Goal: Task Accomplishment & Management: Use online tool/utility

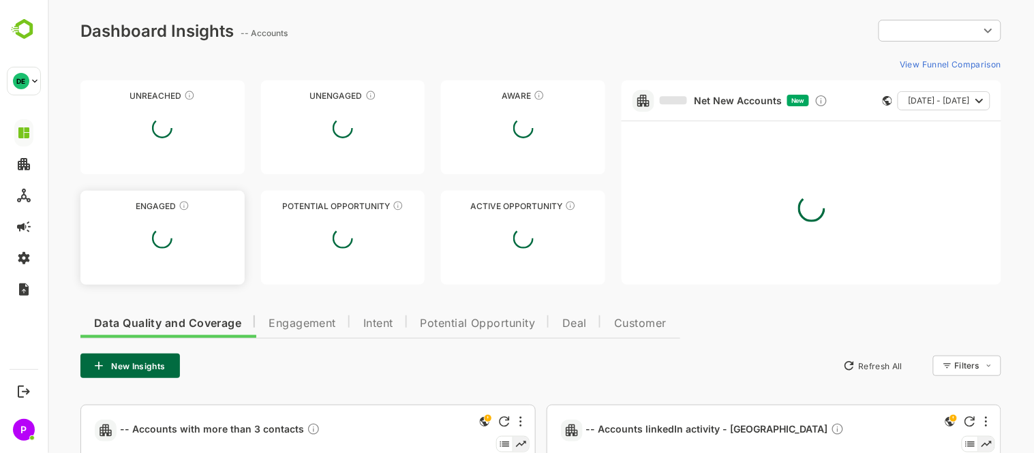
type input "**********"
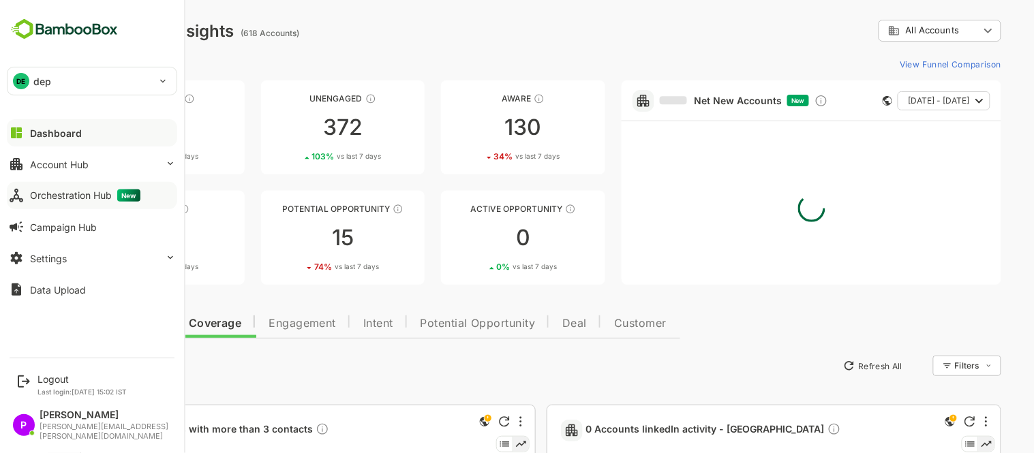
click at [60, 194] on div "Orchestration Hub New" at bounding box center [85, 196] width 110 height 12
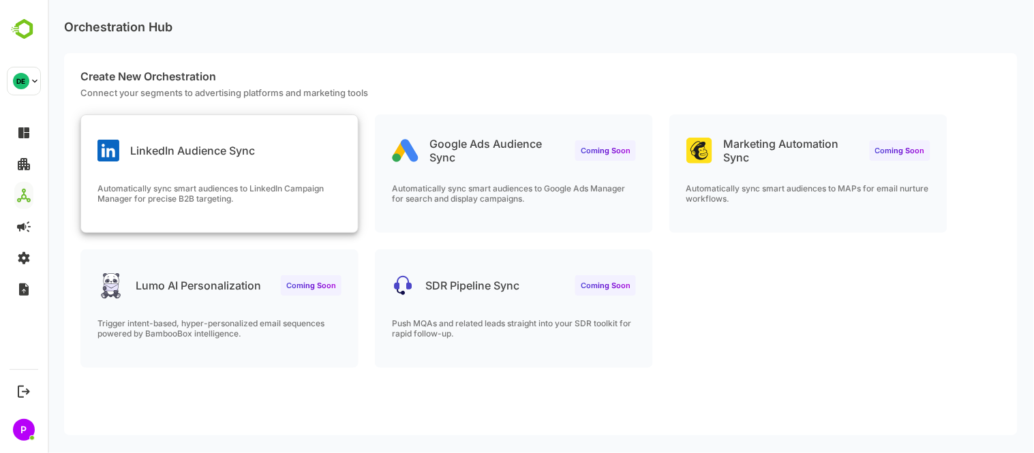
click at [166, 175] on div "LinkedIn Audience Sync Automatically sync smart audiences to LinkedIn Campaign …" at bounding box center [218, 173] width 277 height 117
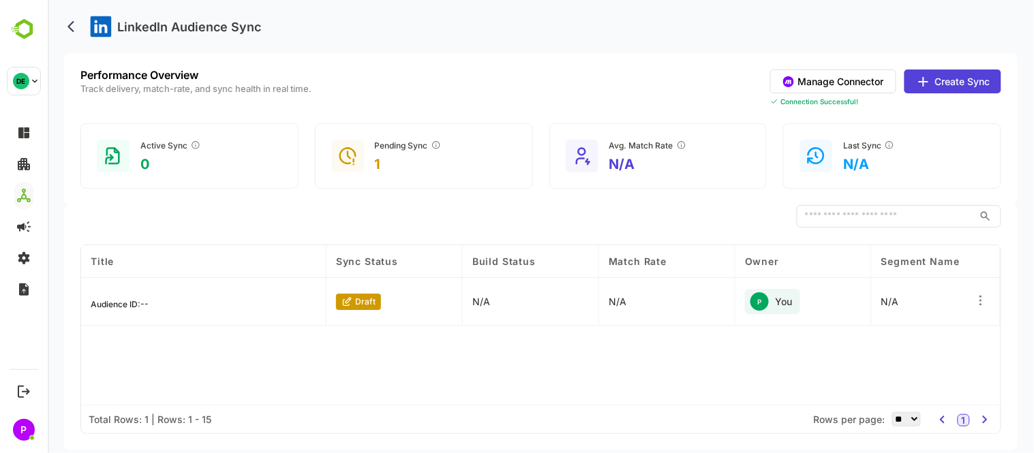
click at [978, 74] on button "Create Sync" at bounding box center [952, 82] width 97 height 24
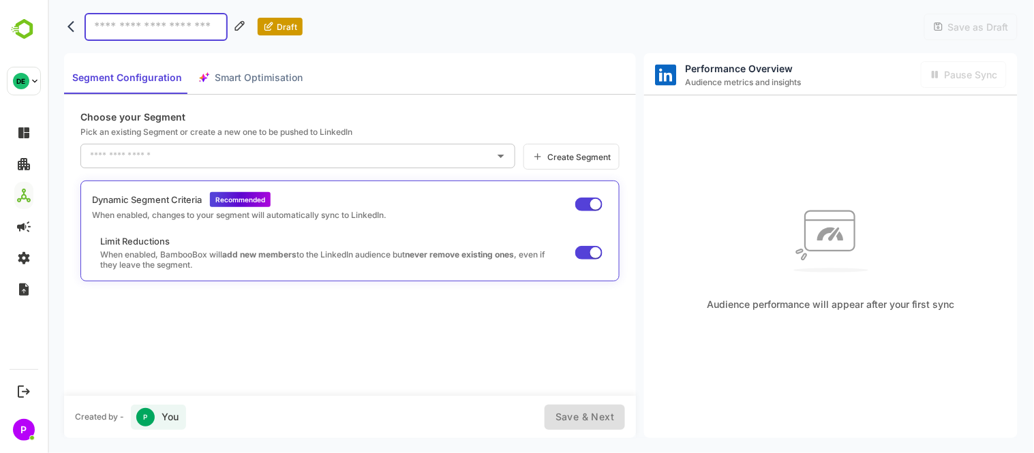
click at [579, 146] on div "Create Segment" at bounding box center [571, 157] width 96 height 26
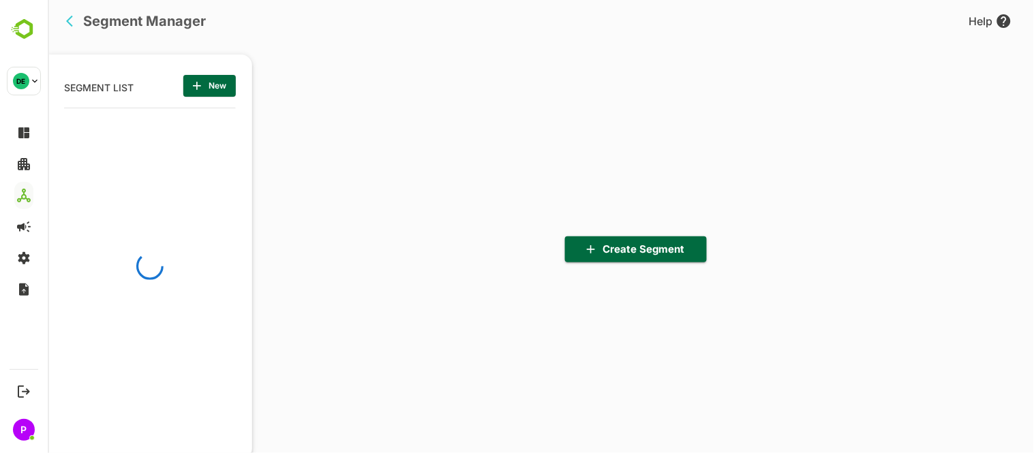
scroll to position [315, 168]
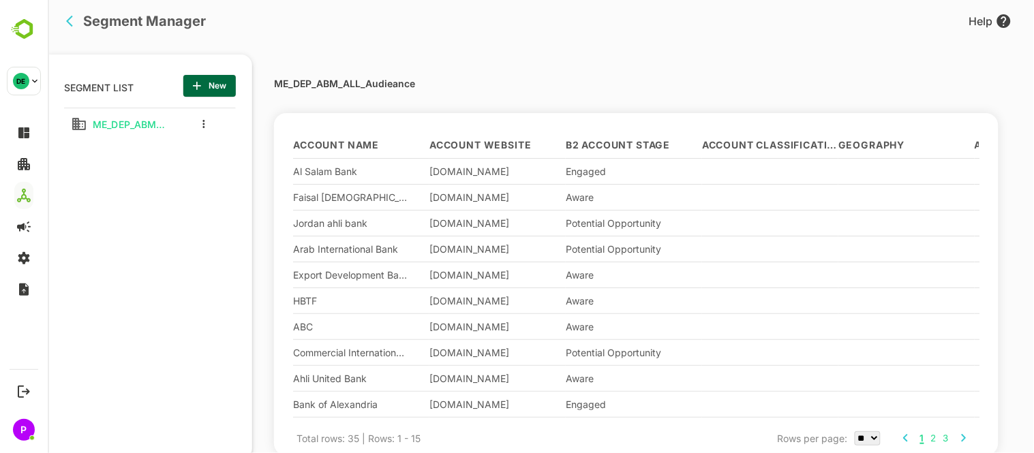
click at [201, 83] on icon "button" at bounding box center [197, 86] width 14 height 14
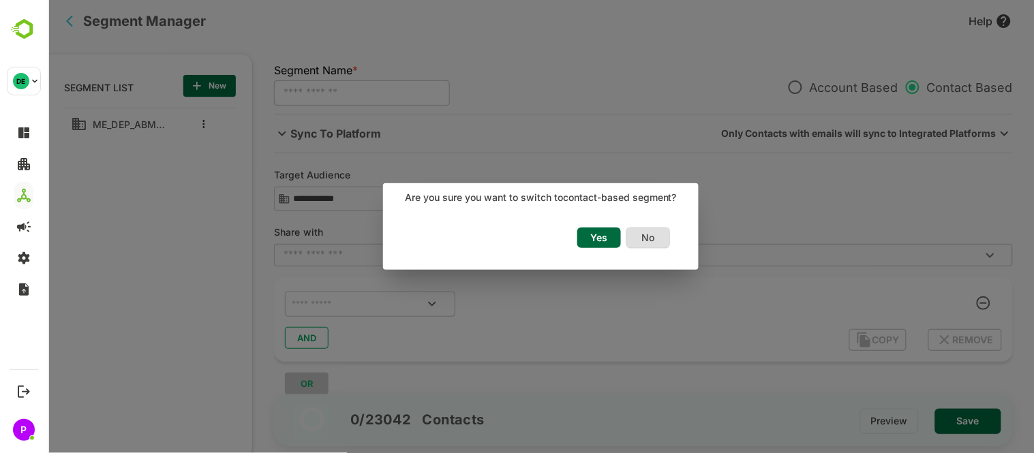
click at [601, 236] on span "Yes" at bounding box center [599, 238] width 30 height 18
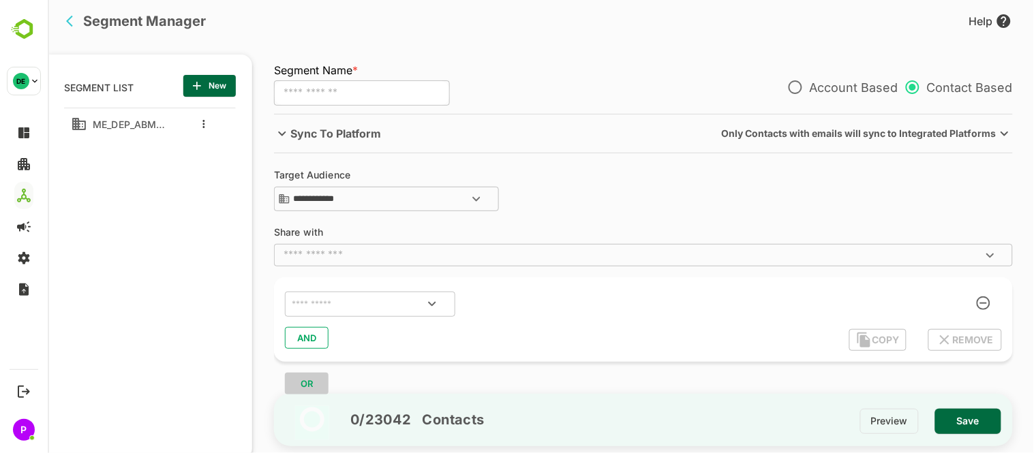
click at [477, 200] on icon "Open" at bounding box center [476, 199] width 16 height 16
click at [477, 200] on icon "Close" at bounding box center [476, 199] width 16 height 16
click at [613, 170] on div "**********" at bounding box center [642, 192] width 739 height 44
click at [439, 305] on icon "Open" at bounding box center [431, 304] width 16 height 16
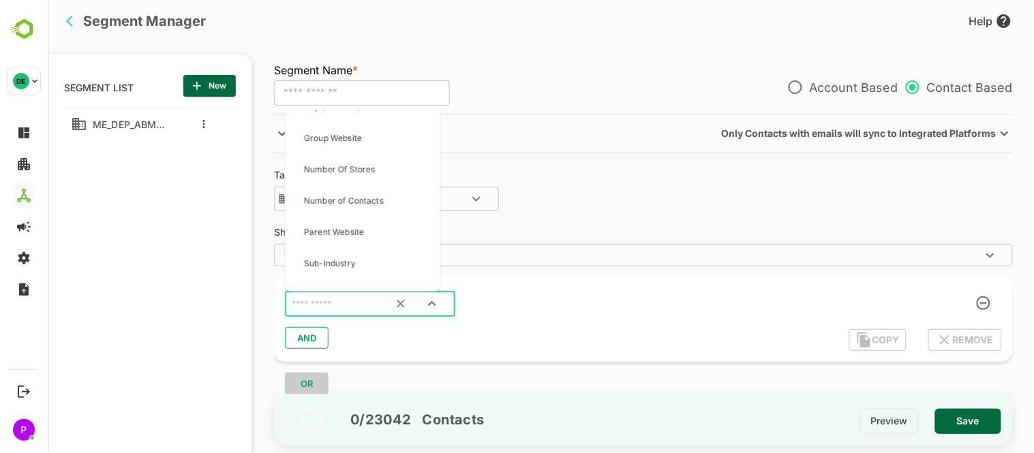
scroll to position [0, 0]
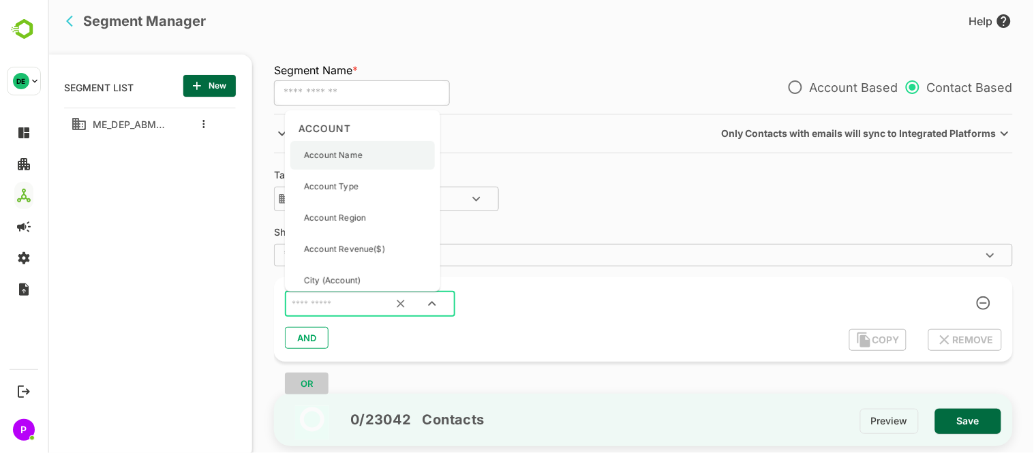
click at [346, 153] on p "Account Name" at bounding box center [332, 155] width 59 height 12
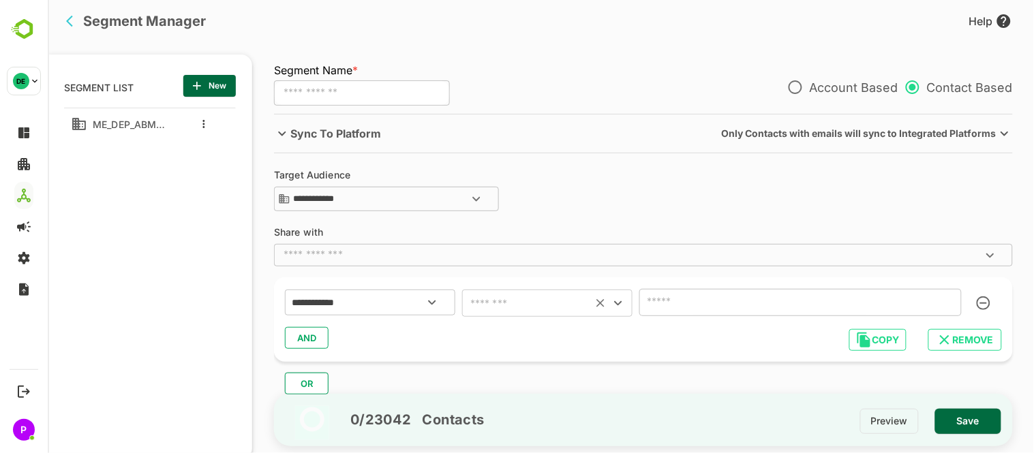
click at [624, 308] on icon "Open" at bounding box center [618, 303] width 16 height 16
click at [509, 141] on li "contains" at bounding box center [547, 146] width 170 height 25
type input "********"
click at [432, 296] on icon "Open" at bounding box center [431, 303] width 16 height 16
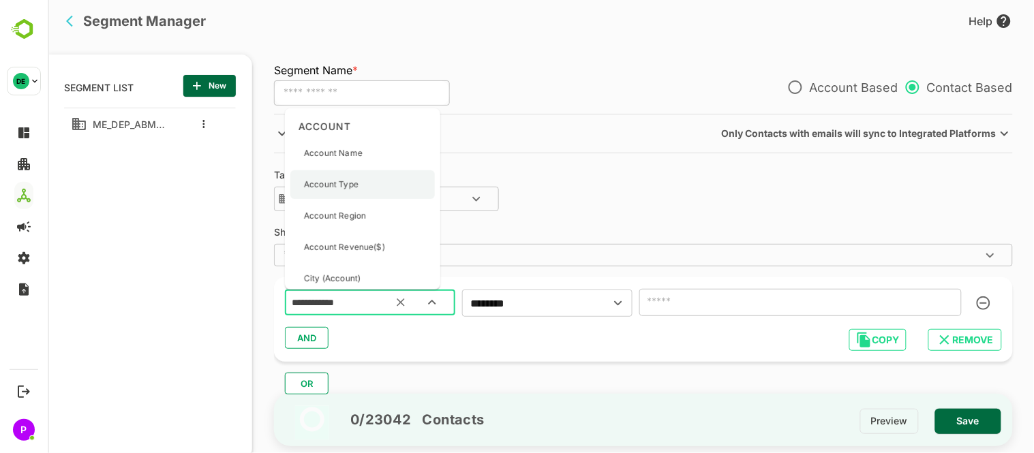
click at [380, 191] on div "Account Type" at bounding box center [362, 184] width 145 height 29
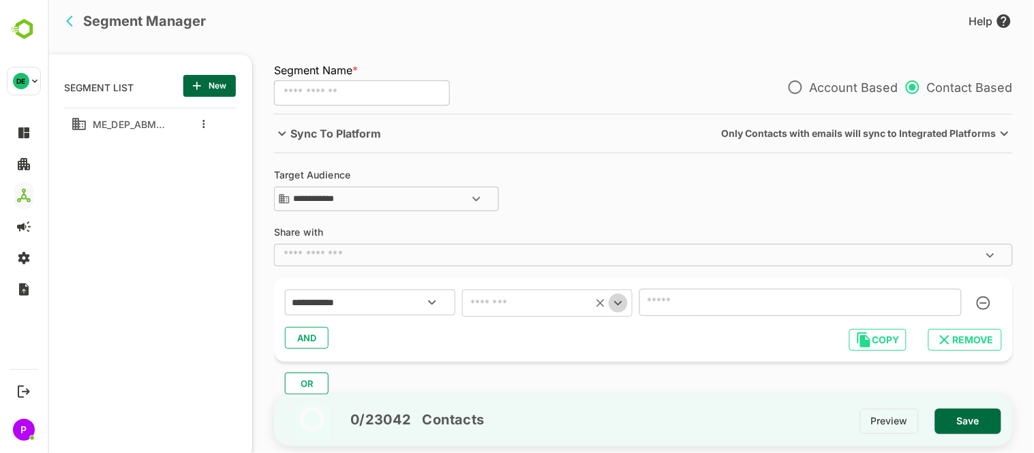
click at [614, 303] on icon "Open" at bounding box center [618, 303] width 8 height 5
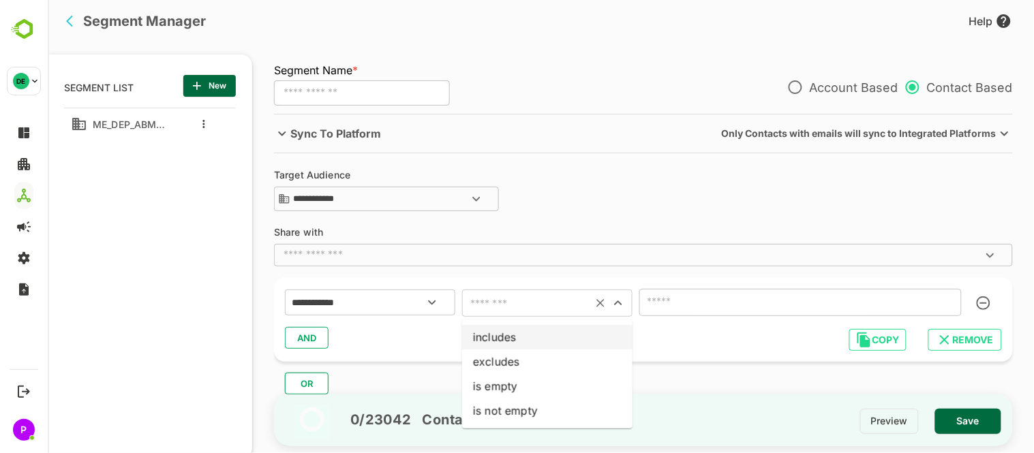
click at [550, 327] on li "includes" at bounding box center [547, 337] width 170 height 25
type input "********"
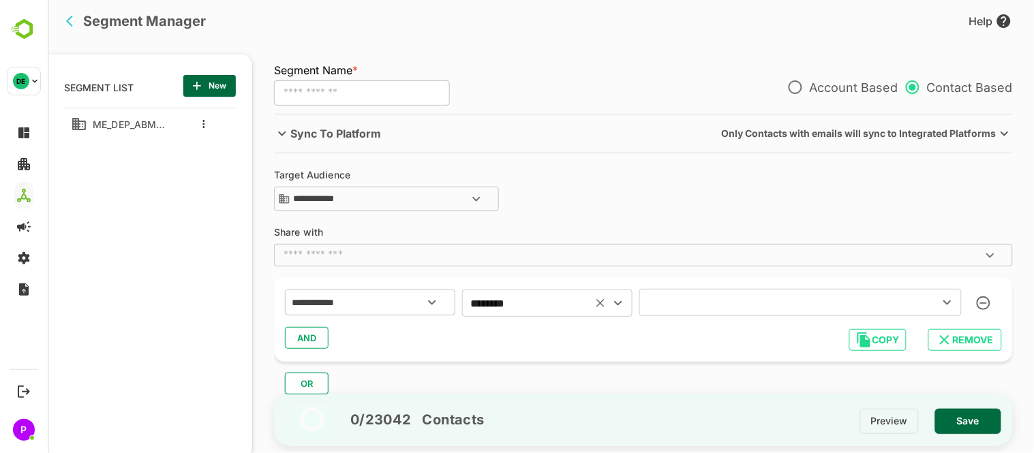
click at [942, 300] on icon "Open" at bounding box center [947, 303] width 16 height 16
click at [310, 336] on span "AND" at bounding box center [306, 338] width 20 height 18
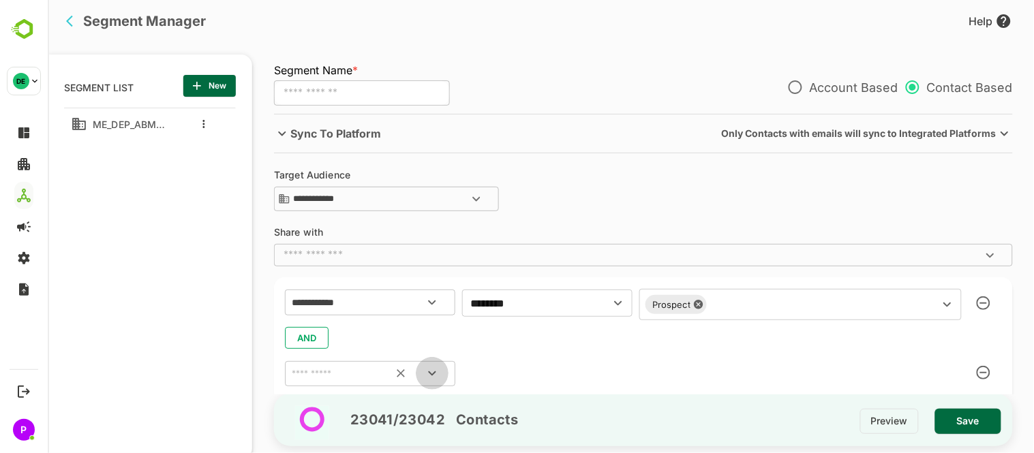
click at [436, 370] on icon "Open" at bounding box center [431, 373] width 16 height 16
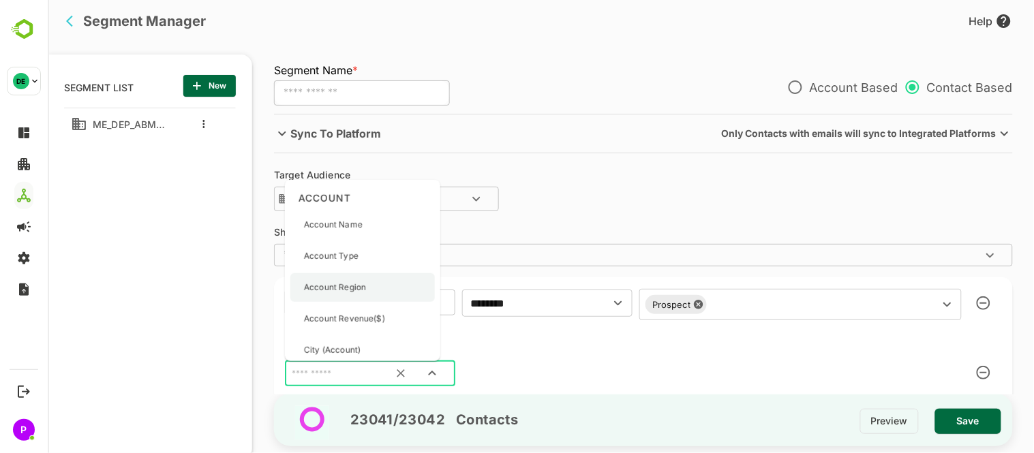
click at [338, 290] on p "Account Region" at bounding box center [334, 288] width 62 height 12
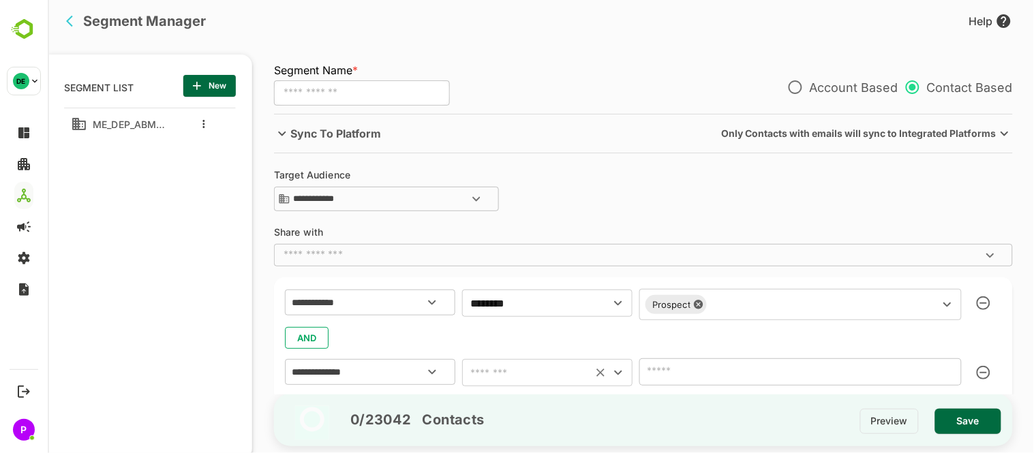
click at [615, 374] on icon "Open" at bounding box center [618, 373] width 16 height 16
click at [513, 222] on li "contains" at bounding box center [547, 216] width 170 height 25
click at [734, 378] on input "text" at bounding box center [800, 372] width 323 height 27
click at [614, 368] on icon "Open" at bounding box center [618, 373] width 16 height 16
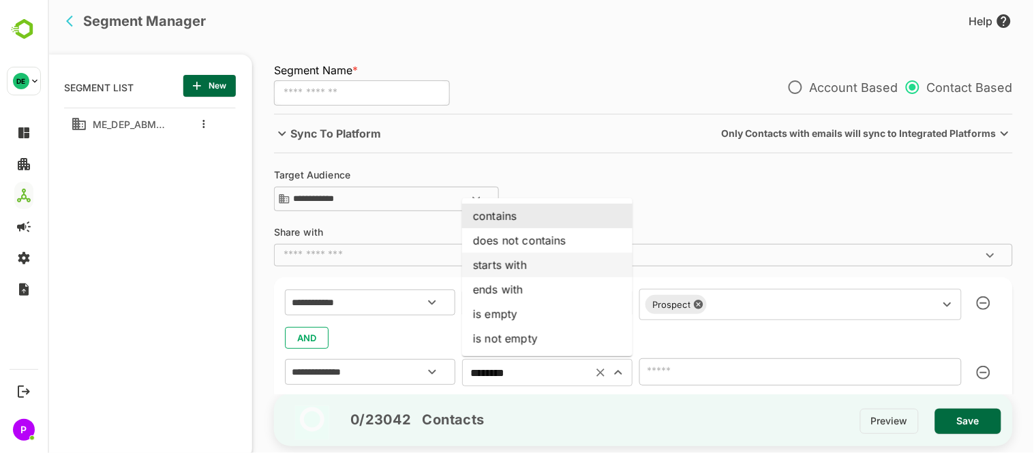
click at [543, 270] on li "starts with" at bounding box center [547, 265] width 170 height 25
type input "**********"
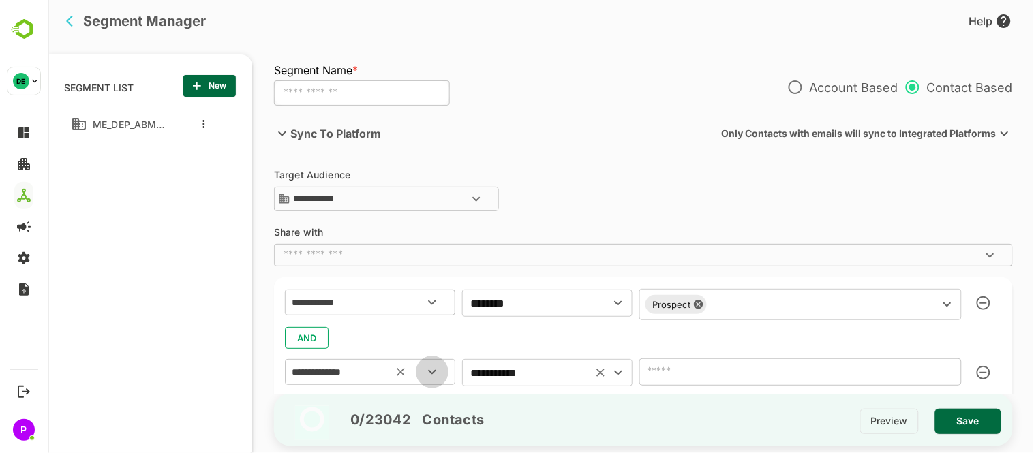
click at [436, 376] on icon "Open" at bounding box center [431, 372] width 16 height 16
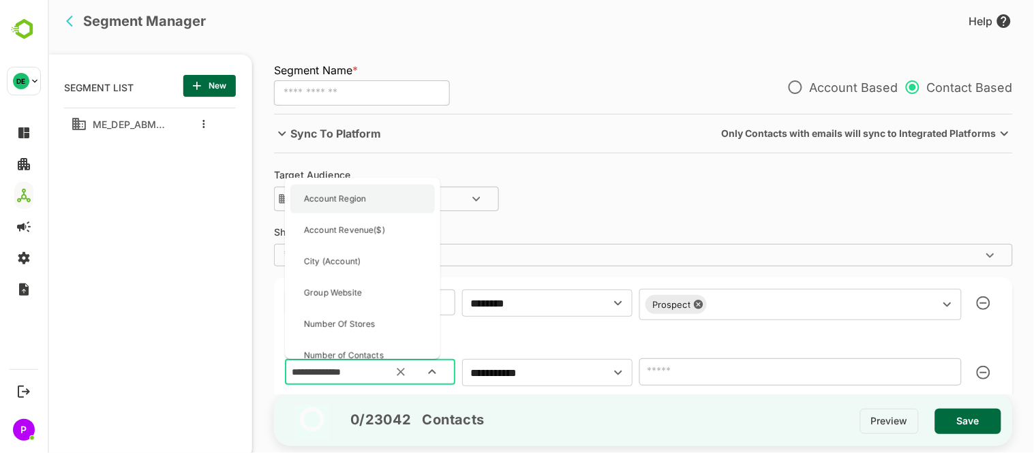
scroll to position [87, 0]
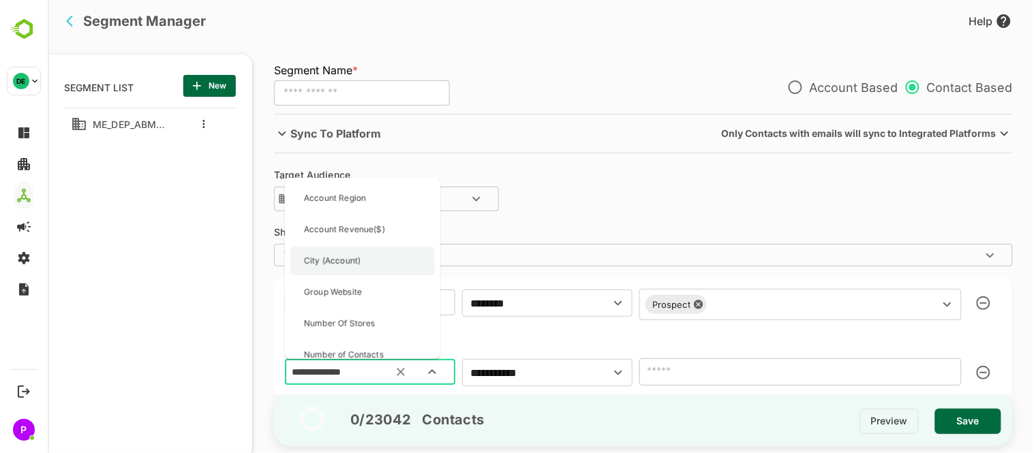
click at [339, 255] on p "City (Account)" at bounding box center [331, 261] width 57 height 12
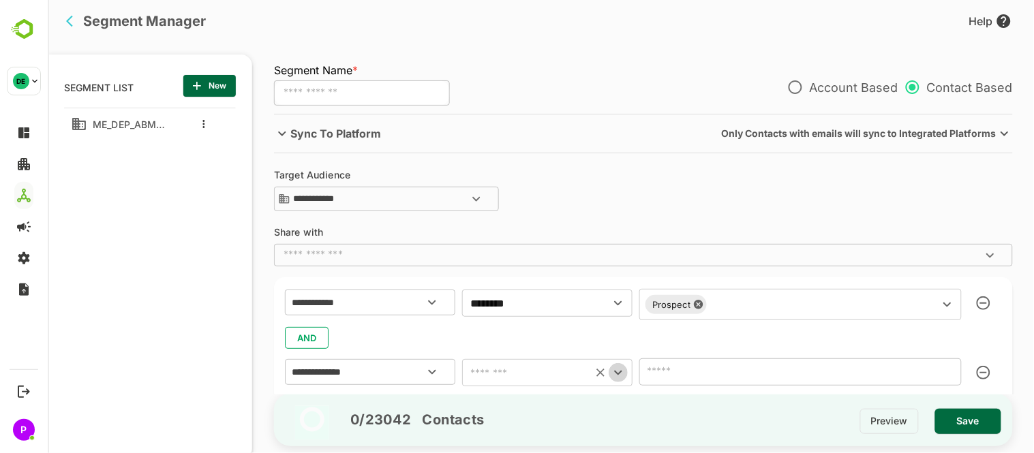
click at [620, 375] on icon "Open" at bounding box center [618, 373] width 16 height 16
click at [488, 207] on li "contains" at bounding box center [547, 216] width 170 height 25
type input "********"
click at [756, 366] on input "text" at bounding box center [800, 372] width 323 height 27
click at [432, 367] on icon "Open" at bounding box center [431, 372] width 16 height 16
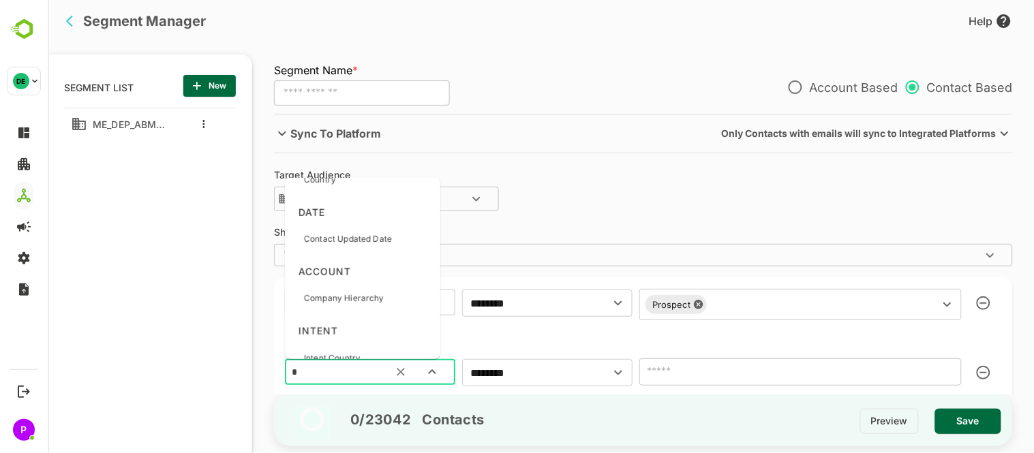
scroll to position [0, 0]
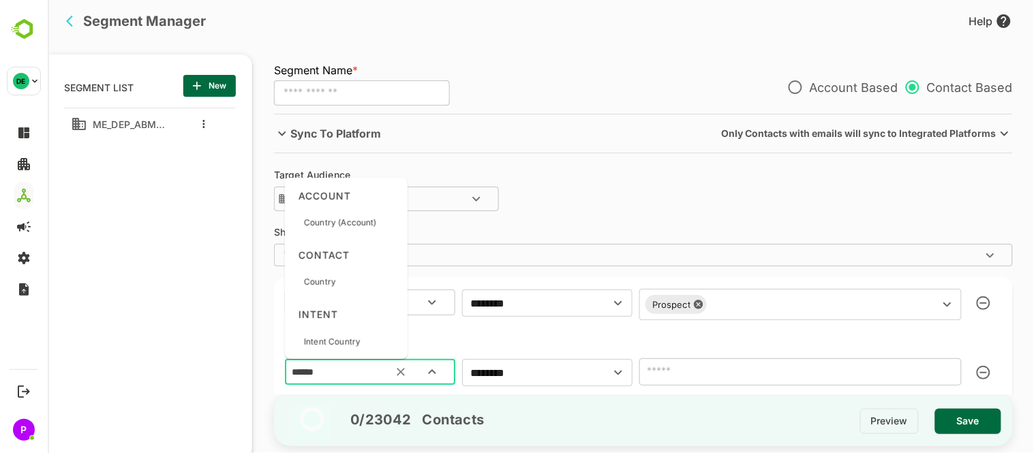
type input "*******"
click at [338, 275] on div "Country" at bounding box center [346, 282] width 112 height 29
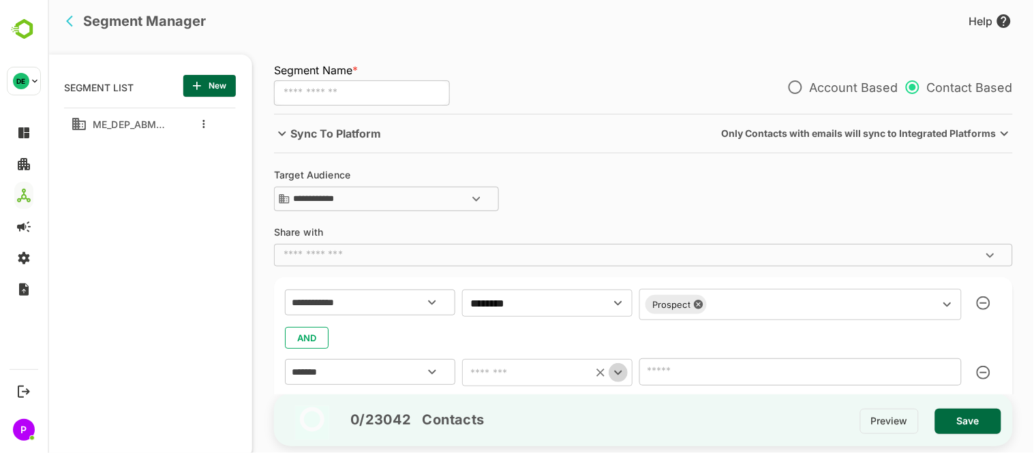
click at [620, 373] on icon "Open" at bounding box center [618, 373] width 16 height 16
click at [509, 261] on li "includes" at bounding box center [547, 265] width 170 height 25
type input "********"
click at [935, 383] on div "​" at bounding box center [800, 372] width 323 height 27
click at [950, 371] on icon "Open" at bounding box center [947, 372] width 16 height 16
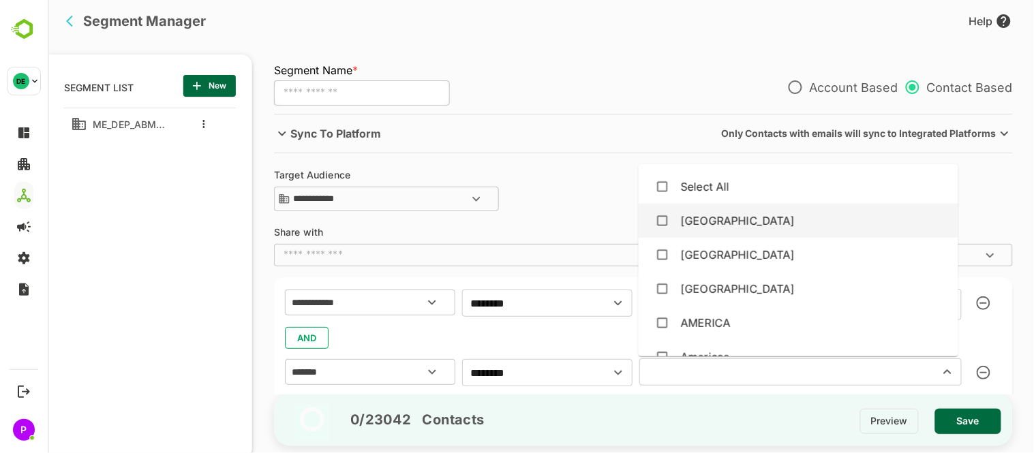
click at [695, 227] on div "[GEOGRAPHIC_DATA]" at bounding box center [737, 221] width 115 height 16
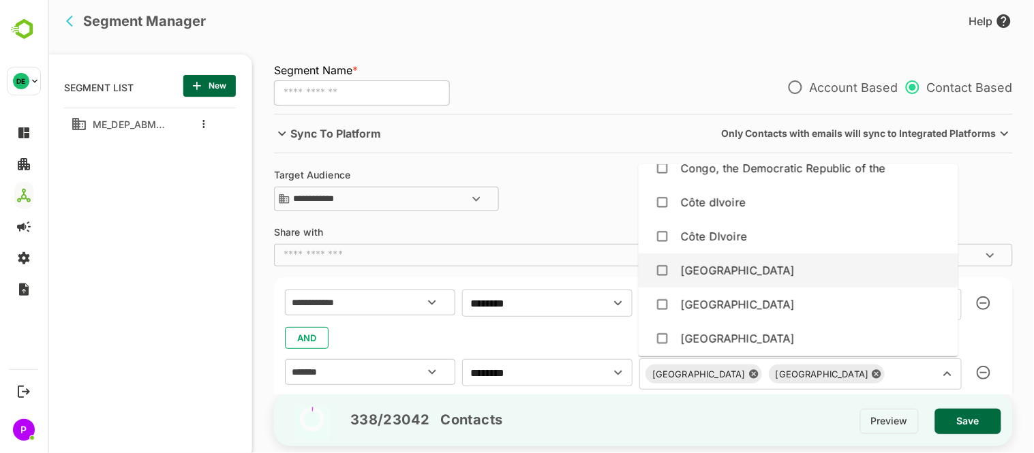
scroll to position [1008, 0]
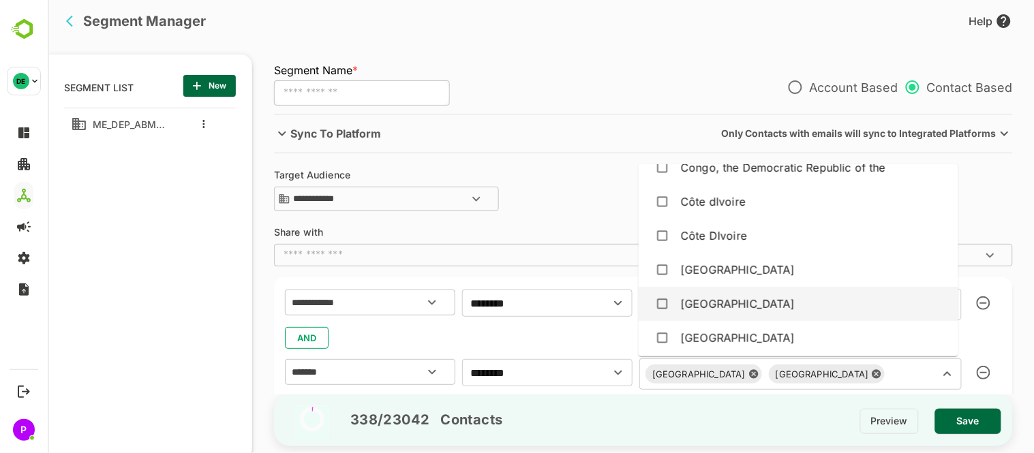
click at [685, 297] on div "[GEOGRAPHIC_DATA]" at bounding box center [737, 304] width 115 height 16
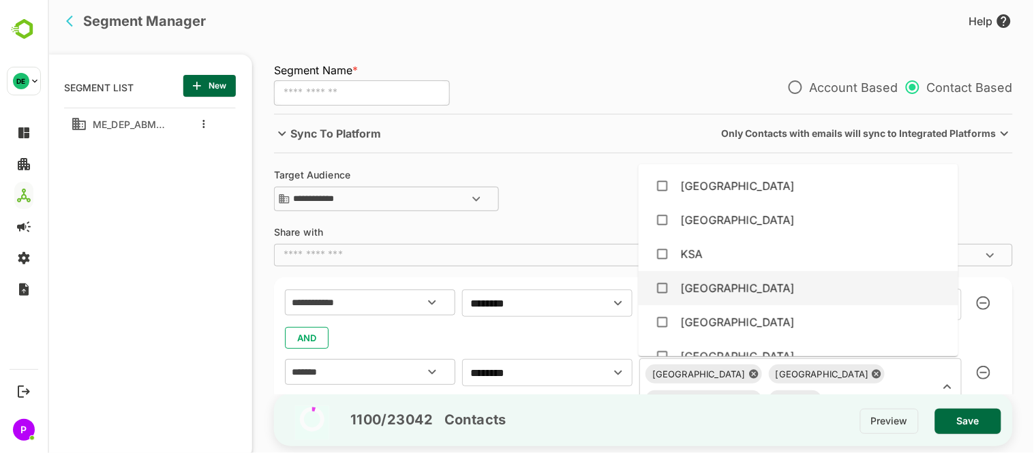
scroll to position [2313, 0]
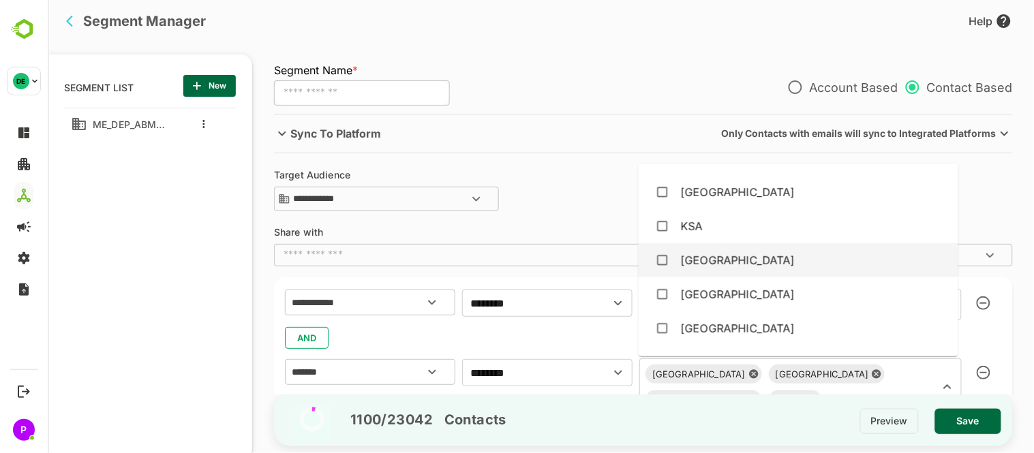
click at [682, 252] on div "[GEOGRAPHIC_DATA]" at bounding box center [737, 260] width 115 height 16
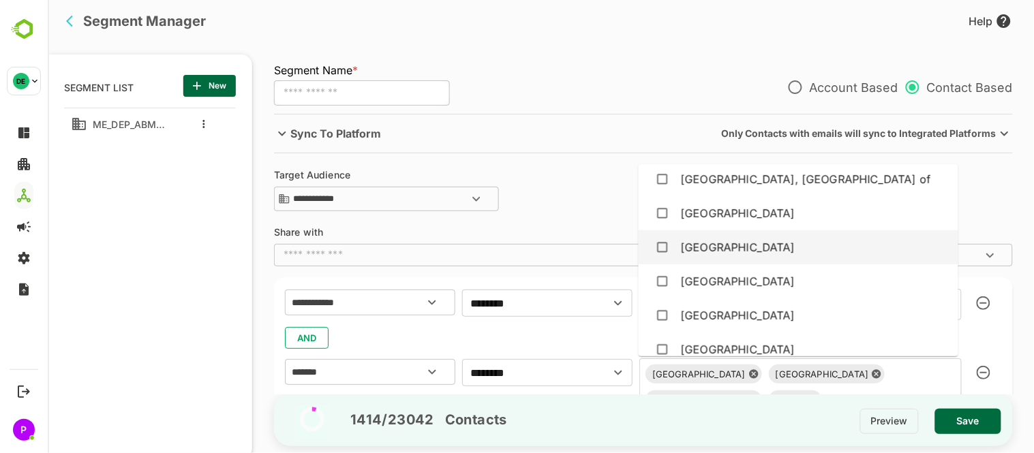
scroll to position [4177, 0]
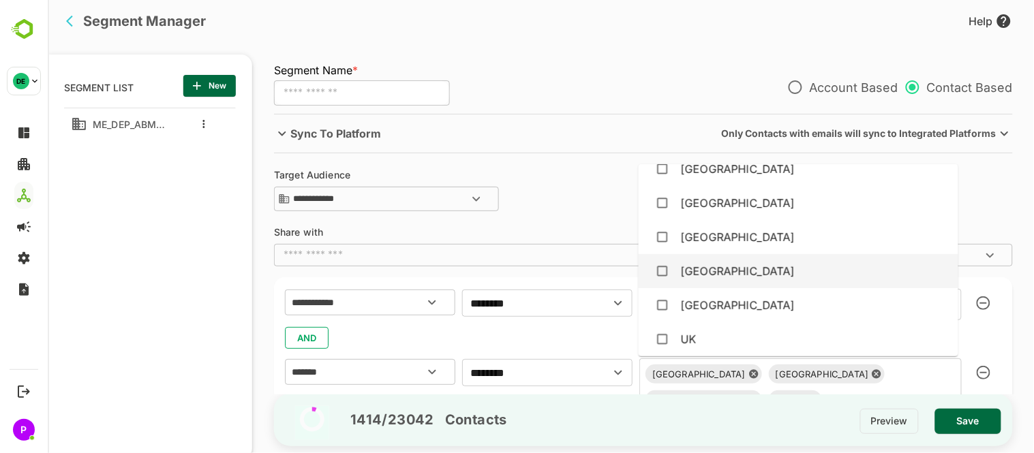
click at [727, 265] on div "[GEOGRAPHIC_DATA]" at bounding box center [798, 271] width 298 height 26
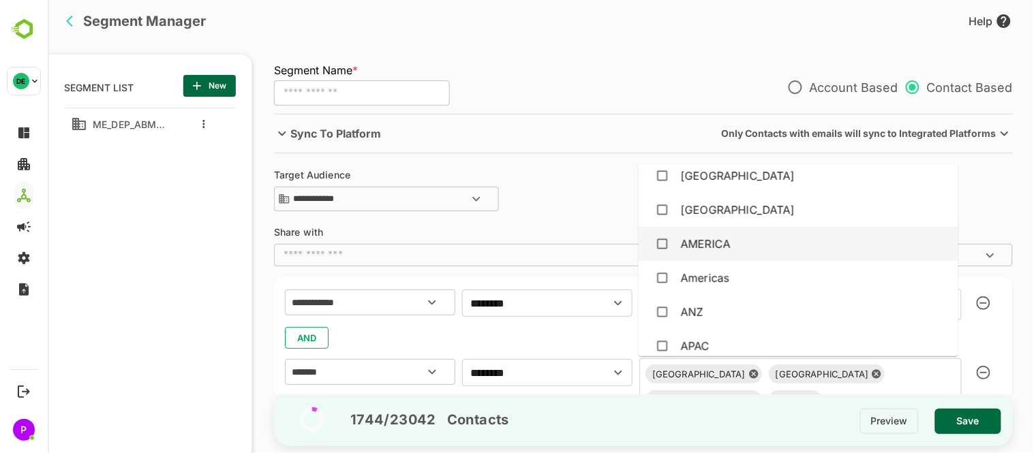
scroll to position [0, 0]
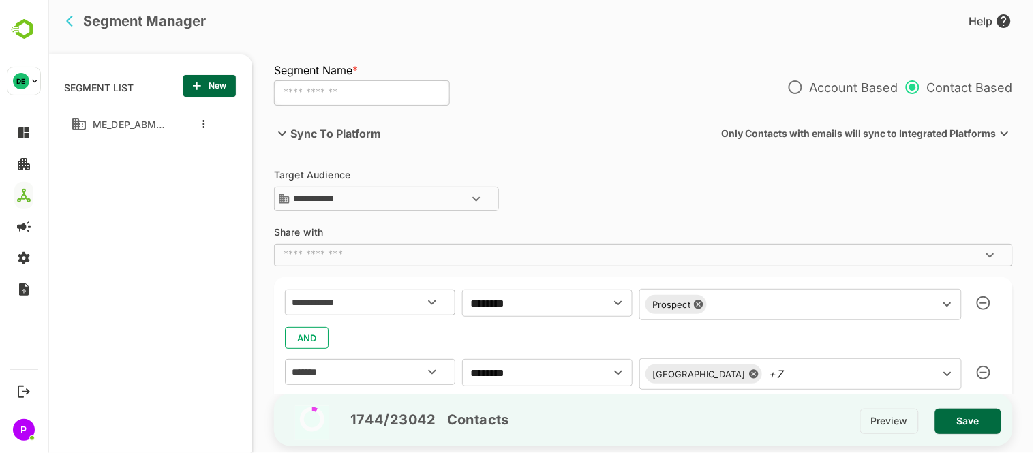
click at [170, 367] on div "ME_DEP_ABM_ALL_Audieance" at bounding box center [149, 267] width 172 height 318
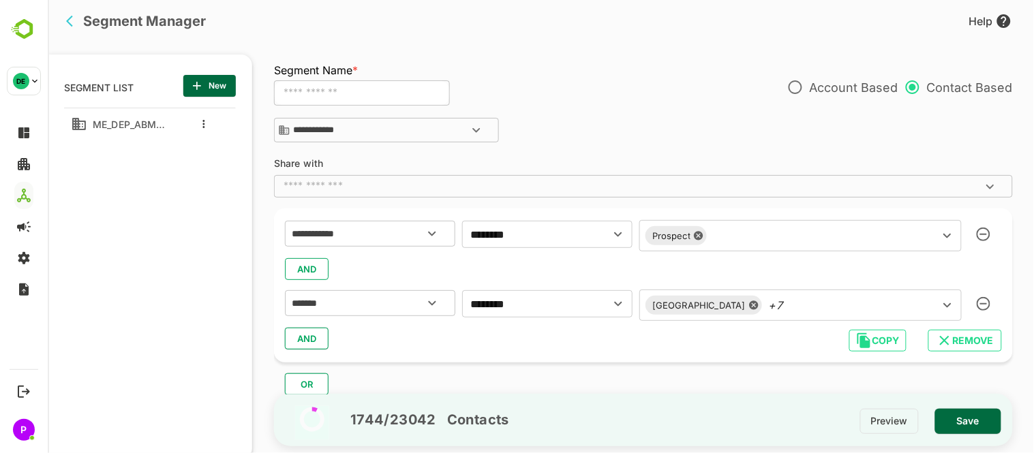
click at [311, 339] on span "AND" at bounding box center [306, 339] width 20 height 18
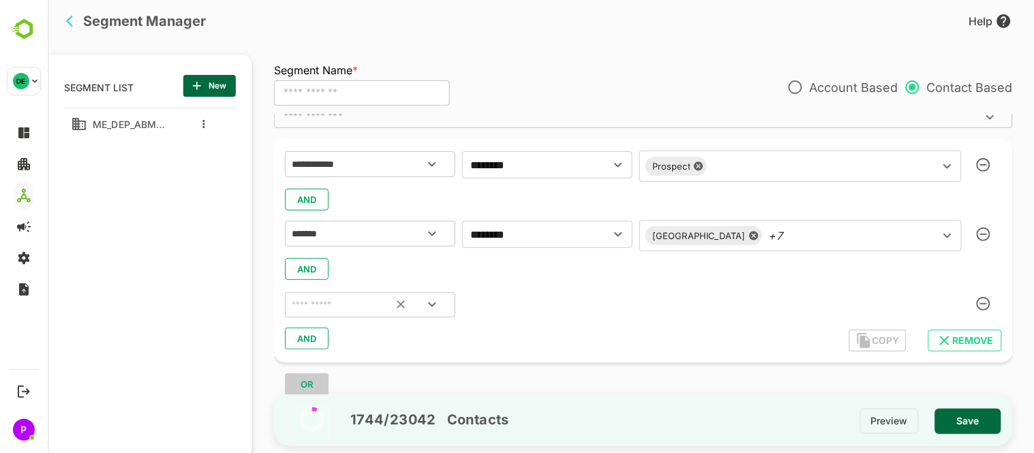
click at [431, 312] on icon "Open" at bounding box center [431, 305] width 16 height 16
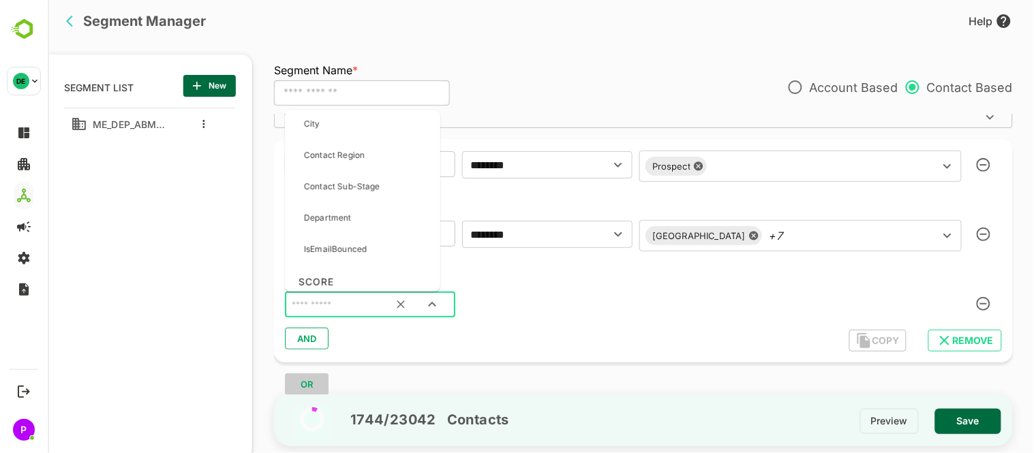
scroll to position [615, 0]
click at [335, 226] on div "Department" at bounding box center [327, 217] width 48 height 29
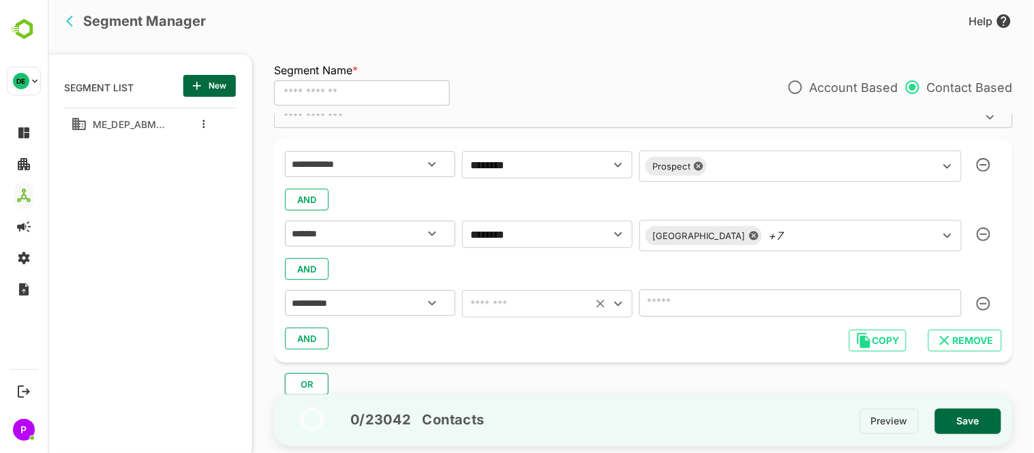
click at [616, 301] on icon "Open" at bounding box center [618, 304] width 16 height 16
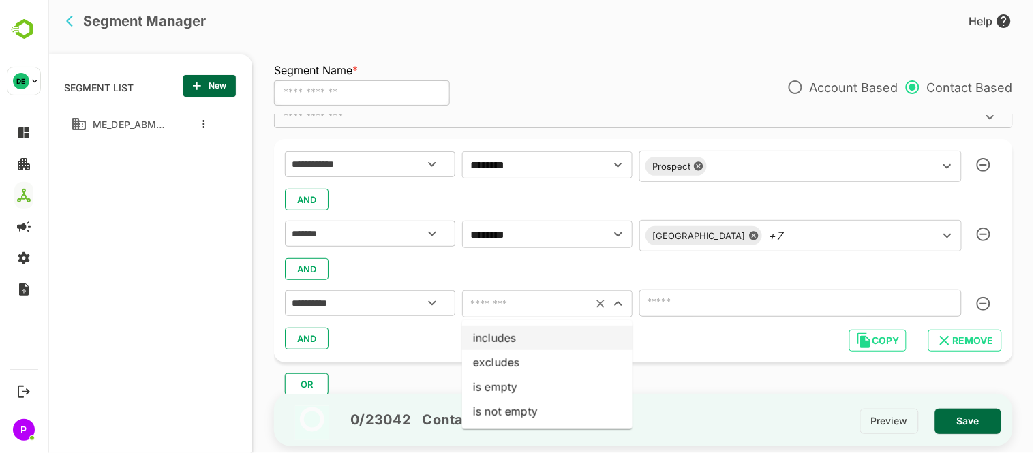
click at [524, 337] on li "includes" at bounding box center [547, 338] width 170 height 25
type input "********"
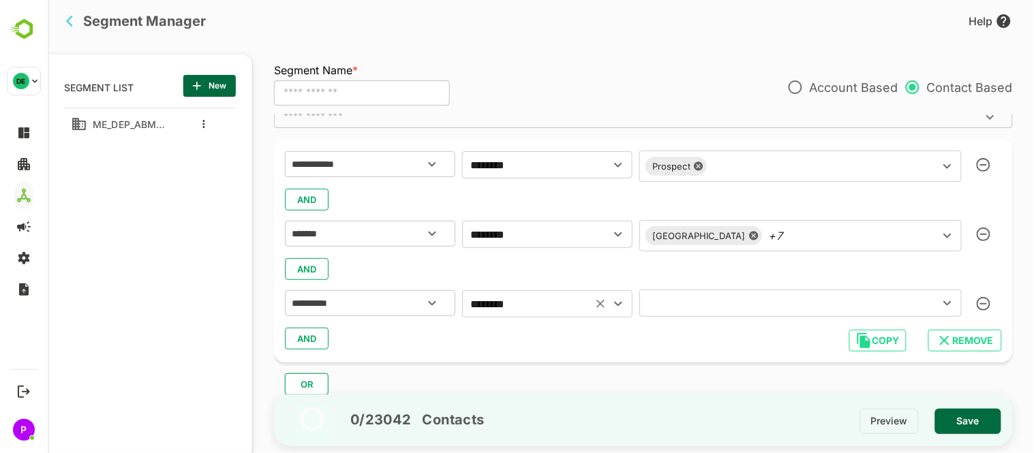
click at [939, 302] on icon "Open" at bounding box center [947, 303] width 16 height 16
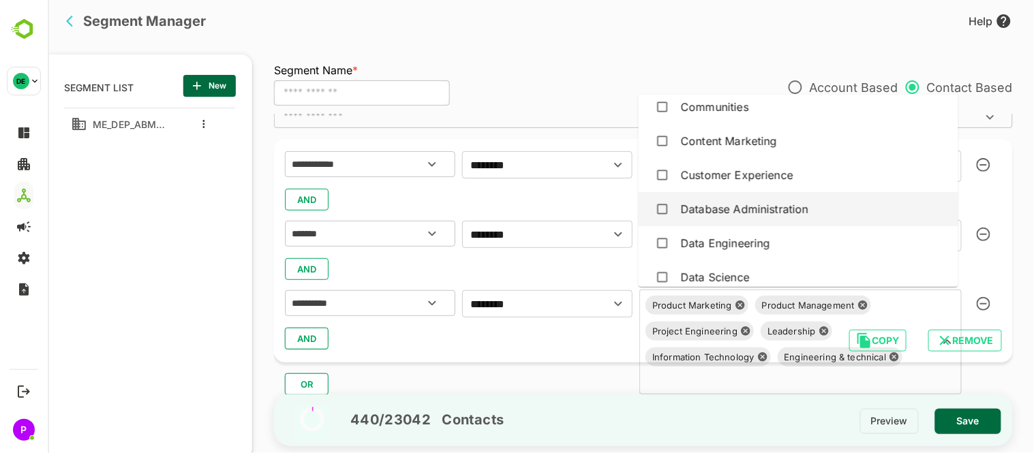
scroll to position [263, 0]
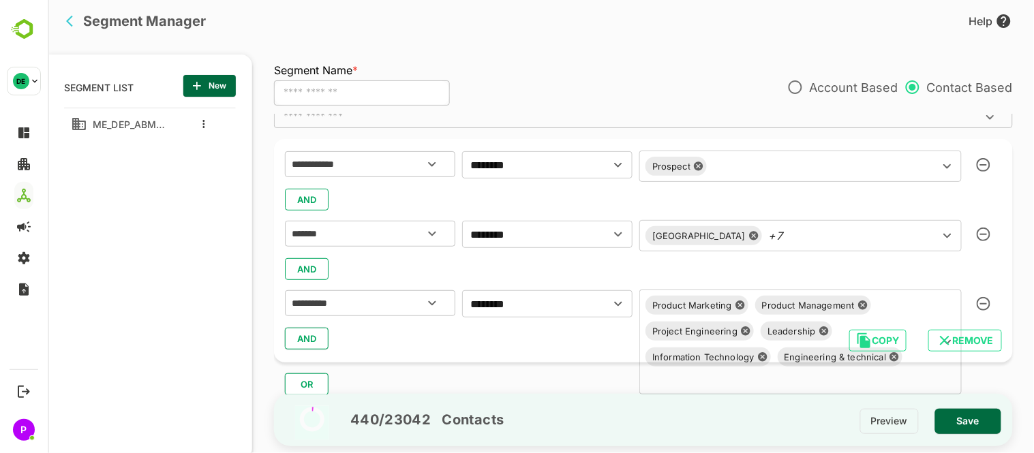
click at [522, 343] on div "AND" at bounding box center [642, 339] width 717 height 26
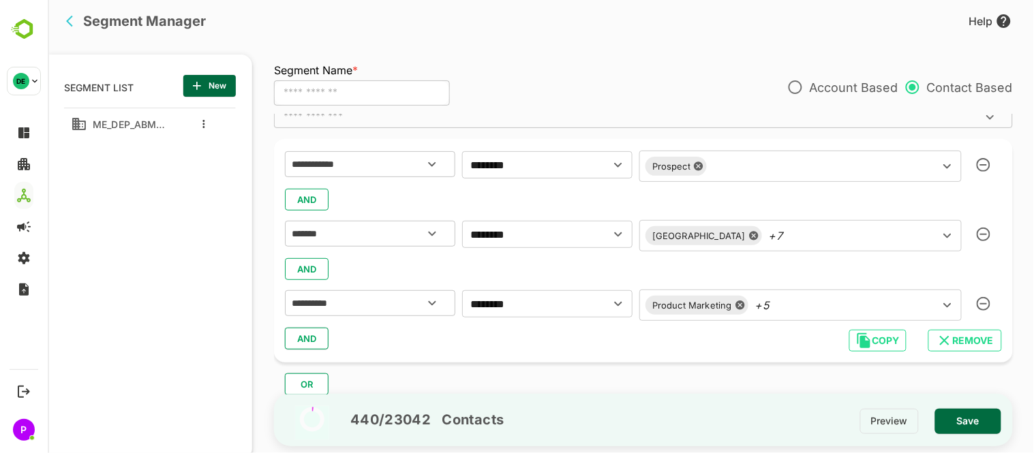
click at [305, 332] on span "AND" at bounding box center [306, 339] width 20 height 18
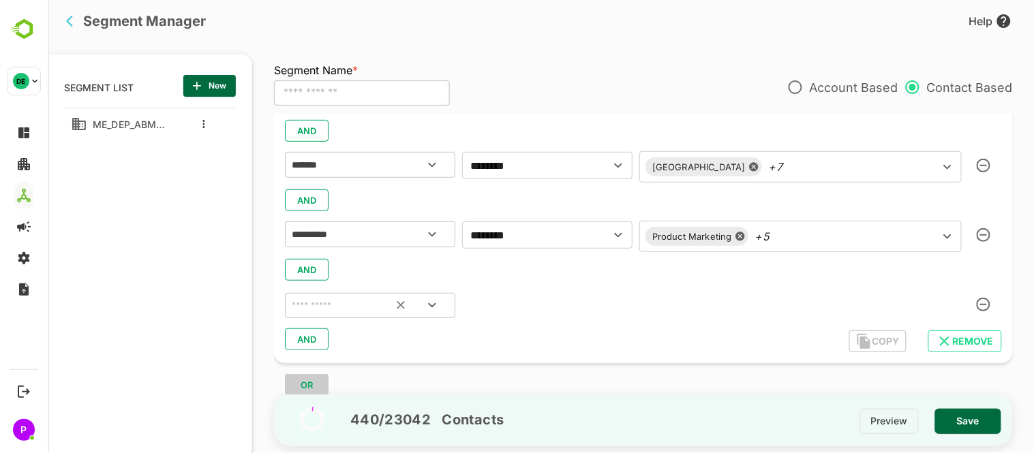
click at [427, 300] on icon "Open" at bounding box center [431, 305] width 16 height 16
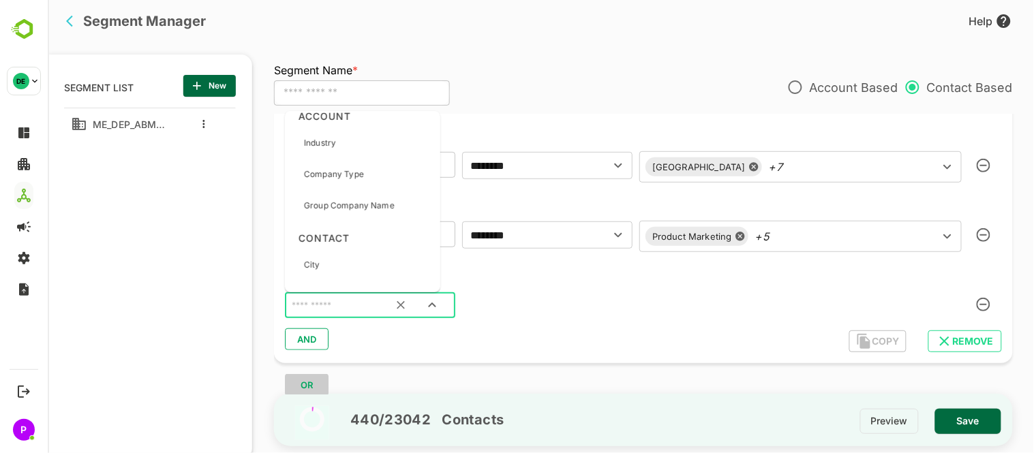
scroll to position [475, 0]
click at [350, 142] on div "Industry" at bounding box center [362, 142] width 145 height 29
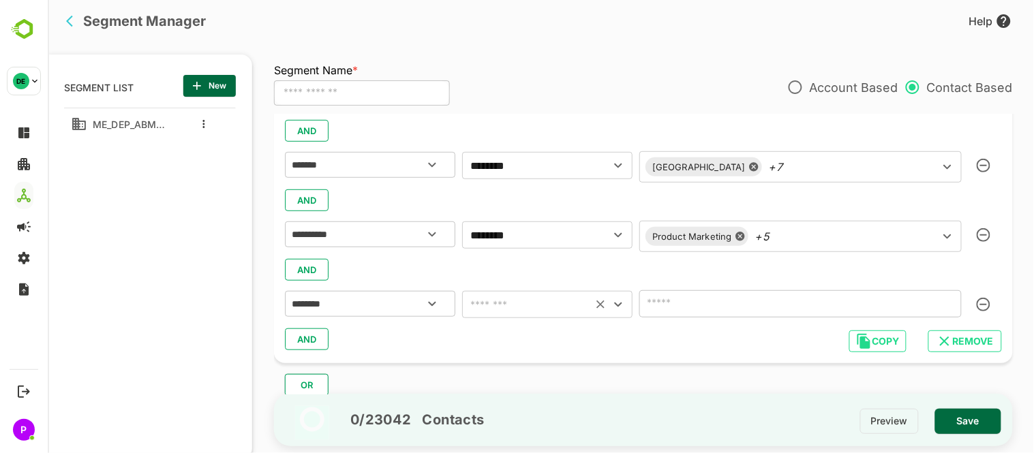
click at [611, 308] on icon "Open" at bounding box center [618, 305] width 16 height 16
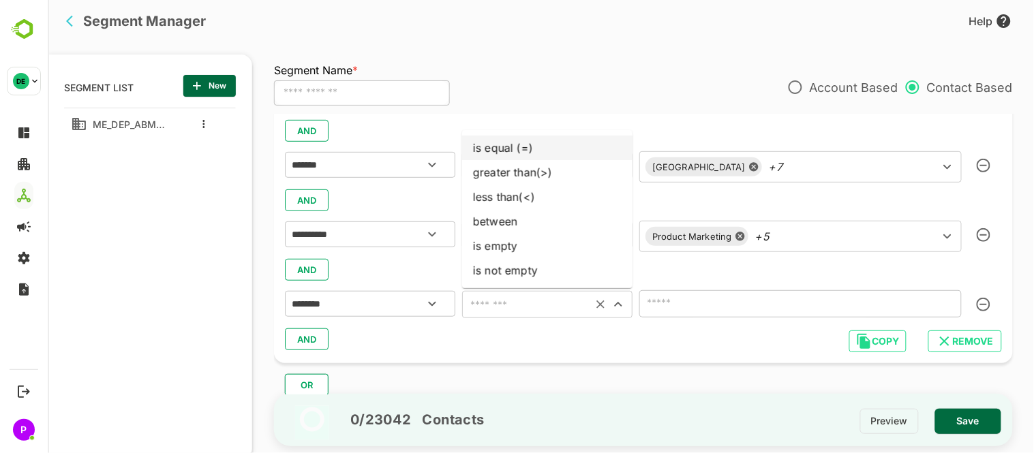
click at [521, 151] on li "is equal (=)" at bounding box center [547, 148] width 170 height 25
type input "**********"
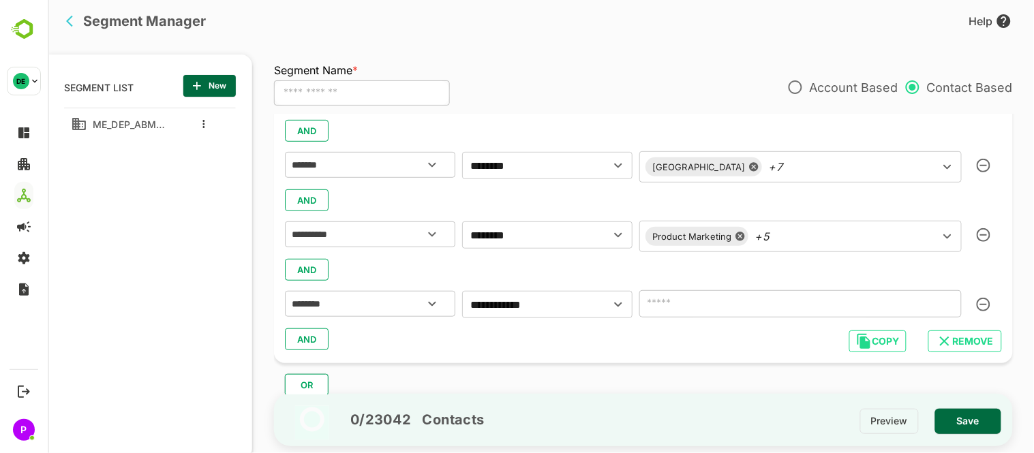
click at [807, 314] on input "number" at bounding box center [800, 303] width 323 height 27
click at [754, 314] on input "number" at bounding box center [800, 303] width 323 height 27
click at [616, 304] on icon "Open" at bounding box center [618, 305] width 8 height 5
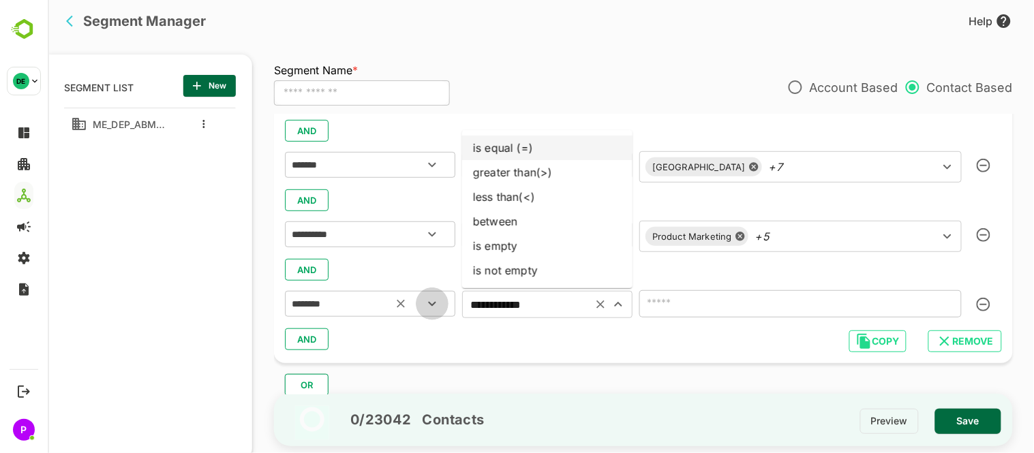
click at [430, 304] on icon "Open" at bounding box center [432, 304] width 8 height 5
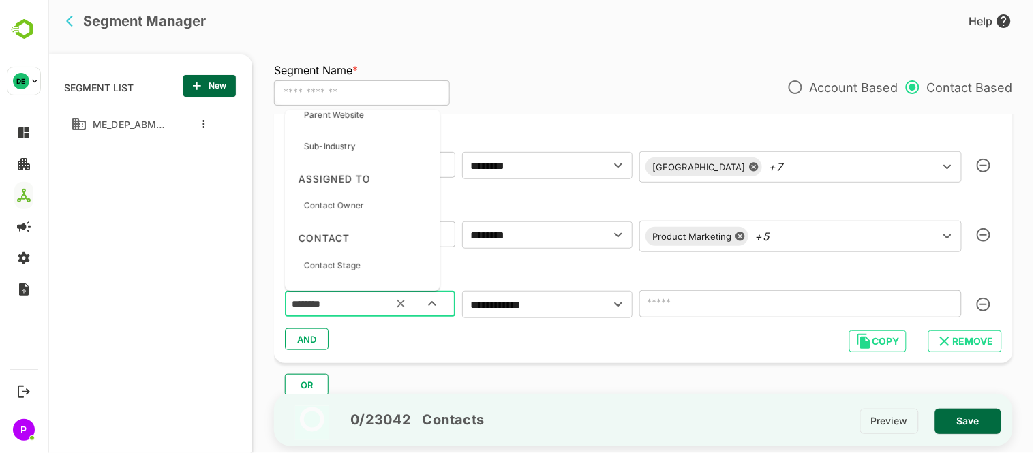
scroll to position [465, 0]
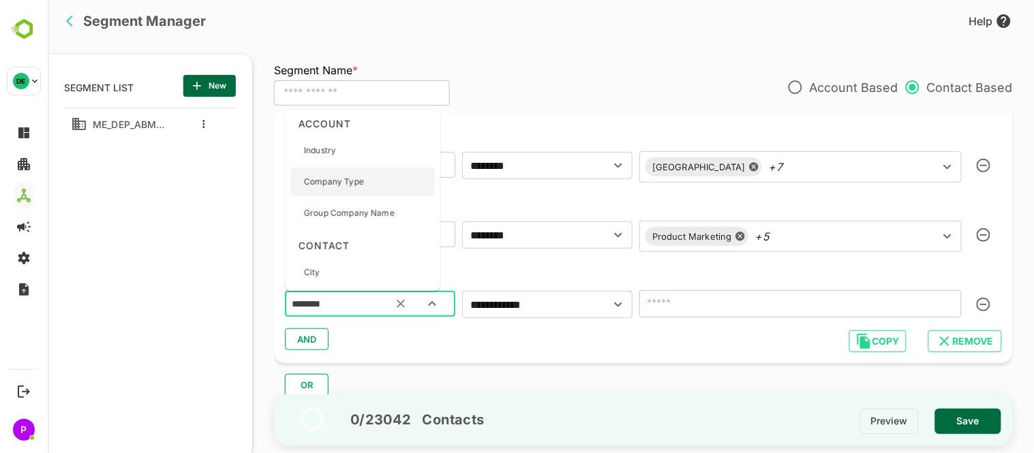
click at [355, 178] on p "Company Type" at bounding box center [333, 182] width 60 height 12
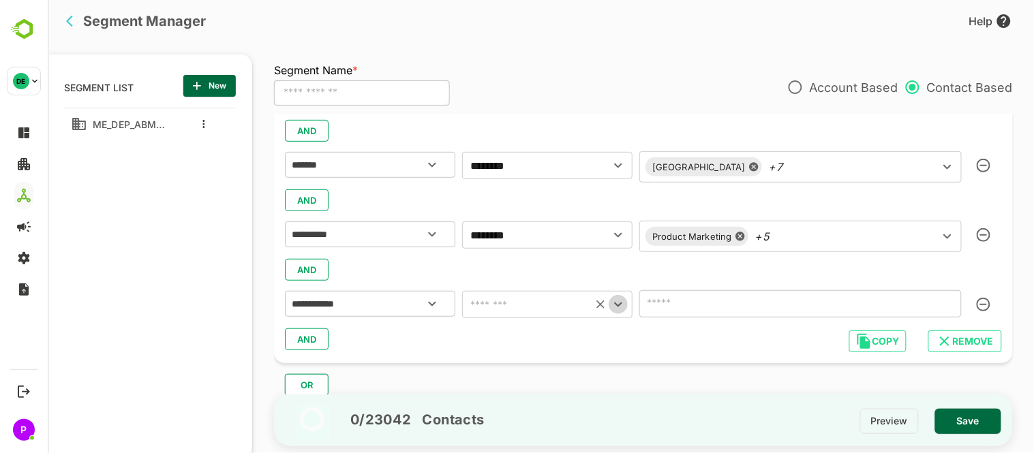
click at [614, 299] on icon "Open" at bounding box center [618, 305] width 16 height 16
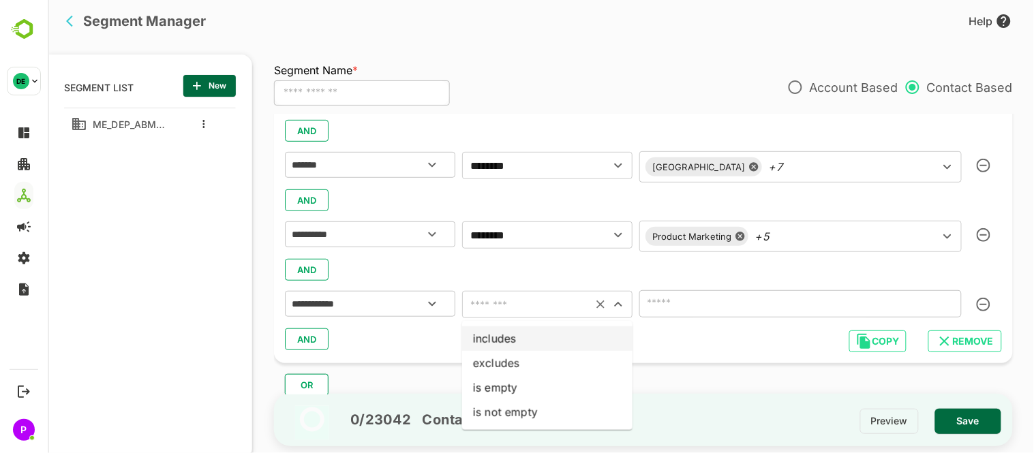
click at [556, 342] on li "includes" at bounding box center [547, 339] width 170 height 25
type input "********"
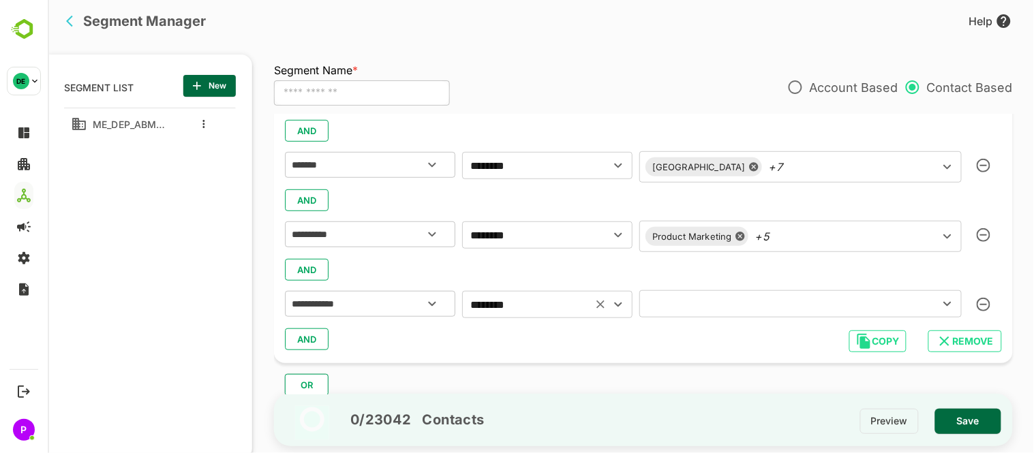
click at [939, 305] on icon "Open" at bounding box center [947, 304] width 16 height 16
click at [939, 305] on icon "Close" at bounding box center [947, 304] width 16 height 16
click at [939, 305] on icon "Open" at bounding box center [947, 304] width 16 height 16
click at [432, 307] on icon "Open" at bounding box center [431, 304] width 16 height 16
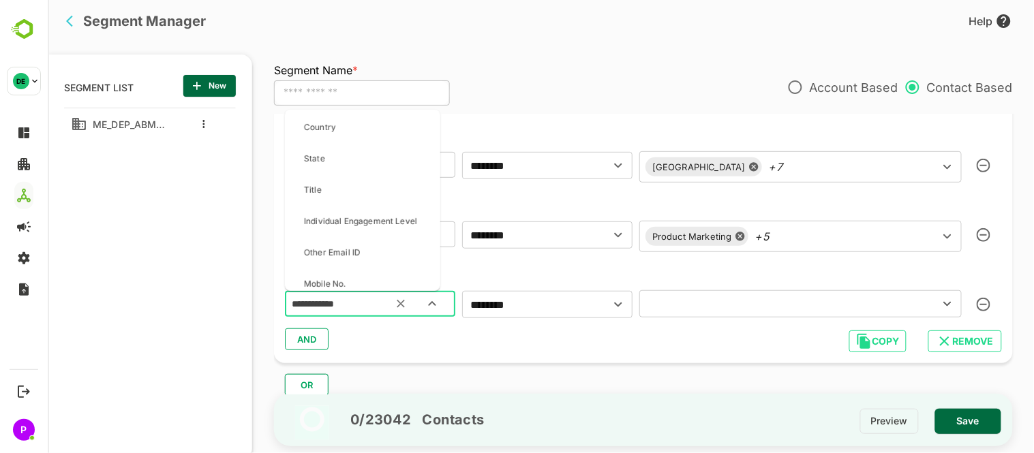
scroll to position [1341, 0]
click at [383, 218] on p "Individual Engagement Level" at bounding box center [359, 217] width 113 height 12
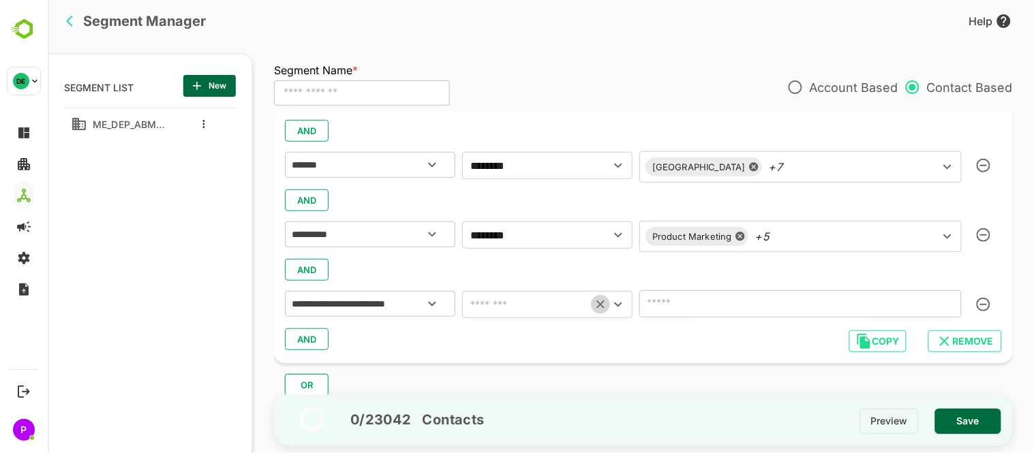
click at [607, 301] on button "Clear" at bounding box center [599, 304] width 19 height 19
click at [617, 301] on icon "Open" at bounding box center [618, 305] width 16 height 16
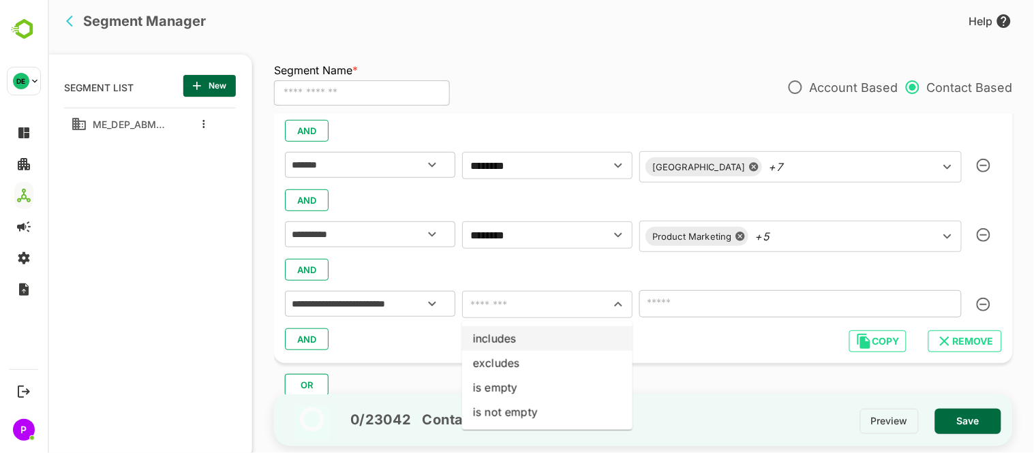
click at [533, 345] on li "includes" at bounding box center [547, 339] width 170 height 25
type input "********"
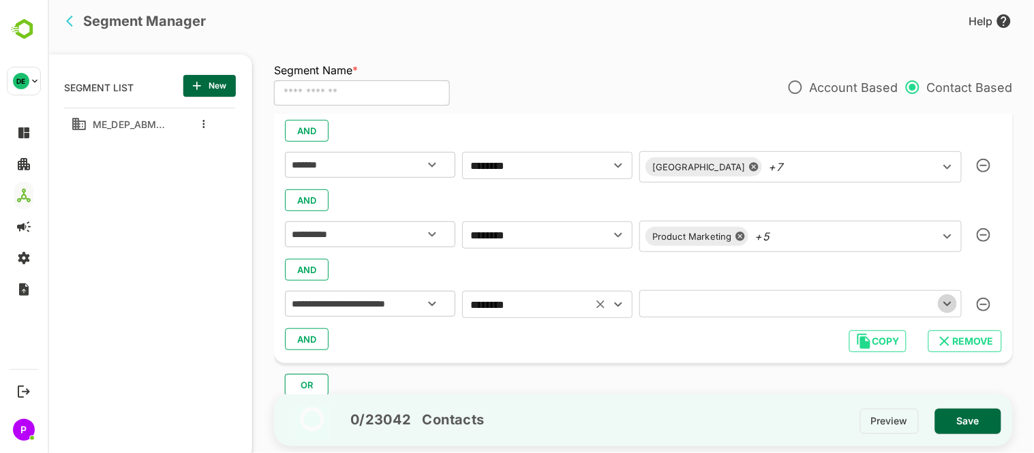
click at [942, 305] on icon "Open" at bounding box center [947, 304] width 16 height 16
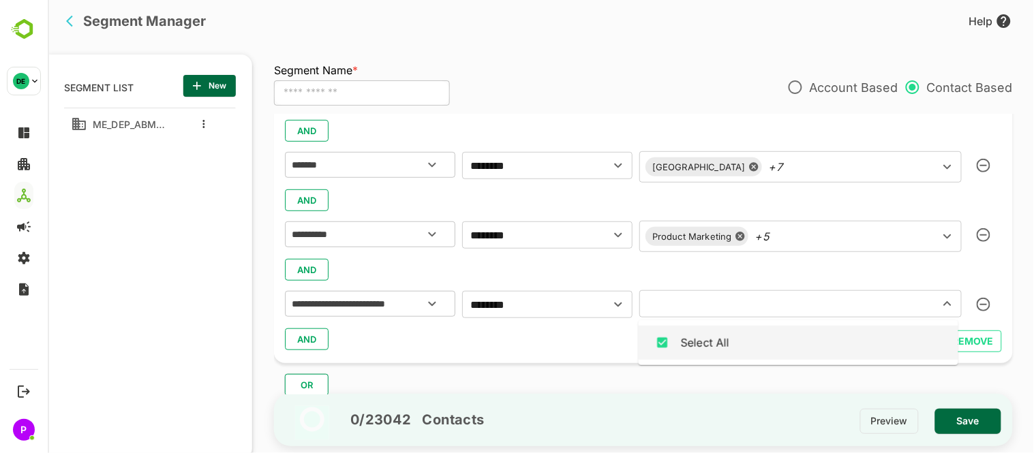
click at [620, 339] on div "AND" at bounding box center [642, 340] width 717 height 26
click at [789, 309] on input "text" at bounding box center [780, 304] width 274 height 19
click at [428, 307] on icon "Open" at bounding box center [431, 304] width 16 height 16
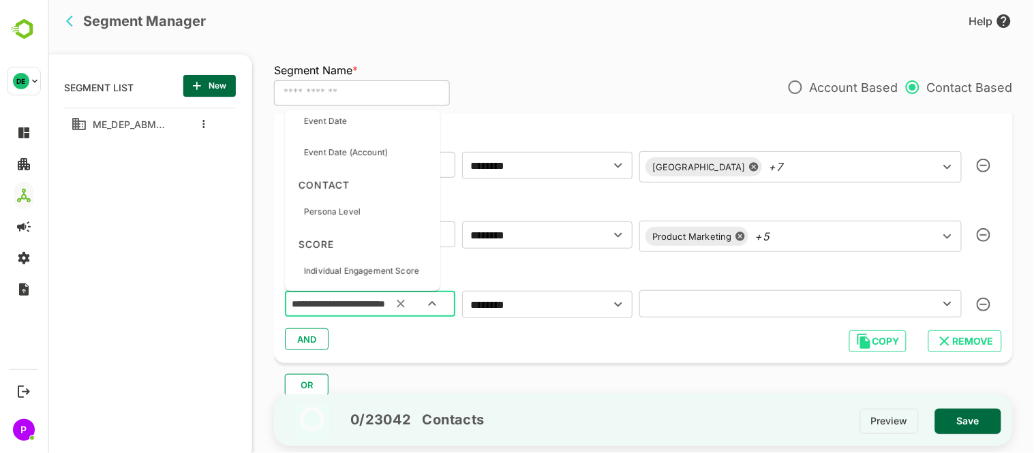
scroll to position [2464, 0]
click at [383, 220] on div "Persona Level" at bounding box center [362, 212] width 145 height 29
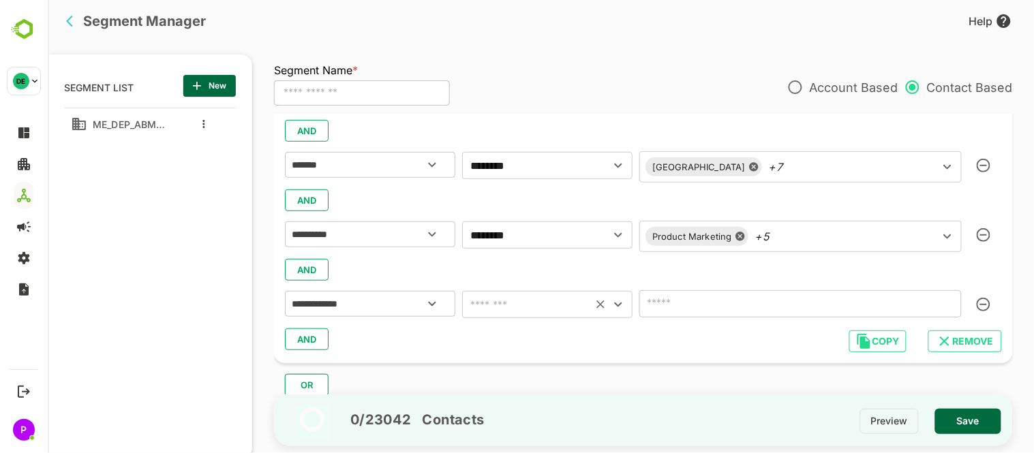
click at [629, 305] on div "​" at bounding box center [547, 304] width 170 height 27
click at [623, 301] on icon "Open" at bounding box center [618, 305] width 16 height 16
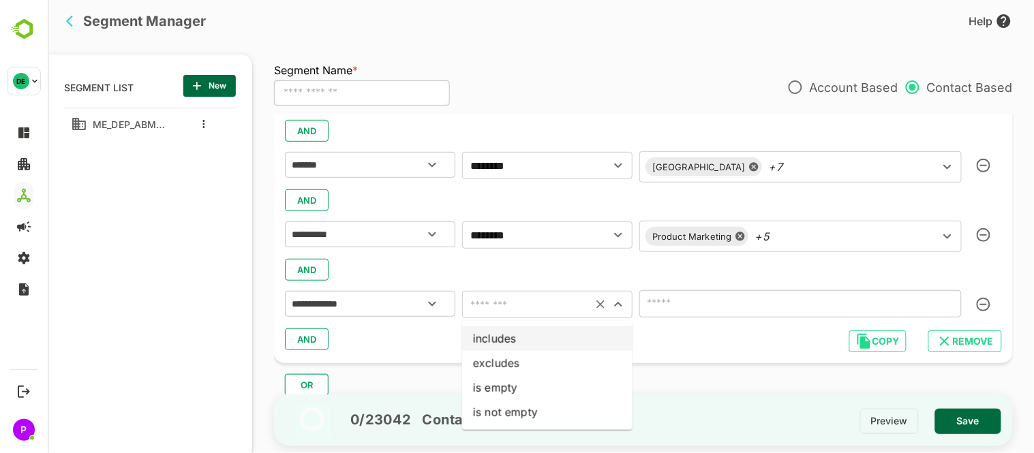
click at [565, 335] on li "includes" at bounding box center [547, 339] width 170 height 25
type input "********"
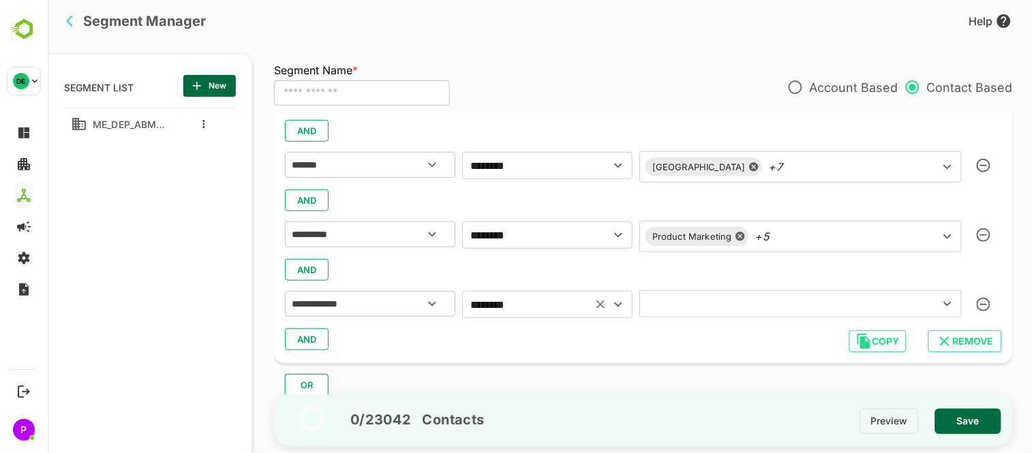
click at [752, 311] on input "text" at bounding box center [780, 304] width 274 height 19
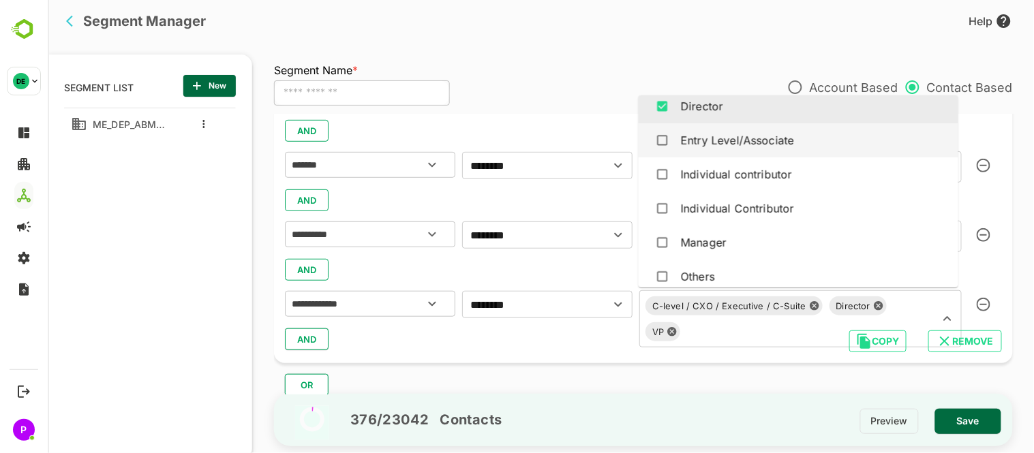
scroll to position [80, 0]
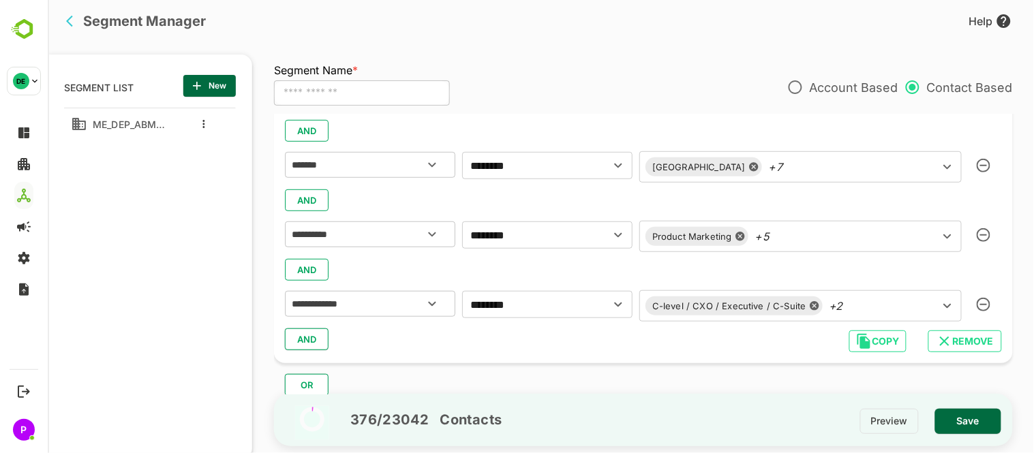
click at [689, 389] on div "376 / 23042 Contacts Preview Save" at bounding box center [642, 420] width 739 height 74
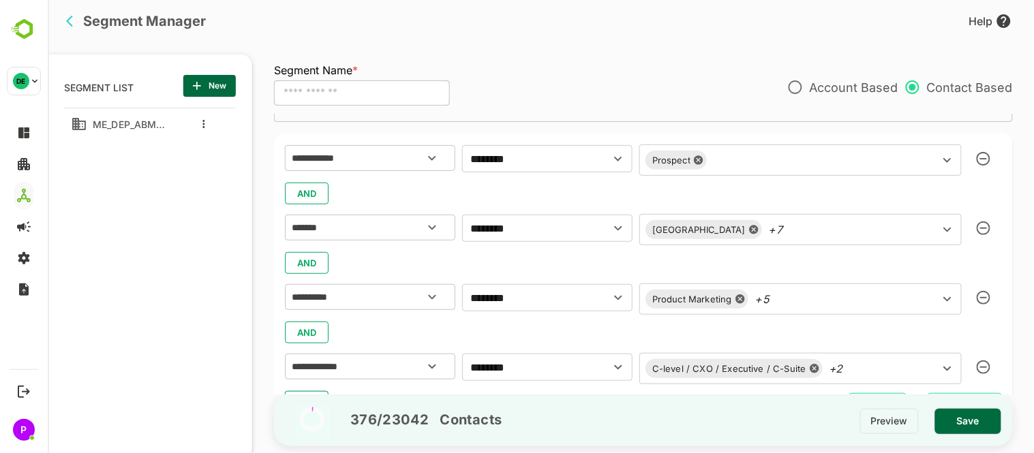
scroll to position [145, 0]
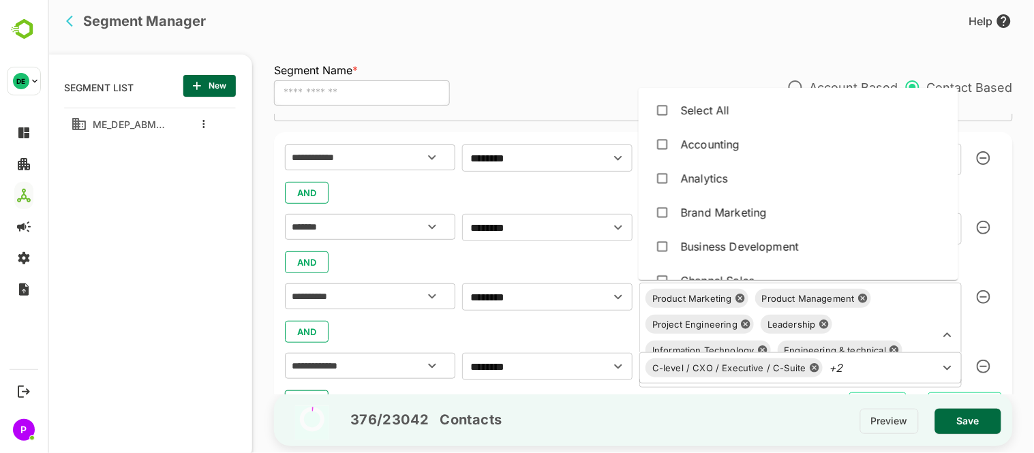
click at [801, 293] on div "Product Marketing Product Management Project Engineering Leadership Information…" at bounding box center [800, 335] width 323 height 105
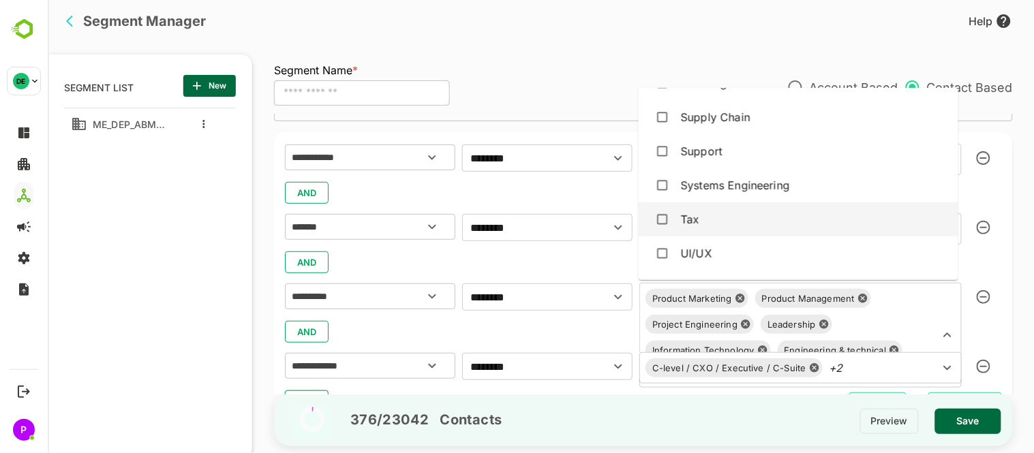
scroll to position [1623, 0]
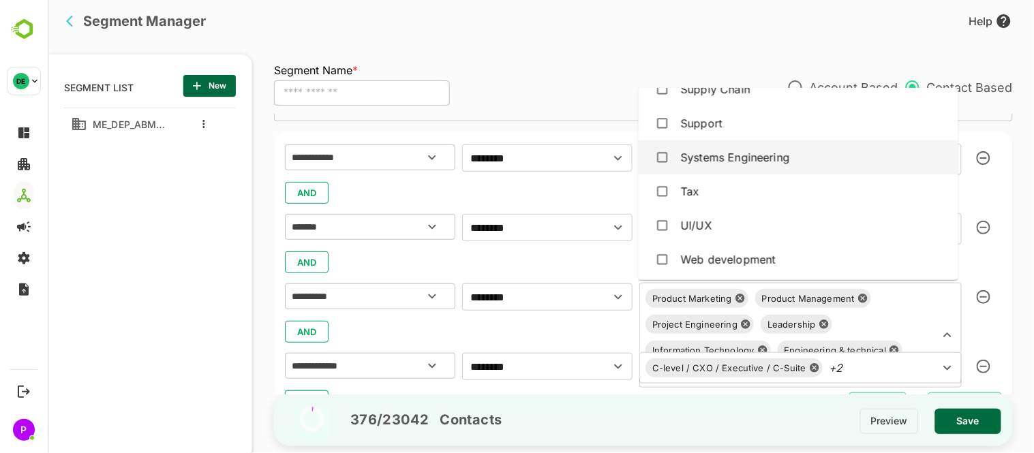
click at [796, 155] on div "Systems Engineering" at bounding box center [798, 158] width 298 height 26
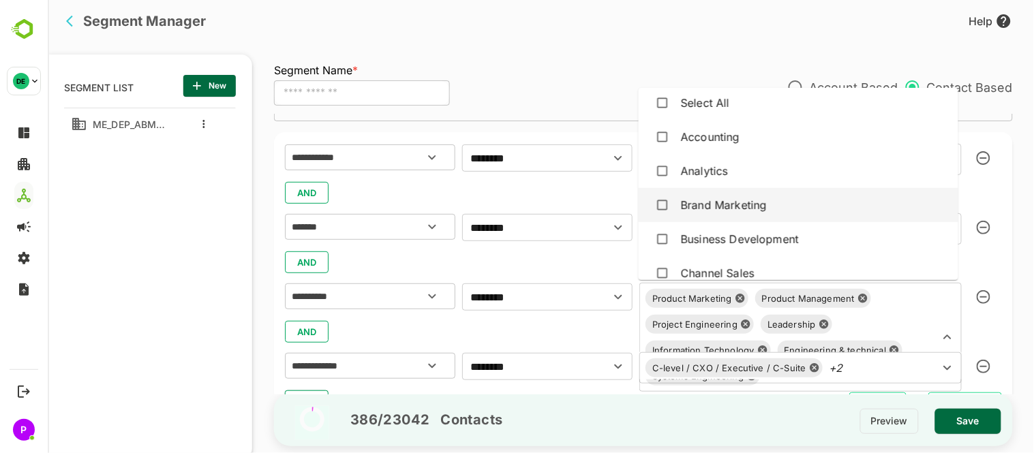
scroll to position [0, 0]
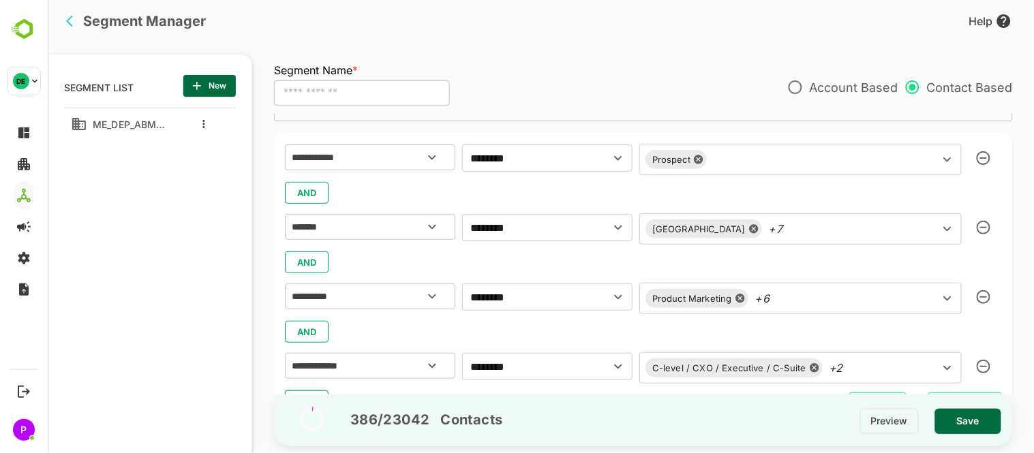
click at [179, 321] on div "ME_DEP_ABM_ALL_Audieance" at bounding box center [149, 267] width 172 height 318
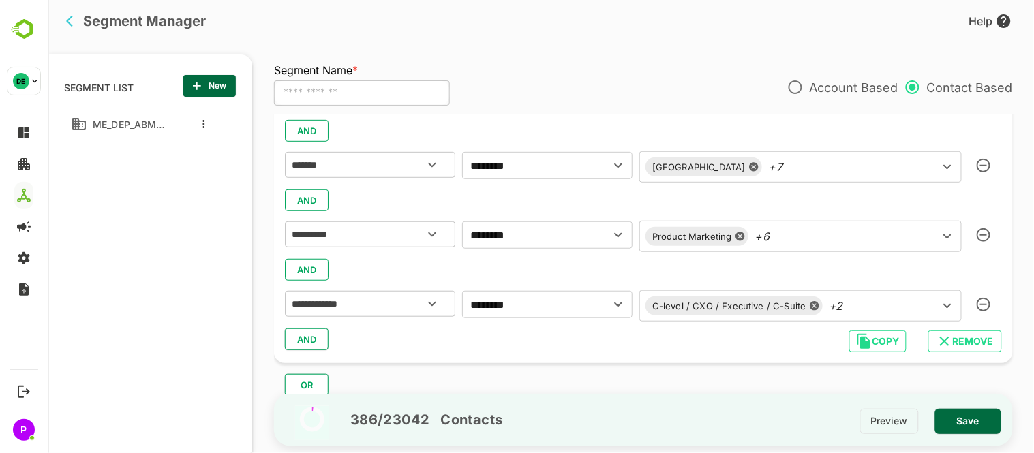
click at [310, 331] on span "AND" at bounding box center [306, 340] width 20 height 18
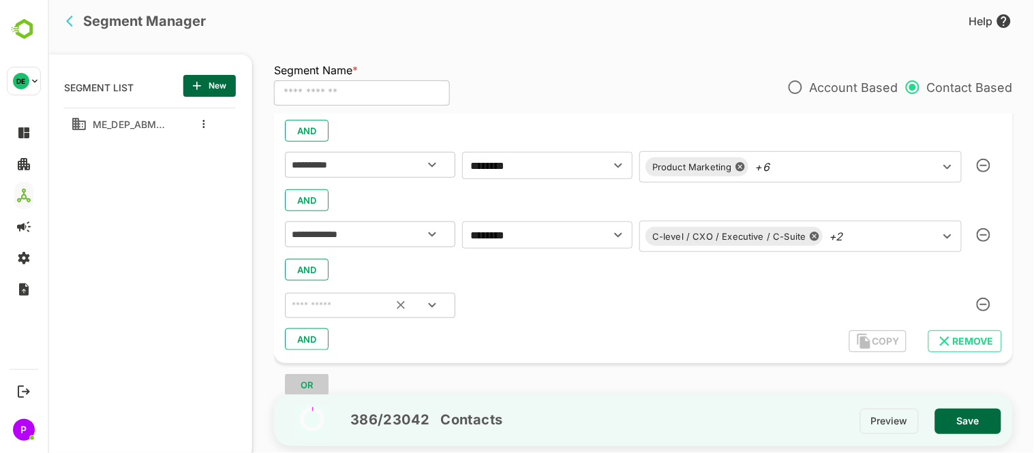
click at [434, 299] on icon "Open" at bounding box center [431, 305] width 16 height 16
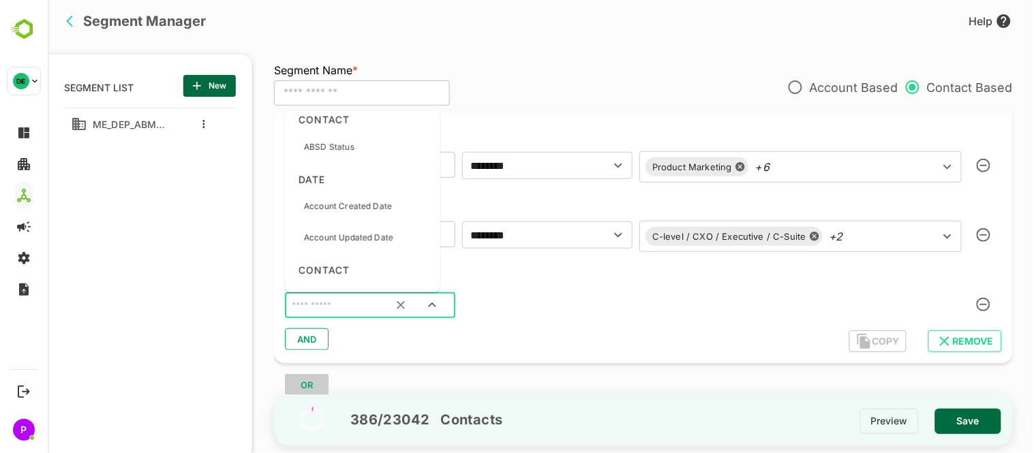
scroll to position [968, 0]
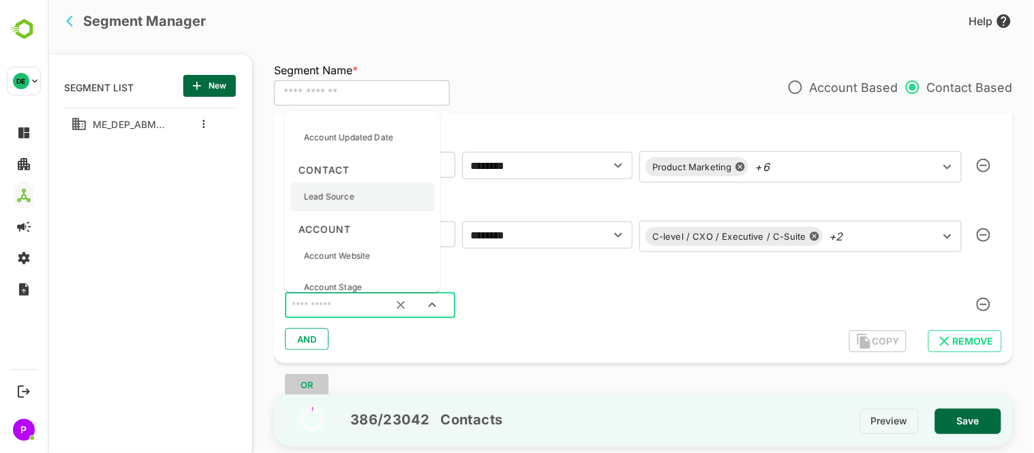
click at [350, 203] on div "Lead Source" at bounding box center [328, 197] width 50 height 29
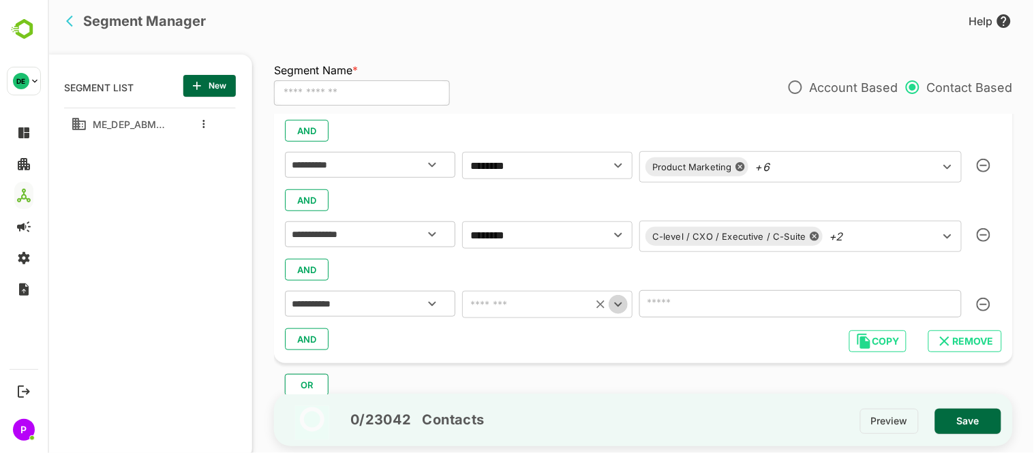
click at [615, 305] on icon "Open" at bounding box center [618, 305] width 16 height 16
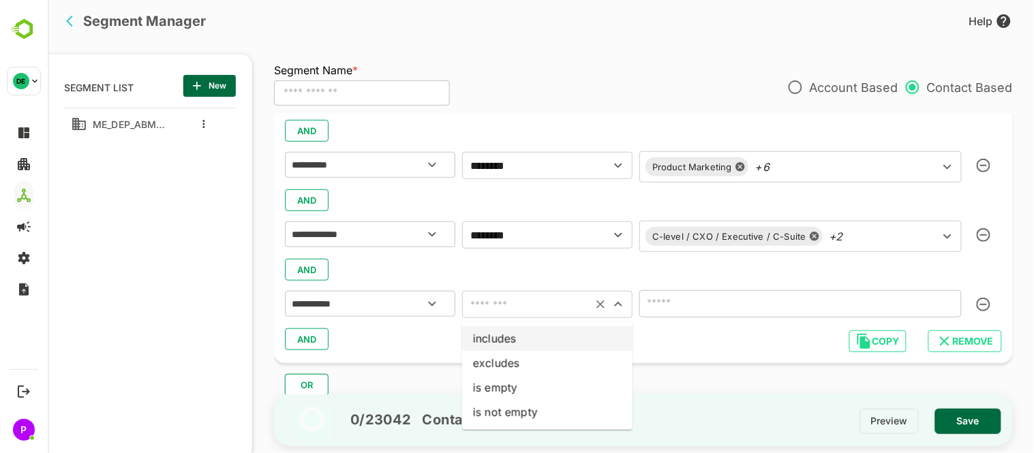
click at [582, 332] on li "includes" at bounding box center [547, 339] width 170 height 25
type input "********"
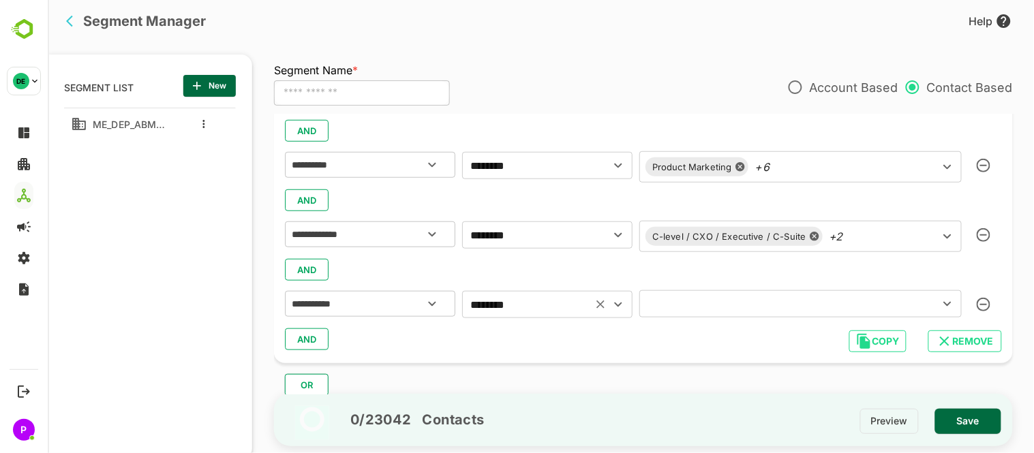
click at [940, 299] on icon "Open" at bounding box center [947, 304] width 16 height 16
click at [984, 307] on icon "button" at bounding box center [983, 305] width 14 height 14
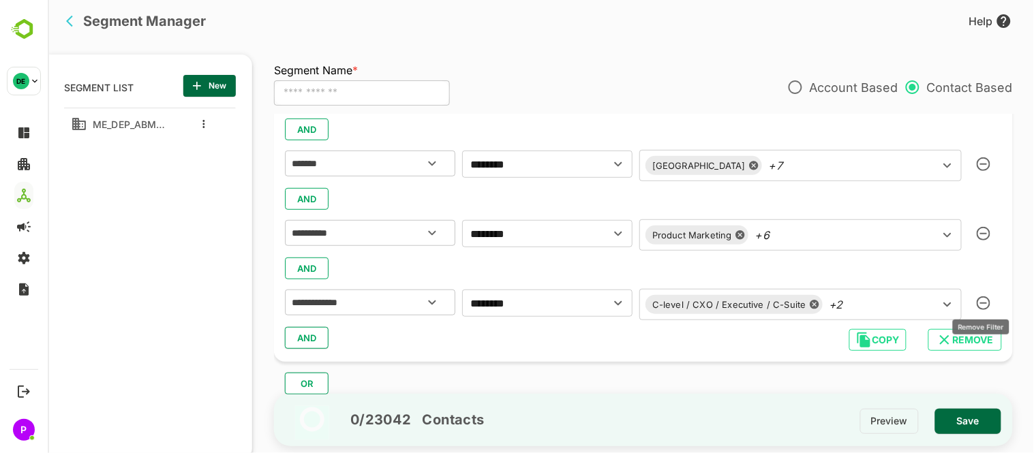
scroll to position [208, 0]
click at [305, 335] on span "AND" at bounding box center [306, 339] width 20 height 18
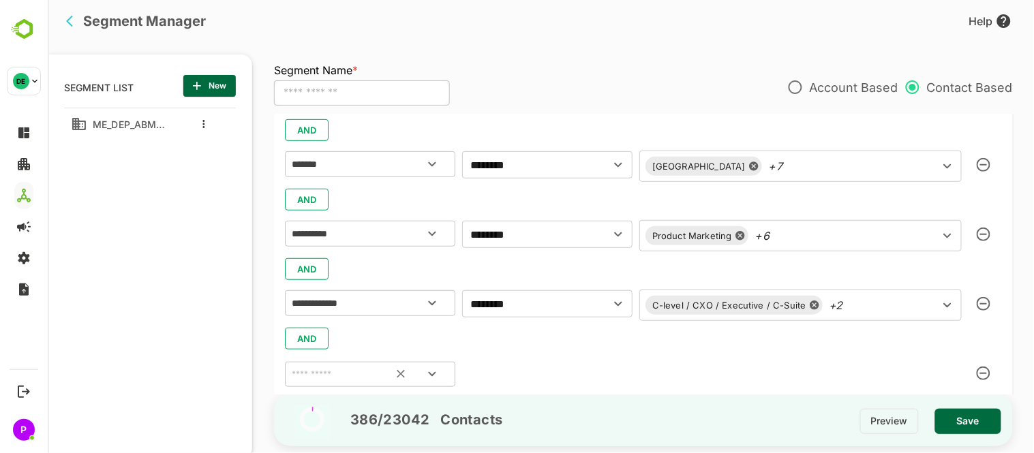
scroll to position [277, 0]
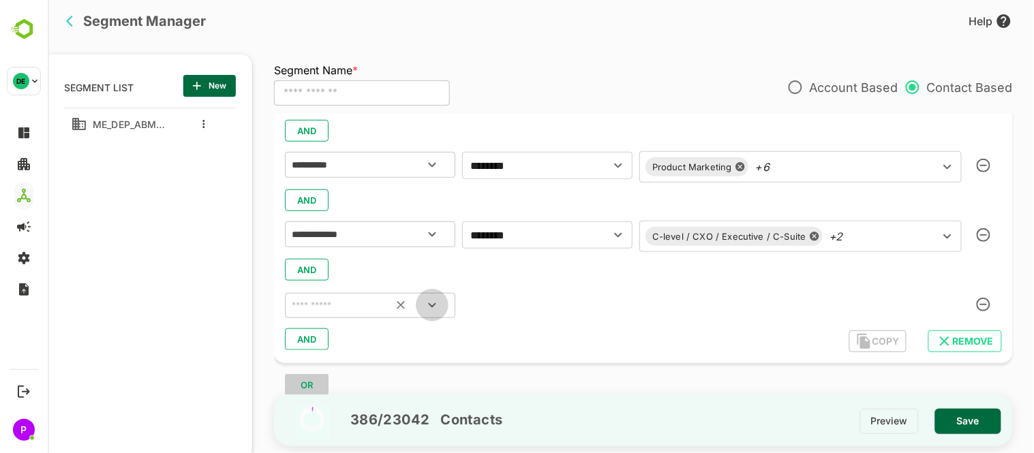
click at [431, 303] on icon "Open" at bounding box center [431, 305] width 16 height 16
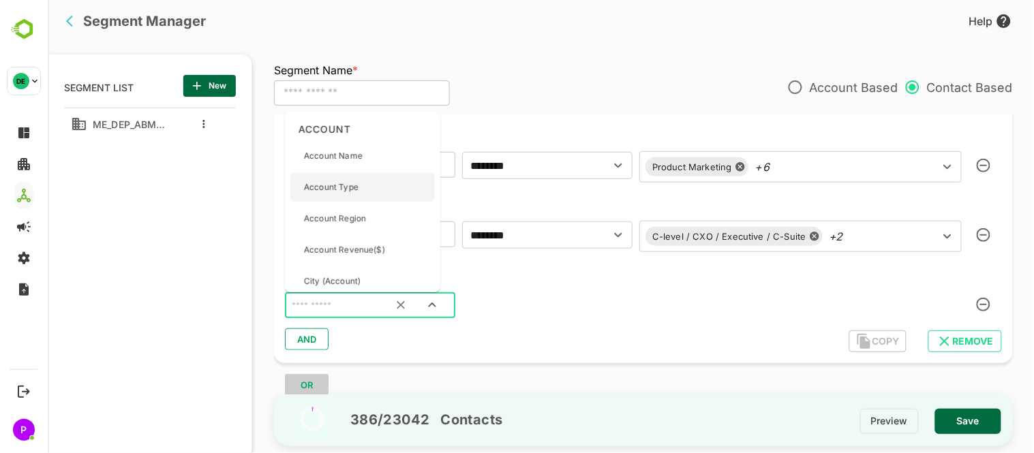
click at [357, 183] on p "Account Type" at bounding box center [330, 187] width 55 height 12
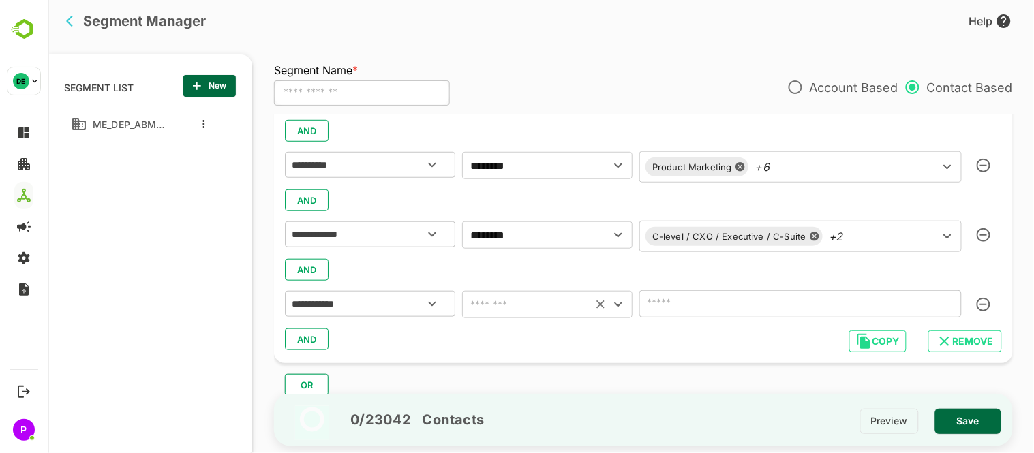
click at [623, 303] on icon "Open" at bounding box center [618, 305] width 16 height 16
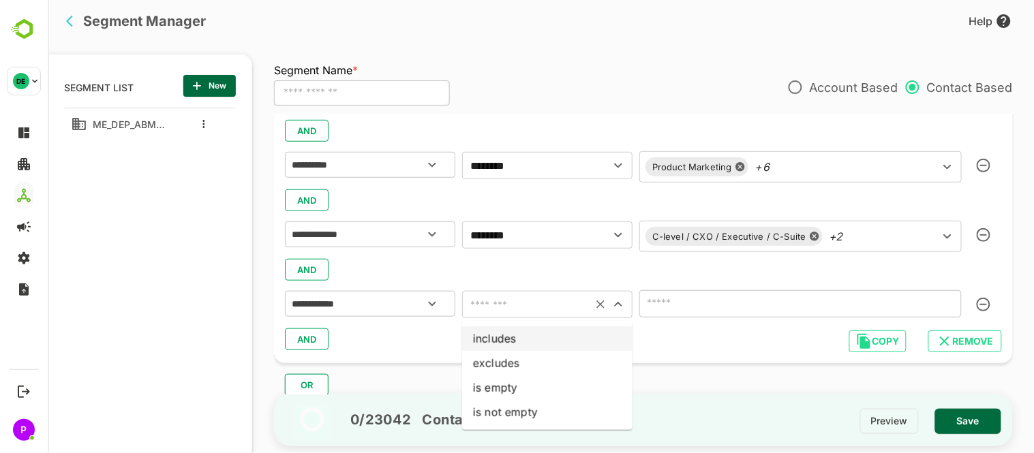
click at [537, 331] on li "includes" at bounding box center [547, 339] width 170 height 25
type input "********"
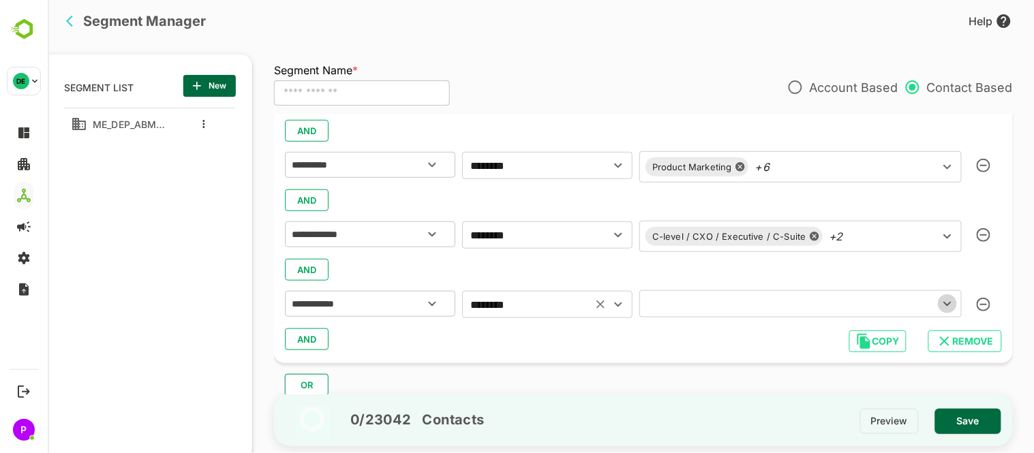
click at [943, 303] on icon "Open" at bounding box center [947, 304] width 16 height 16
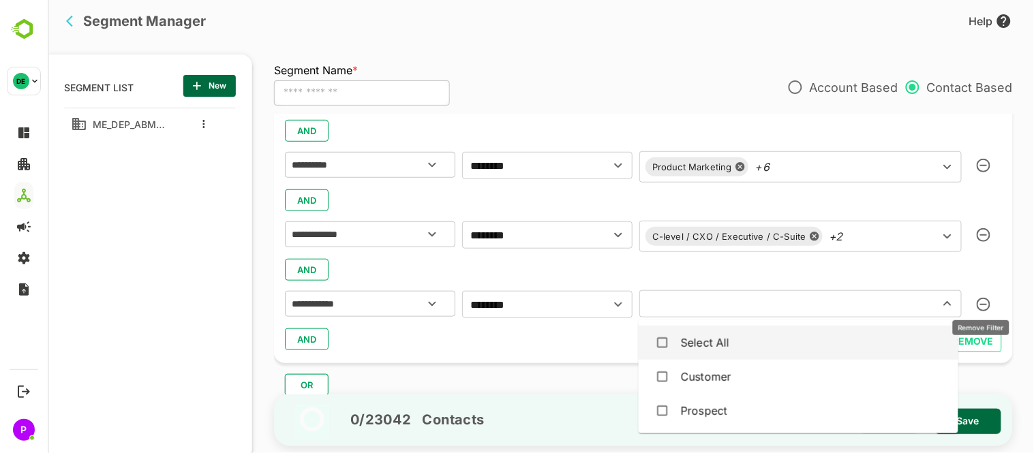
click at [976, 303] on icon "button" at bounding box center [983, 305] width 14 height 14
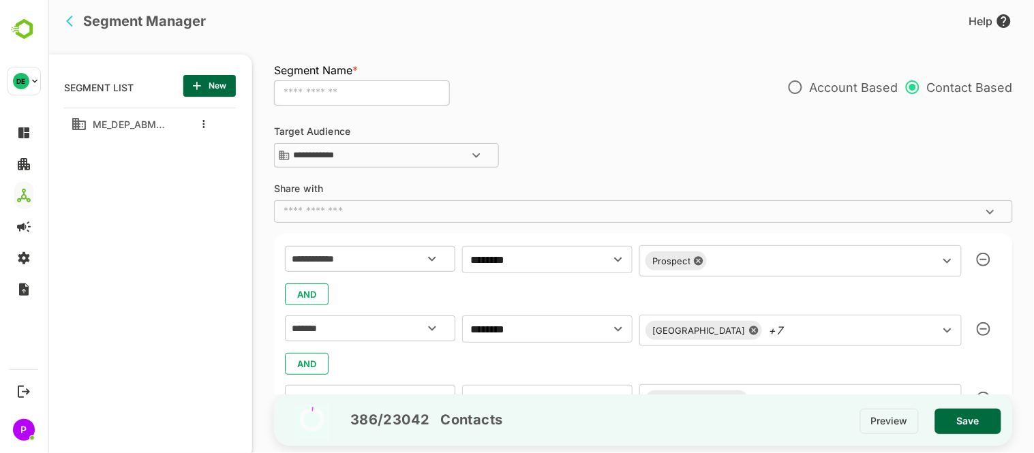
scroll to position [45, 0]
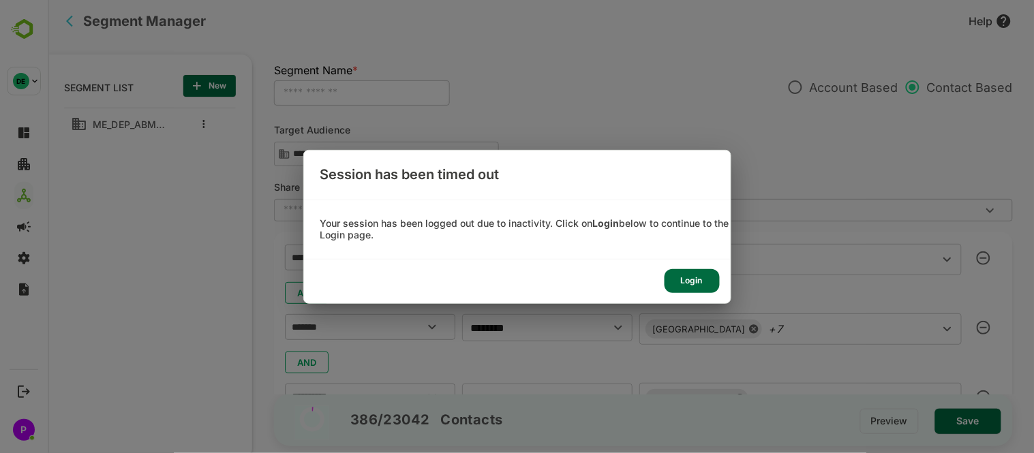
click at [692, 284] on div "Login" at bounding box center [692, 281] width 55 height 24
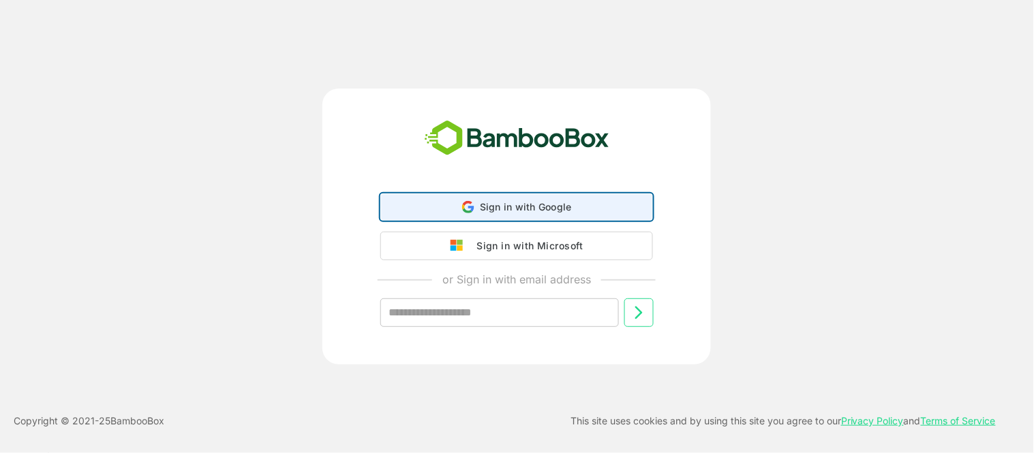
click at [557, 211] on span "Sign in with Google" at bounding box center [526, 207] width 92 height 12
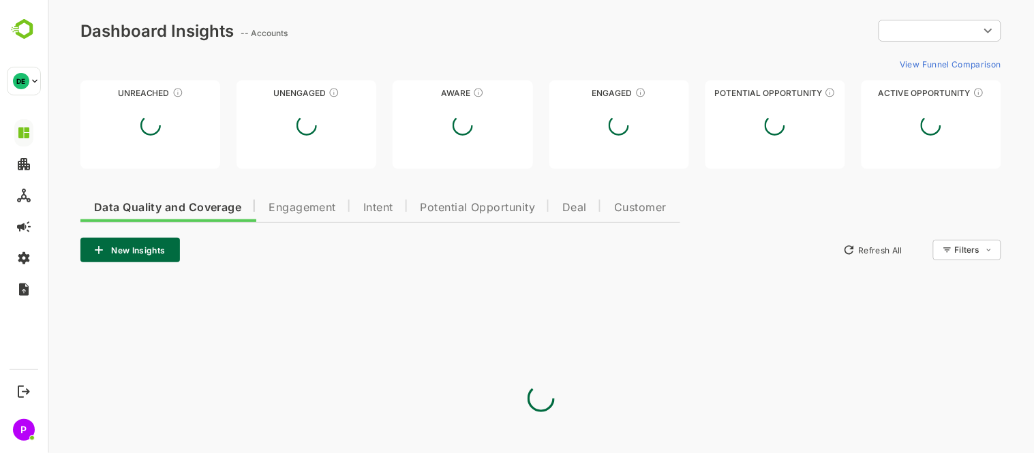
type input "**********"
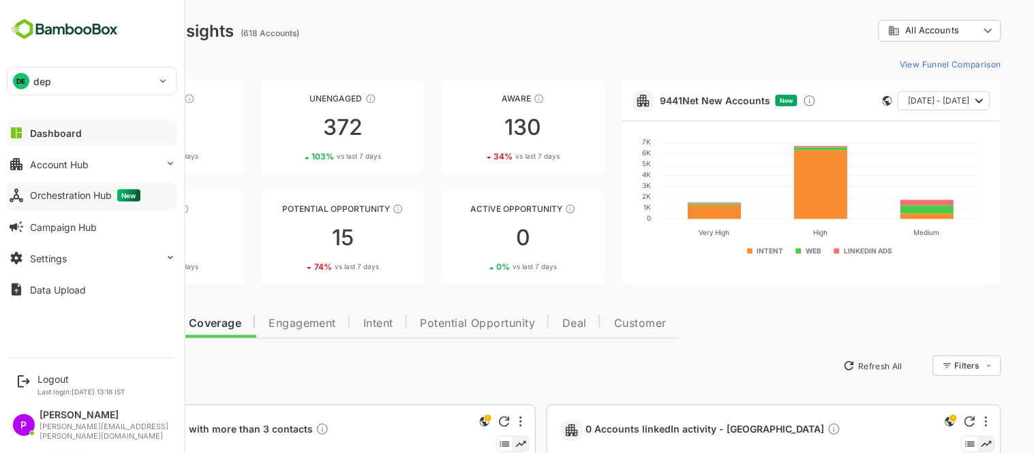
click at [65, 192] on div "Orchestration Hub New" at bounding box center [85, 196] width 110 height 12
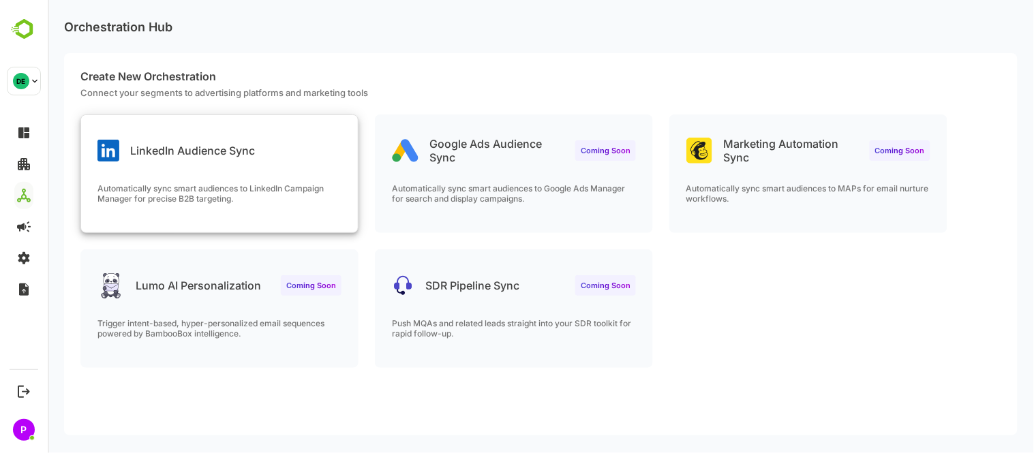
click at [222, 166] on div "LinkedIn Audience Sync Automatically sync smart audiences to LinkedIn Campaign …" at bounding box center [218, 173] width 277 height 117
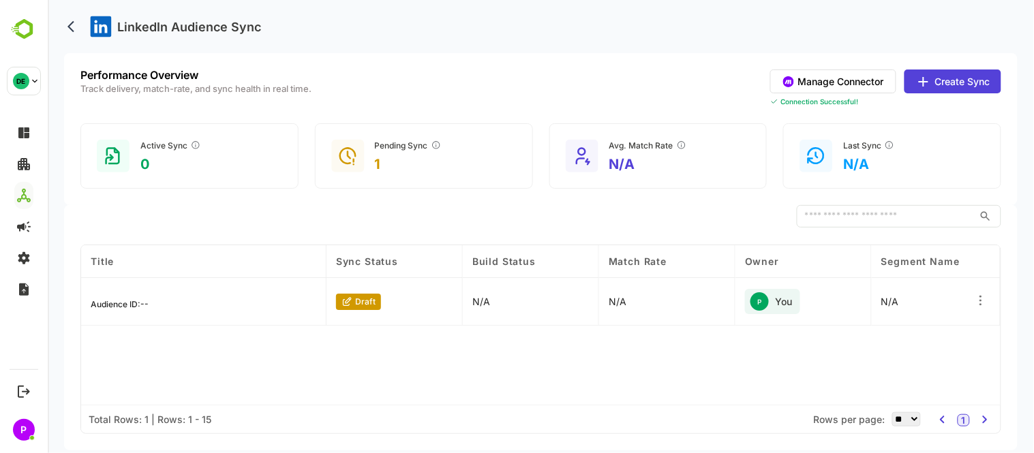
click at [968, 79] on button "Create Sync" at bounding box center [952, 82] width 97 height 24
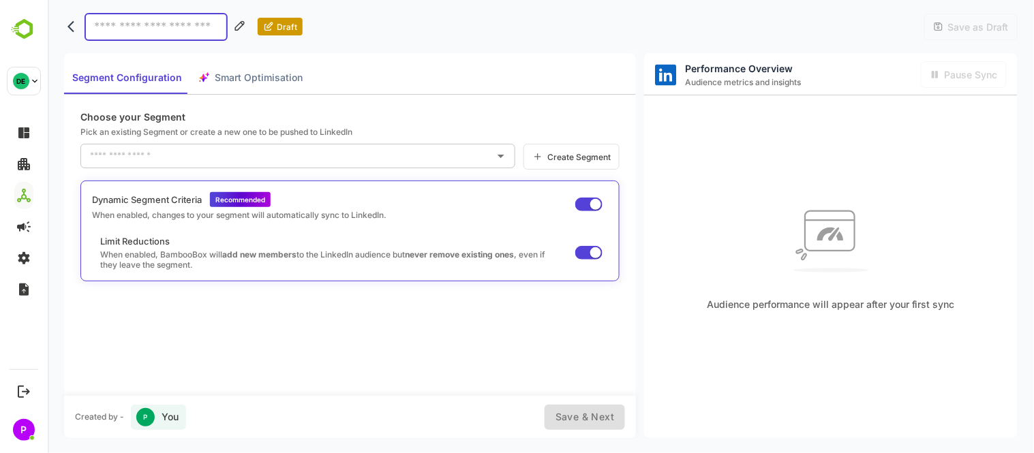
click at [557, 153] on span "Create Segment" at bounding box center [577, 157] width 68 height 10
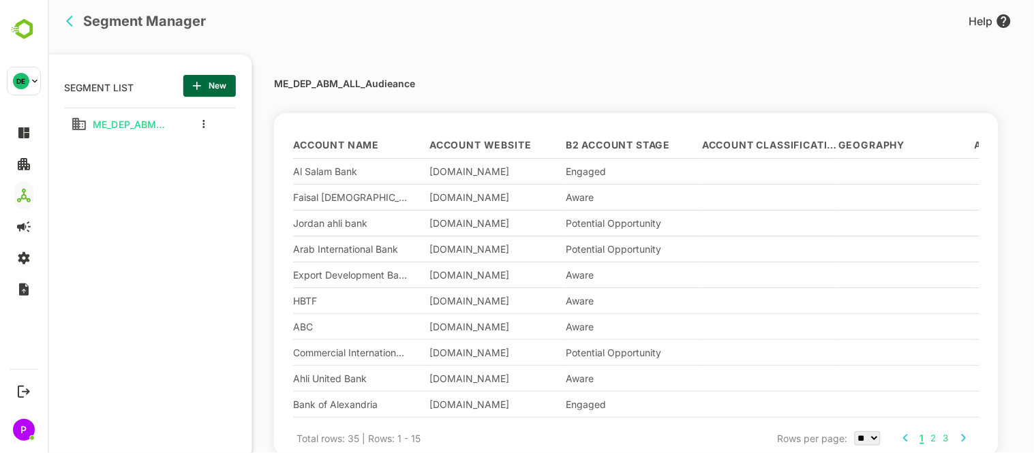
scroll to position [128, 0]
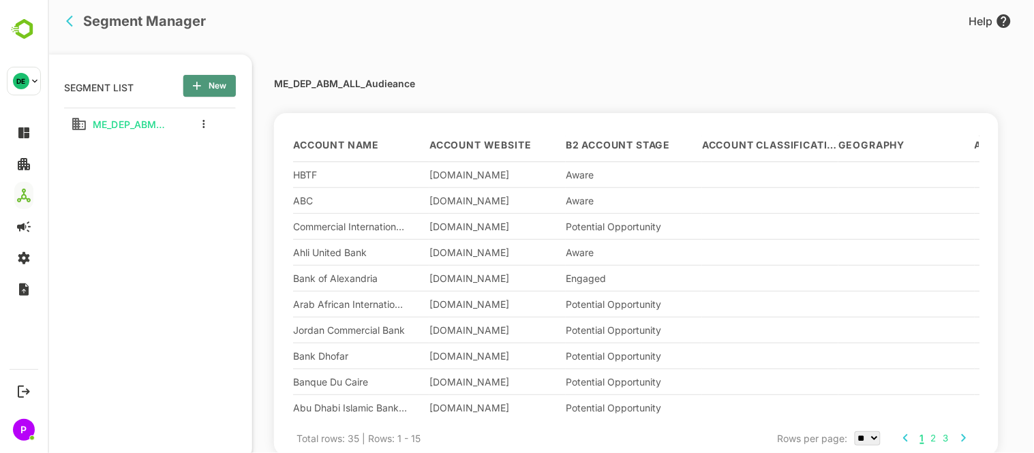
click at [215, 79] on span "New" at bounding box center [209, 86] width 31 height 18
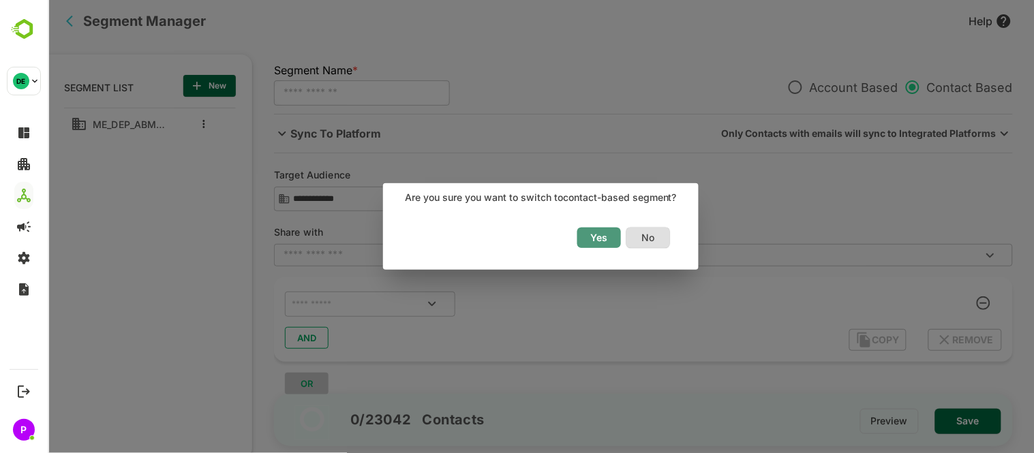
click at [608, 236] on span "Yes" at bounding box center [599, 238] width 30 height 18
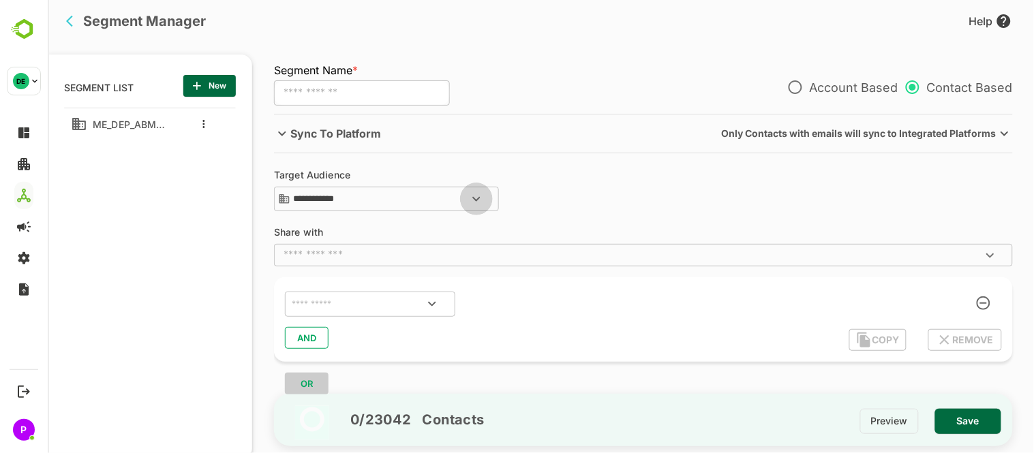
click at [480, 202] on icon "Open" at bounding box center [476, 199] width 16 height 16
click at [586, 224] on div "**********" at bounding box center [649, 254] width 753 height 281
click at [430, 312] on icon "Open" at bounding box center [431, 304] width 16 height 16
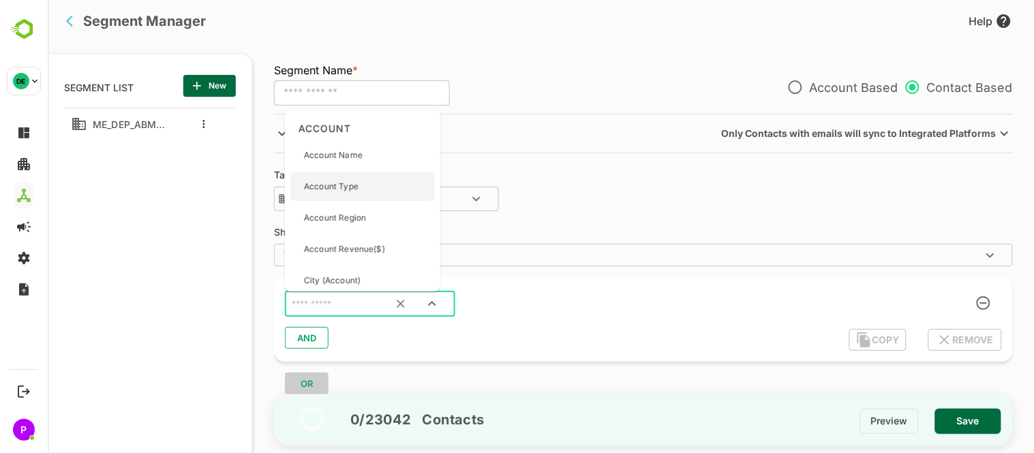
click at [365, 180] on div "Account Type" at bounding box center [362, 187] width 145 height 29
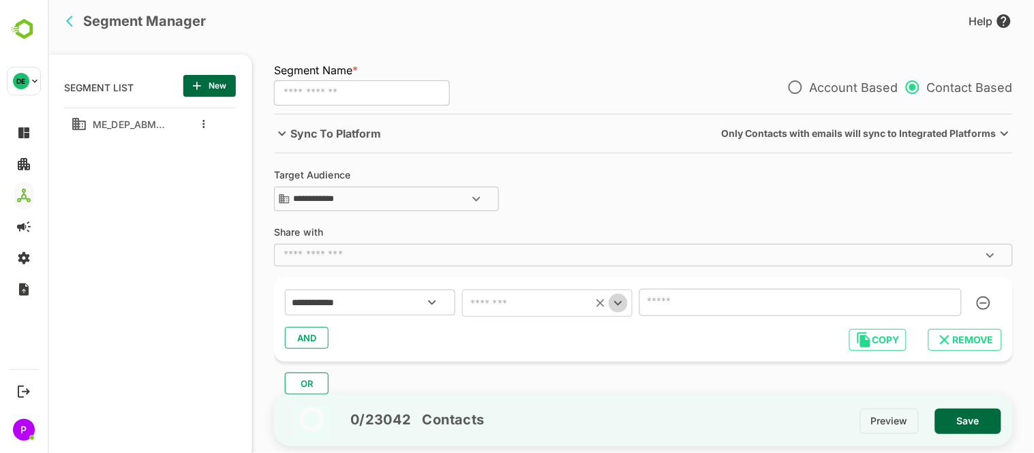
click at [614, 303] on icon "Open" at bounding box center [618, 303] width 16 height 16
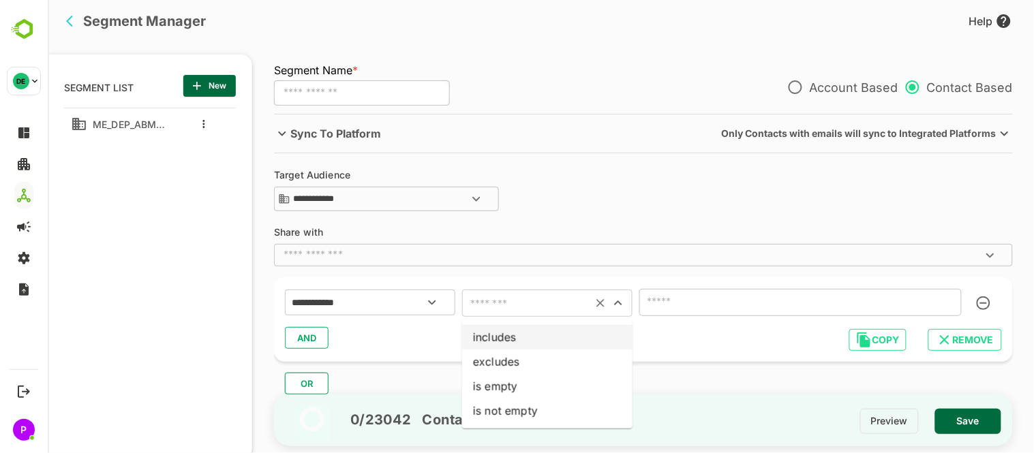
click at [550, 327] on li "includes" at bounding box center [547, 337] width 170 height 25
type input "********"
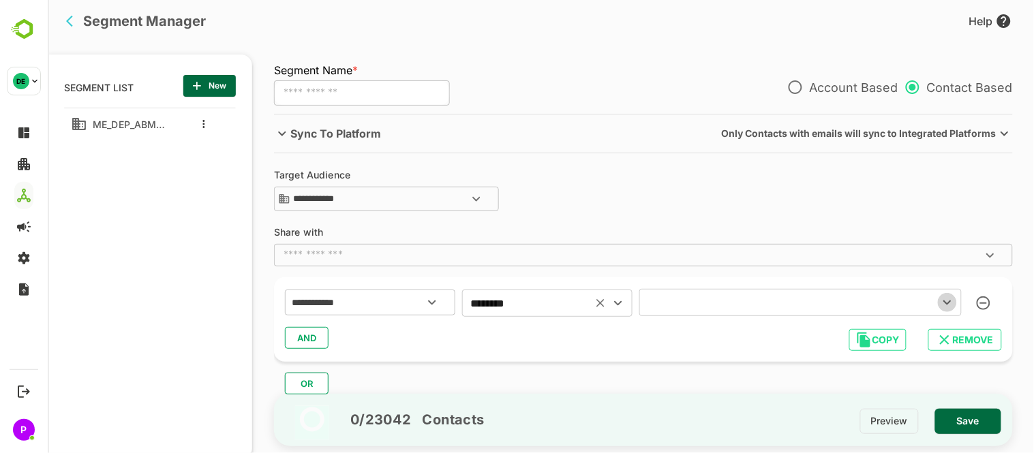
click at [950, 303] on icon "Open" at bounding box center [947, 303] width 8 height 5
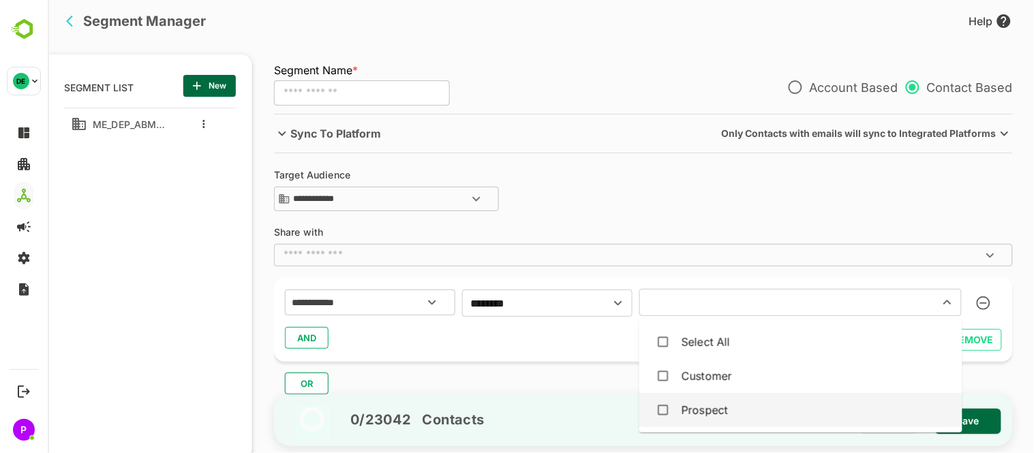
click at [768, 418] on div "Prospect" at bounding box center [800, 411] width 301 height 26
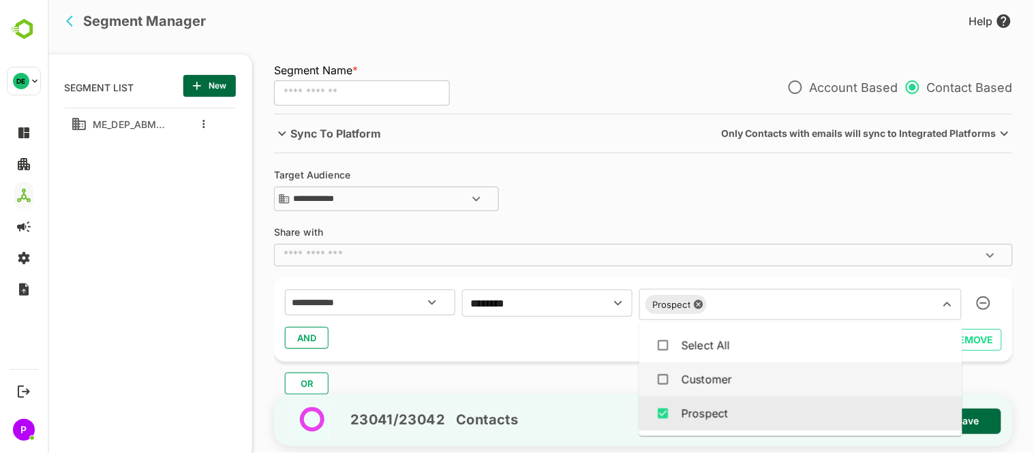
click at [513, 360] on div "**********" at bounding box center [642, 320] width 739 height 85
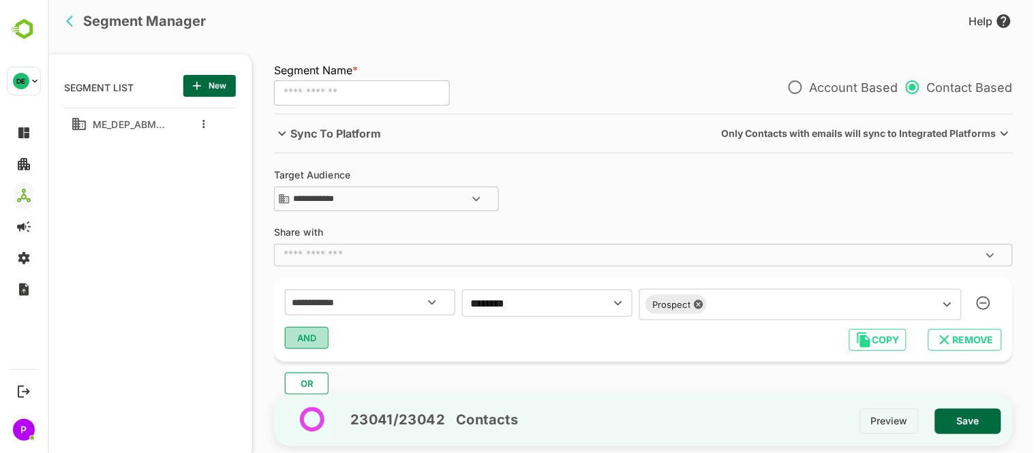
click at [306, 335] on span "AND" at bounding box center [306, 338] width 20 height 18
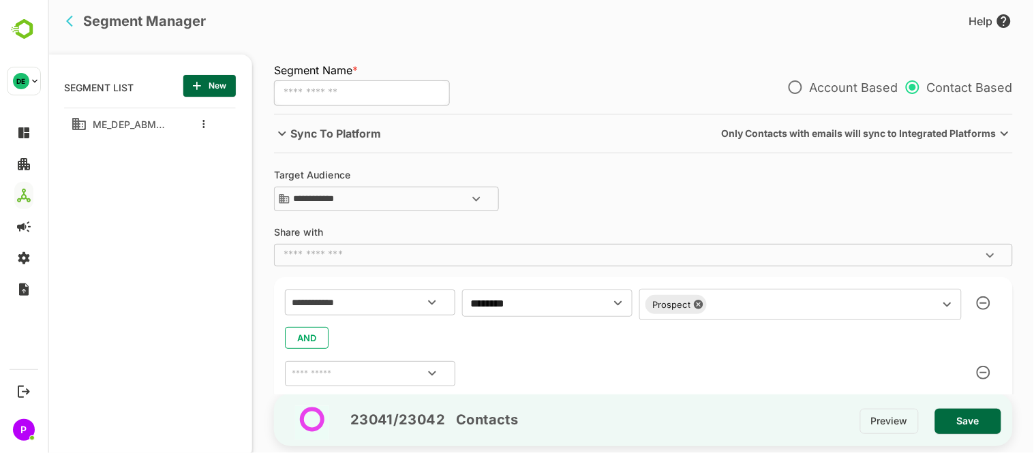
scroll to position [69, 0]
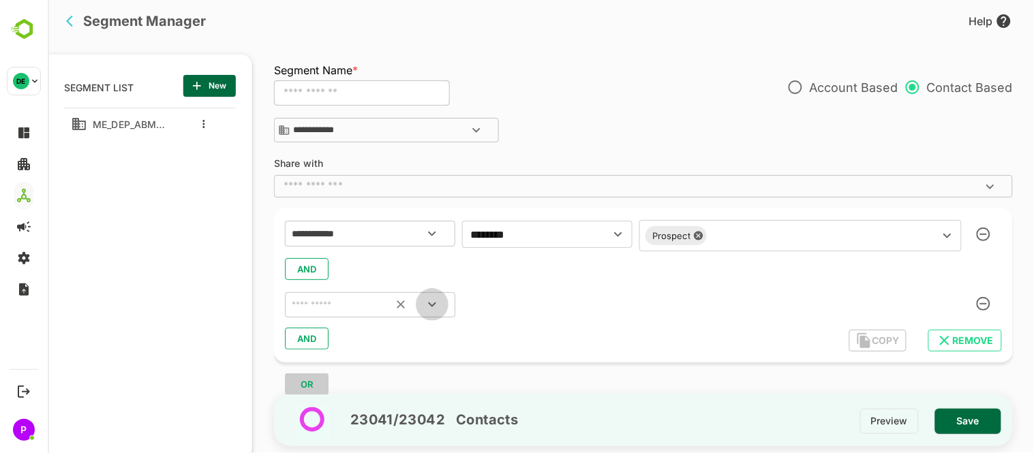
click at [436, 295] on button "Open" at bounding box center [431, 304] width 33 height 33
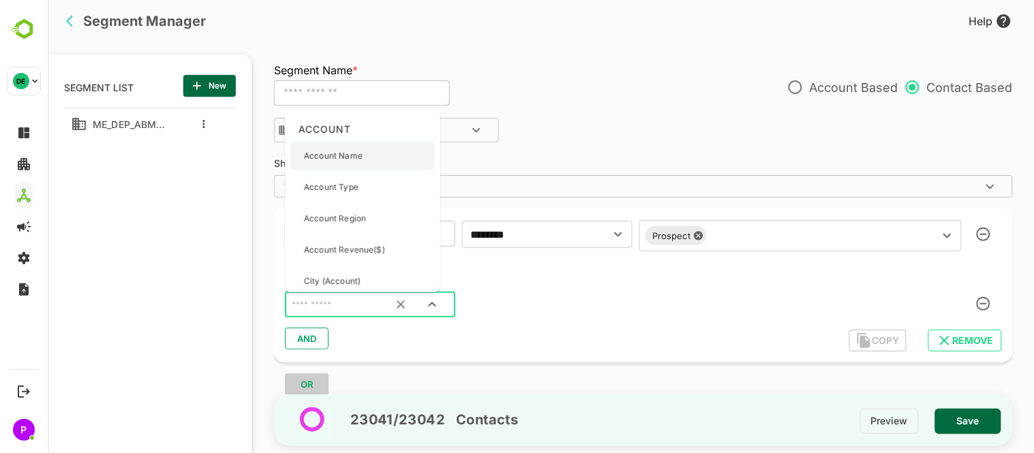
click at [370, 162] on div "Account Name" at bounding box center [362, 156] width 145 height 29
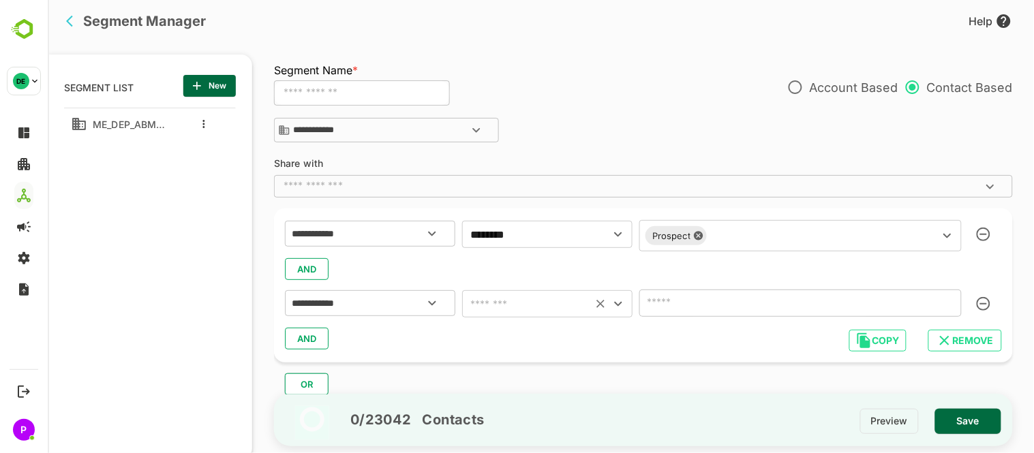
click at [618, 310] on icon "Open" at bounding box center [618, 304] width 16 height 16
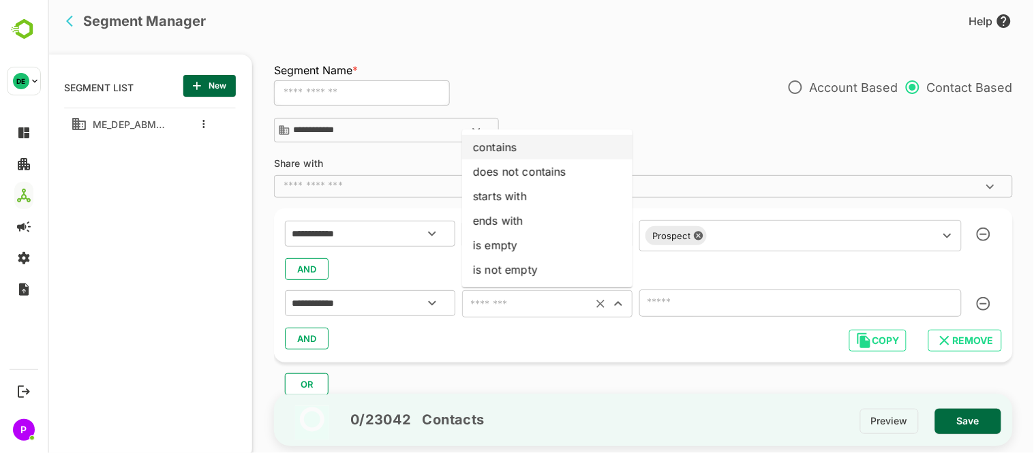
click at [511, 153] on li "contains" at bounding box center [547, 147] width 170 height 25
type input "********"
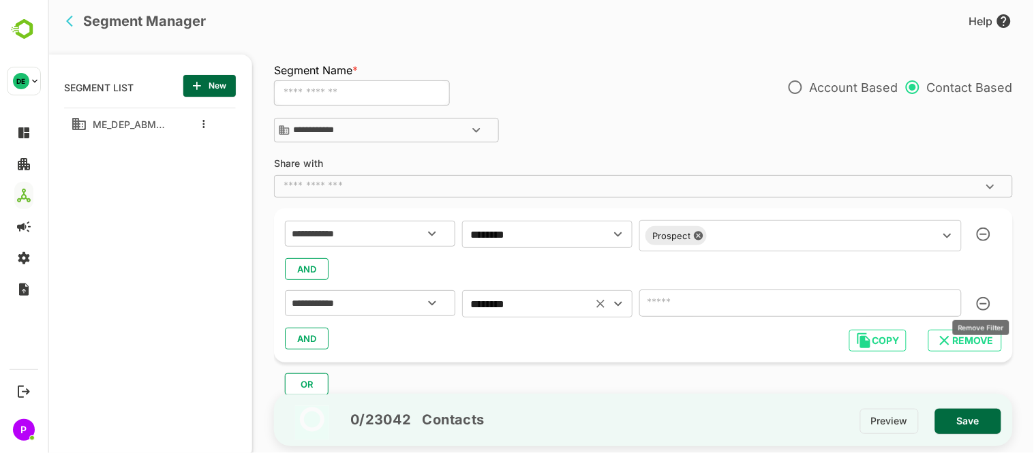
click at [979, 307] on icon "button" at bounding box center [983, 304] width 14 height 14
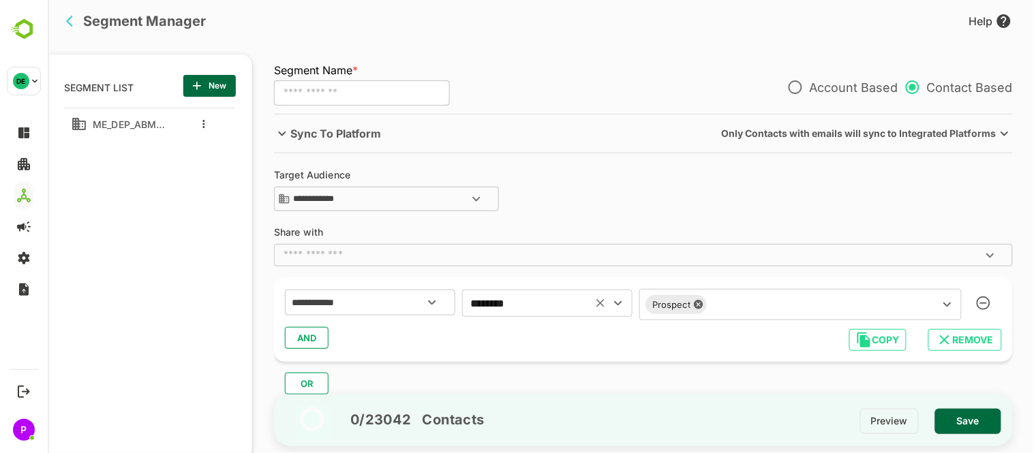
scroll to position [0, 0]
click at [293, 338] on button "AND" at bounding box center [306, 338] width 44 height 22
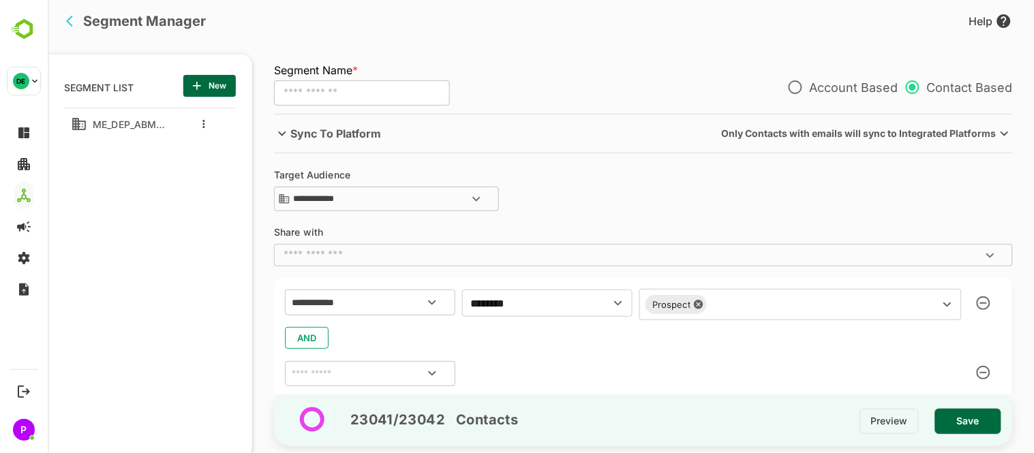
click at [297, 338] on div "AND" at bounding box center [642, 338] width 717 height 26
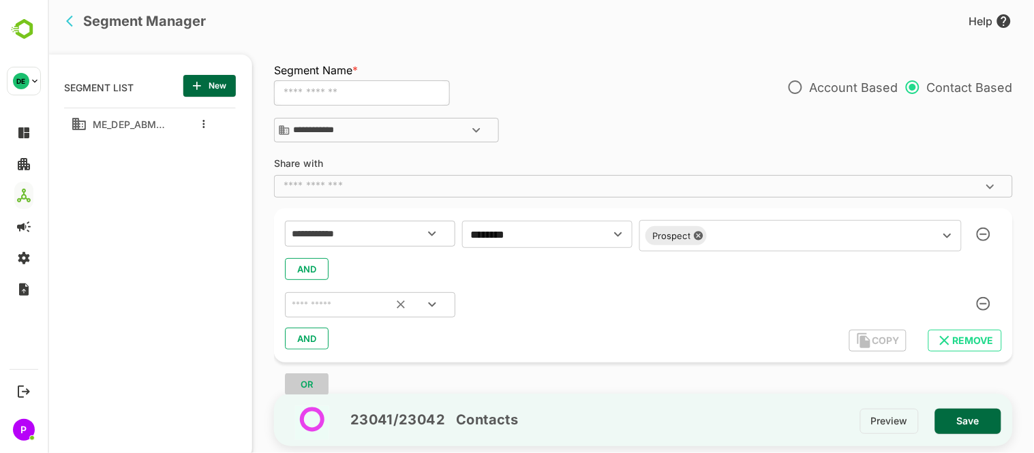
click at [437, 305] on icon "Open" at bounding box center [431, 305] width 16 height 16
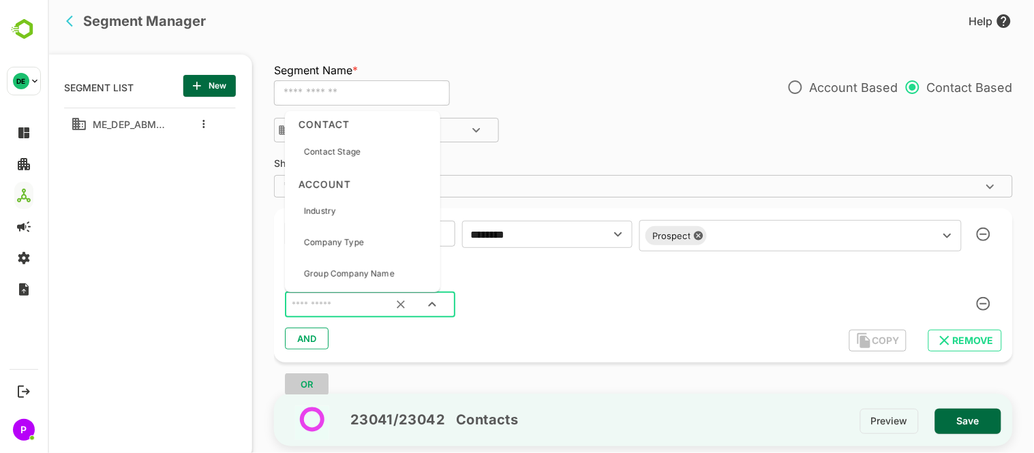
scroll to position [406, 0]
click at [350, 208] on div "Industry" at bounding box center [362, 210] width 145 height 29
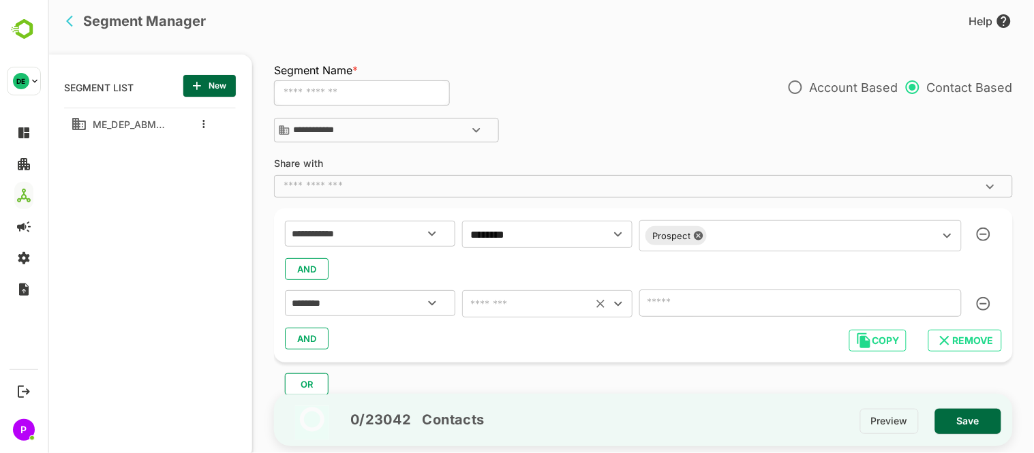
click at [621, 310] on icon "Open" at bounding box center [618, 304] width 16 height 16
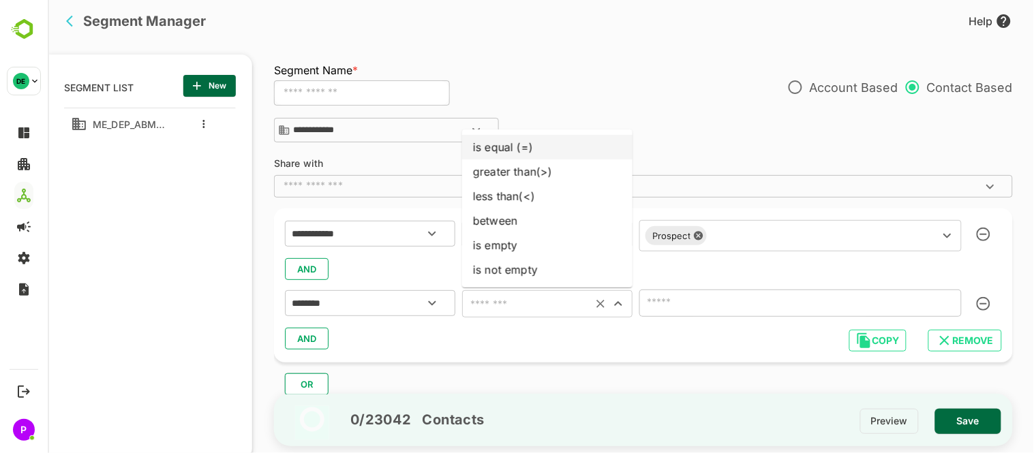
click at [496, 154] on li "is equal (=)" at bounding box center [547, 147] width 170 height 25
type input "**********"
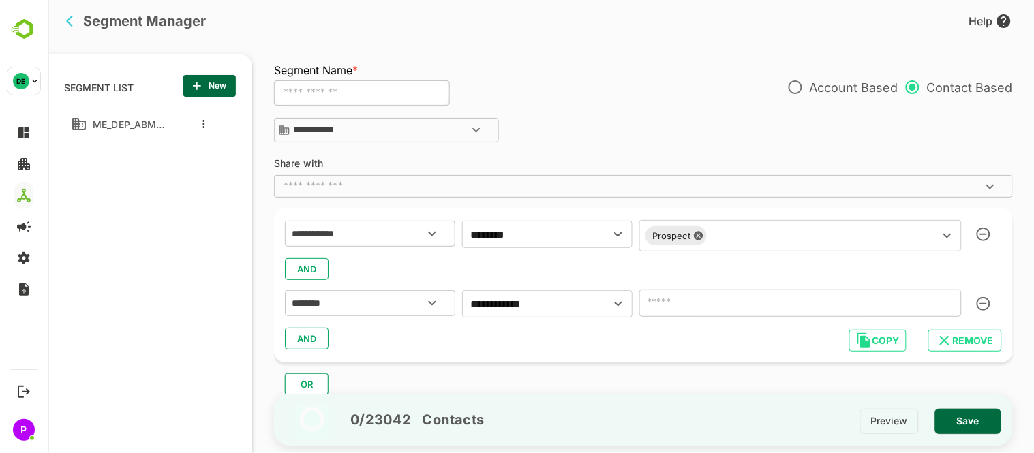
click at [895, 311] on input "number" at bounding box center [800, 303] width 323 height 27
click at [429, 307] on icon "Open" at bounding box center [431, 303] width 16 height 16
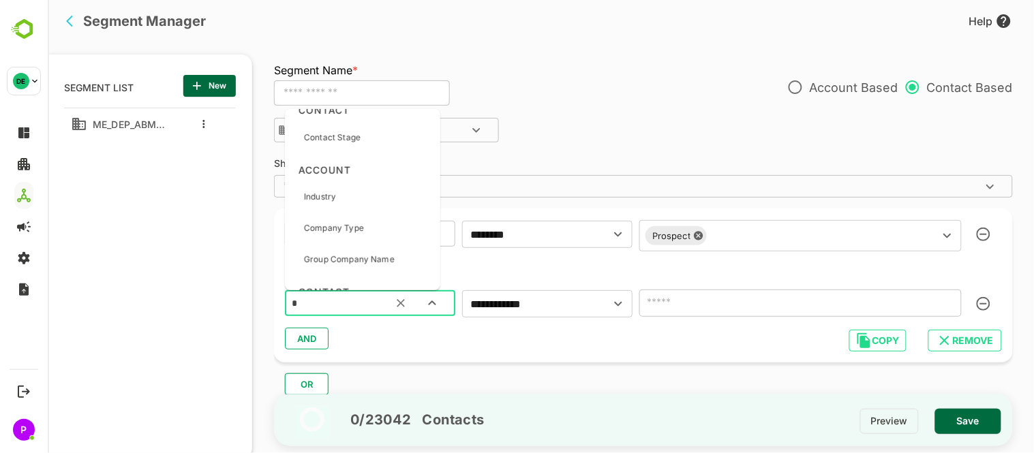
scroll to position [0, 0]
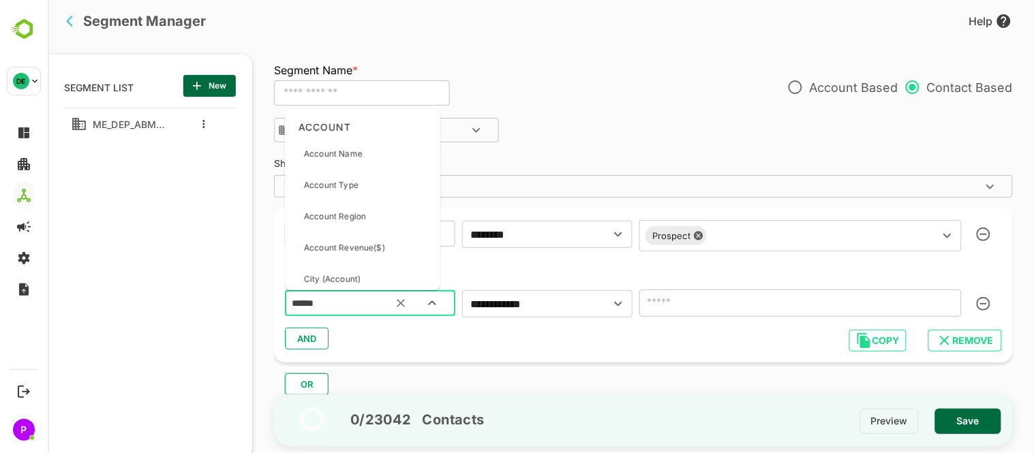
type input "*******"
click at [316, 213] on p "Country" at bounding box center [319, 213] width 32 height 12
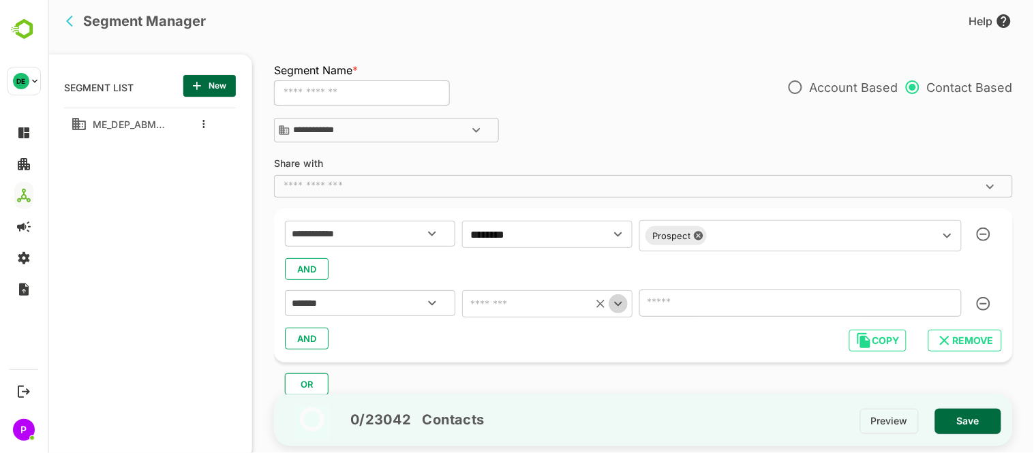
click at [620, 307] on icon "Open" at bounding box center [618, 304] width 16 height 16
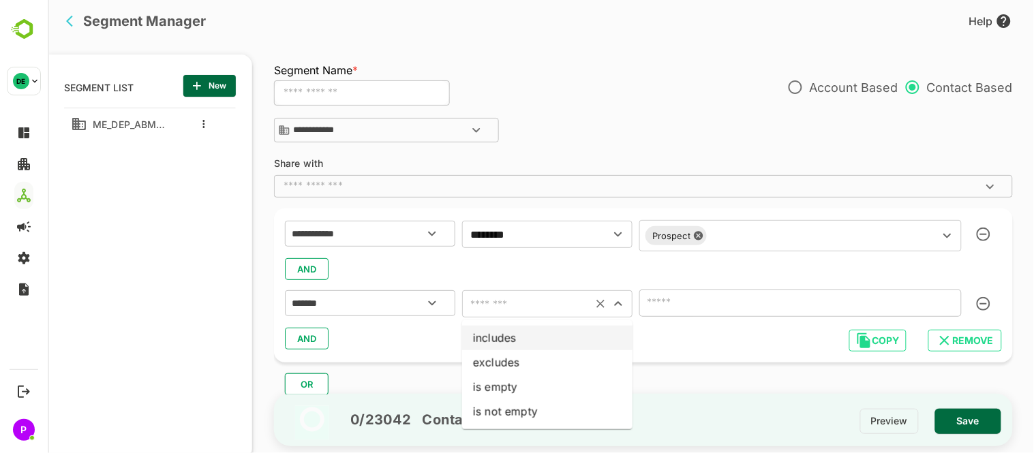
click at [594, 328] on li "includes" at bounding box center [547, 338] width 170 height 25
type input "********"
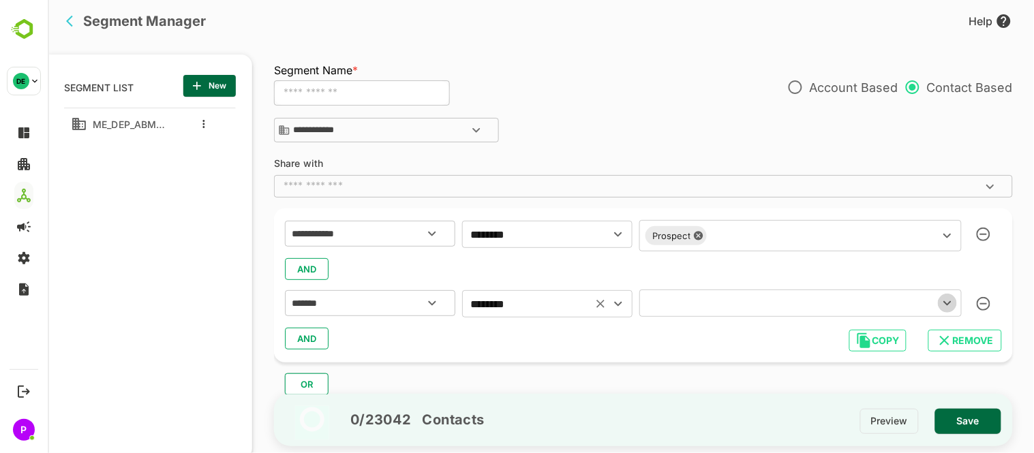
click at [945, 305] on icon "Open" at bounding box center [947, 303] width 16 height 16
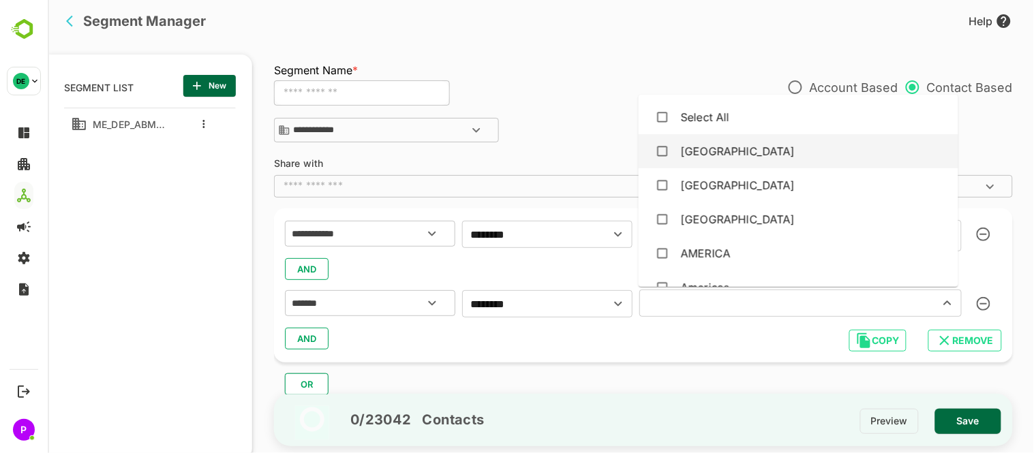
click at [740, 160] on div "[GEOGRAPHIC_DATA]" at bounding box center [798, 151] width 298 height 26
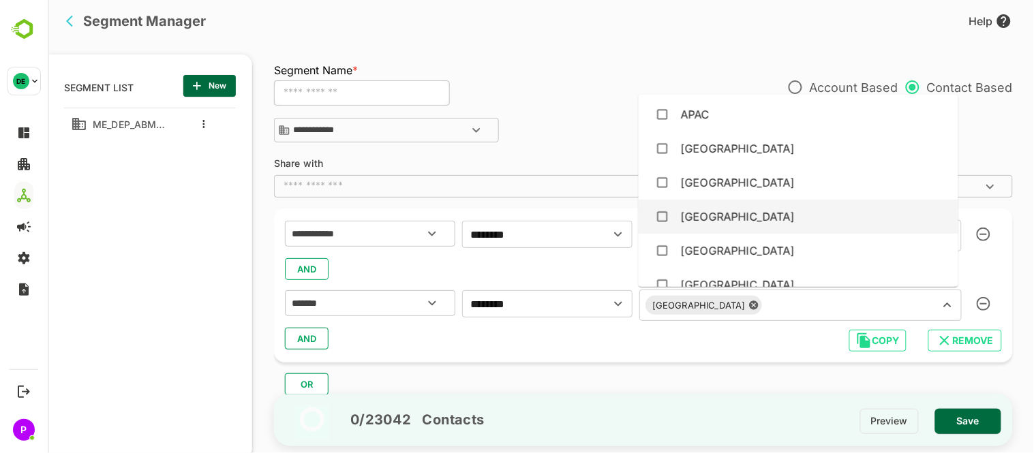
scroll to position [274, 0]
click at [722, 213] on div "[GEOGRAPHIC_DATA]" at bounding box center [798, 218] width 298 height 26
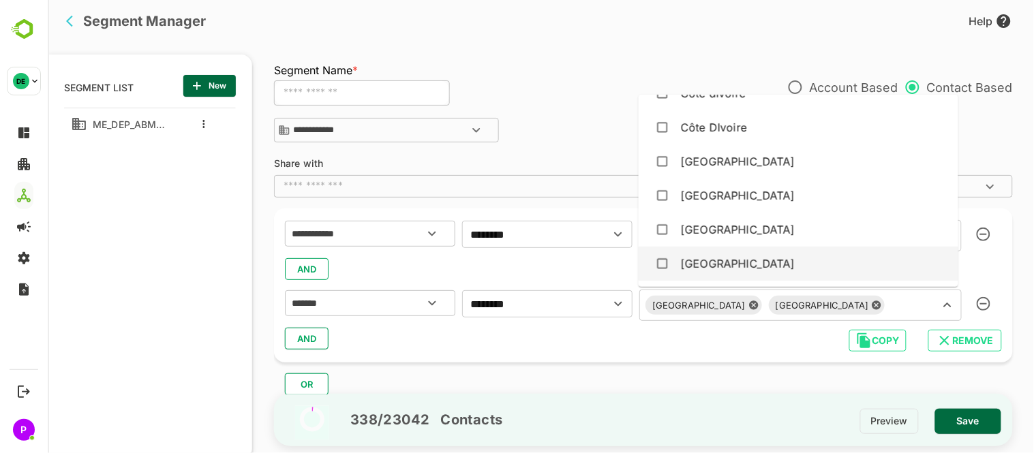
scroll to position [1047, 0]
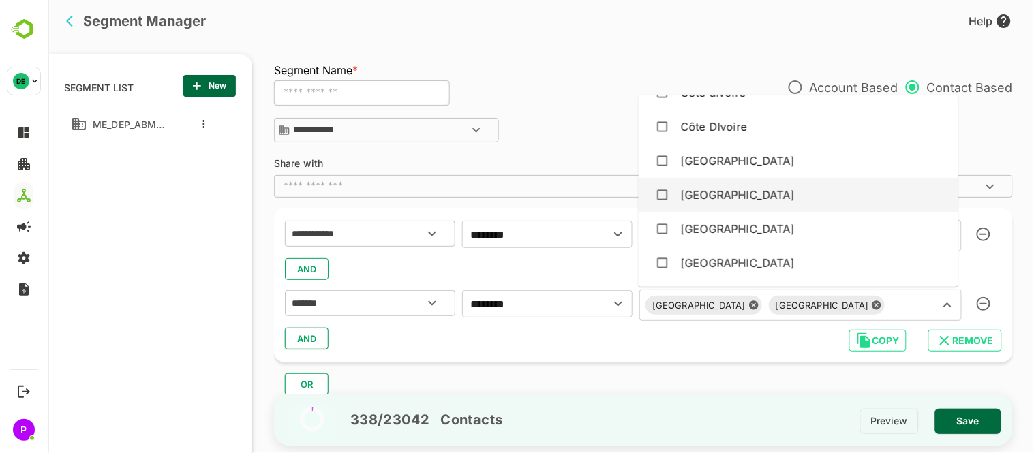
click at [693, 198] on div "[GEOGRAPHIC_DATA]" at bounding box center [737, 195] width 115 height 16
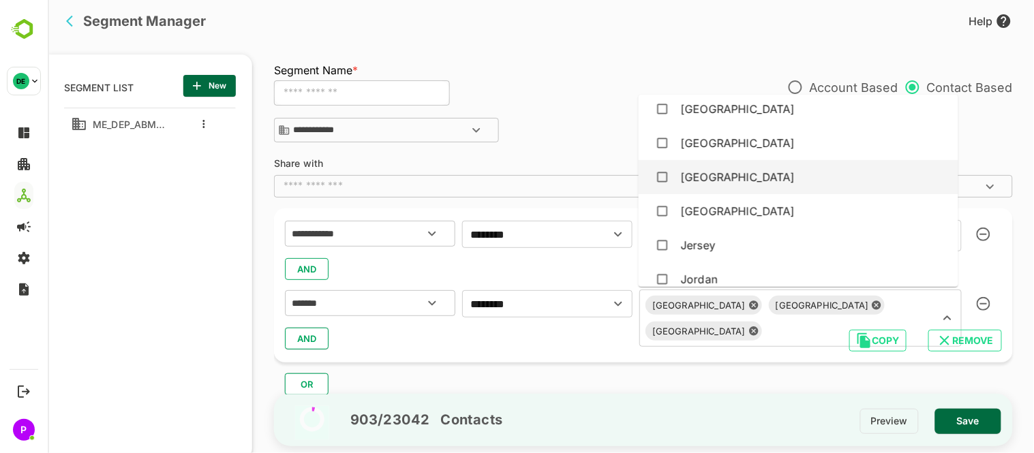
scroll to position [2116, 0]
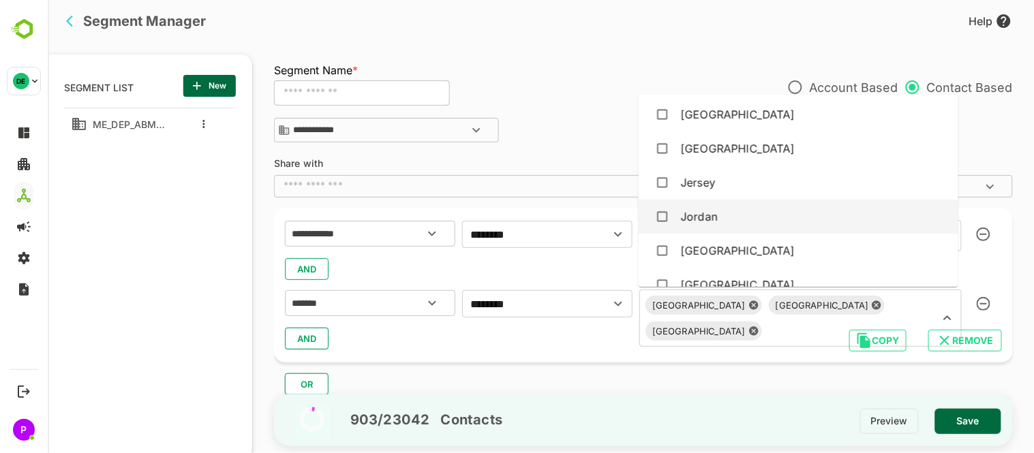
click at [708, 210] on div "Jordan" at bounding box center [698, 217] width 37 height 16
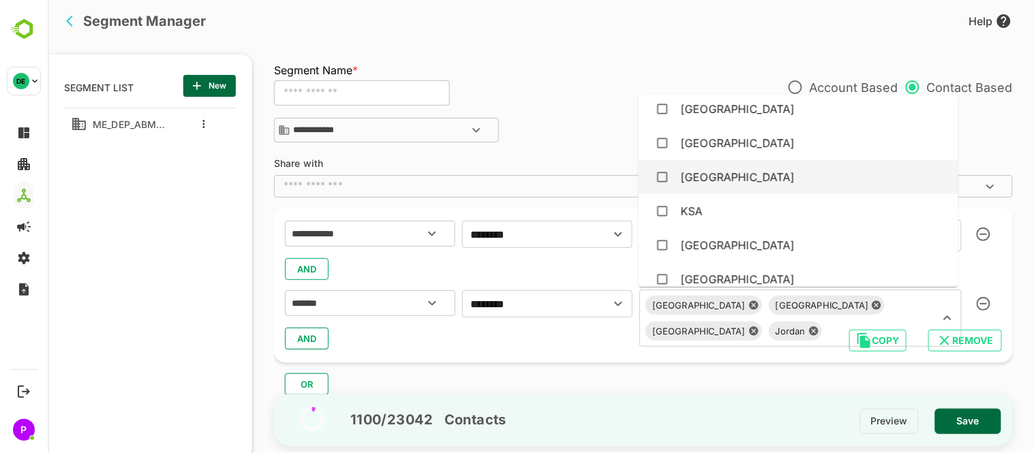
scroll to position [2259, 0]
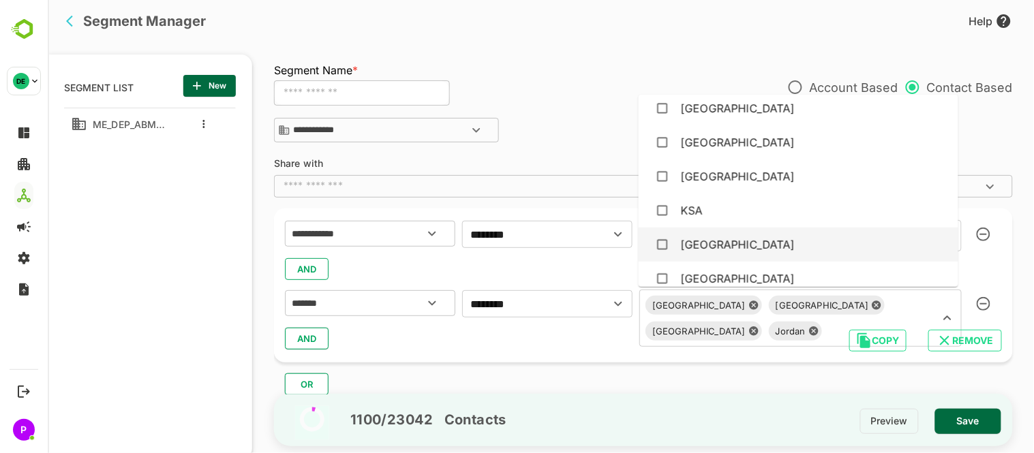
click at [708, 237] on div "[GEOGRAPHIC_DATA]" at bounding box center [737, 245] width 115 height 16
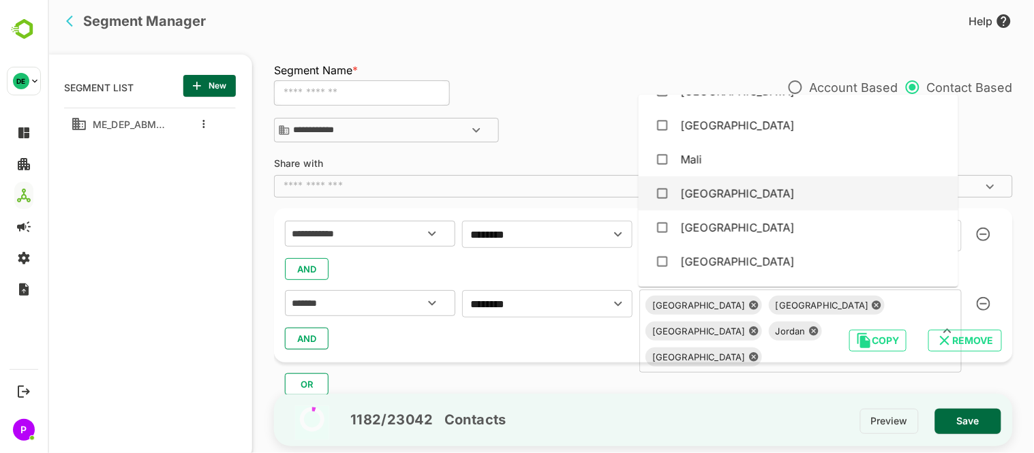
scroll to position [2643, 0]
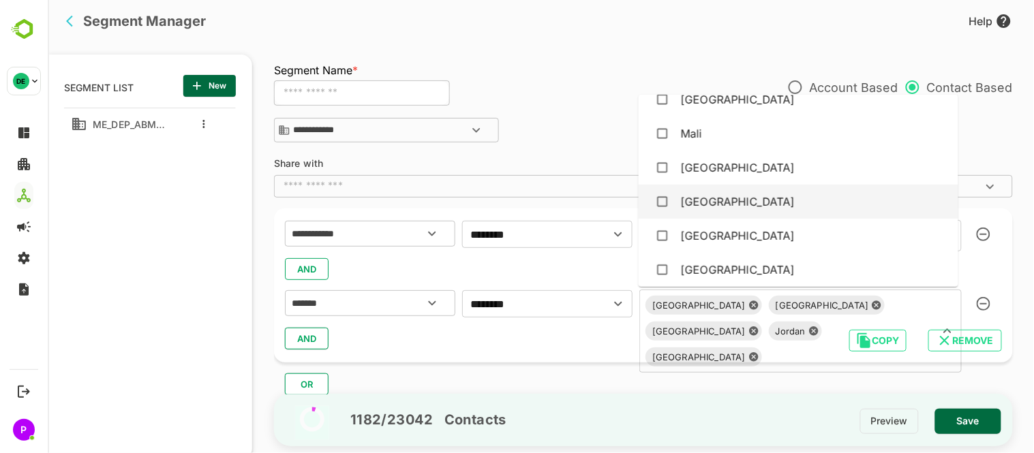
click at [760, 200] on div "[GEOGRAPHIC_DATA]" at bounding box center [798, 202] width 298 height 26
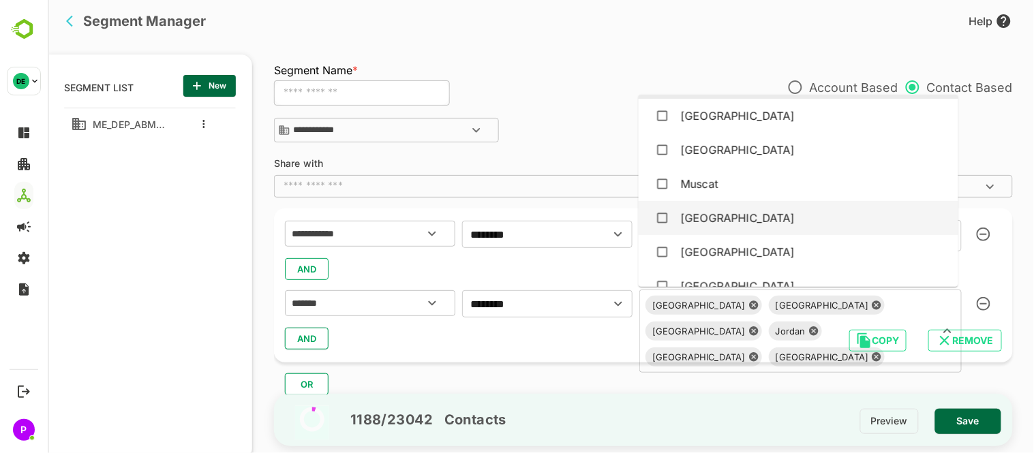
scroll to position [2764, 0]
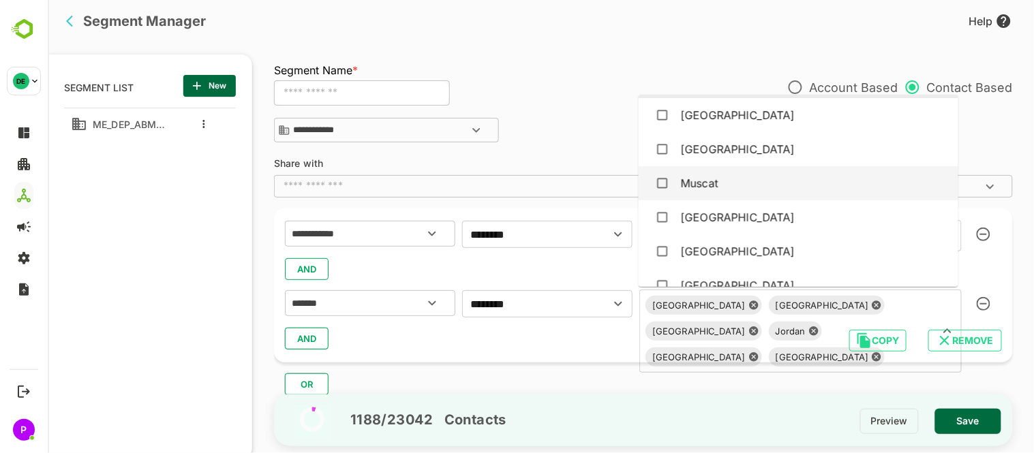
click at [772, 166] on li "Muscat" at bounding box center [798, 183] width 320 height 34
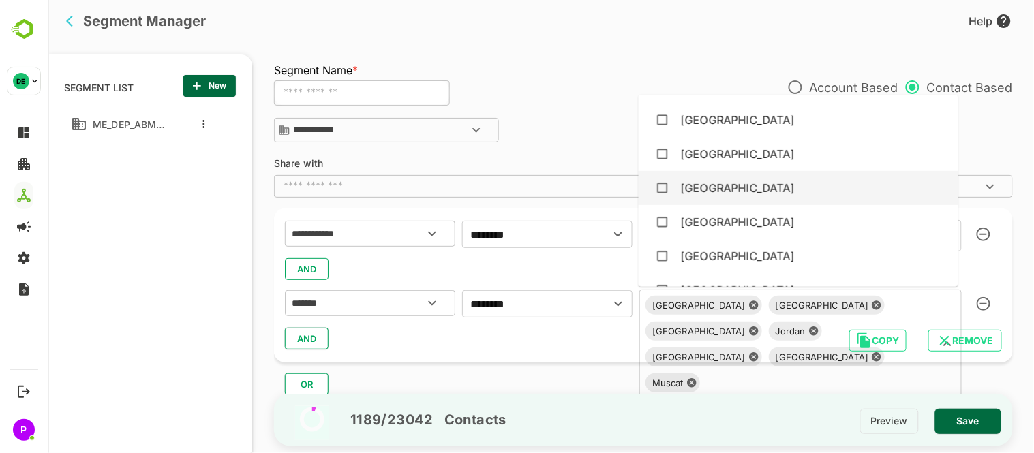
scroll to position [2930, 0]
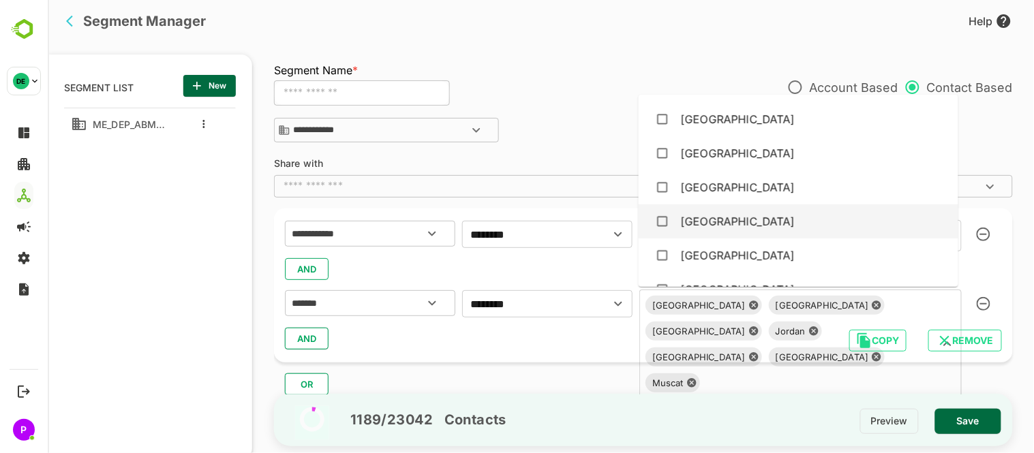
click at [770, 209] on div "[GEOGRAPHIC_DATA]" at bounding box center [798, 222] width 298 height 26
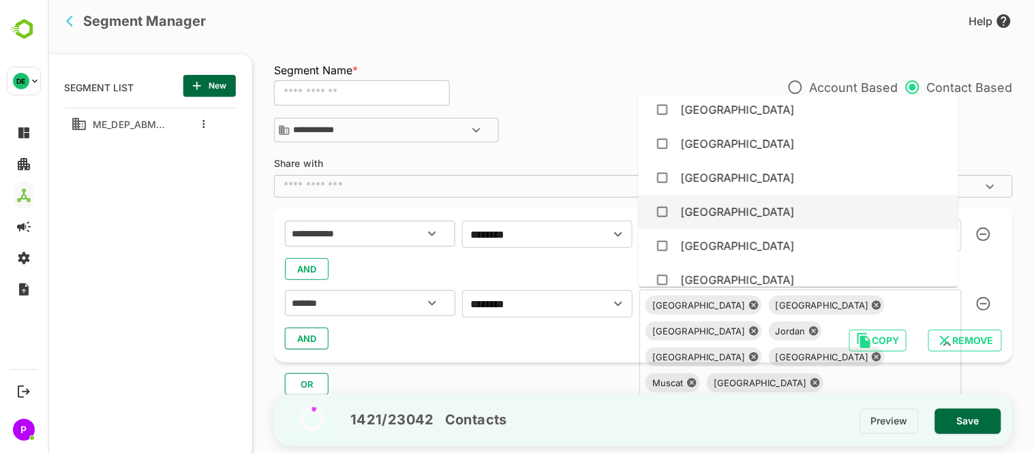
scroll to position [3207, 0]
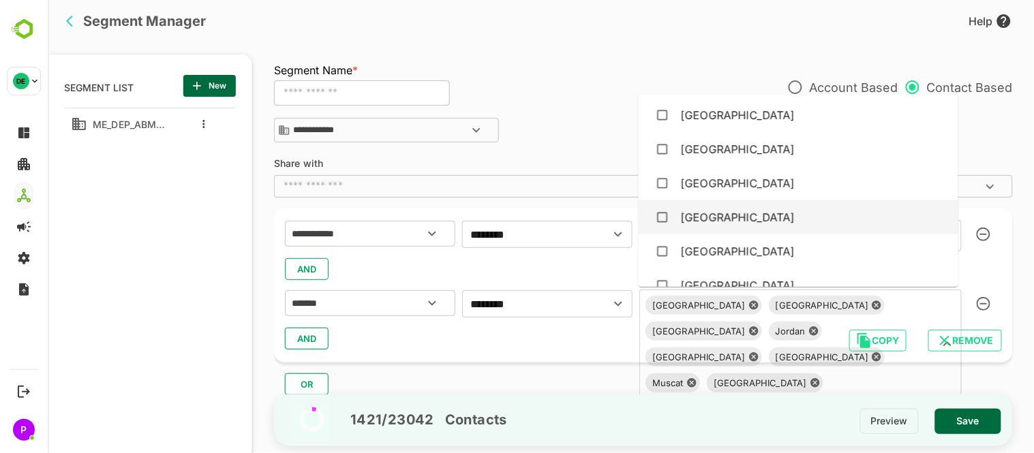
click at [773, 215] on div "[GEOGRAPHIC_DATA]" at bounding box center [798, 218] width 298 height 26
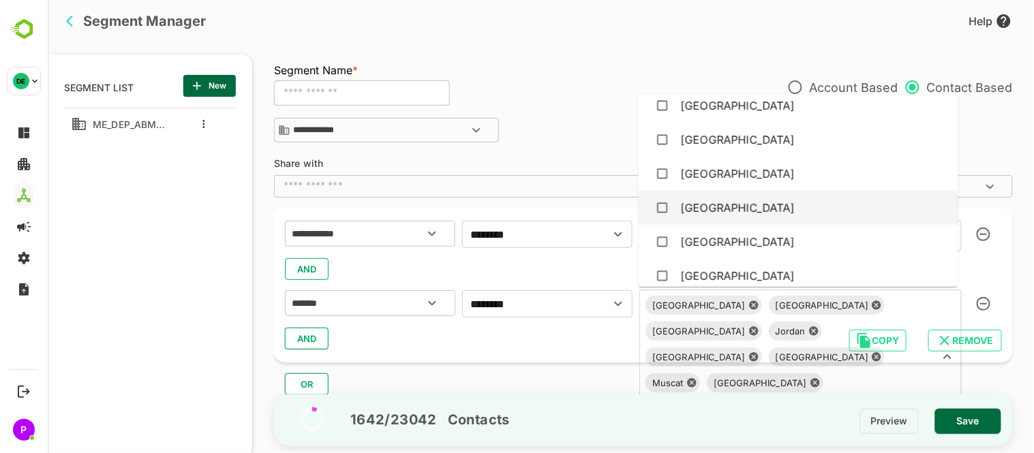
scroll to position [4139, 0]
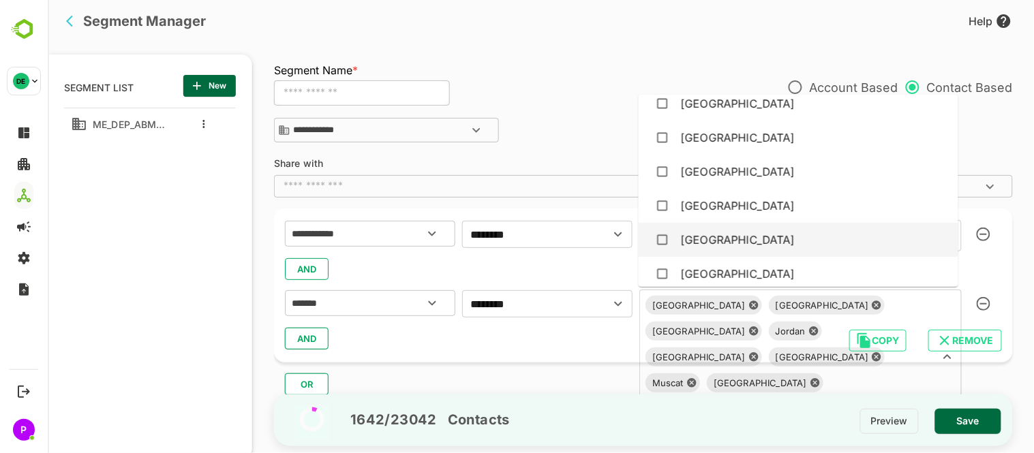
click at [754, 227] on div "[GEOGRAPHIC_DATA]" at bounding box center [798, 240] width 298 height 26
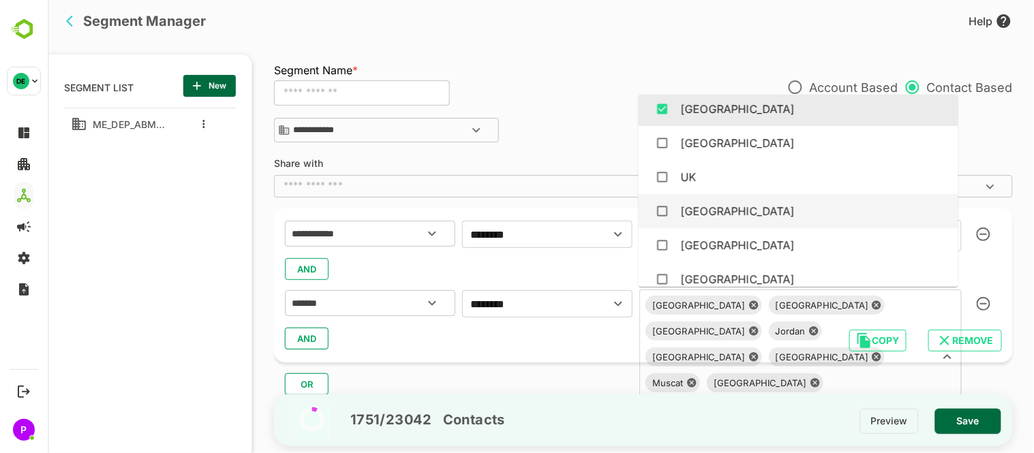
scroll to position [4269, 0]
click at [763, 205] on div "[GEOGRAPHIC_DATA]" at bounding box center [737, 212] width 115 height 16
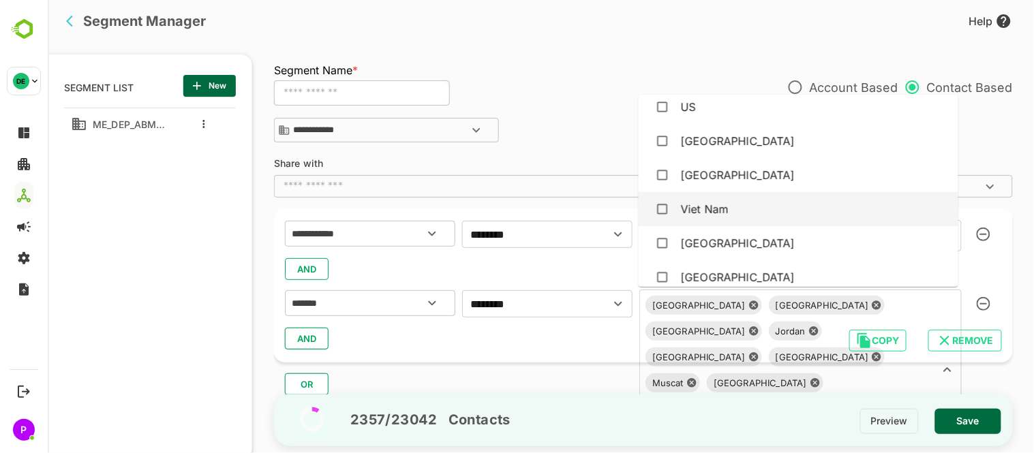
scroll to position [4690, 0]
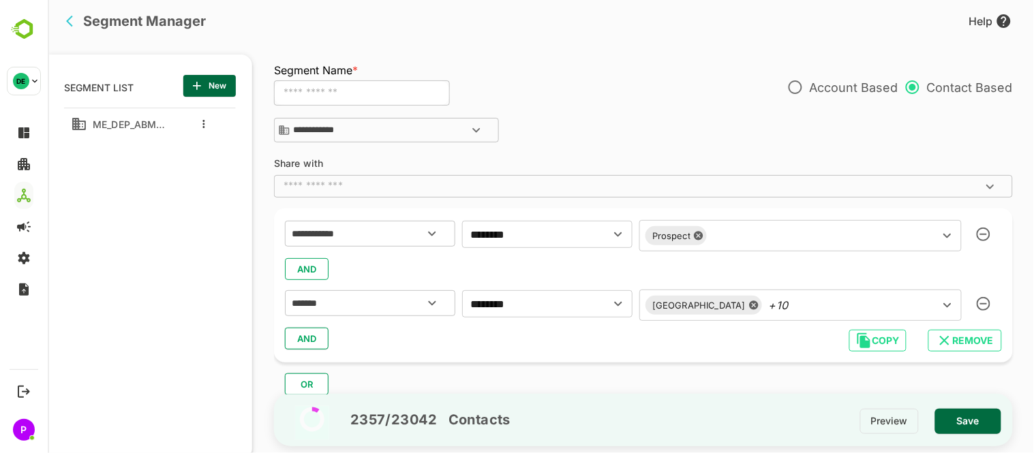
click at [494, 352] on div "**********" at bounding box center [642, 286] width 739 height 154
click at [310, 339] on span "AND" at bounding box center [306, 339] width 20 height 18
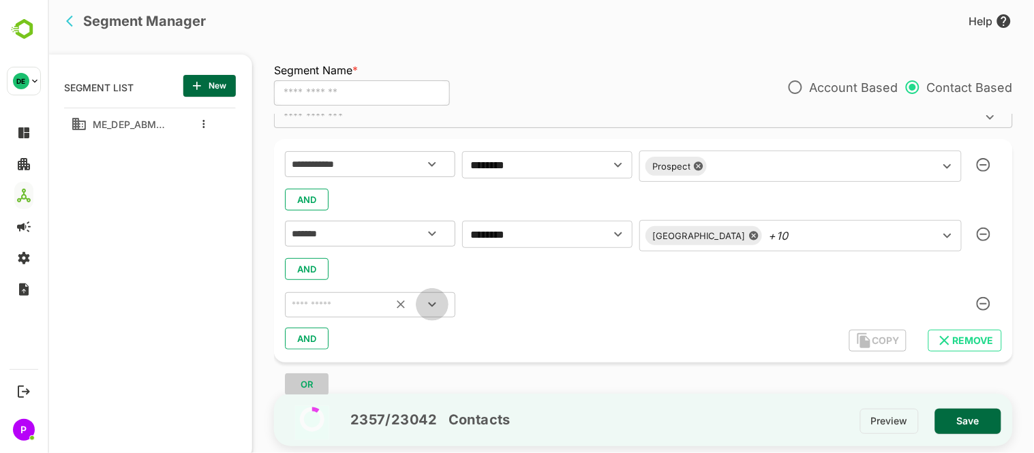
click at [436, 293] on button "Open" at bounding box center [431, 304] width 33 height 33
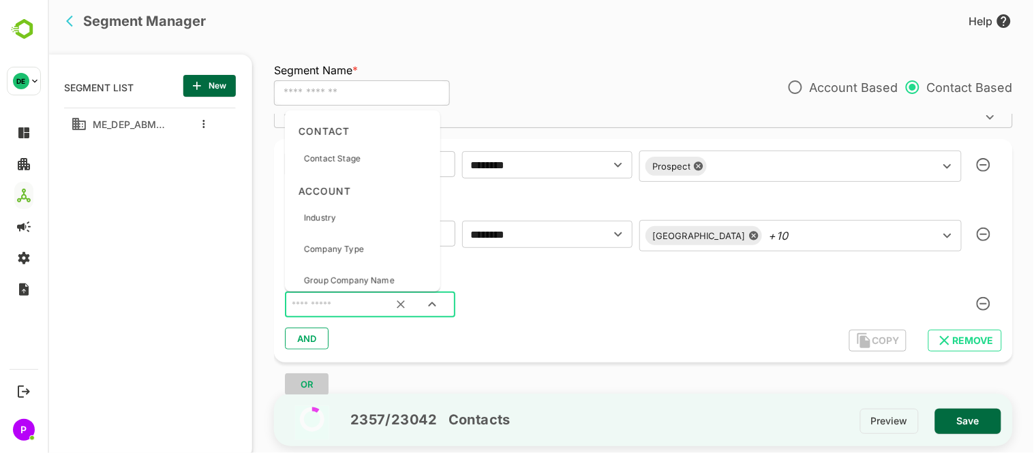
scroll to position [399, 0]
click at [352, 213] on div "Industry" at bounding box center [362, 217] width 145 height 29
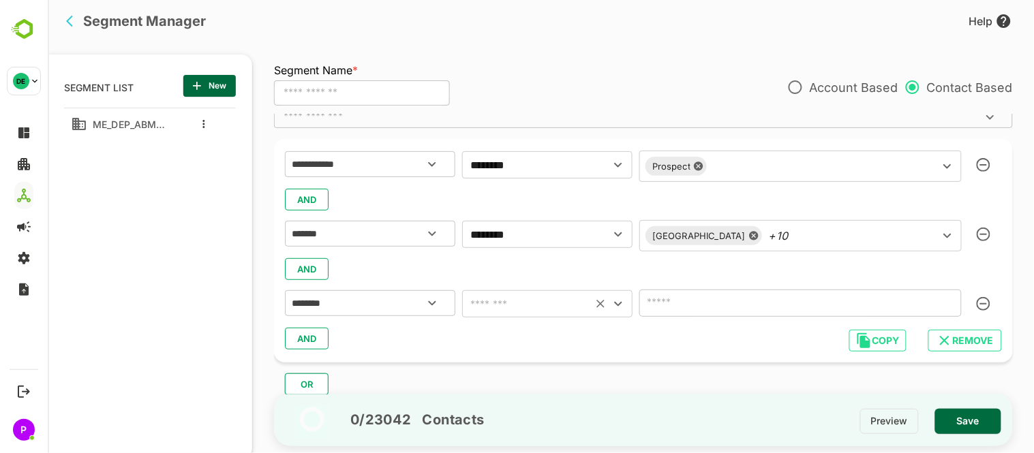
click at [611, 310] on icon "Open" at bounding box center [618, 304] width 16 height 16
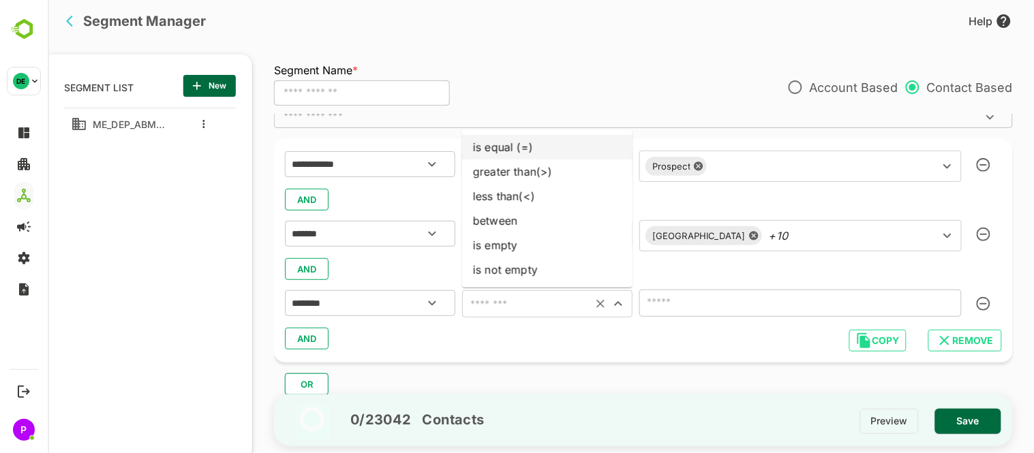
click at [494, 155] on li "is equal (=)" at bounding box center [547, 147] width 170 height 25
type input "**********"
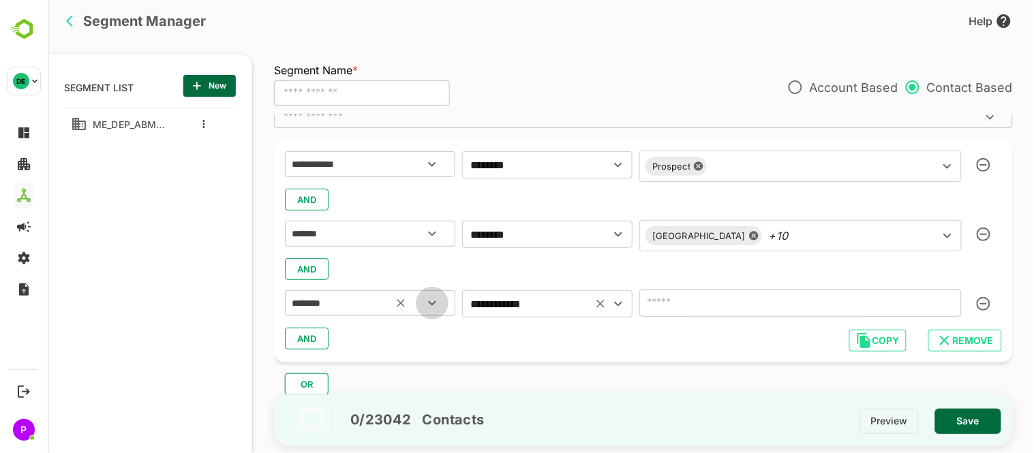
click at [426, 304] on icon "Open" at bounding box center [431, 303] width 16 height 16
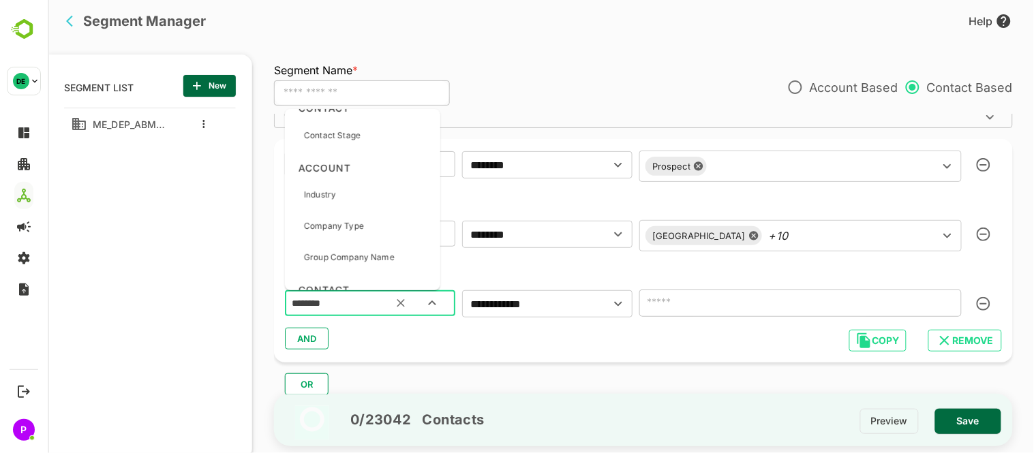
scroll to position [432, 0]
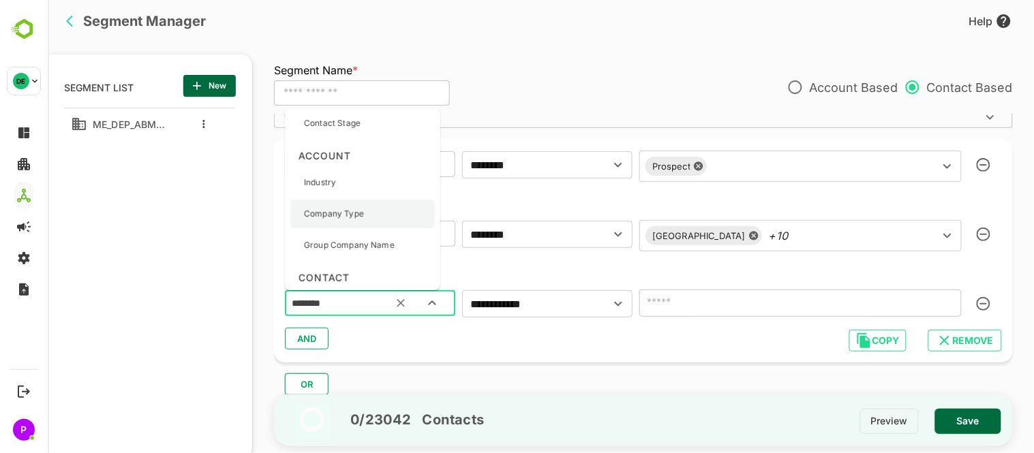
click at [390, 209] on div "Company Type" at bounding box center [362, 214] width 145 height 29
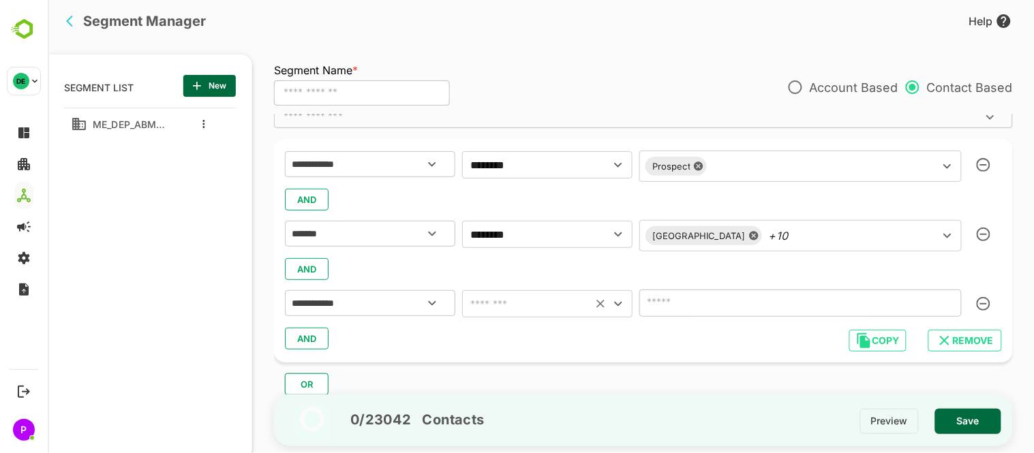
click at [614, 301] on icon "Open" at bounding box center [618, 304] width 16 height 16
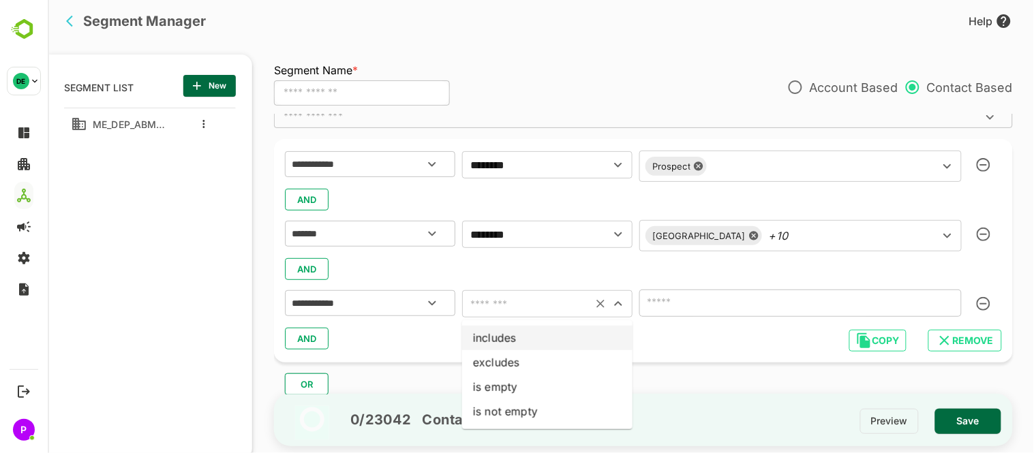
click at [566, 331] on li "includes" at bounding box center [547, 338] width 170 height 25
type input "********"
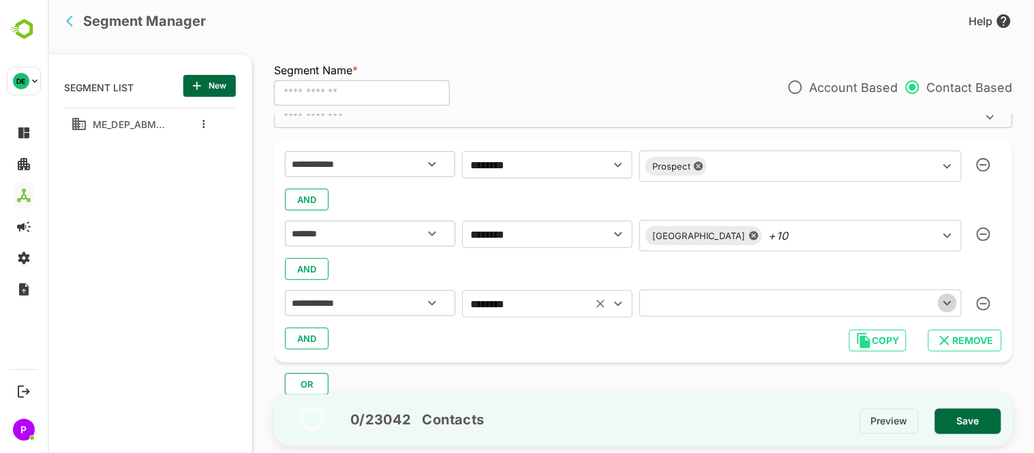
click at [948, 297] on icon "Open" at bounding box center [947, 303] width 16 height 16
click at [434, 307] on icon "Open" at bounding box center [431, 303] width 16 height 16
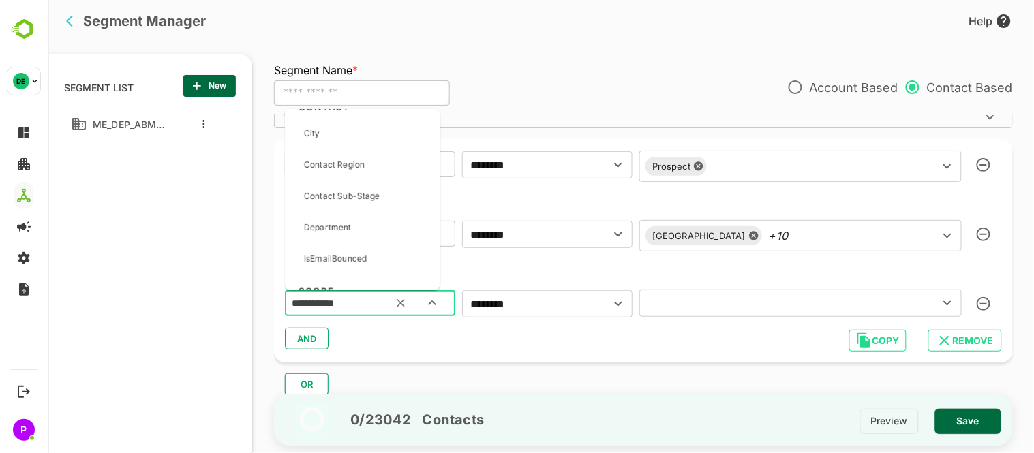
scroll to position [604, 0]
click at [348, 215] on div "Department" at bounding box center [327, 227] width 48 height 29
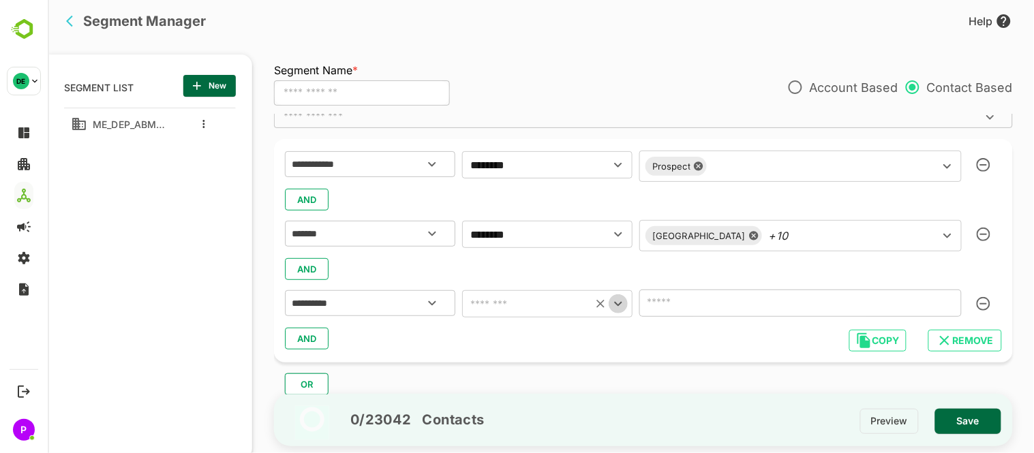
click at [621, 301] on icon "Open" at bounding box center [618, 304] width 16 height 16
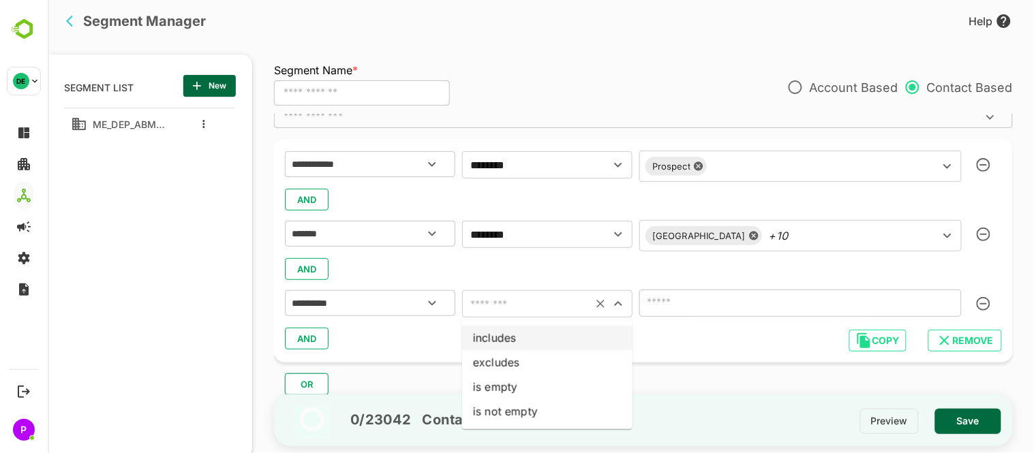
click at [546, 344] on li "includes" at bounding box center [547, 338] width 170 height 25
type input "********"
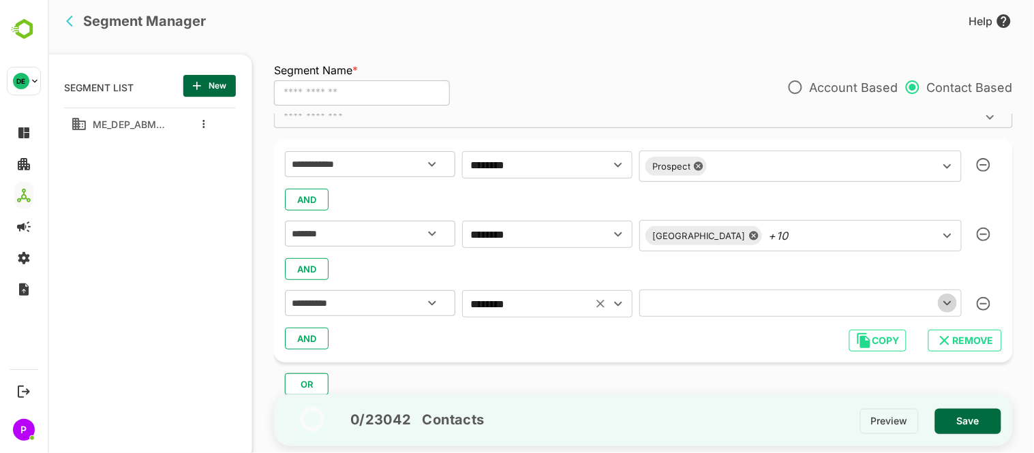
click at [939, 301] on icon "Open" at bounding box center [947, 303] width 16 height 16
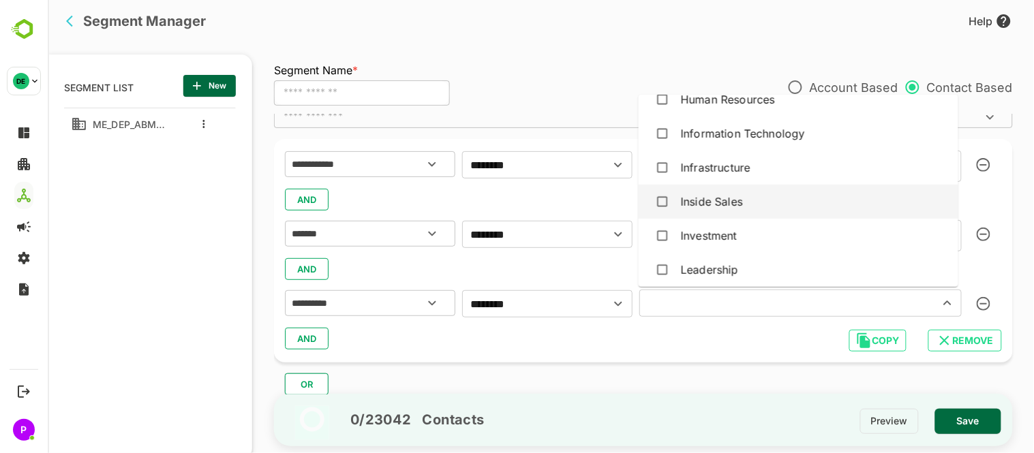
scroll to position [768, 0]
click at [785, 202] on div "Inside Sales" at bounding box center [798, 201] width 298 height 26
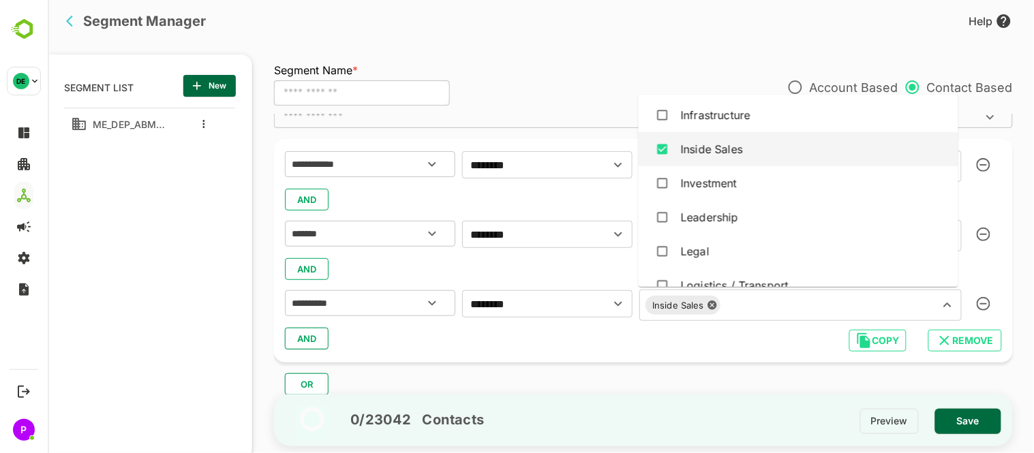
scroll to position [833, 0]
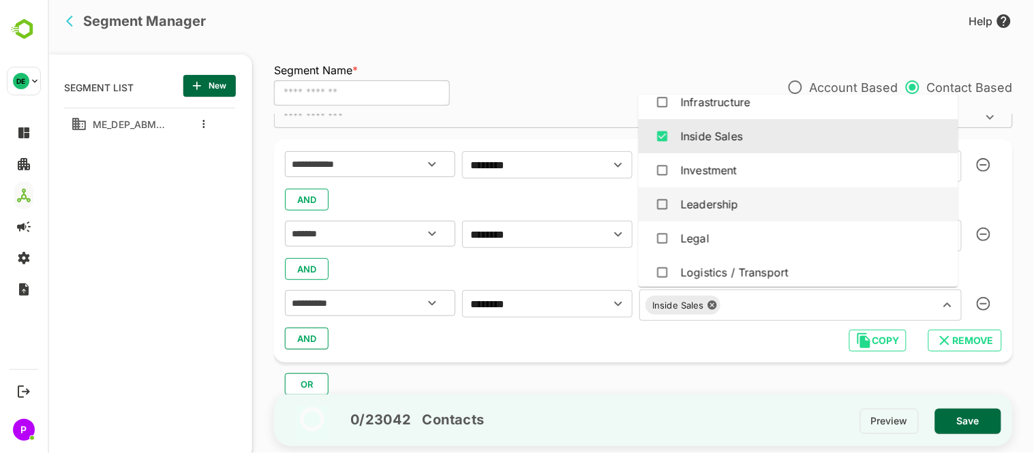
click at [784, 202] on div "Leadership" at bounding box center [798, 205] width 298 height 26
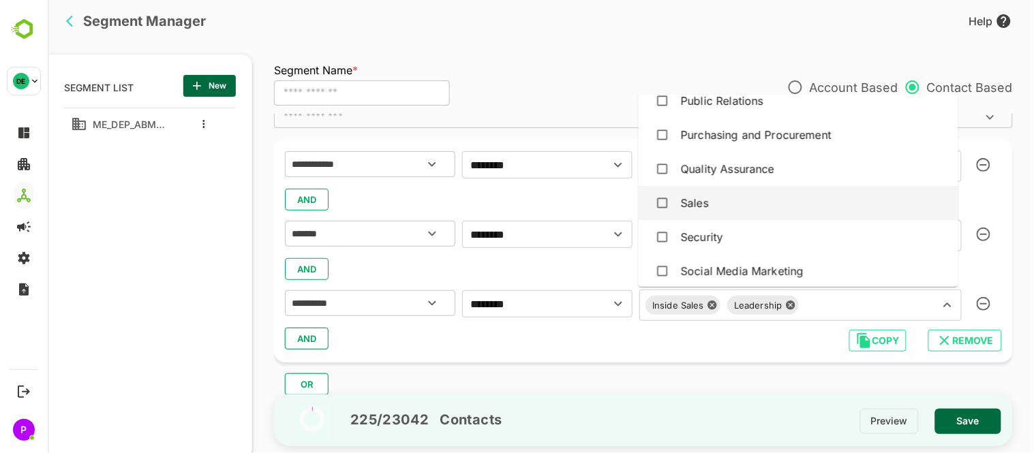
scroll to position [1347, 0]
click at [788, 205] on div "Sales" at bounding box center [798, 203] width 298 height 26
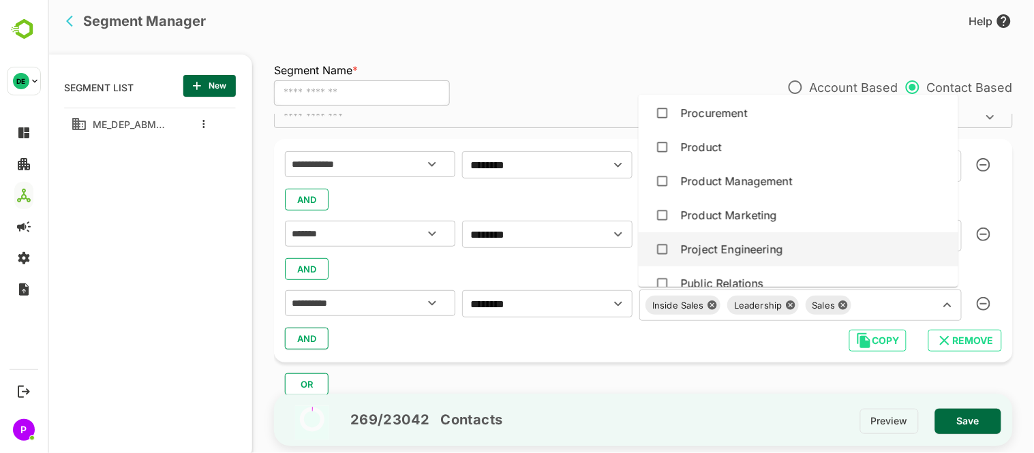
scroll to position [1162, 0]
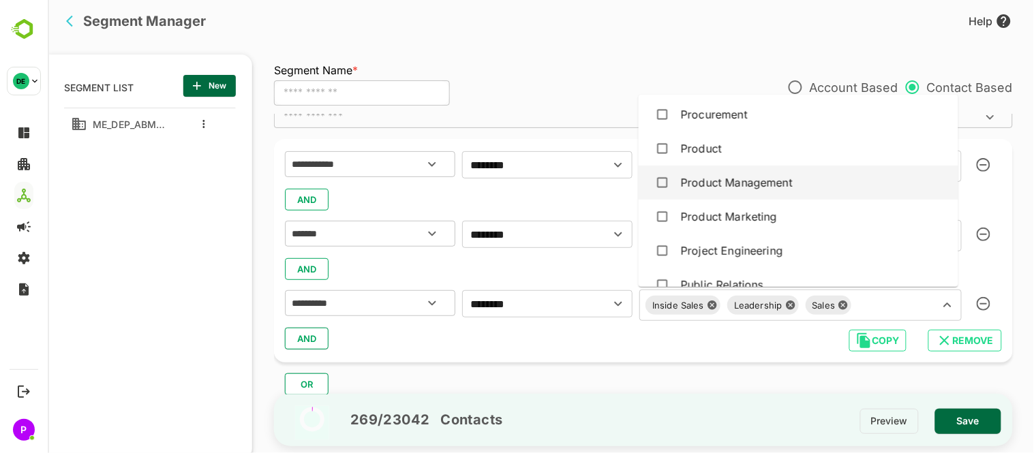
click at [696, 180] on div "Product Management" at bounding box center [736, 183] width 112 height 16
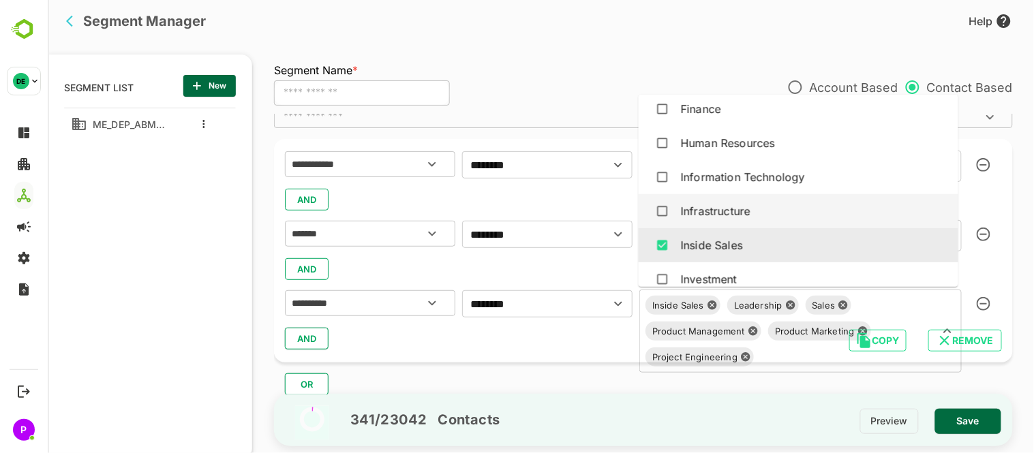
scroll to position [697, 0]
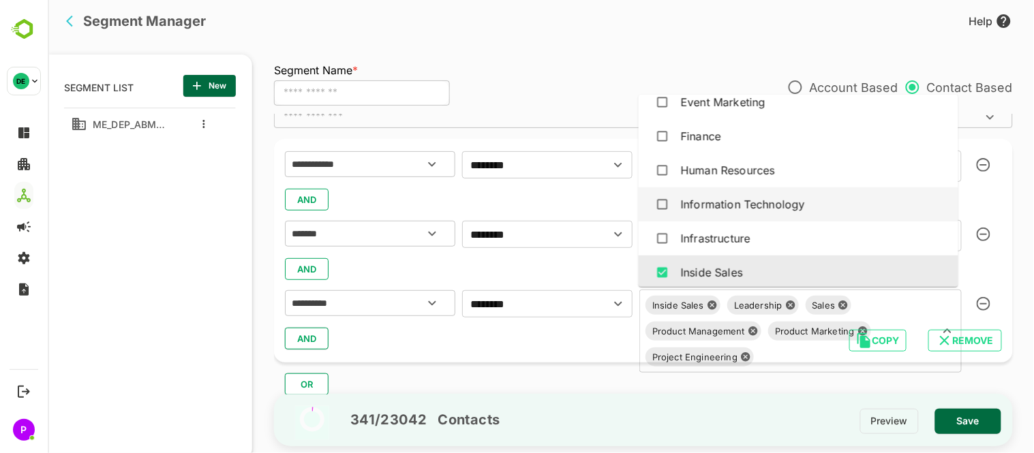
click at [803, 200] on div "Information Technology" at bounding box center [742, 204] width 124 height 16
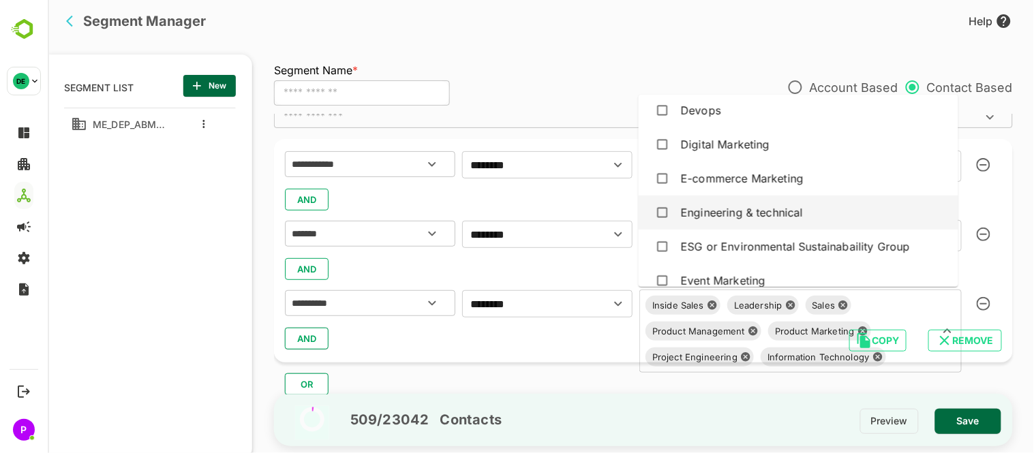
scroll to position [516, 0]
click at [821, 215] on div "Engineering & technical" at bounding box center [798, 215] width 298 height 26
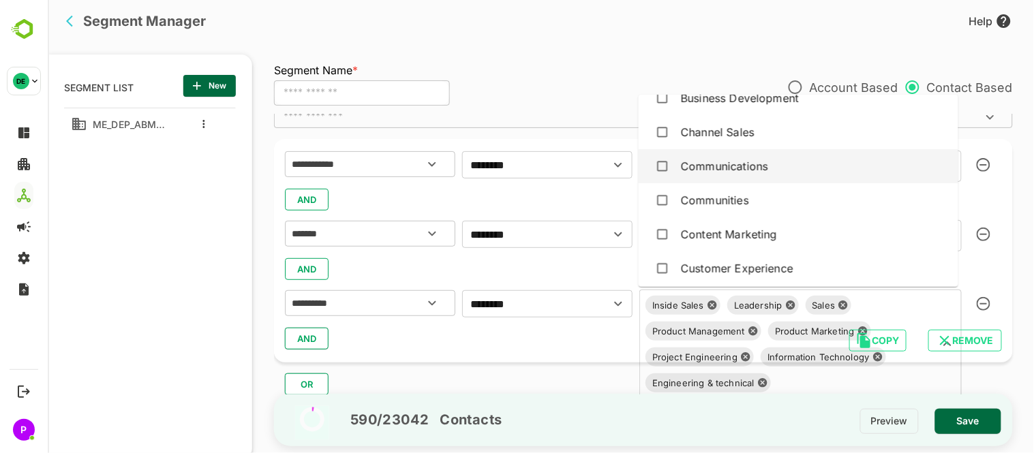
scroll to position [157, 0]
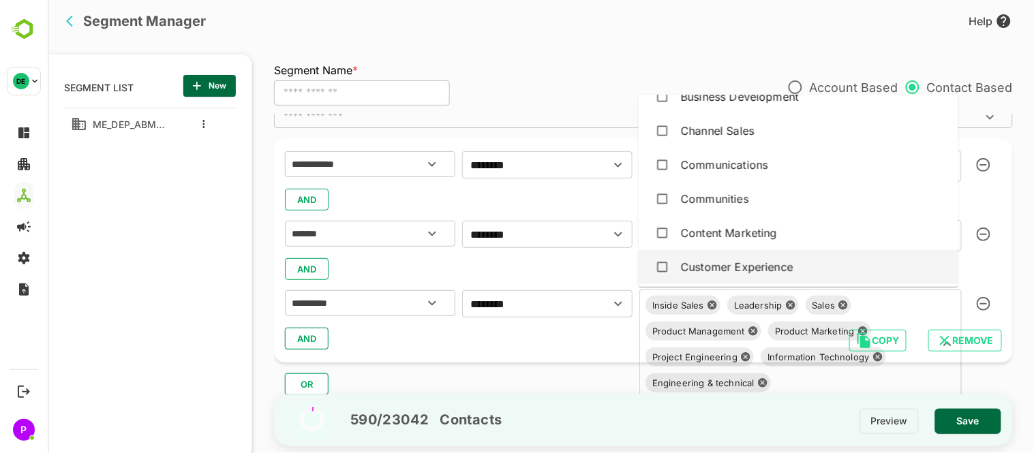
click at [816, 254] on div "Customer Experience" at bounding box center [798, 267] width 298 height 26
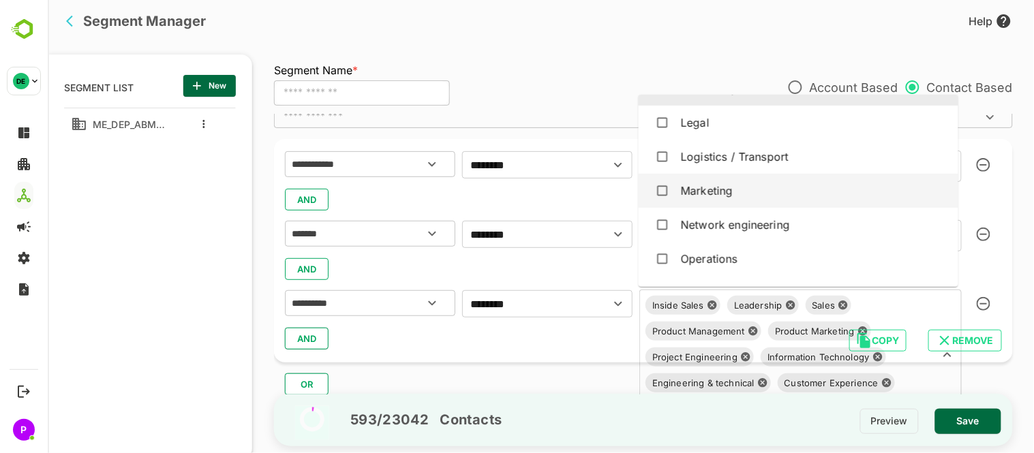
scroll to position [966, 0]
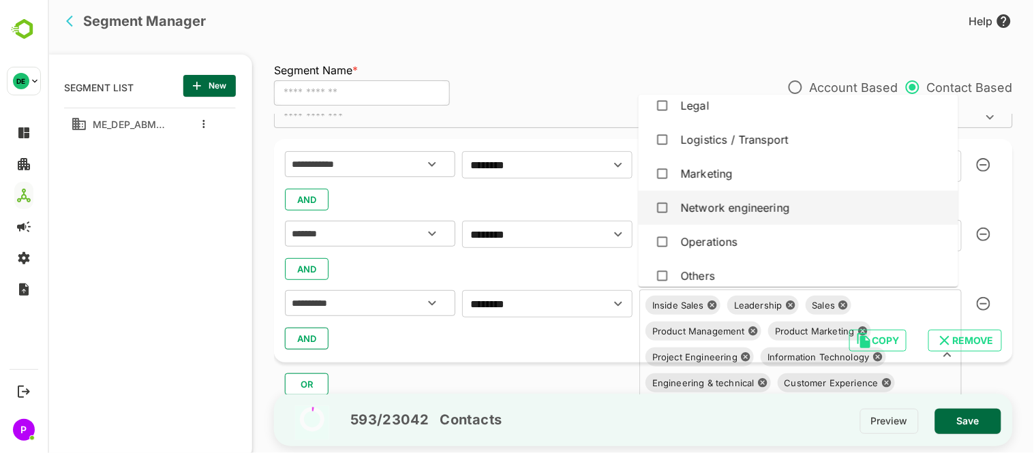
click at [800, 214] on div "Network engineering" at bounding box center [798, 208] width 298 height 26
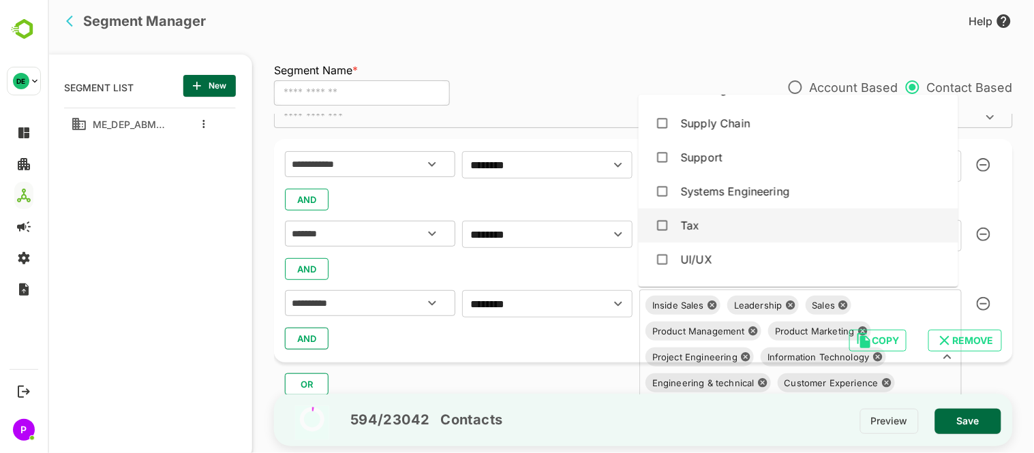
scroll to position [1623, 0]
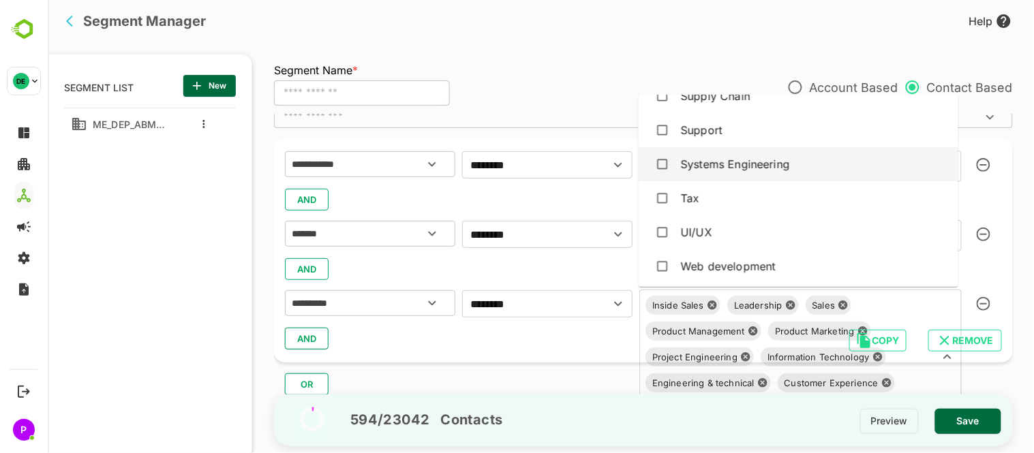
click at [792, 173] on div "Systems Engineering" at bounding box center [798, 164] width 298 height 26
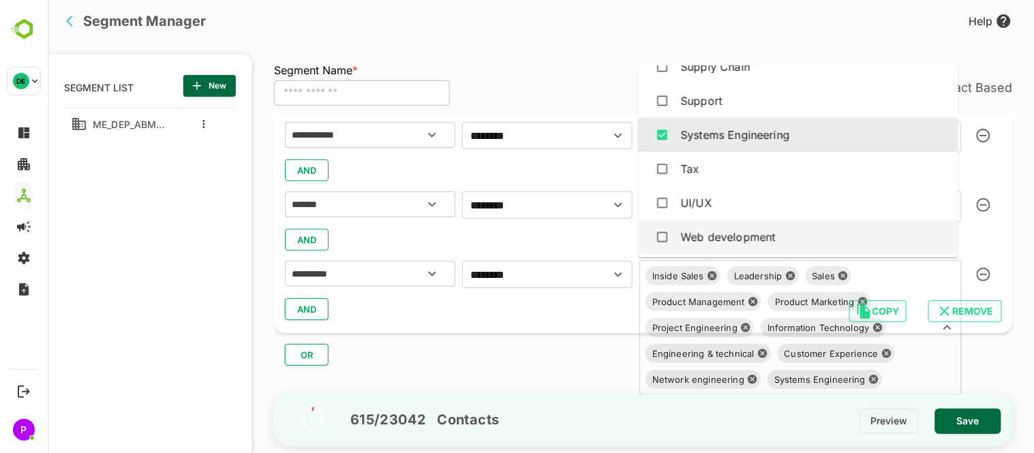
scroll to position [138, 0]
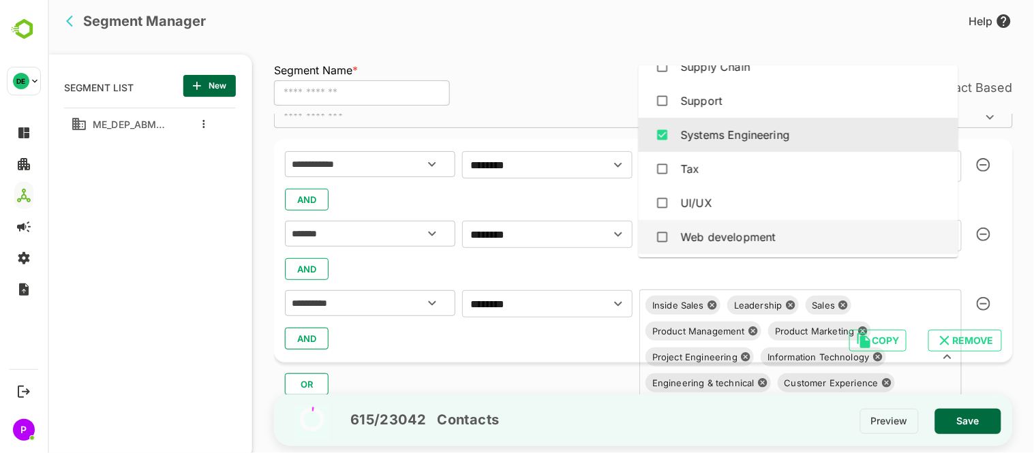
click at [514, 307] on div "**********" at bounding box center [642, 251] width 739 height 224
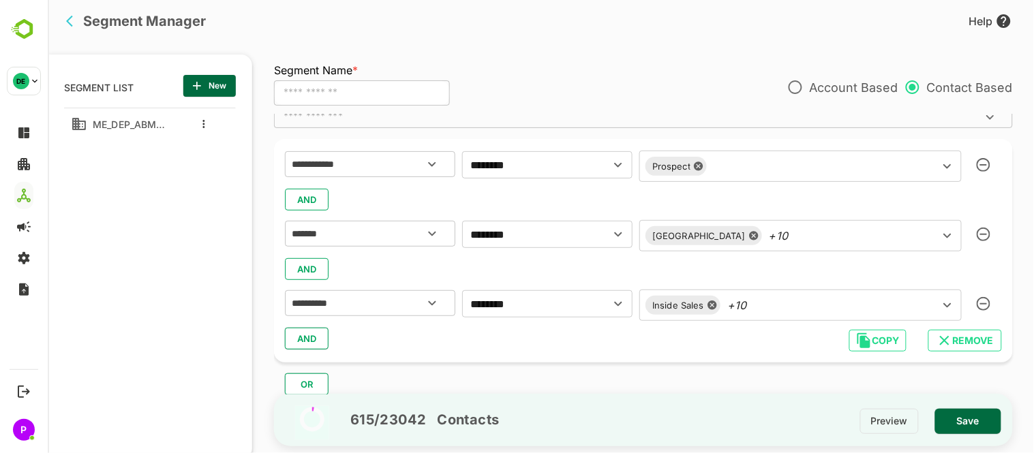
click at [315, 336] on span "AND" at bounding box center [306, 339] width 20 height 18
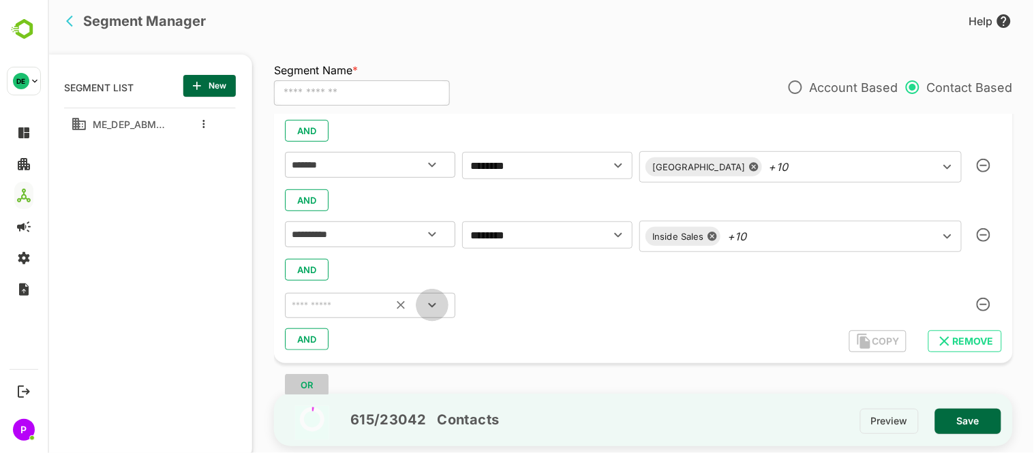
click at [436, 298] on icon "Open" at bounding box center [431, 305] width 16 height 16
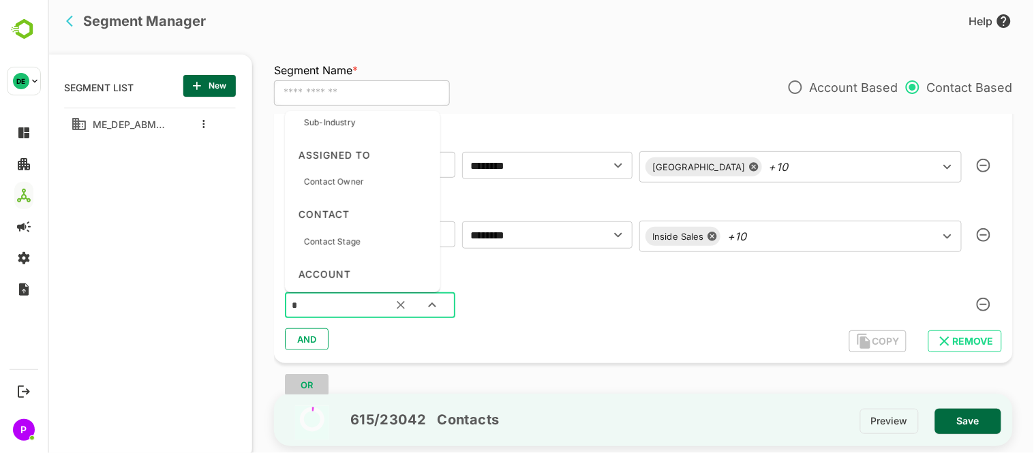
scroll to position [0, 0]
type input "***"
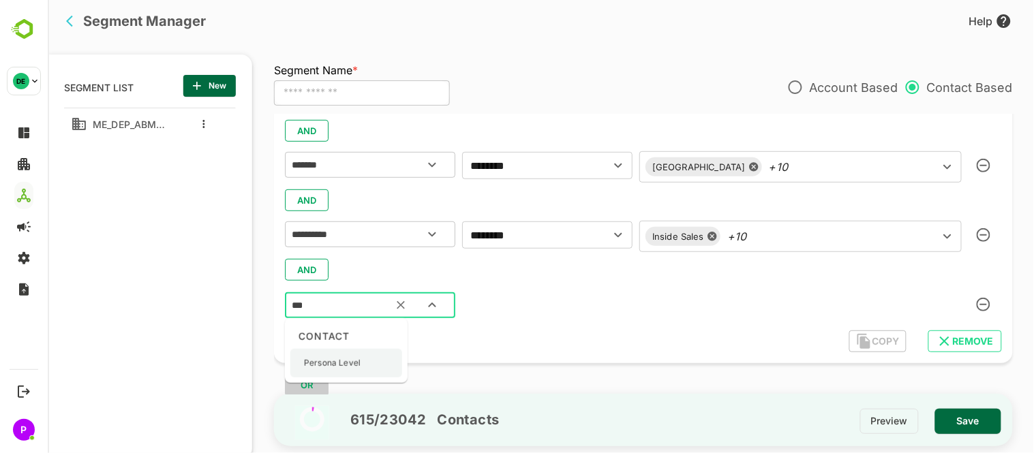
click at [341, 373] on div "Persona Level" at bounding box center [331, 363] width 57 height 29
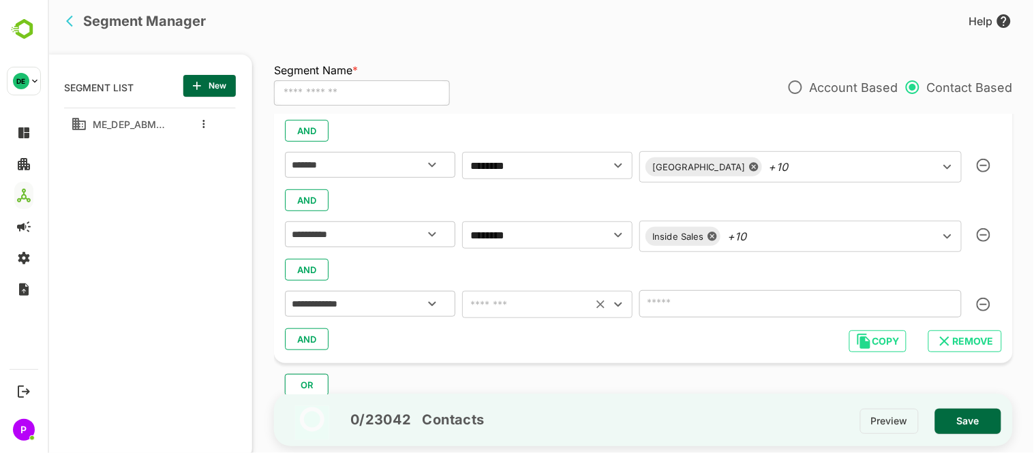
click at [622, 305] on icon "Open" at bounding box center [618, 305] width 16 height 16
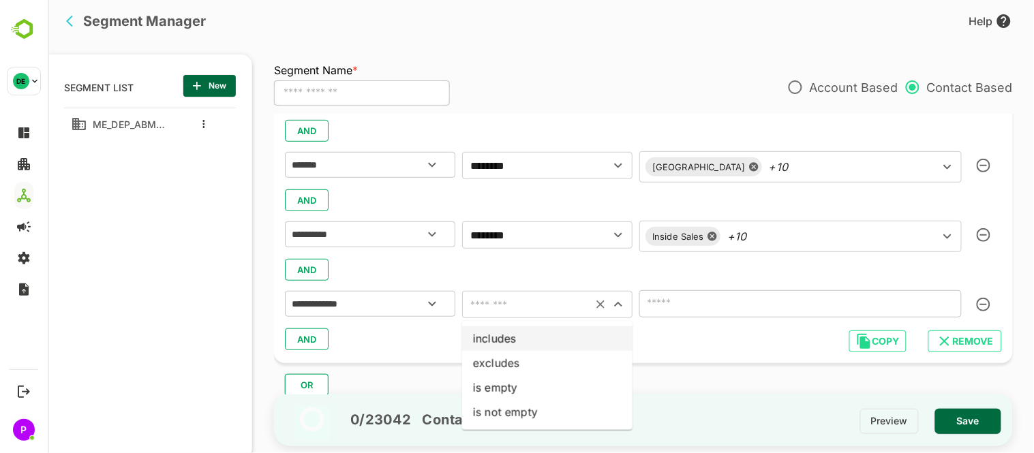
click at [543, 335] on li "includes" at bounding box center [547, 339] width 170 height 25
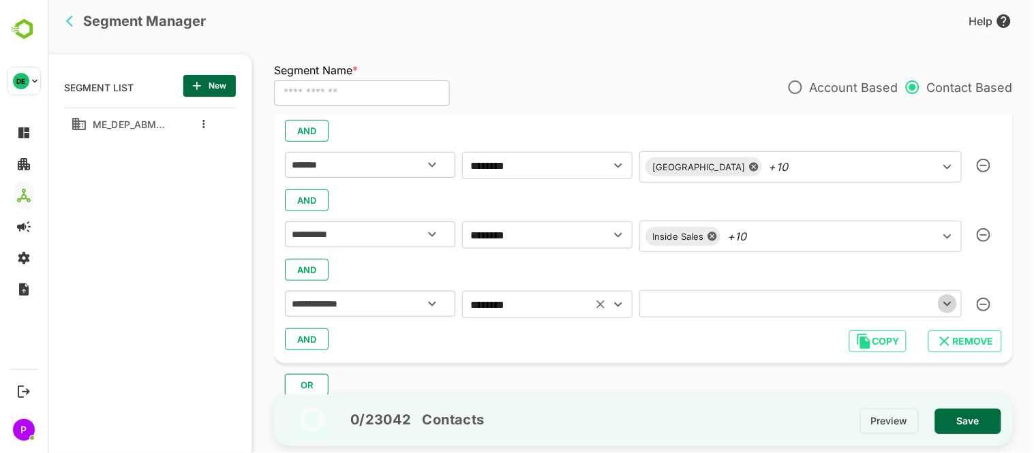
click at [942, 305] on icon "Open" at bounding box center [947, 304] width 16 height 16
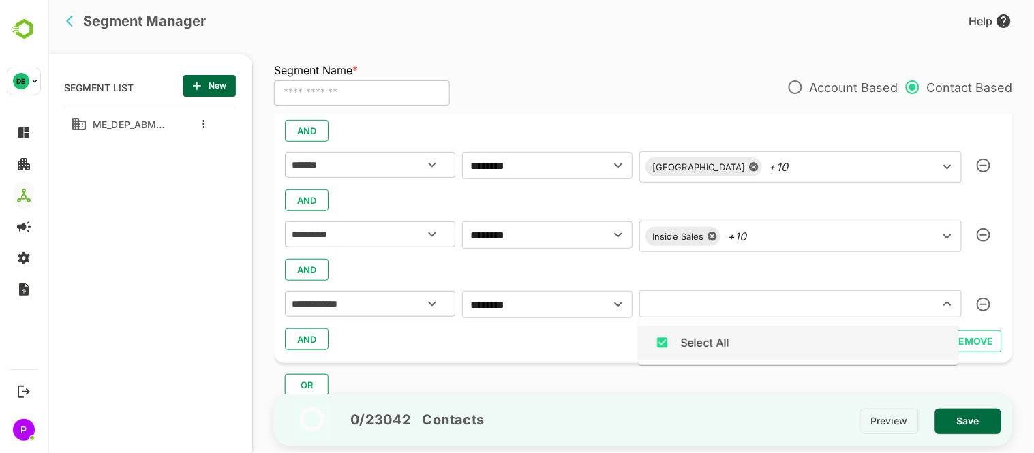
click at [570, 331] on div "AND" at bounding box center [642, 340] width 717 height 26
click at [773, 310] on input "text" at bounding box center [780, 304] width 274 height 19
click at [618, 312] on icon "Open" at bounding box center [618, 305] width 16 height 16
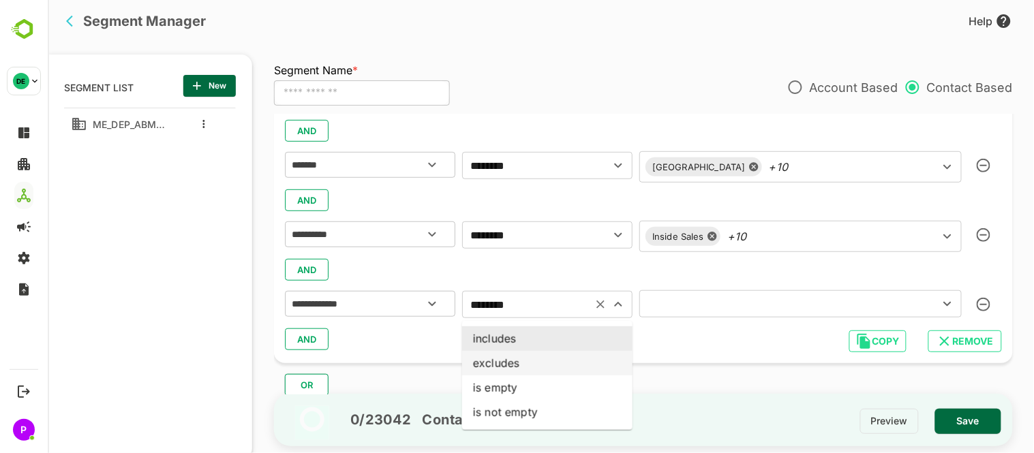
click at [528, 355] on li "excludes" at bounding box center [547, 363] width 170 height 25
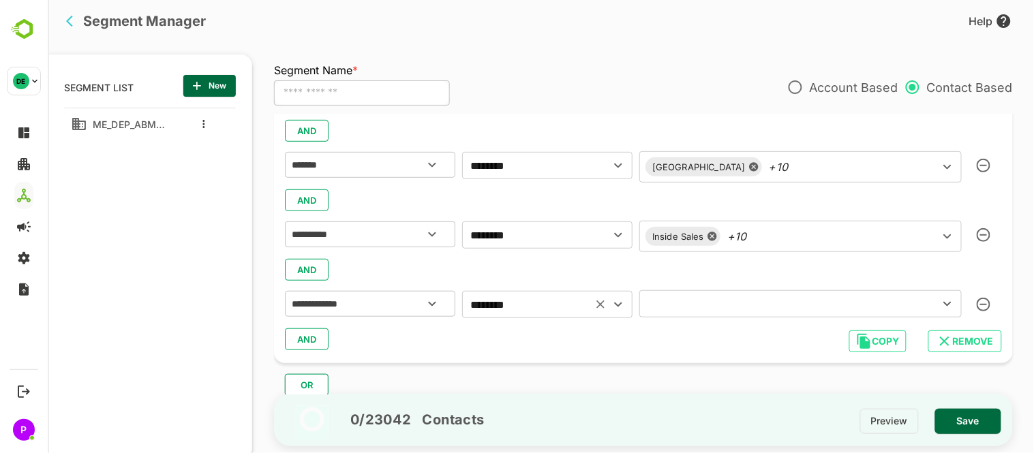
click at [948, 300] on icon "Open" at bounding box center [947, 304] width 16 height 16
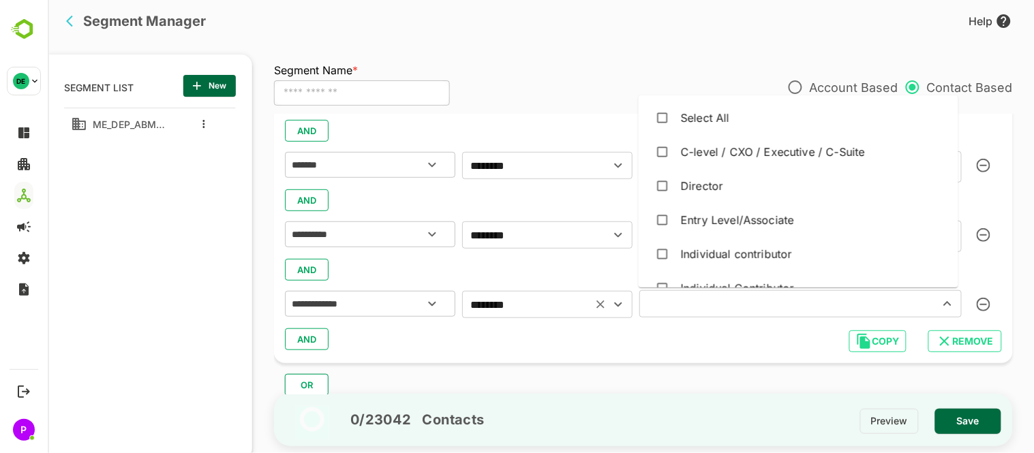
click at [622, 305] on icon "Open" at bounding box center [618, 305] width 16 height 16
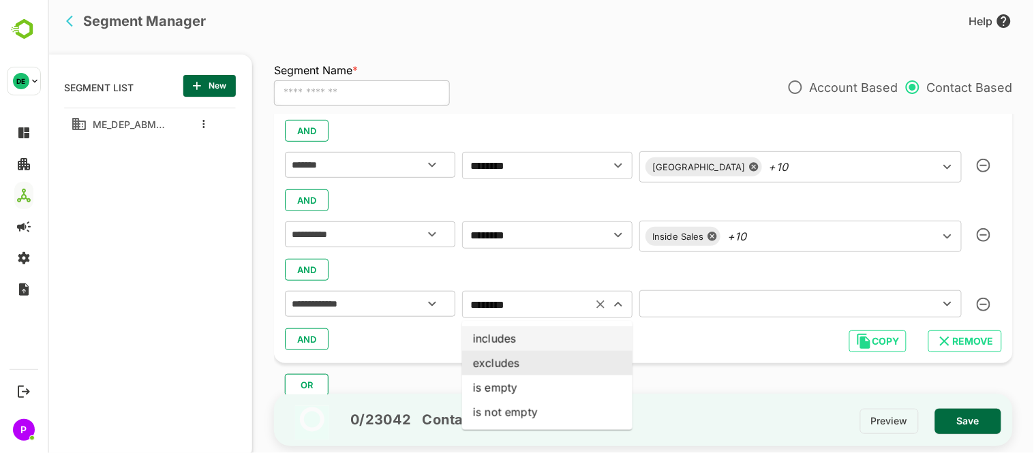
click at [545, 344] on li "includes" at bounding box center [547, 339] width 170 height 25
type input "********"
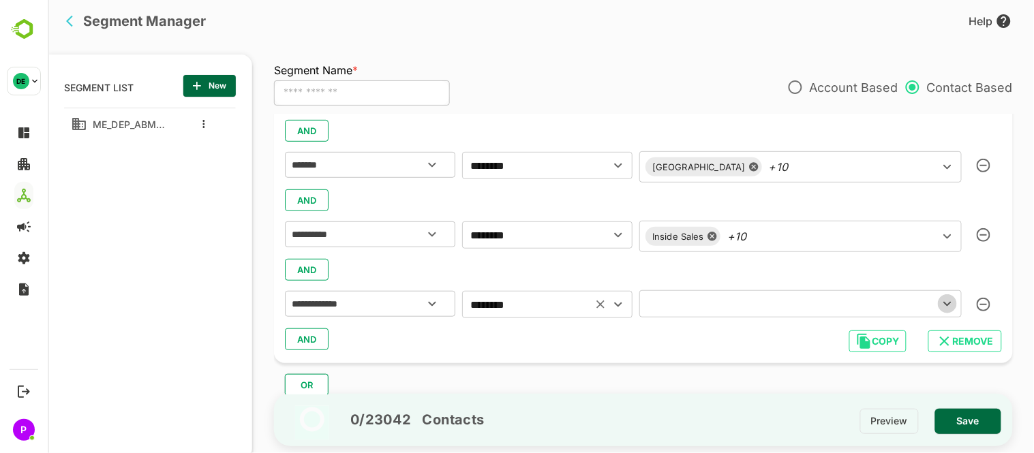
click at [949, 300] on icon "Open" at bounding box center [947, 304] width 16 height 16
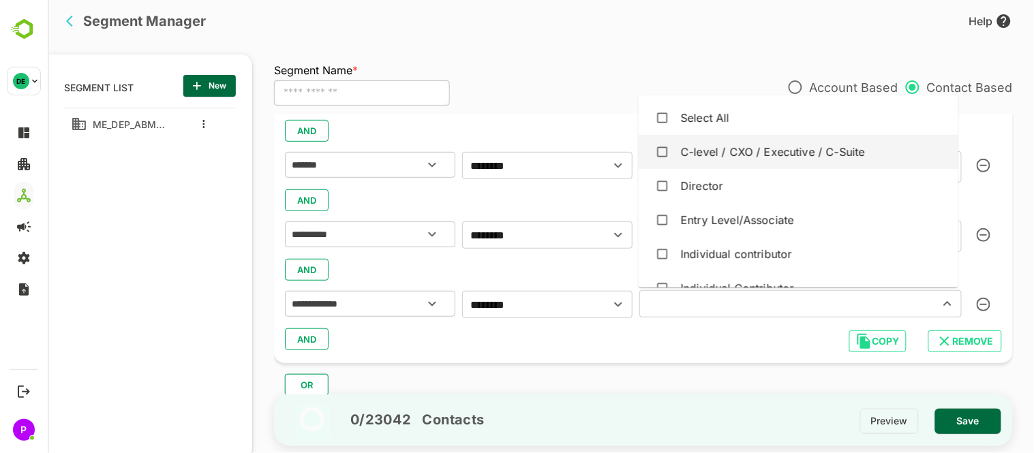
click at [763, 147] on div "C-level / CXO / Executive / C-Suite" at bounding box center [772, 152] width 184 height 16
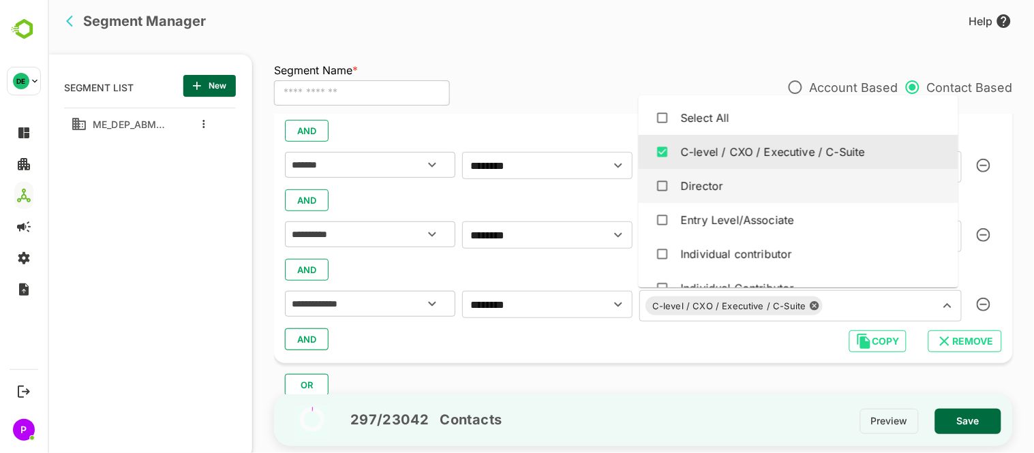
click at [704, 181] on div "Director" at bounding box center [701, 186] width 42 height 16
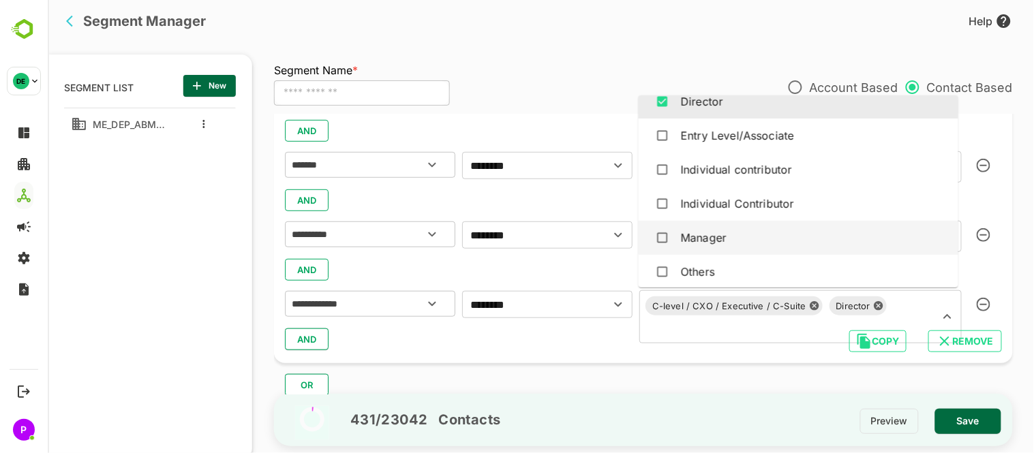
scroll to position [125, 0]
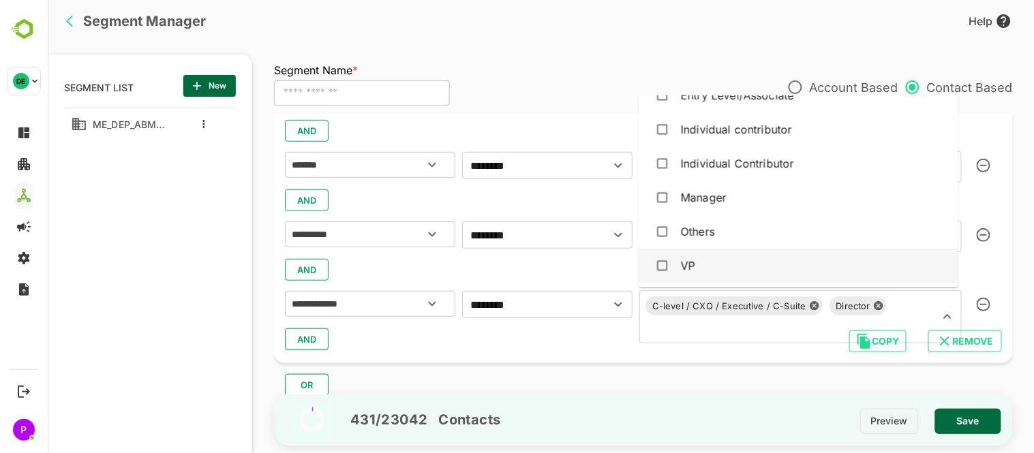
click at [712, 266] on div "VP" at bounding box center [798, 266] width 298 height 26
click at [464, 346] on div "AND" at bounding box center [642, 340] width 717 height 26
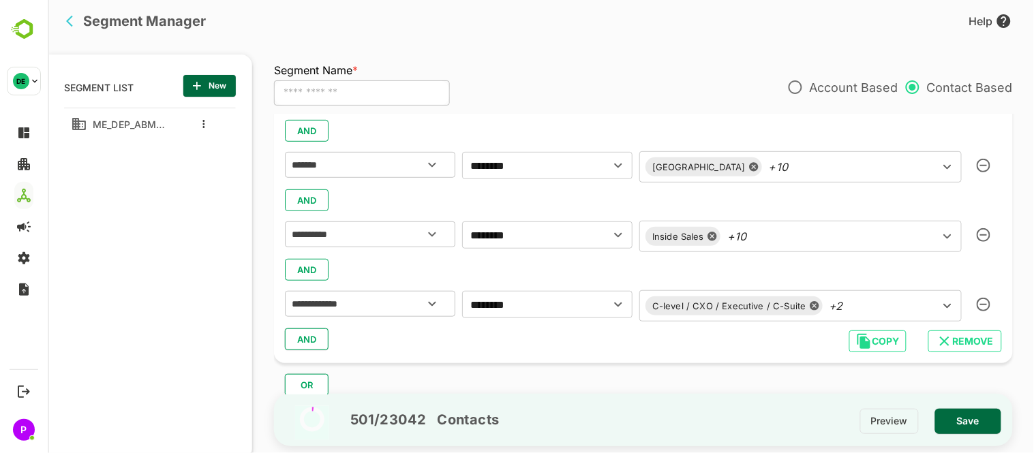
click at [313, 335] on span "AND" at bounding box center [306, 340] width 20 height 18
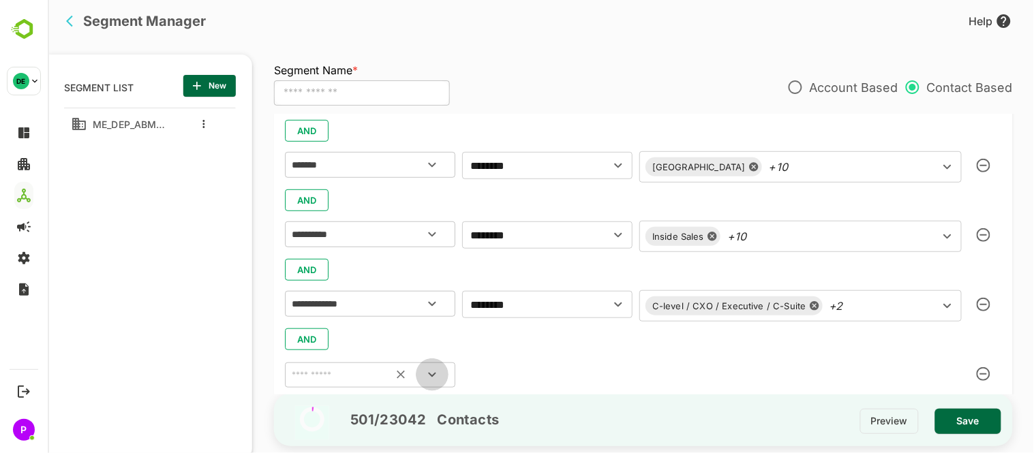
click at [429, 374] on icon "Open" at bounding box center [432, 375] width 8 height 5
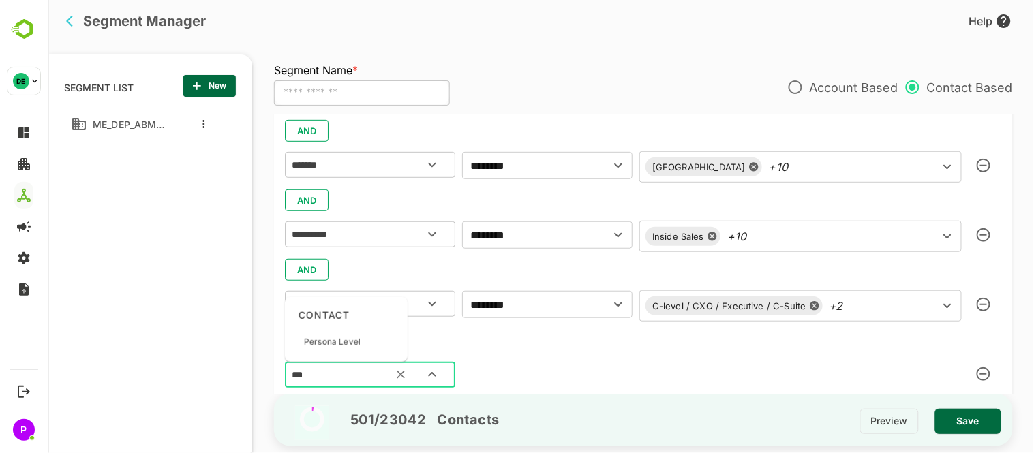
type input "****"
click at [379, 339] on div "Persona Level" at bounding box center [346, 342] width 112 height 29
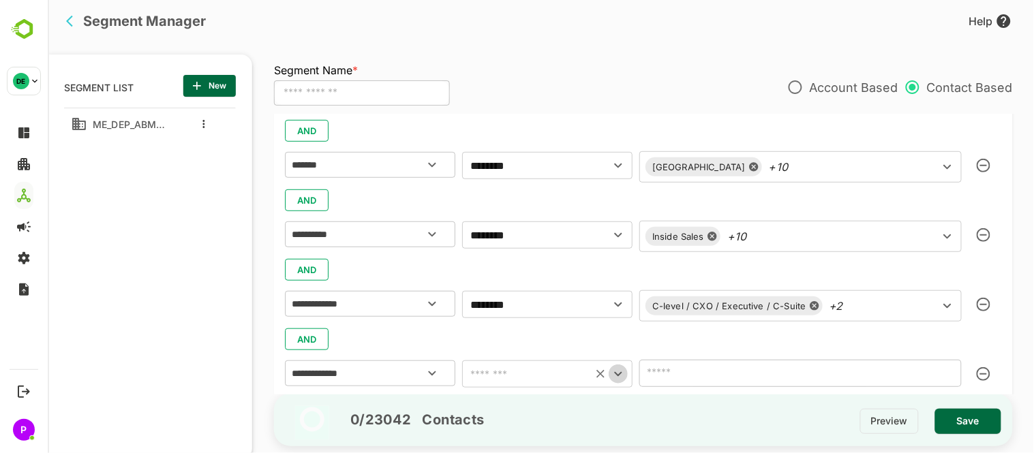
click at [625, 369] on icon "Open" at bounding box center [618, 374] width 16 height 16
click at [536, 288] on li "excludes" at bounding box center [547, 291] width 170 height 25
type input "********"
click at [939, 370] on icon "Open" at bounding box center [947, 373] width 16 height 16
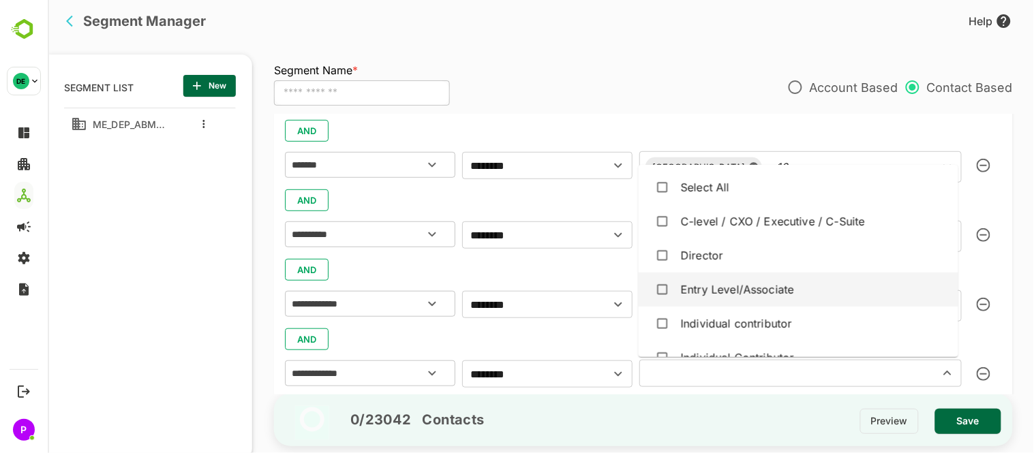
click at [725, 296] on div "Entry Level/Associate" at bounding box center [736, 290] width 113 height 16
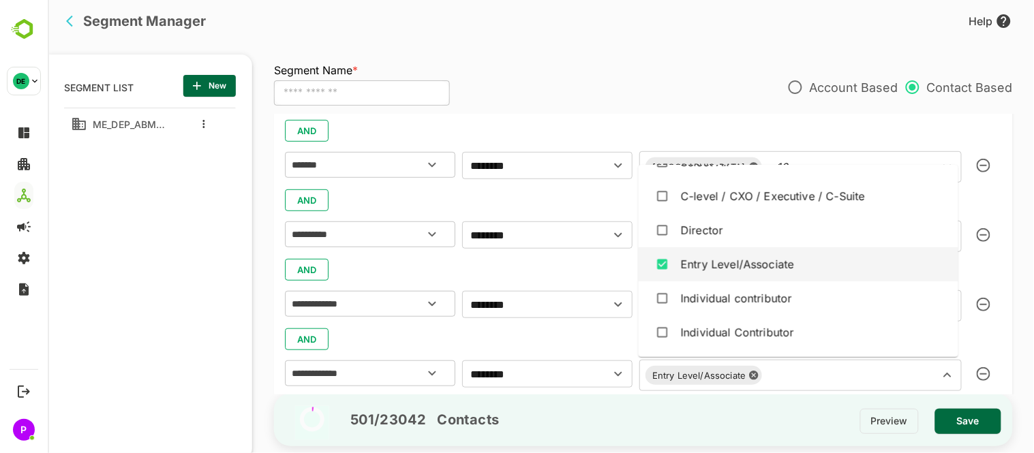
scroll to position [26, 0]
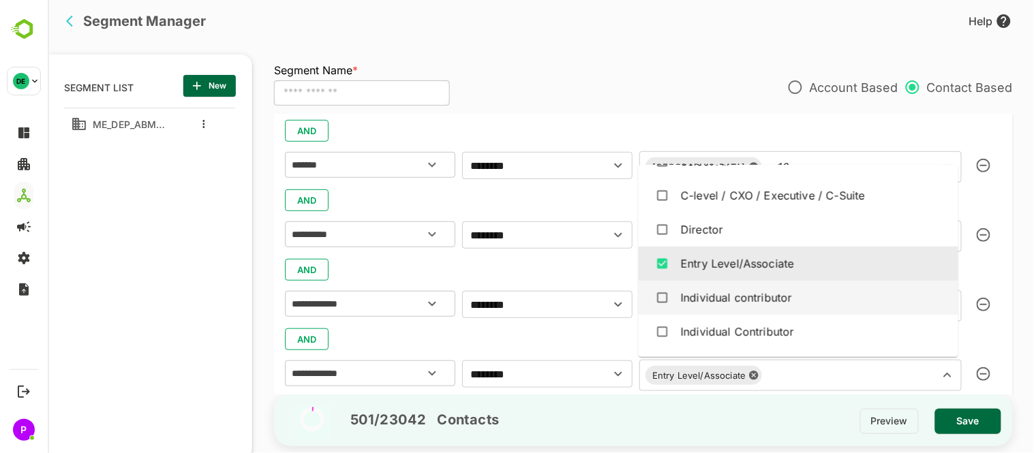
click at [725, 296] on div "Individual contributor" at bounding box center [735, 298] width 111 height 16
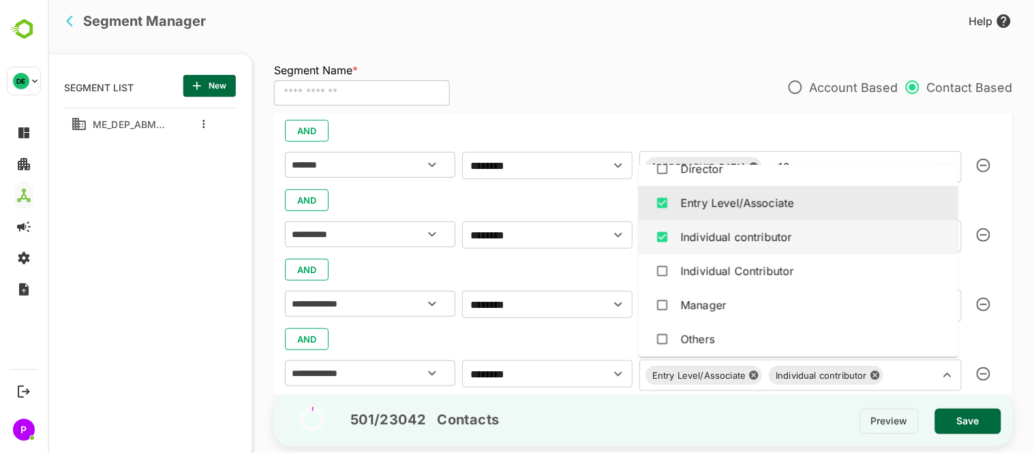
scroll to position [89, 0]
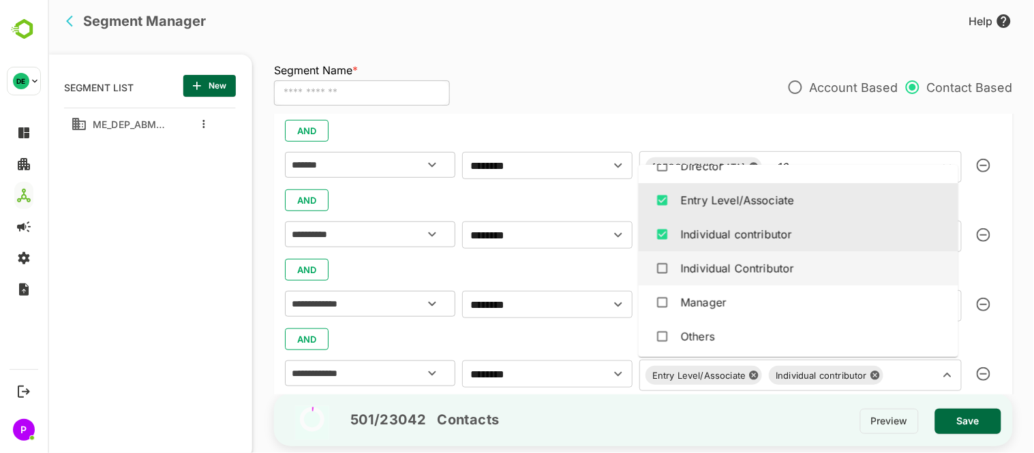
click at [718, 273] on div "Individual Contributor" at bounding box center [736, 268] width 113 height 16
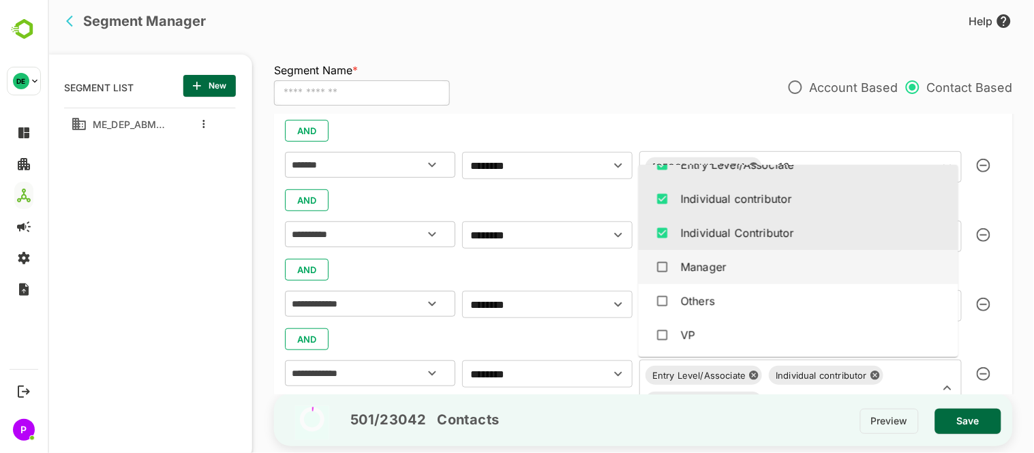
click at [715, 273] on div "Manager" at bounding box center [703, 267] width 46 height 16
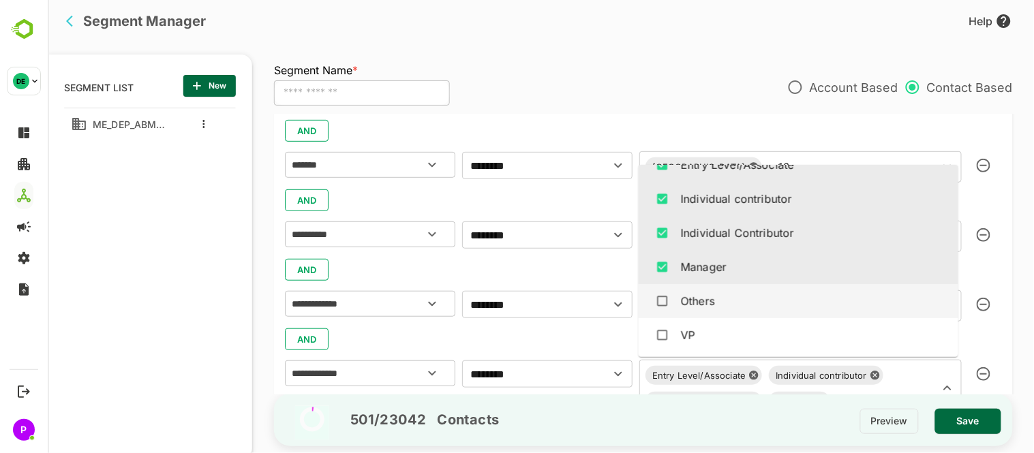
click at [681, 303] on div "Others" at bounding box center [697, 301] width 34 height 16
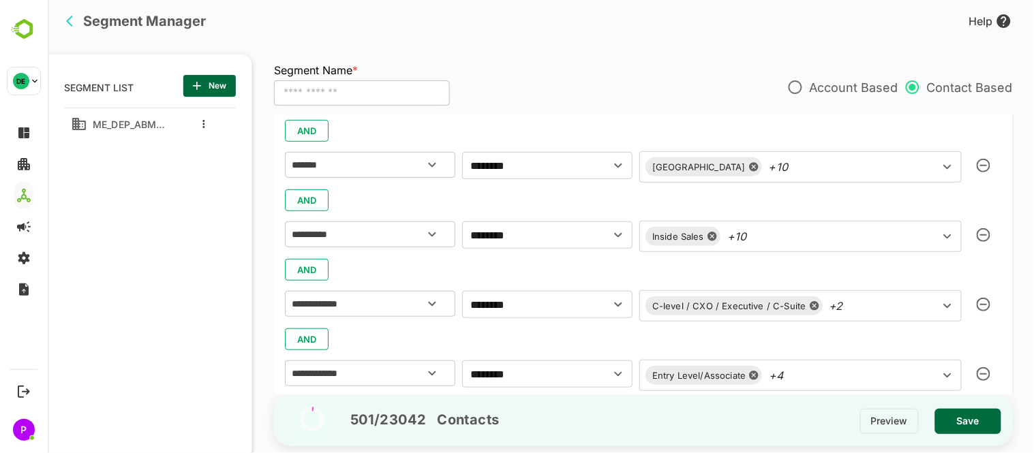
click at [513, 335] on div "AND" at bounding box center [642, 340] width 717 height 26
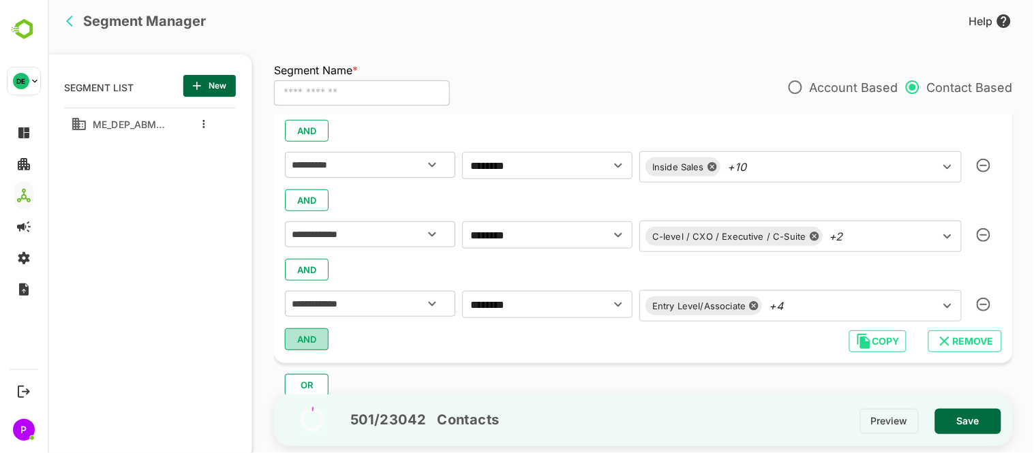
click at [310, 338] on span "AND" at bounding box center [306, 340] width 20 height 18
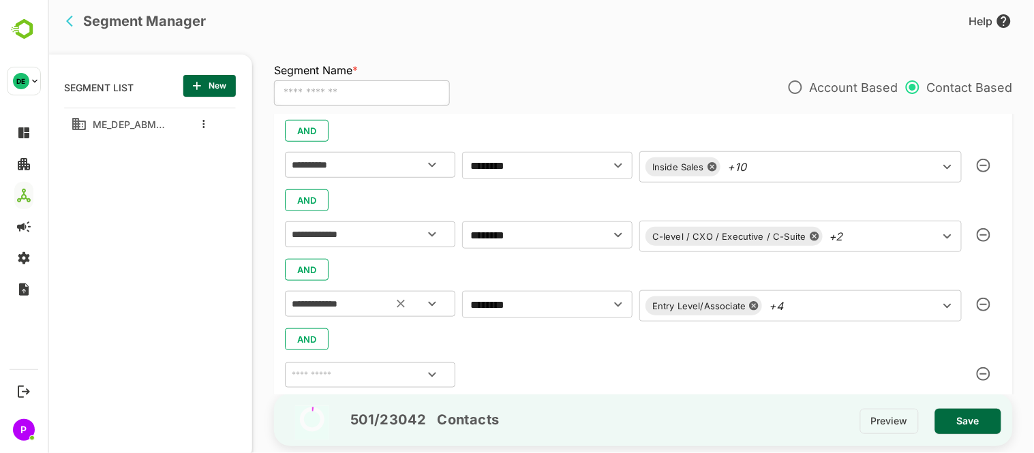
scroll to position [346, 0]
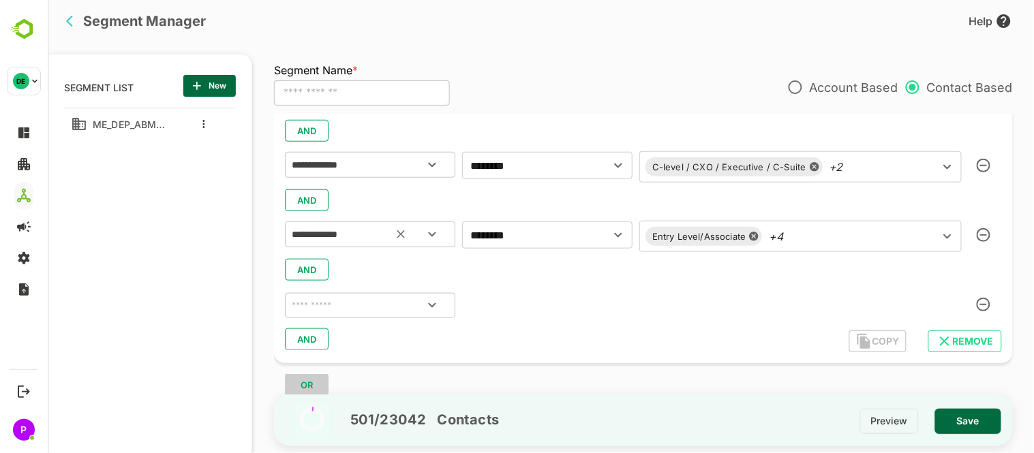
click at [434, 303] on icon "Open" at bounding box center [432, 305] width 8 height 5
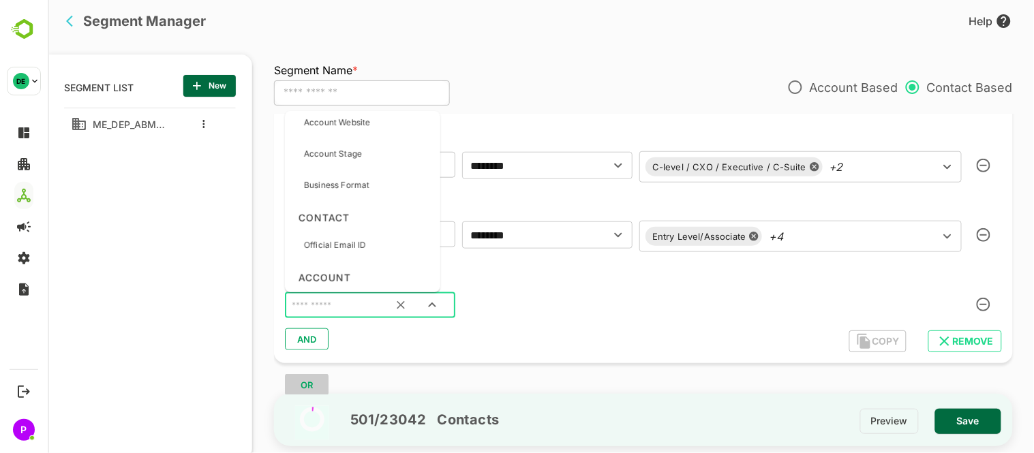
scroll to position [1107, 0]
click at [369, 184] on p "Business Format" at bounding box center [335, 181] width 65 height 12
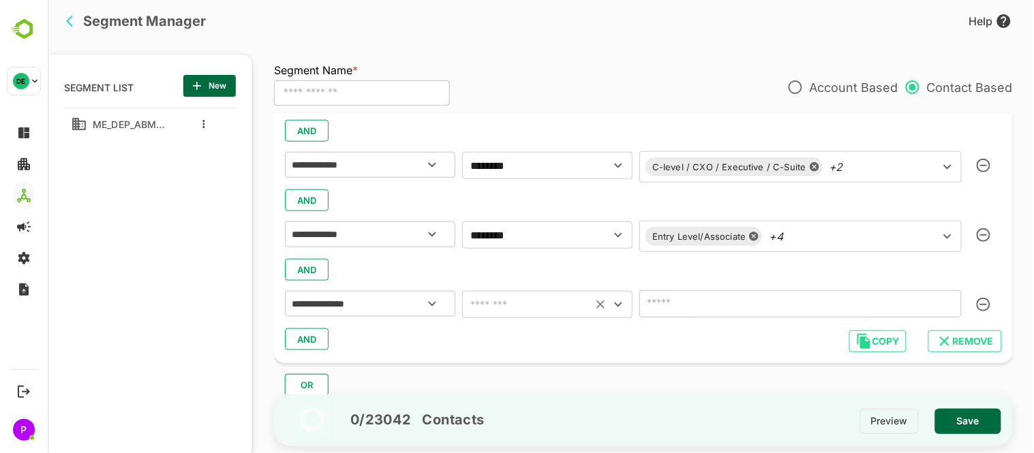
click at [614, 304] on icon "Open" at bounding box center [618, 305] width 16 height 16
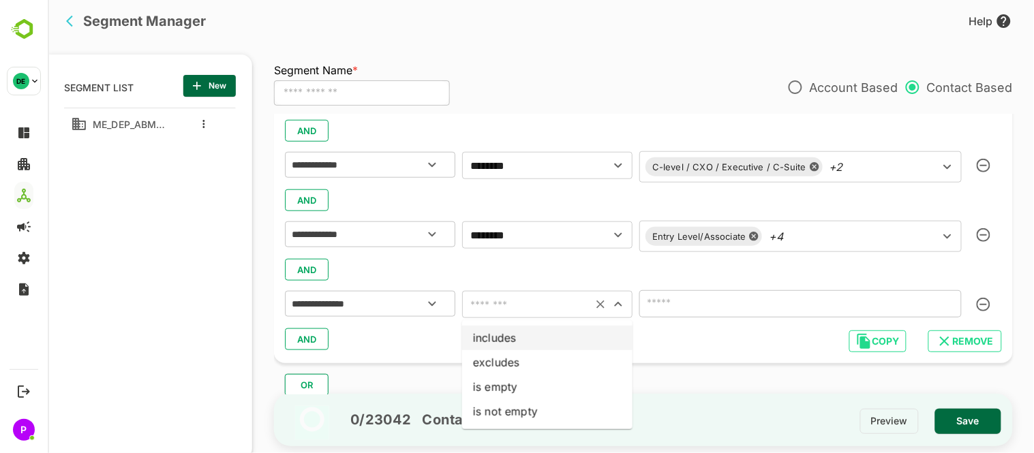
click at [557, 336] on li "includes" at bounding box center [547, 338] width 170 height 25
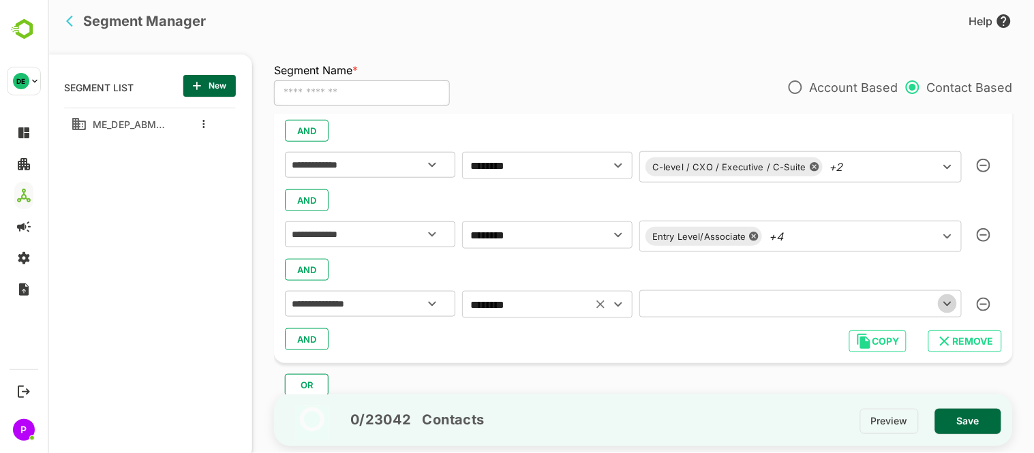
click at [946, 303] on icon "Open" at bounding box center [947, 304] width 8 height 5
click at [946, 305] on icon "Close" at bounding box center [947, 304] width 16 height 16
click at [946, 305] on icon "Open" at bounding box center [947, 304] width 16 height 16
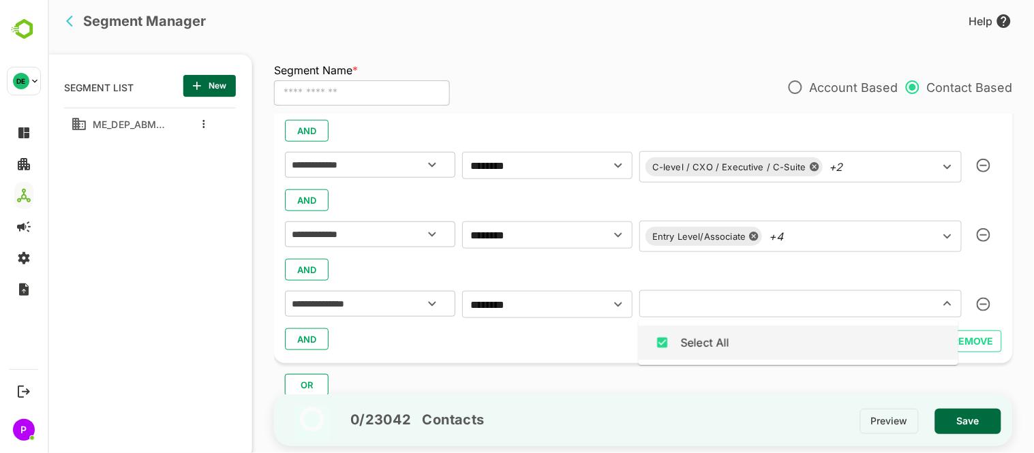
click at [830, 346] on div "Select All" at bounding box center [798, 343] width 298 height 26
click at [616, 307] on icon "Open" at bounding box center [618, 305] width 16 height 16
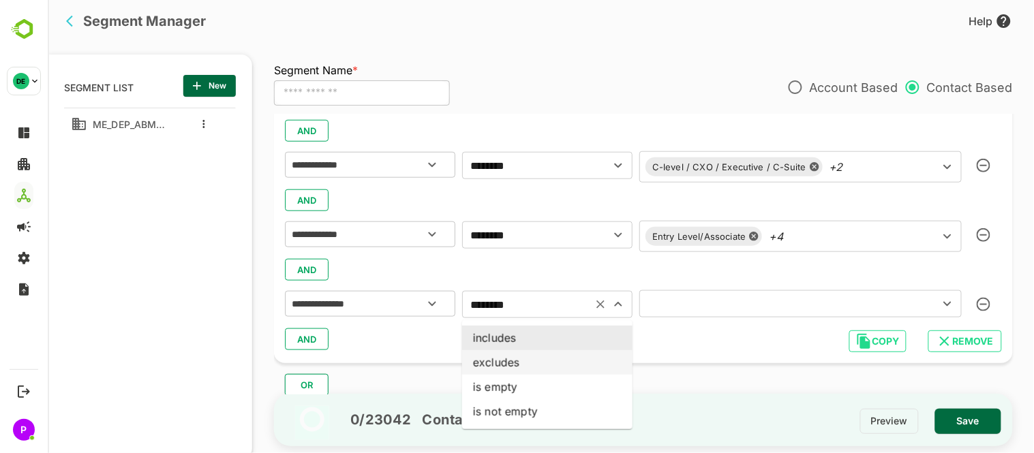
click at [553, 359] on li "excludes" at bounding box center [547, 362] width 170 height 25
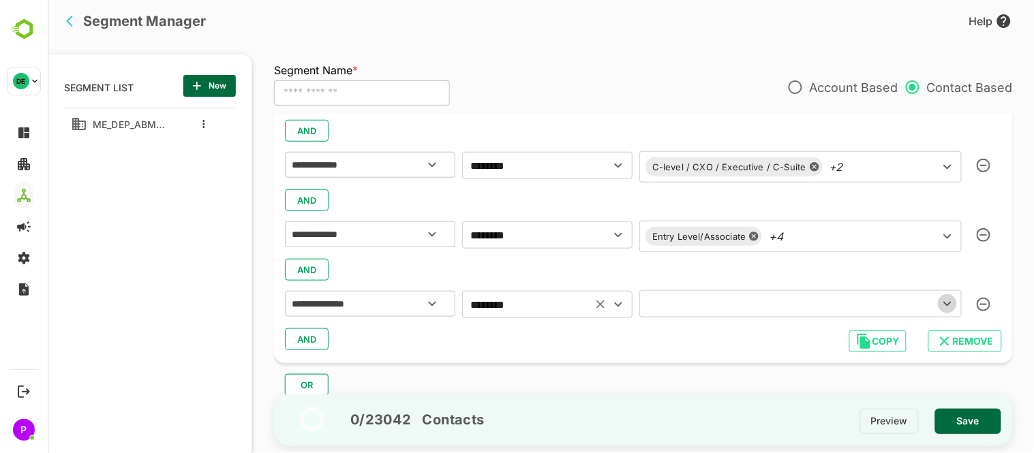
click at [941, 299] on icon "Open" at bounding box center [947, 304] width 16 height 16
click at [943, 299] on icon "Close" at bounding box center [947, 304] width 16 height 16
click at [610, 301] on icon "Open" at bounding box center [618, 305] width 16 height 16
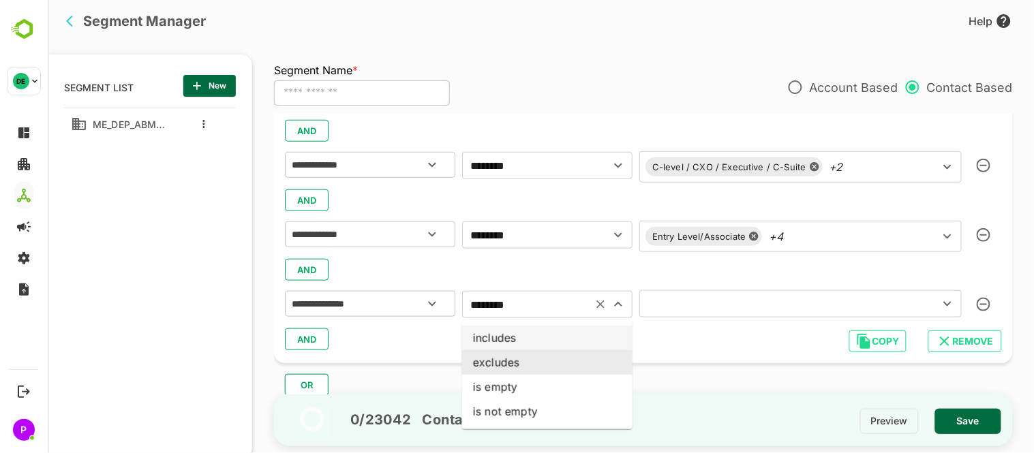
click at [536, 323] on ul "includes excludes is empty is not empty" at bounding box center [547, 374] width 170 height 109
click at [552, 337] on li "includes" at bounding box center [547, 338] width 170 height 25
type input "********"
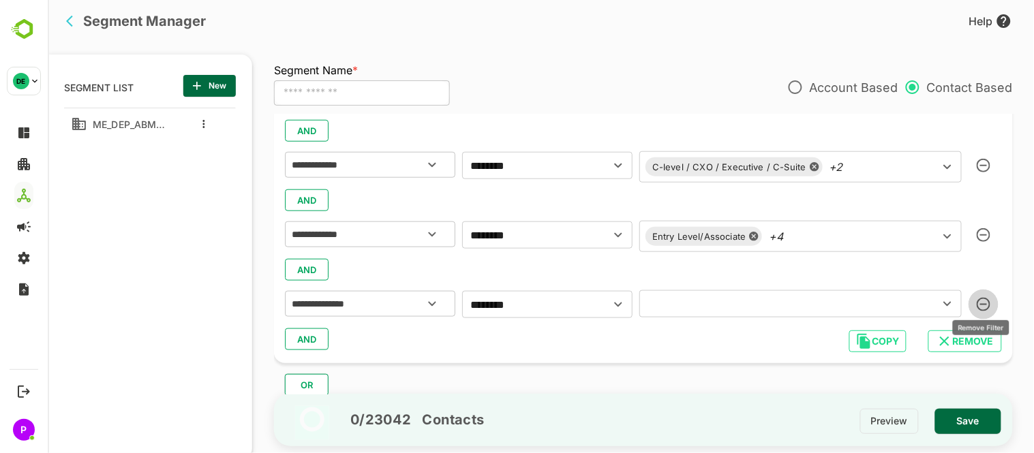
click at [978, 305] on icon "button" at bounding box center [983, 305] width 14 height 14
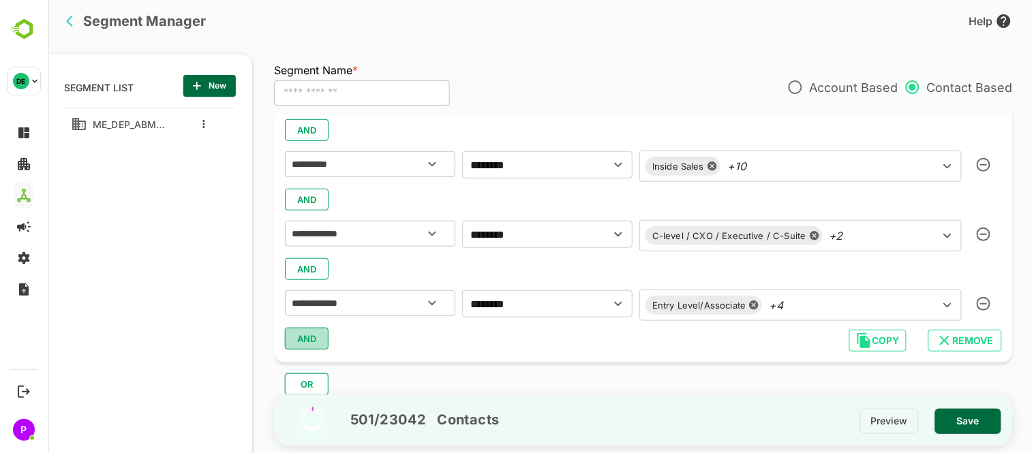
click at [302, 336] on span "AND" at bounding box center [306, 339] width 20 height 18
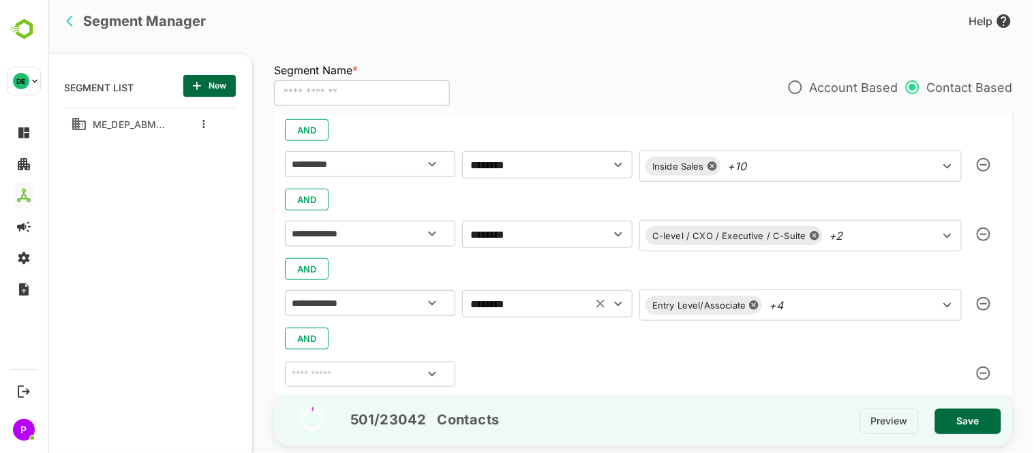
scroll to position [346, 0]
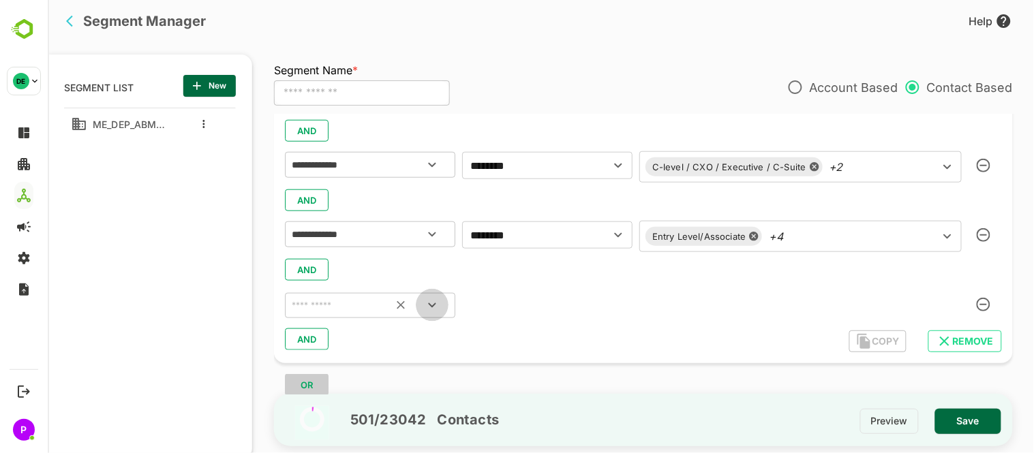
click at [430, 311] on icon "Open" at bounding box center [431, 305] width 16 height 16
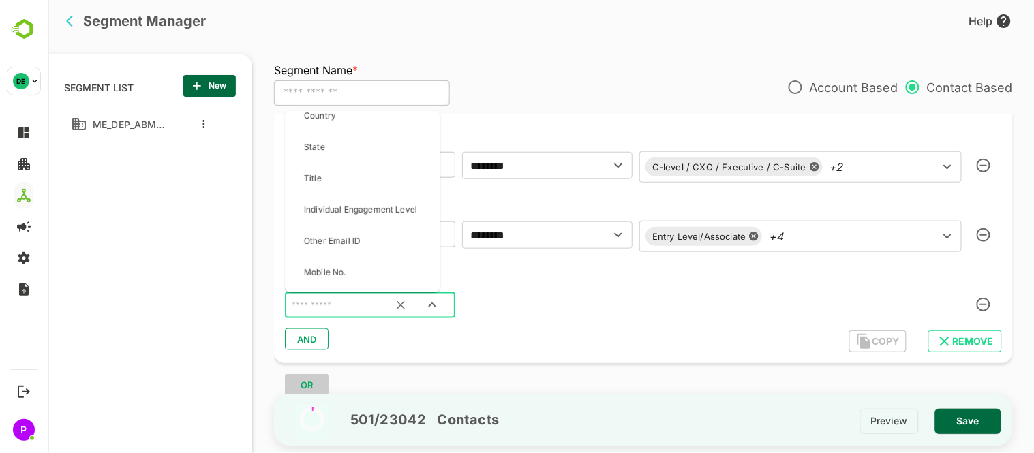
scroll to position [1351, 0]
click at [395, 209] on p "Individual Engagement Level" at bounding box center [359, 209] width 113 height 12
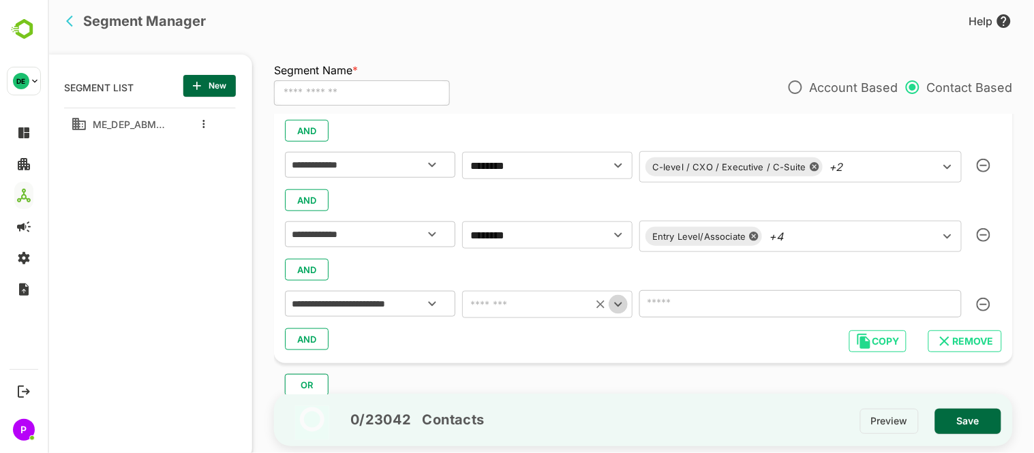
click at [617, 301] on icon "Open" at bounding box center [618, 305] width 16 height 16
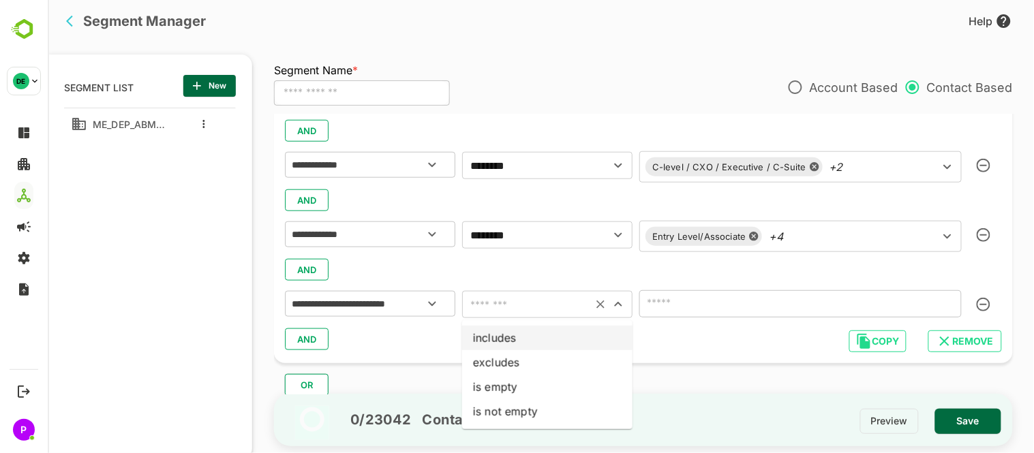
click at [540, 339] on li "includes" at bounding box center [547, 338] width 170 height 25
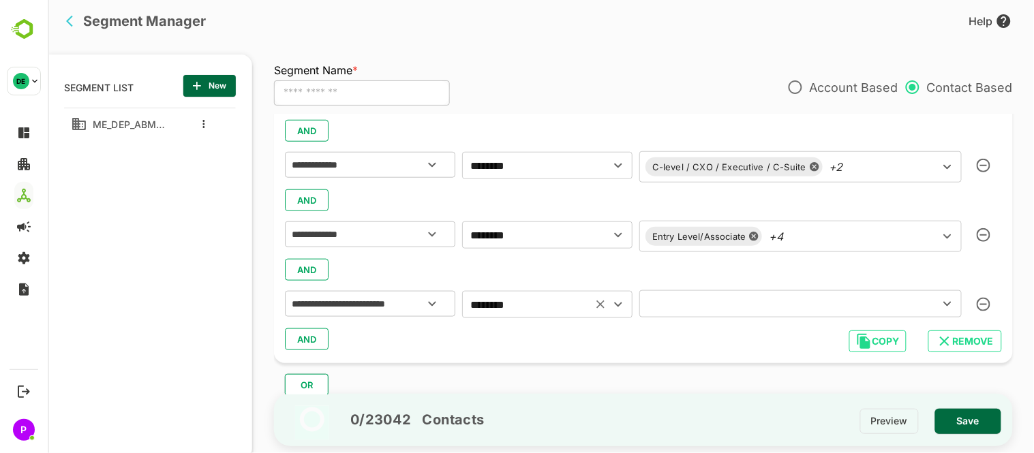
click at [954, 300] on div "​" at bounding box center [800, 303] width 323 height 27
click at [939, 299] on icon "Open" at bounding box center [947, 304] width 16 height 16
click at [939, 299] on icon "Close" at bounding box center [947, 304] width 16 height 16
click at [617, 302] on icon "Open" at bounding box center [618, 305] width 16 height 16
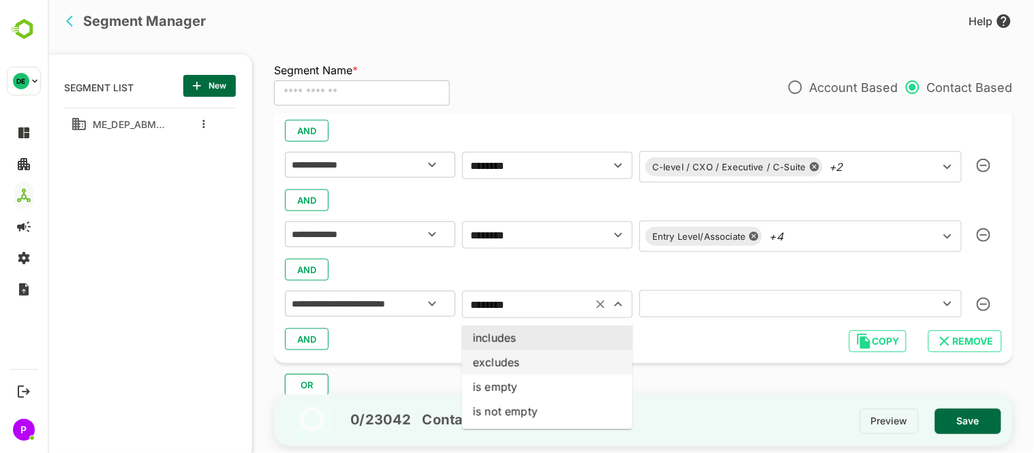
click at [554, 351] on li "excludes" at bounding box center [547, 362] width 170 height 25
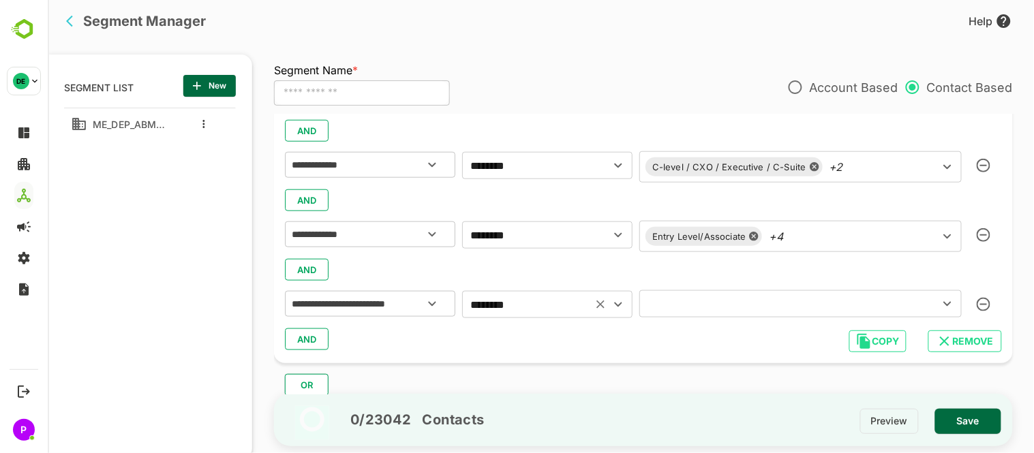
click at [947, 301] on icon "Open" at bounding box center [947, 304] width 16 height 16
click at [785, 350] on div "Select All" at bounding box center [798, 343] width 298 height 26
click at [615, 304] on icon "Open" at bounding box center [618, 305] width 16 height 16
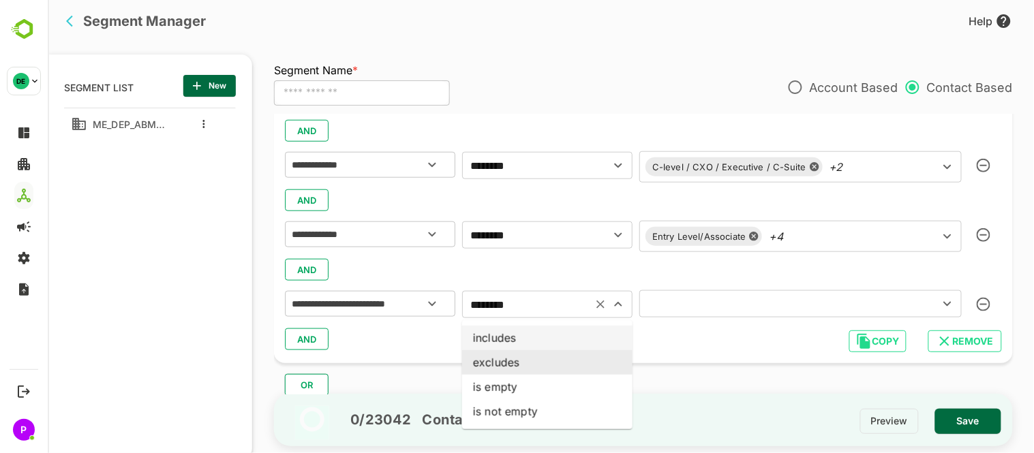
click at [553, 328] on li "includes" at bounding box center [547, 338] width 170 height 25
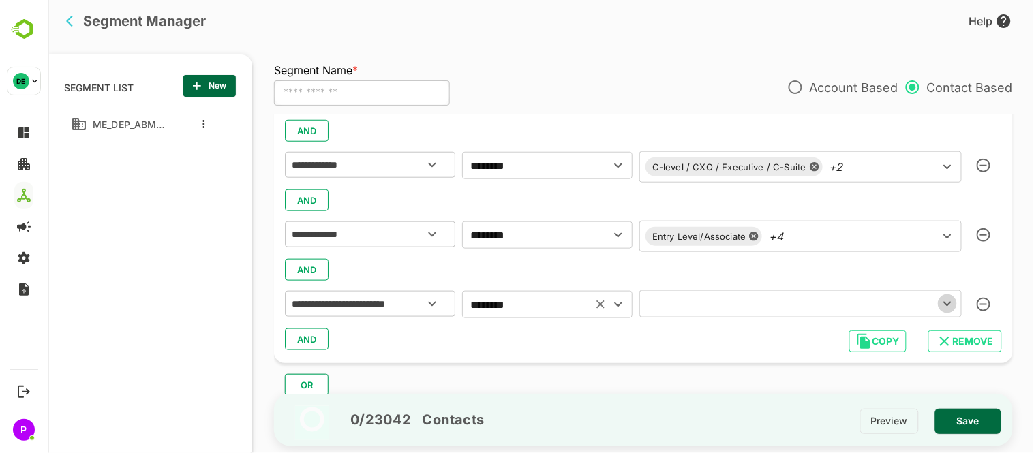
click at [945, 300] on icon "Open" at bounding box center [947, 304] width 16 height 16
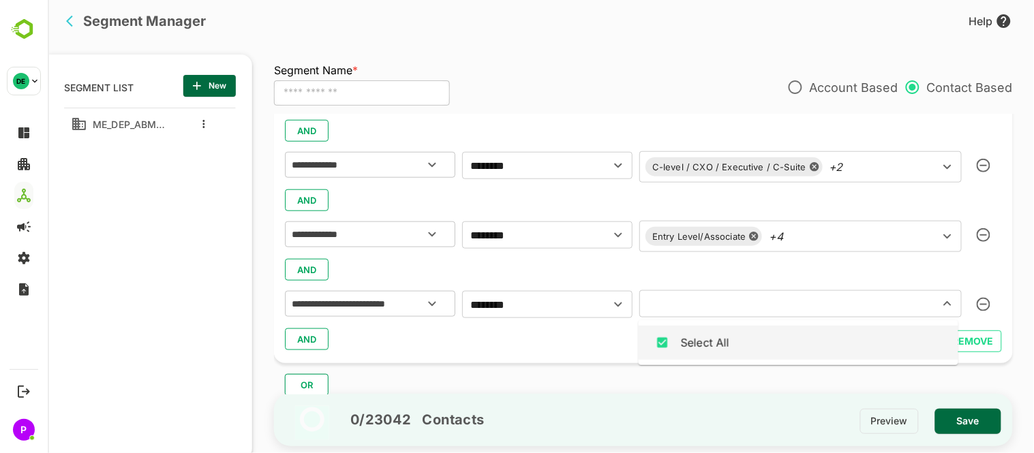
click at [730, 352] on div "Select All" at bounding box center [798, 343] width 298 height 26
click at [617, 308] on icon "Open" at bounding box center [618, 305] width 16 height 16
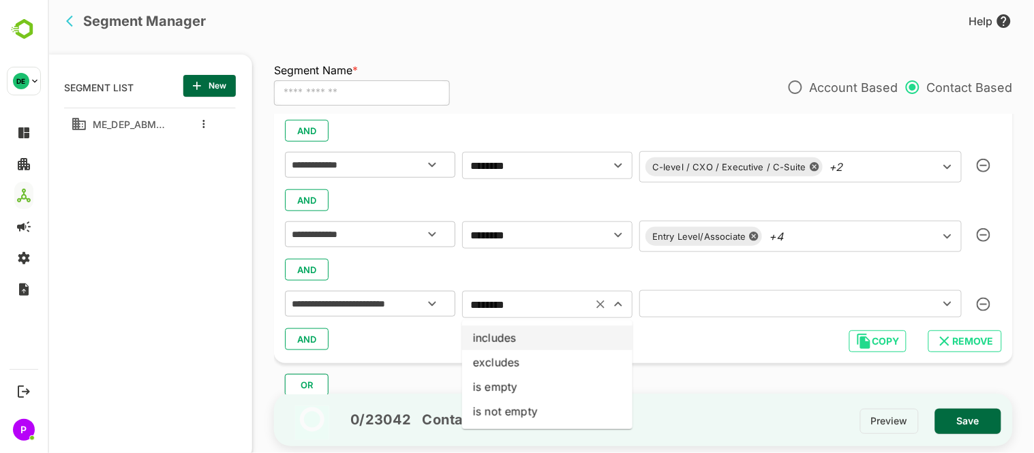
click at [498, 348] on li "includes" at bounding box center [547, 338] width 170 height 25
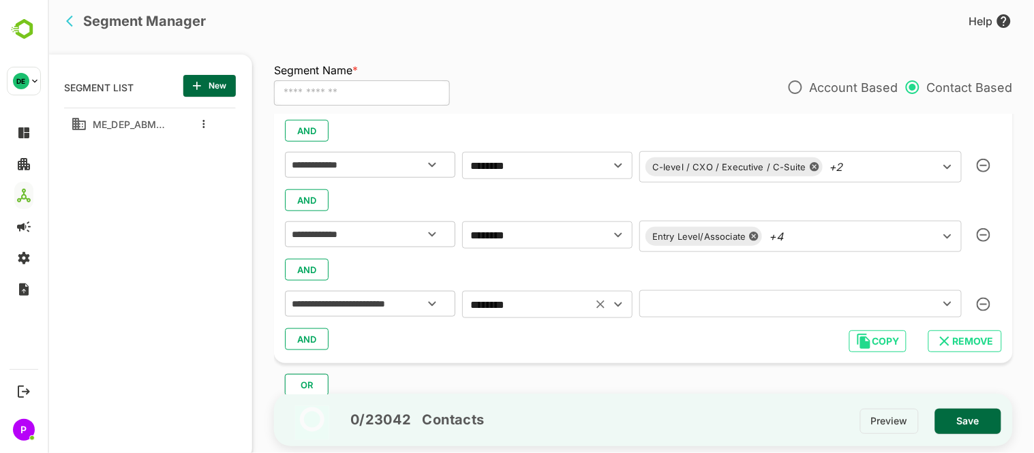
click at [618, 297] on icon "Open" at bounding box center [618, 305] width 16 height 16
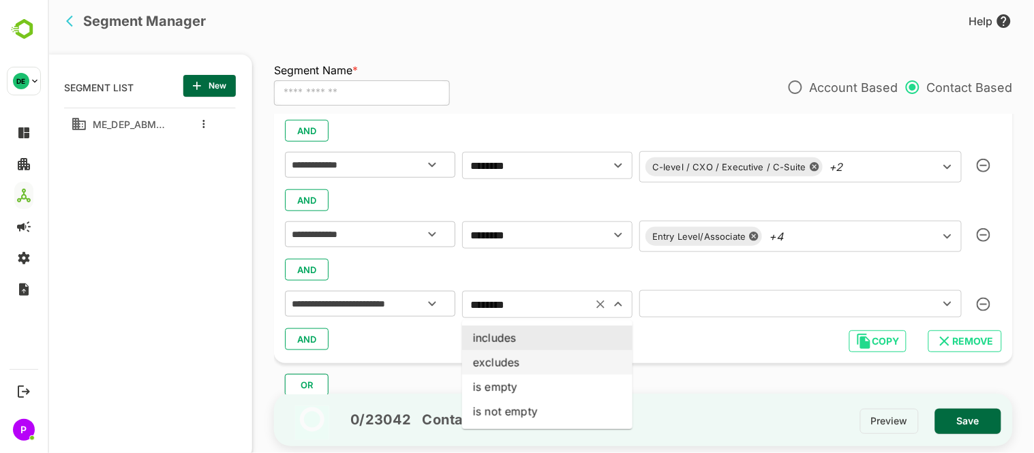
click at [521, 357] on li "excludes" at bounding box center [547, 362] width 170 height 25
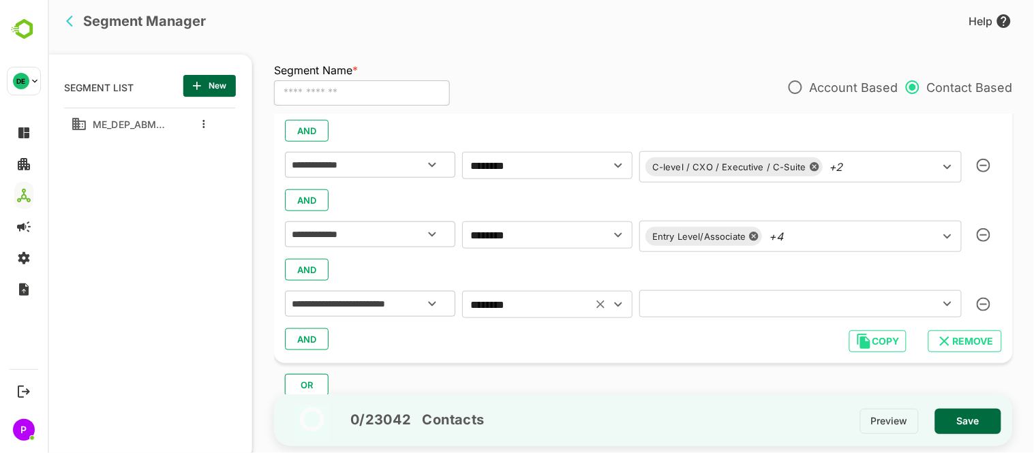
click at [620, 308] on icon "Open" at bounding box center [618, 305] width 16 height 16
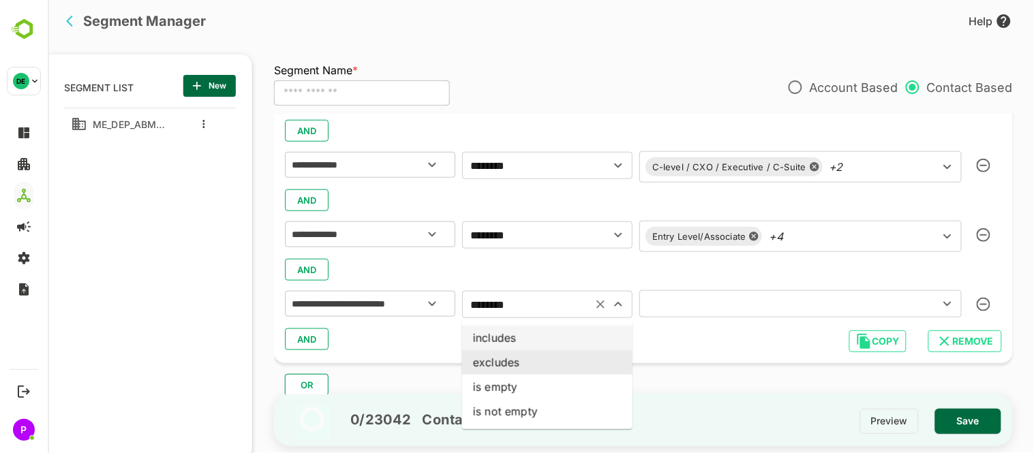
click at [547, 346] on li "includes" at bounding box center [547, 338] width 170 height 25
type input "********"
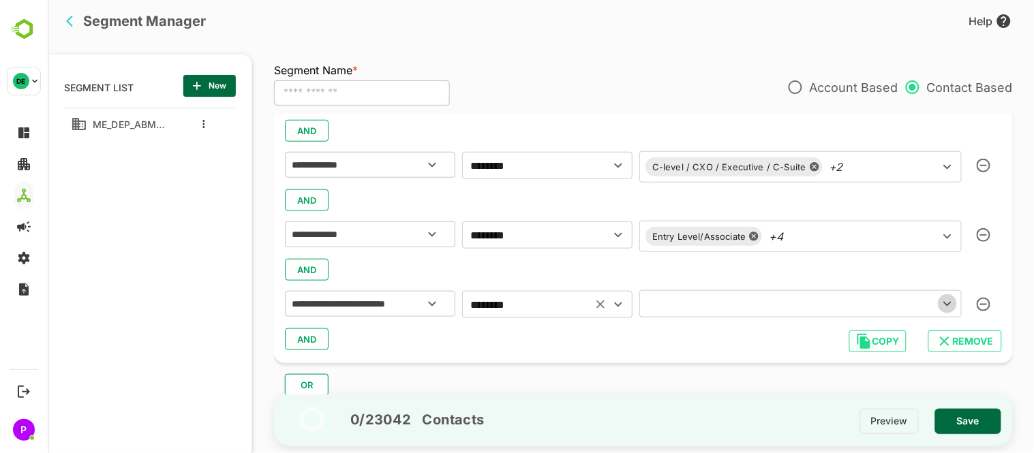
click at [948, 303] on icon "Open" at bounding box center [947, 304] width 8 height 5
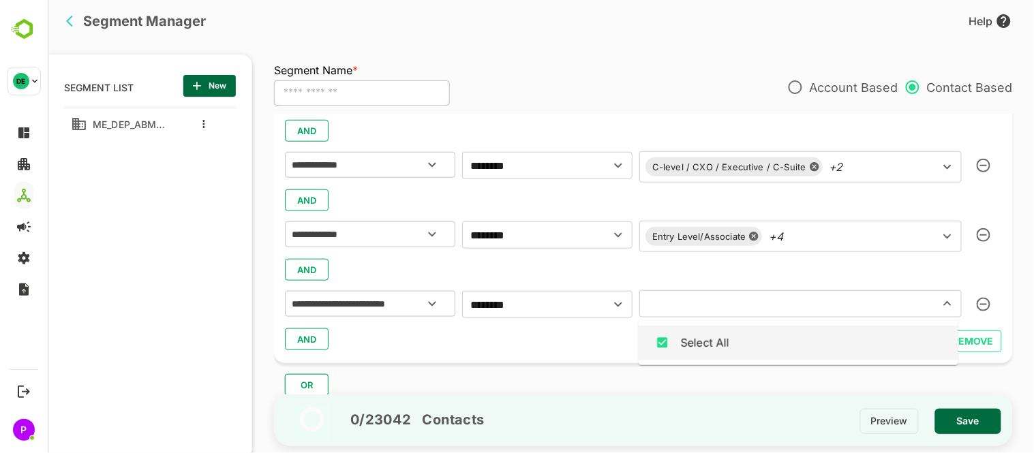
click at [747, 342] on div "Select All" at bounding box center [798, 343] width 298 height 26
click at [615, 301] on icon "Open" at bounding box center [618, 305] width 16 height 16
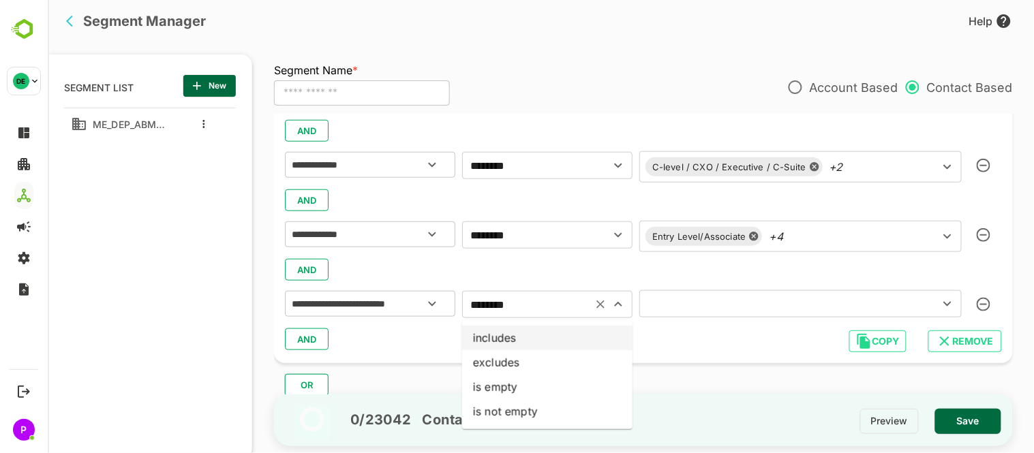
click at [508, 344] on li "includes" at bounding box center [547, 338] width 170 height 25
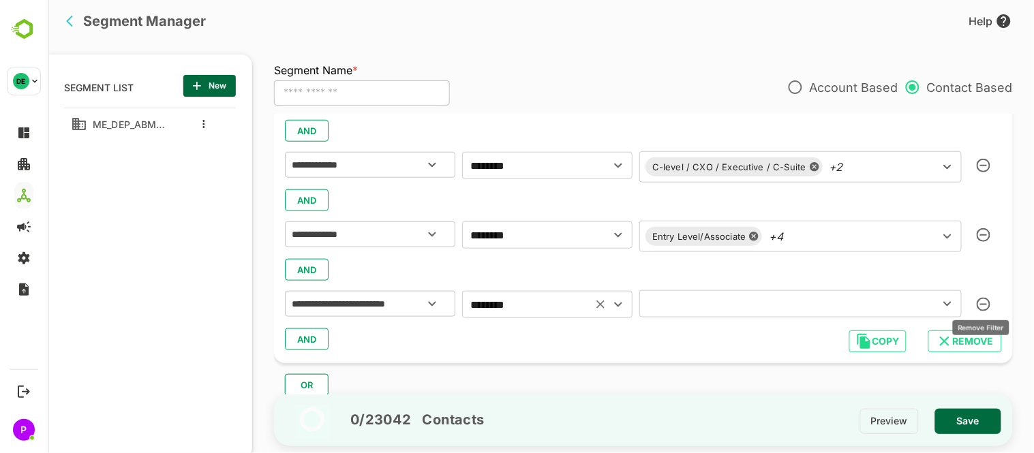
click at [982, 308] on icon "button" at bounding box center [983, 305] width 14 height 14
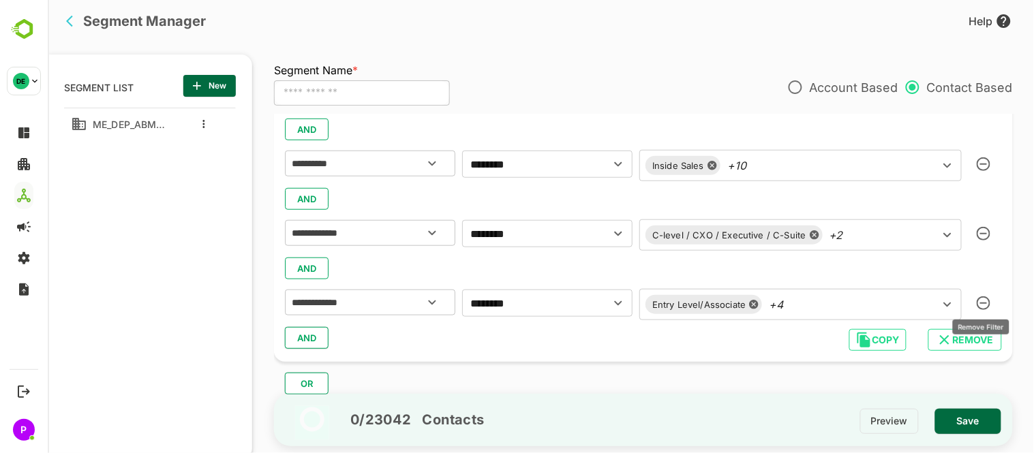
scroll to position [278, 0]
click at [318, 333] on button "AND" at bounding box center [306, 339] width 44 height 22
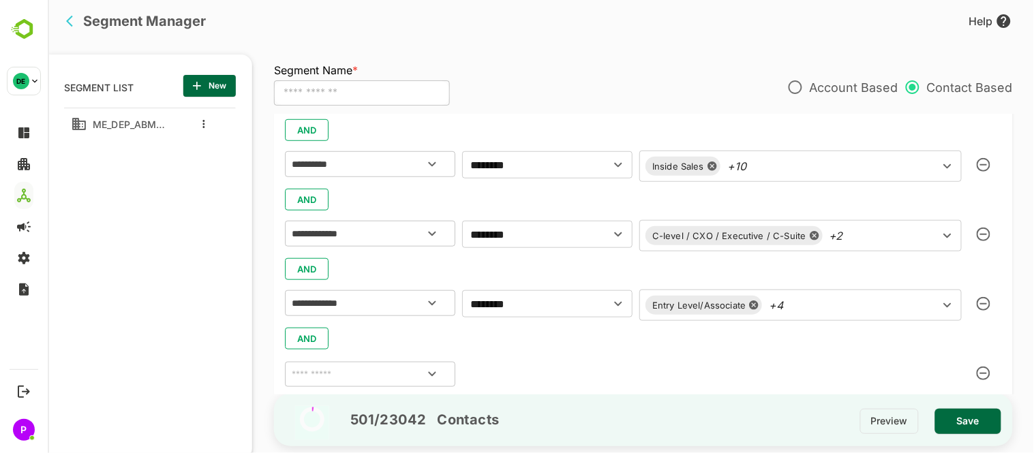
scroll to position [346, 0]
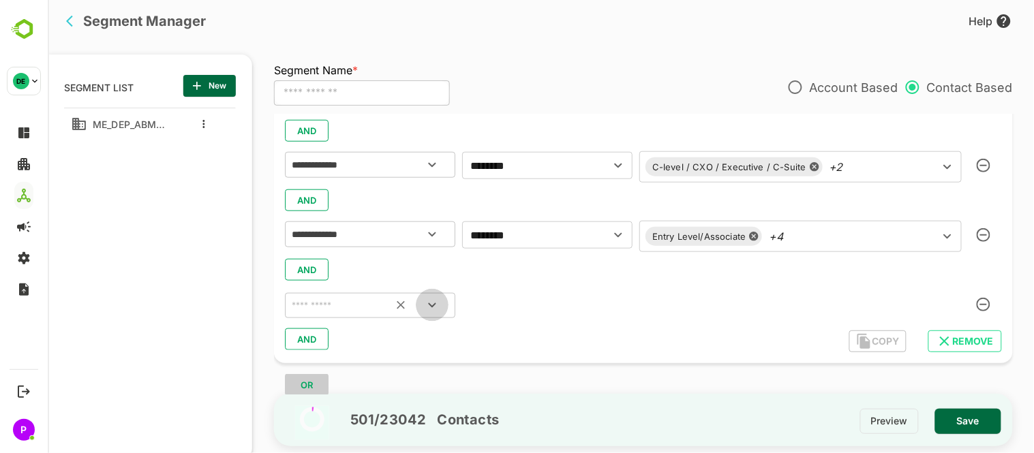
click at [443, 299] on button "Open" at bounding box center [431, 305] width 33 height 33
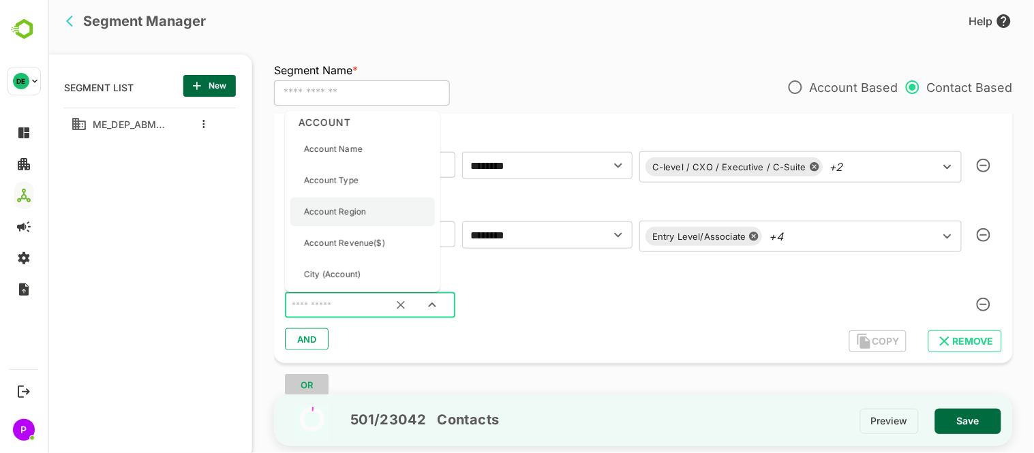
scroll to position [5, 0]
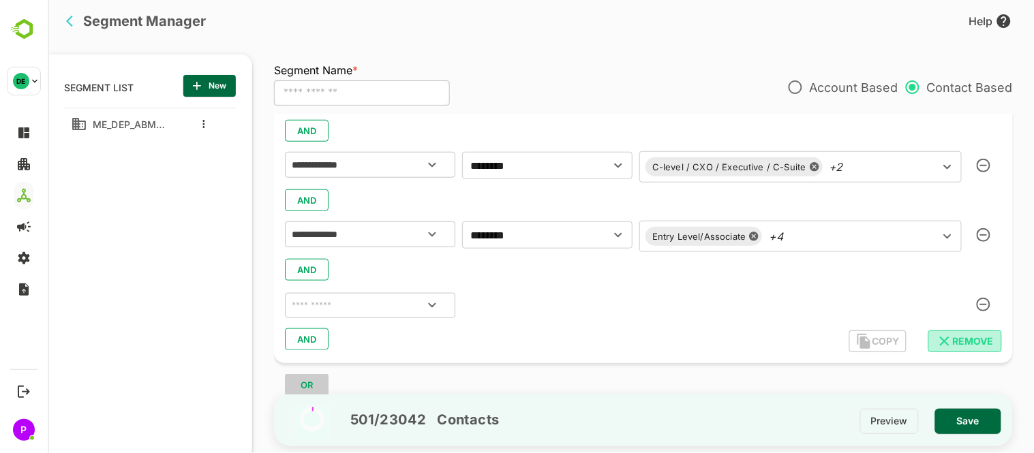
click at [953, 342] on span "REMOVE" at bounding box center [965, 342] width 52 height 18
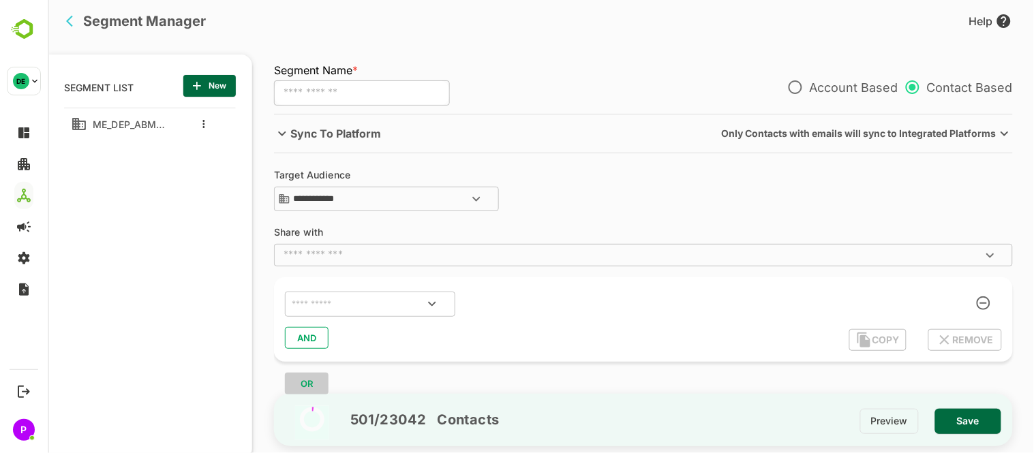
click at [774, 328] on div "AND" at bounding box center [642, 338] width 717 height 26
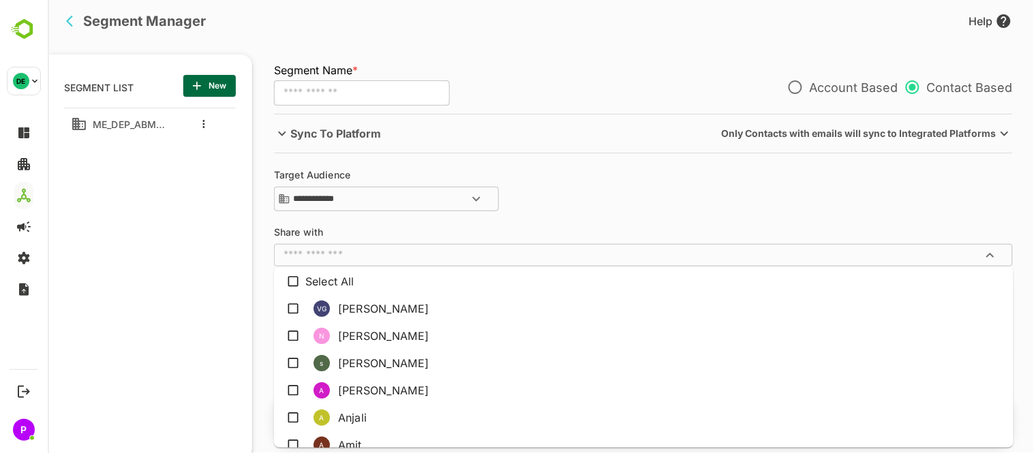
click at [773, 261] on input "text" at bounding box center [632, 255] width 708 height 14
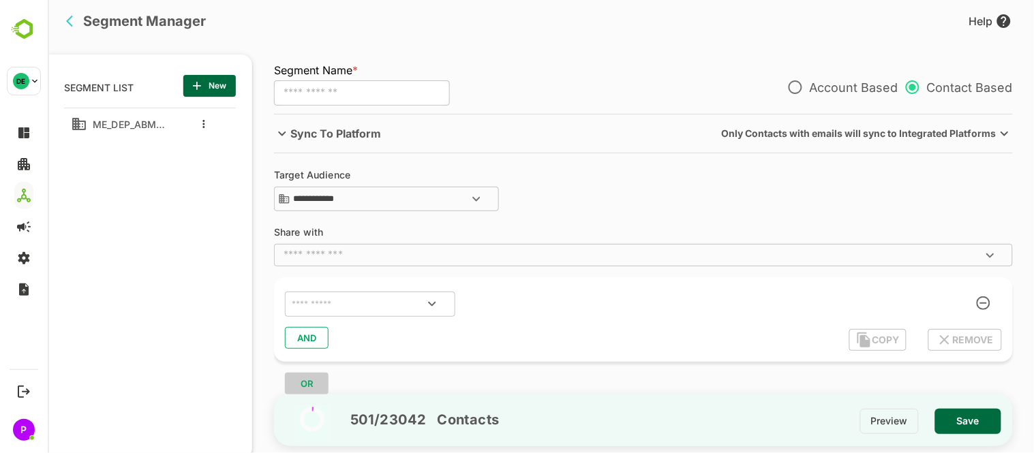
click at [746, 224] on div "**********" at bounding box center [649, 254] width 753 height 281
click at [978, 303] on div "​" at bounding box center [642, 303] width 717 height 30
click at [910, 338] on div "COPY REMOVE" at bounding box center [925, 340] width 153 height 22
click at [438, 293] on button "Open" at bounding box center [431, 304] width 33 height 33
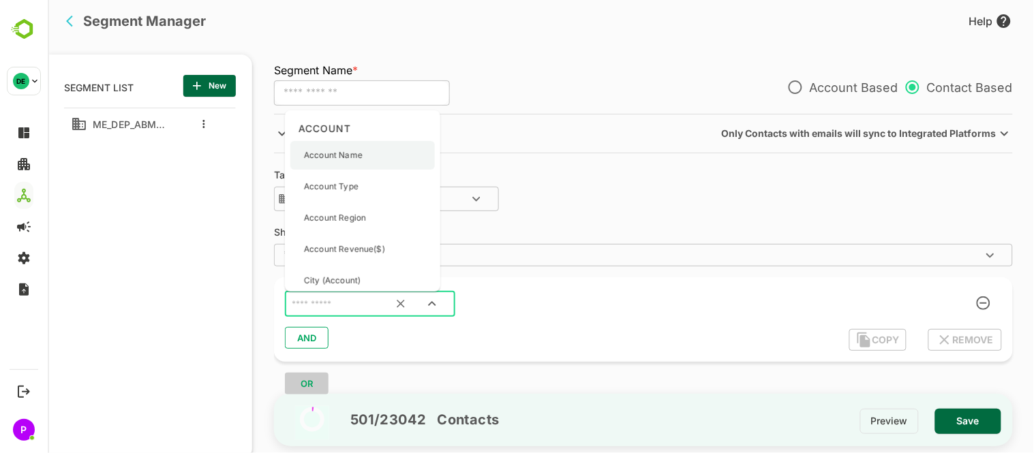
click at [380, 161] on div "Account Name" at bounding box center [362, 155] width 145 height 29
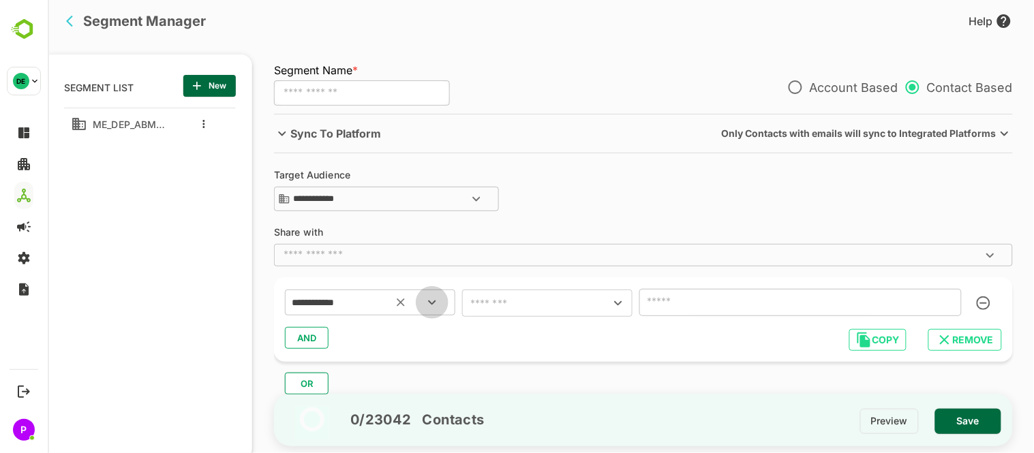
click at [440, 302] on button "Open" at bounding box center [431, 302] width 33 height 33
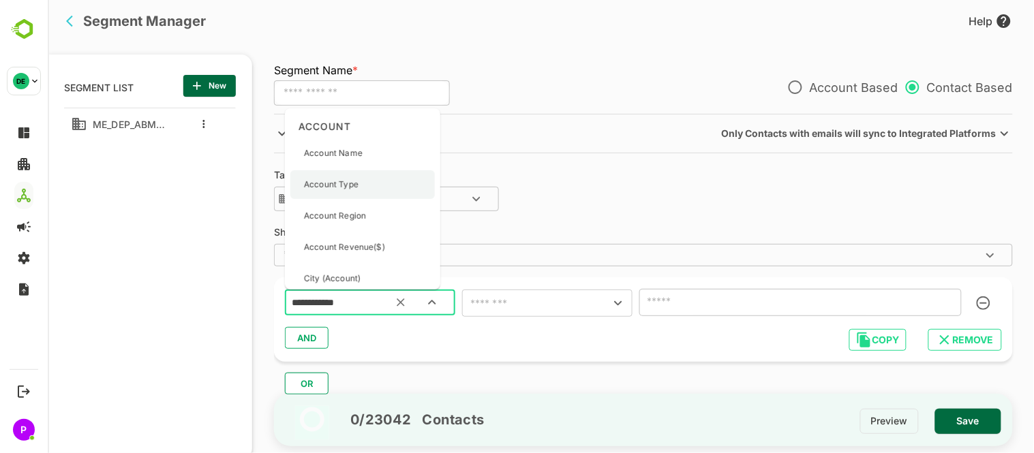
click at [376, 184] on div "Account Type" at bounding box center [362, 184] width 145 height 29
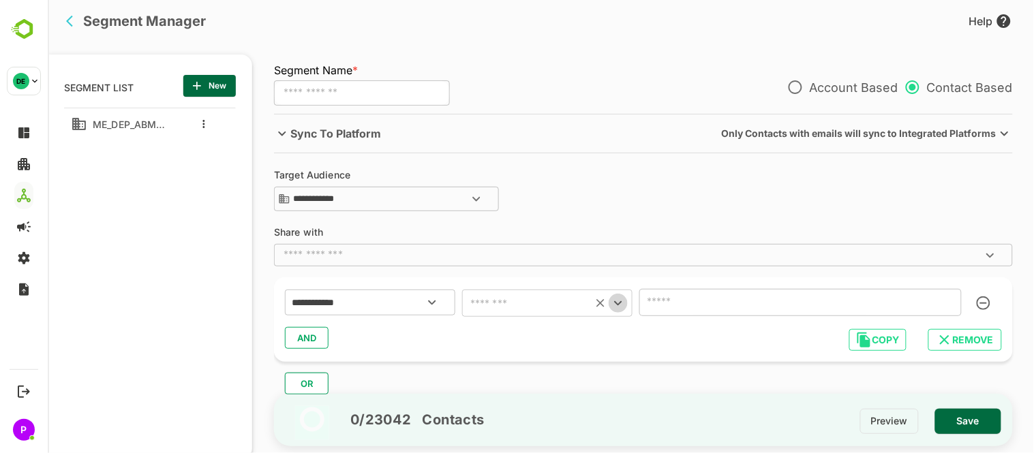
click at [620, 308] on icon "Open" at bounding box center [618, 303] width 16 height 16
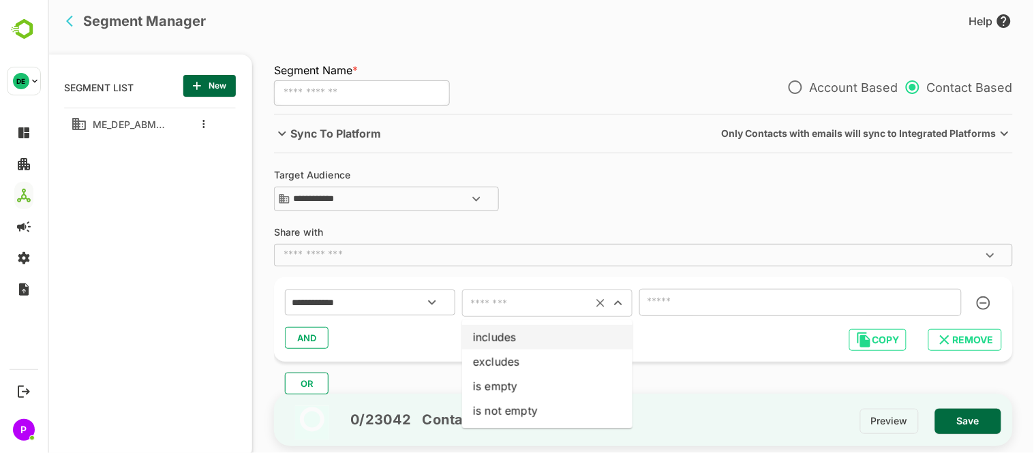
click at [568, 343] on li "includes" at bounding box center [547, 337] width 170 height 25
type input "********"
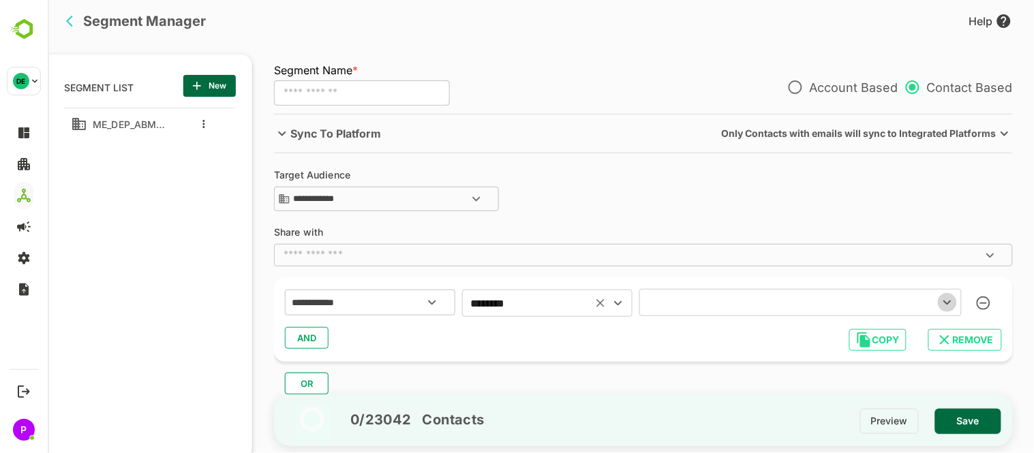
click at [952, 296] on icon "Open" at bounding box center [947, 303] width 16 height 16
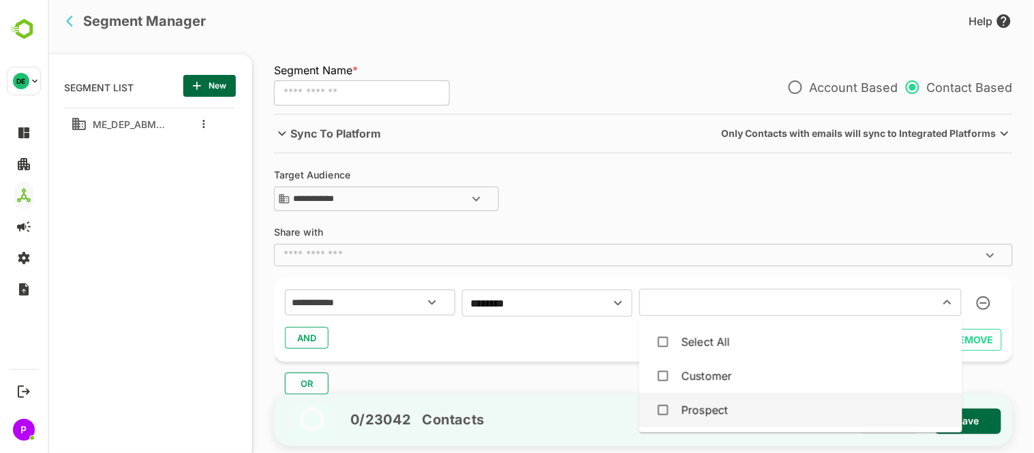
click at [815, 409] on div "Prospect" at bounding box center [800, 411] width 301 height 26
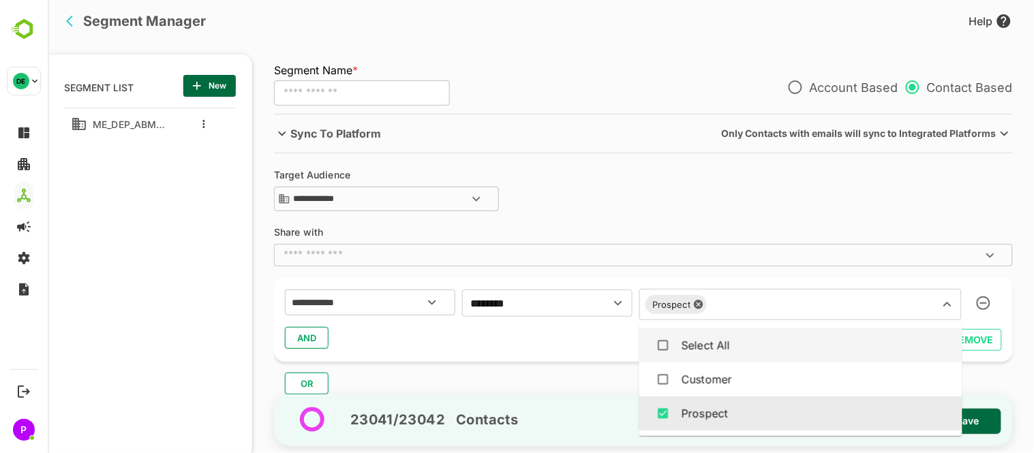
click at [301, 341] on span "AND" at bounding box center [306, 338] width 20 height 18
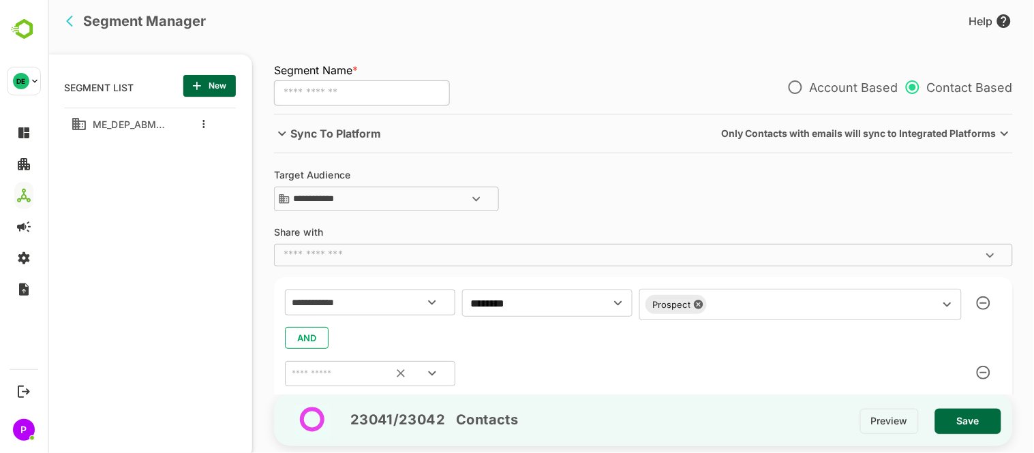
click at [425, 372] on icon "Open" at bounding box center [431, 373] width 16 height 16
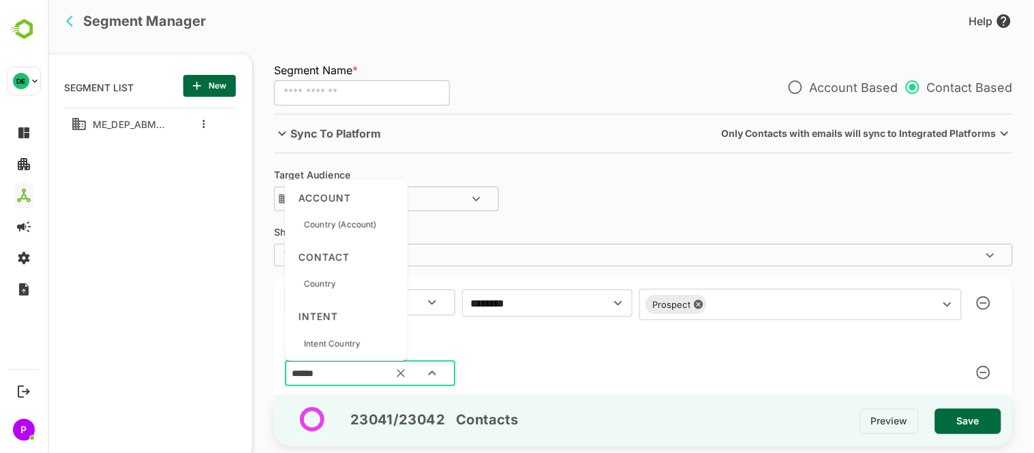
type input "*******"
click at [358, 292] on div "Country" at bounding box center [346, 284] width 112 height 29
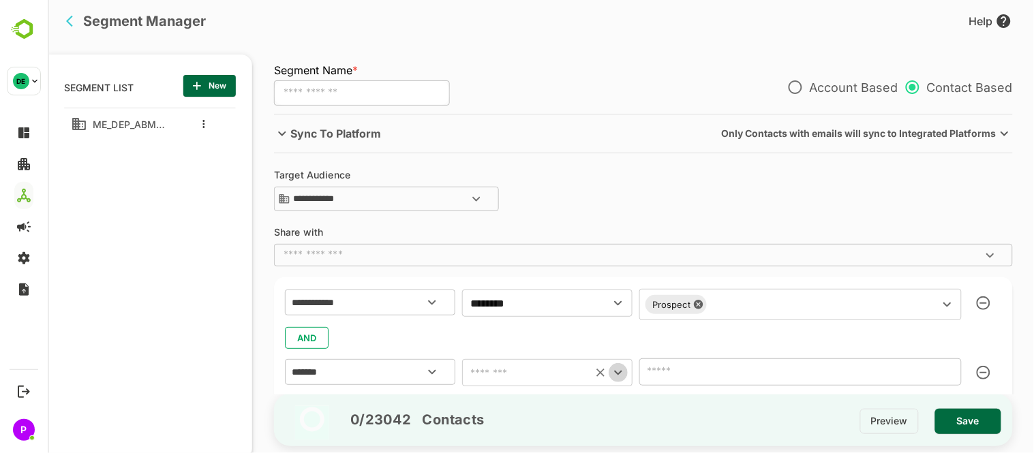
click at [617, 379] on icon "Open" at bounding box center [618, 373] width 16 height 16
click at [484, 264] on li "includes" at bounding box center [547, 265] width 170 height 25
type input "********"
click at [948, 366] on icon "Open" at bounding box center [947, 372] width 16 height 16
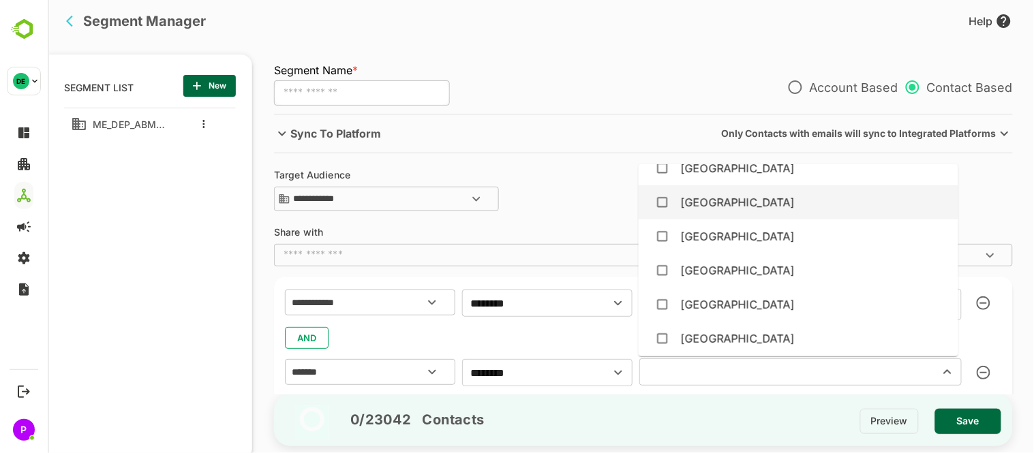
scroll to position [292, 0]
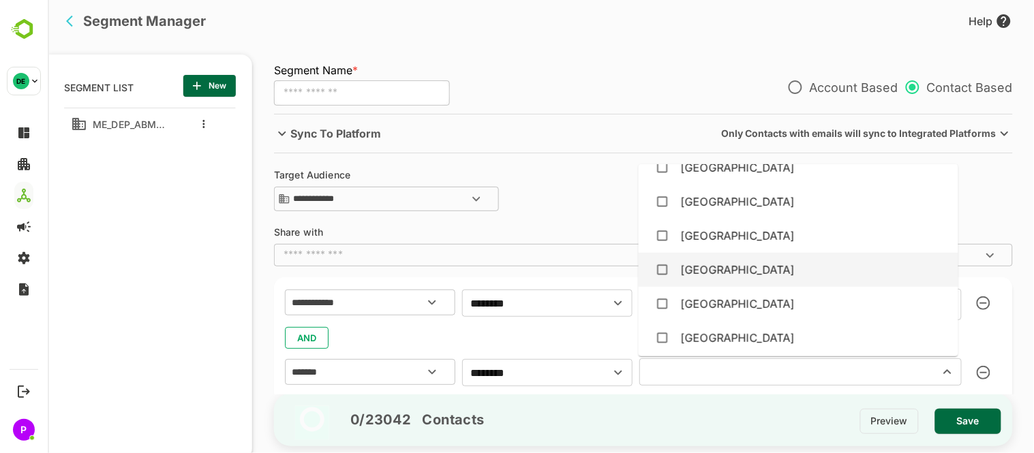
click at [755, 265] on div "[GEOGRAPHIC_DATA]" at bounding box center [798, 270] width 298 height 26
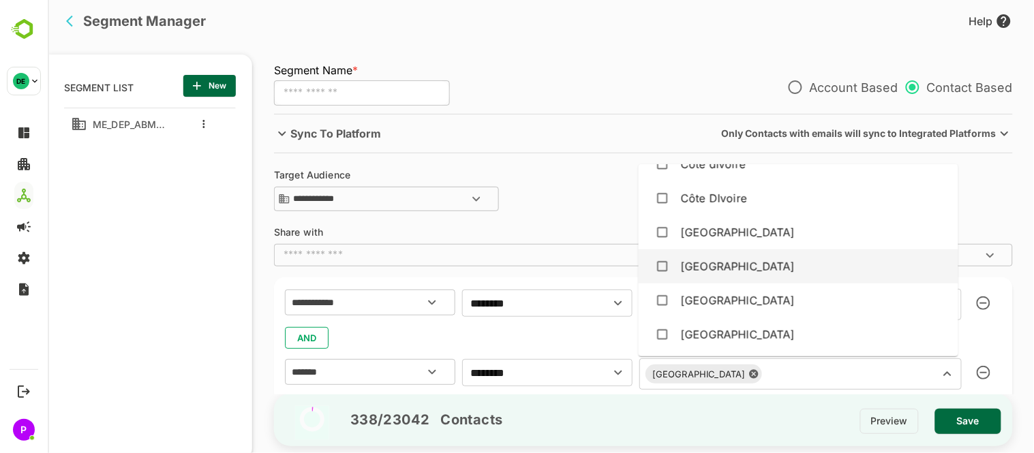
scroll to position [1051, 0]
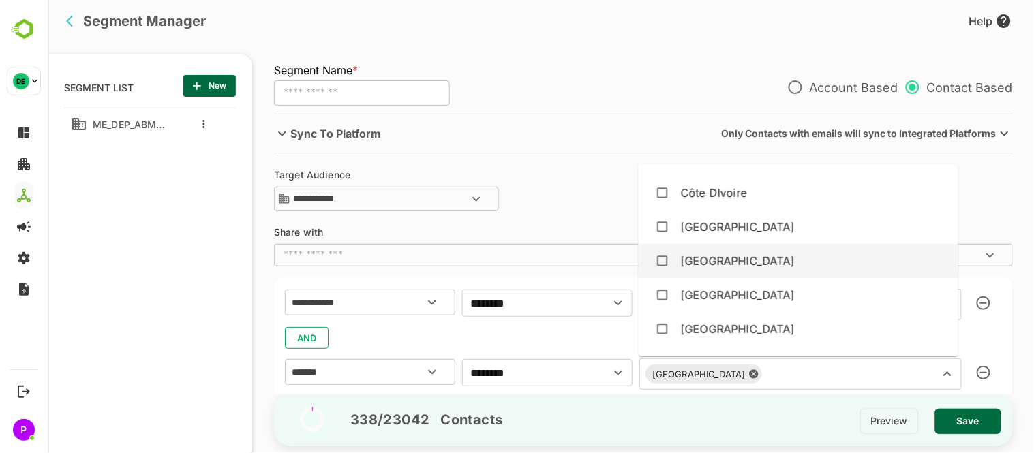
click at [752, 263] on div "[GEOGRAPHIC_DATA]" at bounding box center [798, 261] width 298 height 26
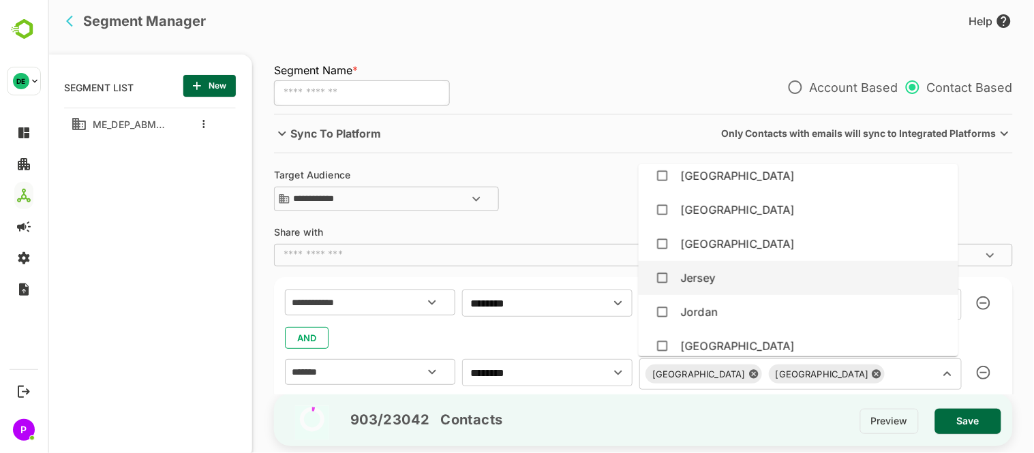
scroll to position [2157, 0]
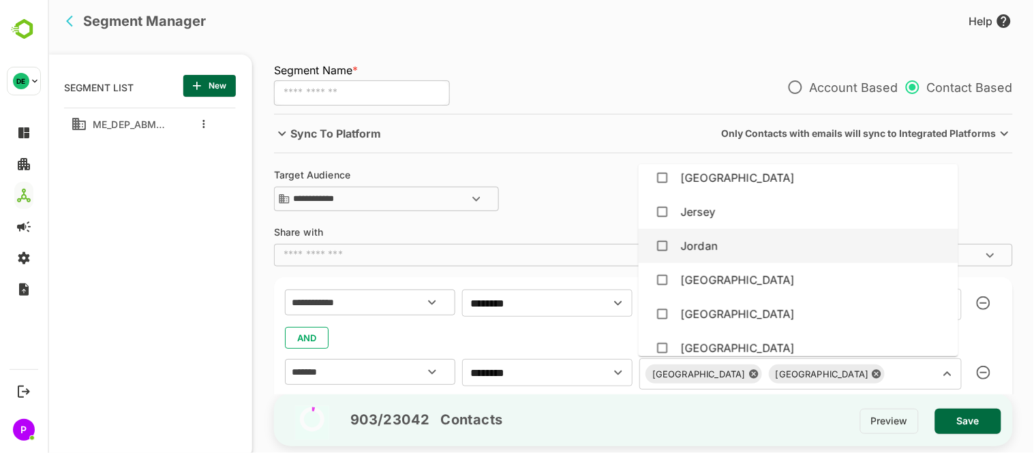
click at [730, 246] on div "Jordan" at bounding box center [798, 246] width 298 height 26
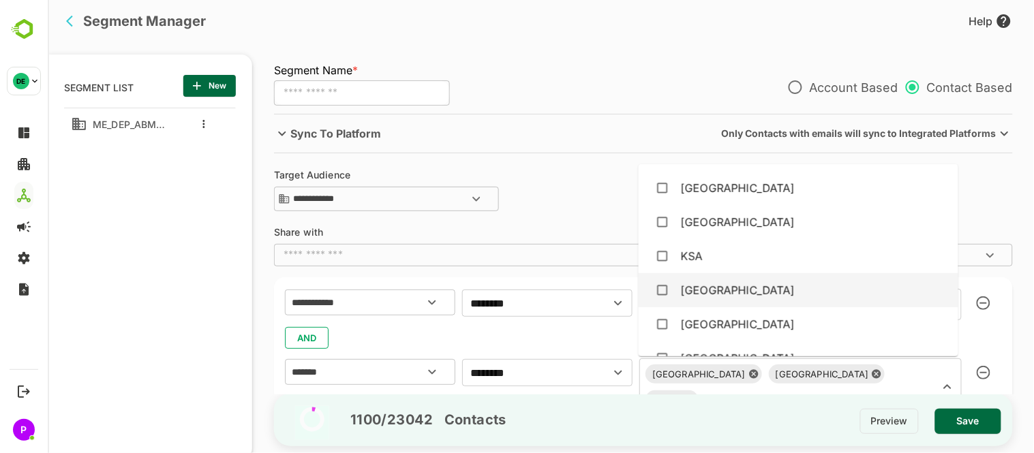
scroll to position [2288, 0]
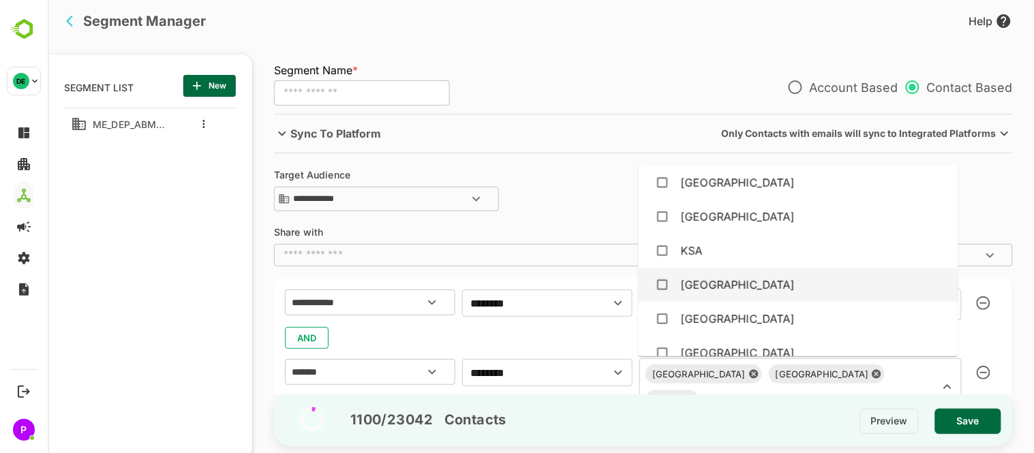
click at [732, 280] on div "[GEOGRAPHIC_DATA]" at bounding box center [798, 285] width 298 height 26
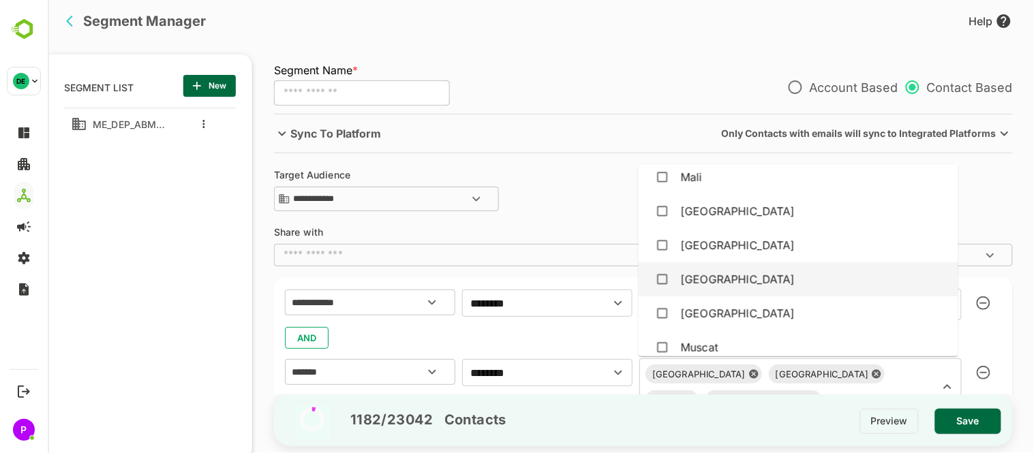
scroll to position [2669, 0]
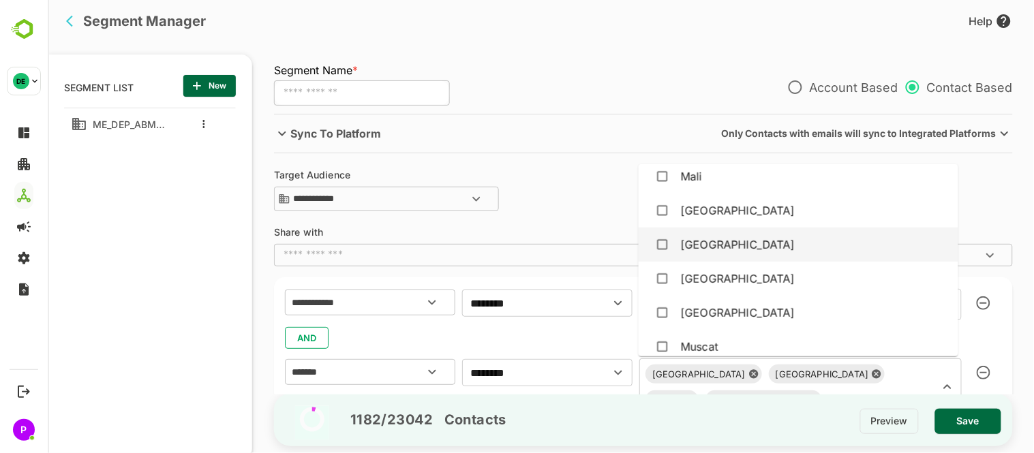
click at [753, 250] on div "[GEOGRAPHIC_DATA]" at bounding box center [798, 245] width 298 height 26
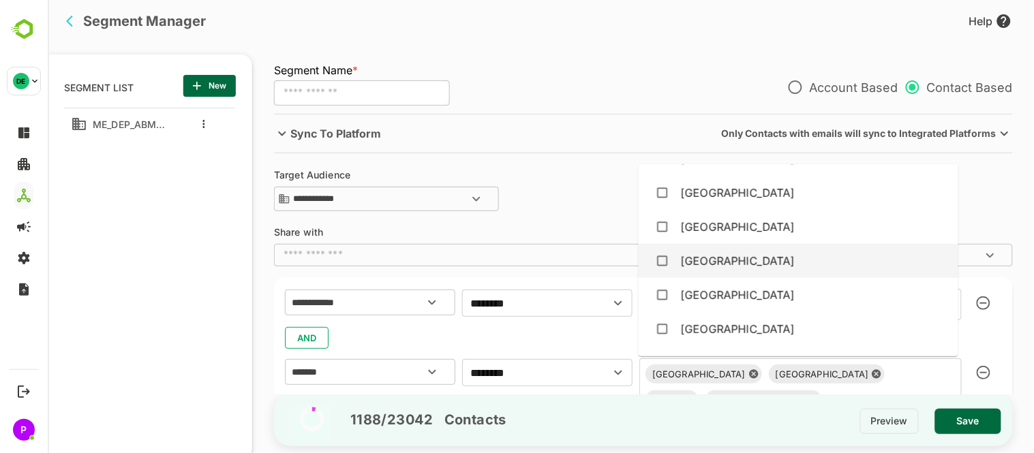
scroll to position [2941, 0]
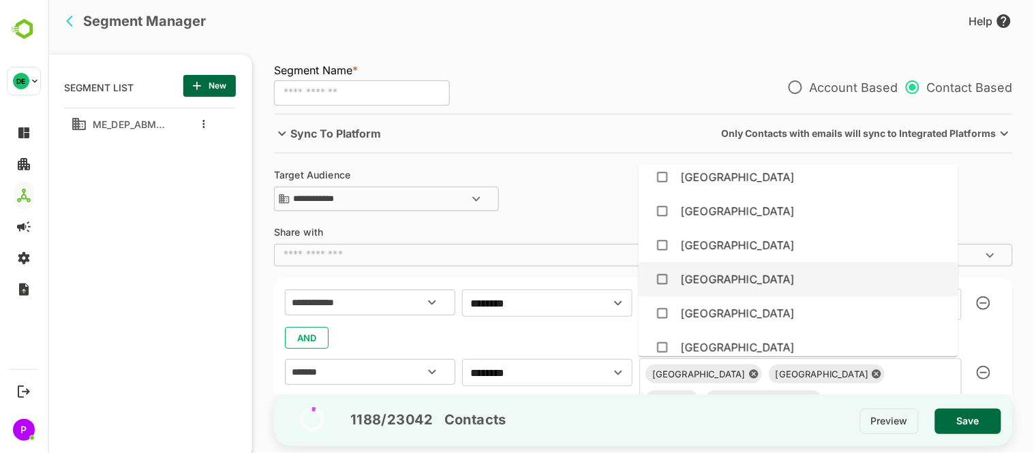
click at [739, 275] on div "[GEOGRAPHIC_DATA]" at bounding box center [798, 280] width 298 height 26
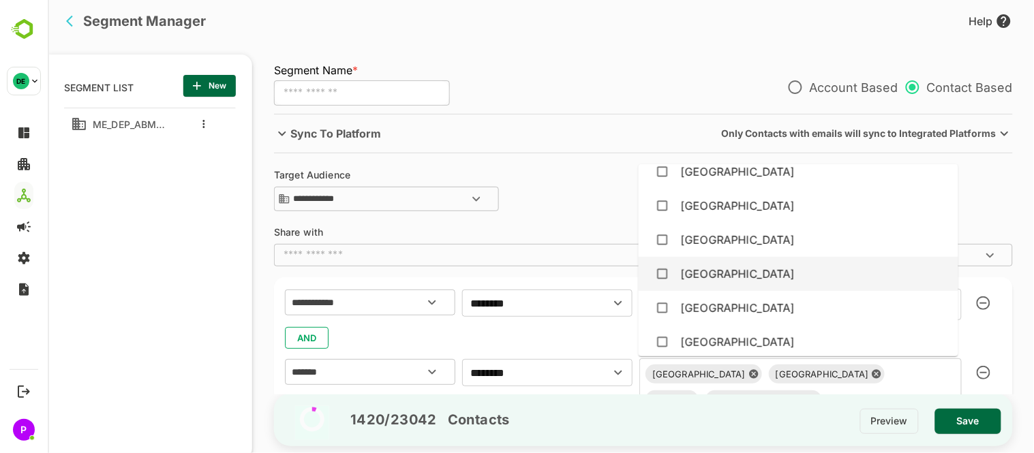
scroll to position [3209, 0]
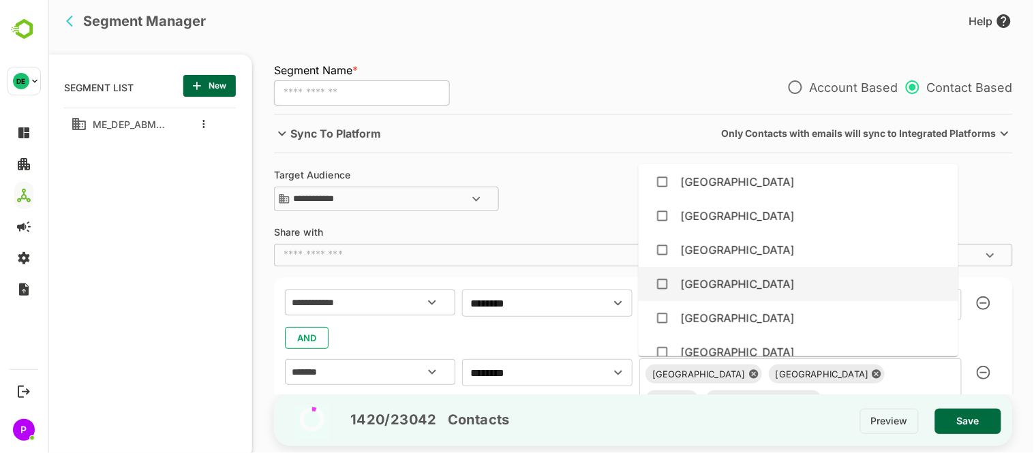
click at [737, 275] on div "[GEOGRAPHIC_DATA]" at bounding box center [798, 284] width 298 height 26
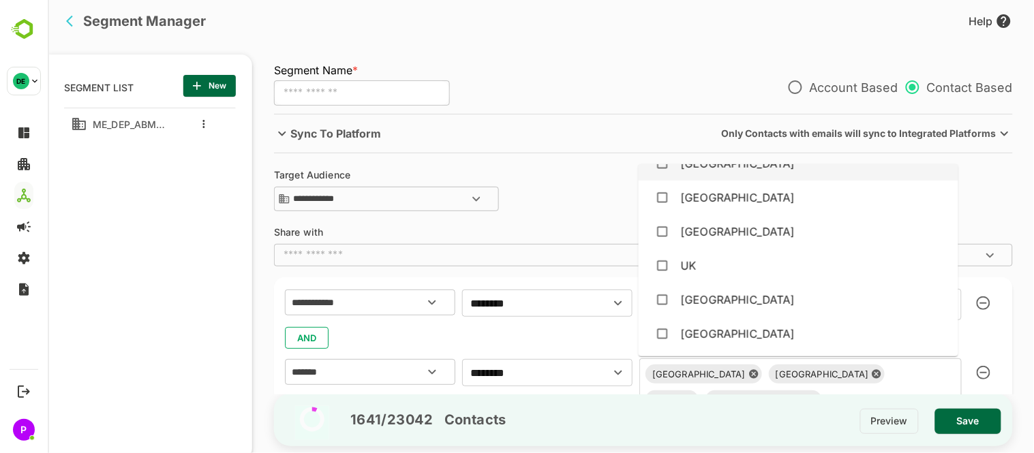
scroll to position [4252, 0]
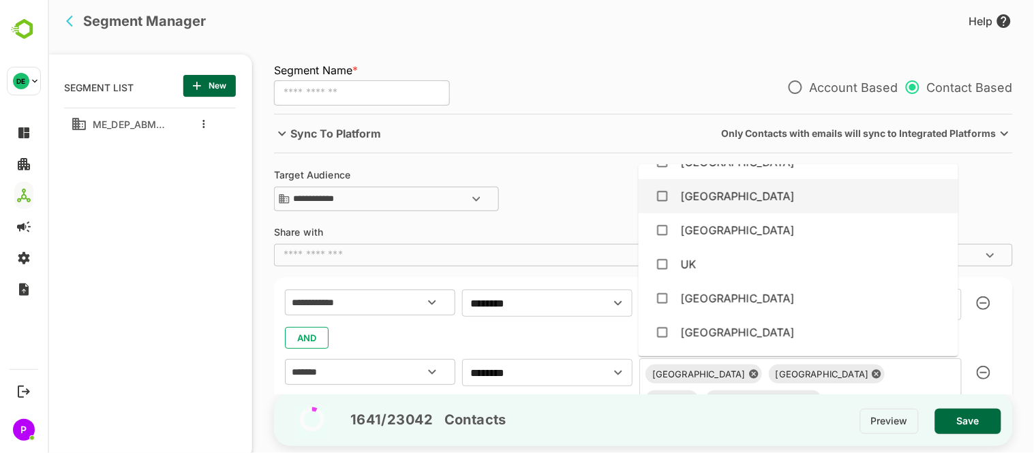
click at [695, 202] on div "[GEOGRAPHIC_DATA]" at bounding box center [798, 196] width 298 height 26
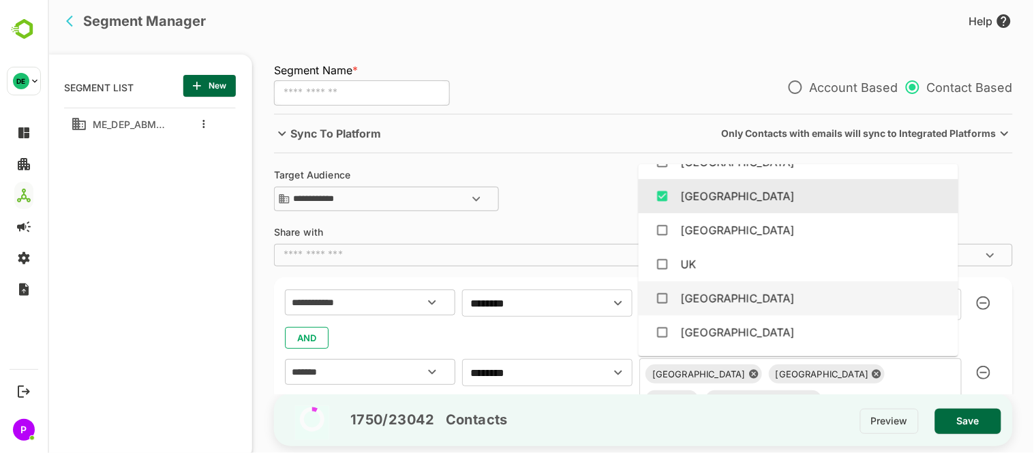
click at [734, 303] on div "[GEOGRAPHIC_DATA]" at bounding box center [737, 298] width 115 height 16
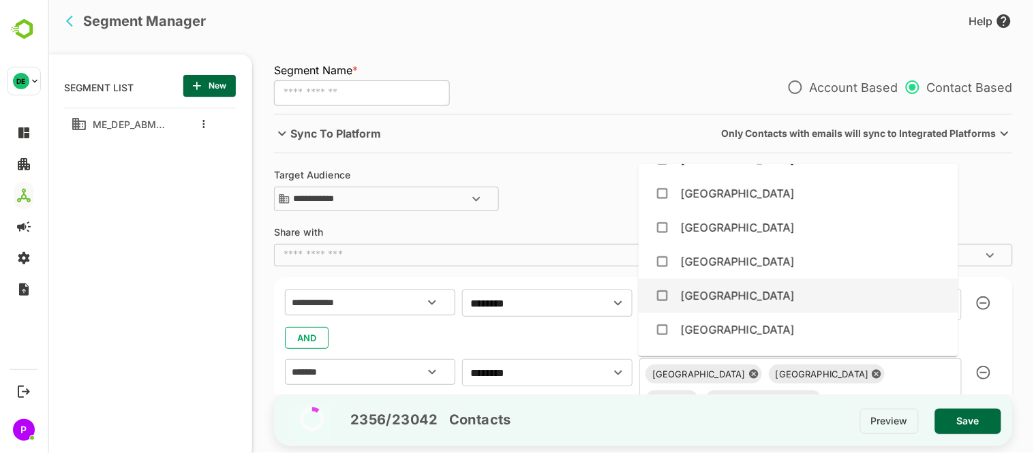
scroll to position [69, 0]
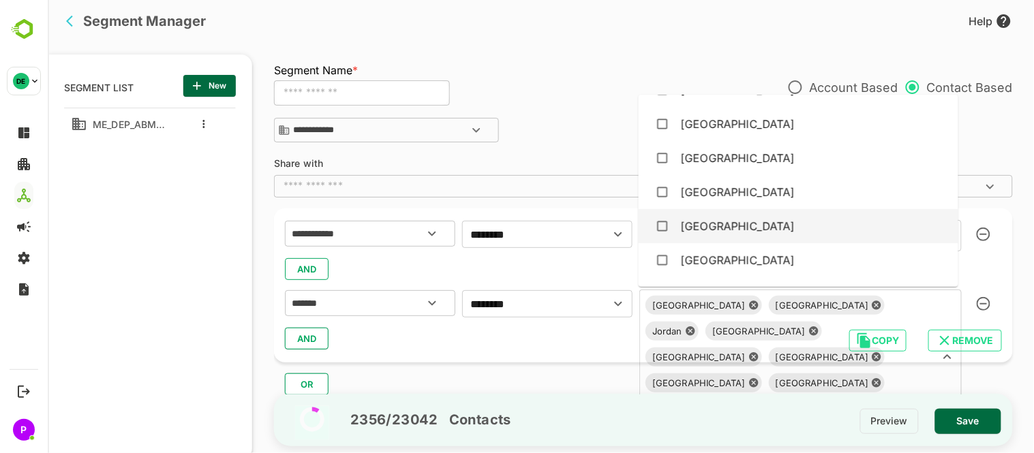
click at [318, 336] on button "AND" at bounding box center [306, 339] width 44 height 22
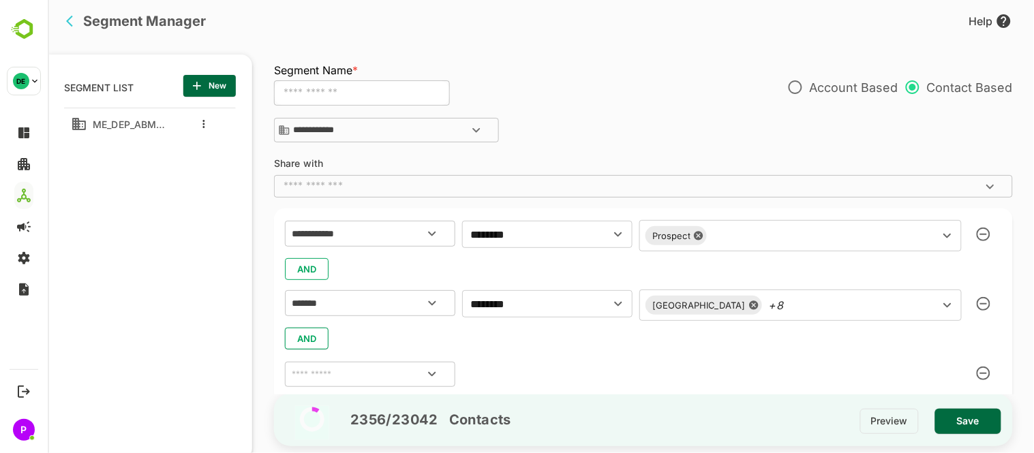
scroll to position [138, 0]
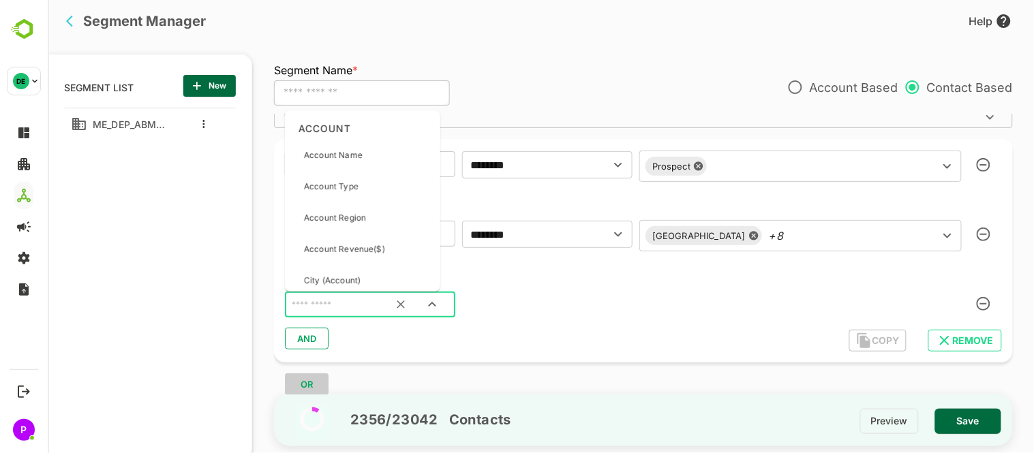
click at [350, 303] on input "text" at bounding box center [352, 306] width 128 height 18
type input "***"
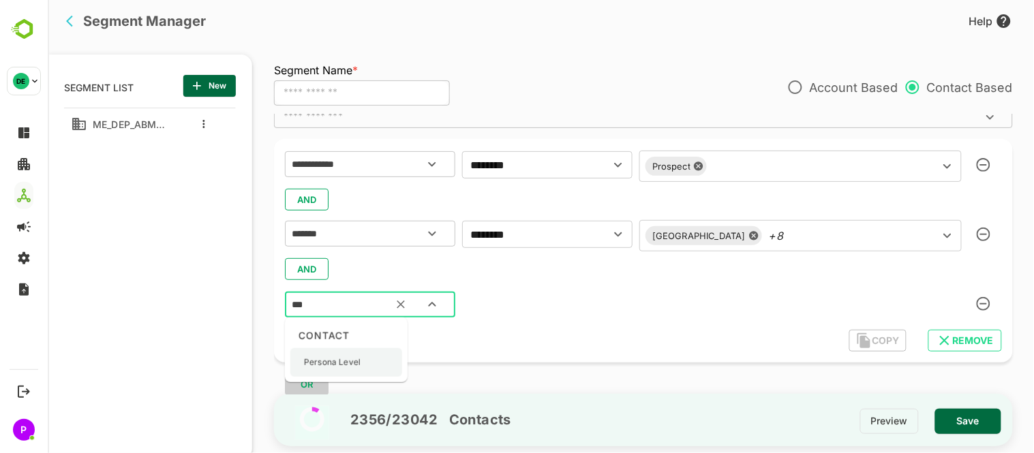
click at [310, 357] on p "Persona Level" at bounding box center [331, 363] width 57 height 12
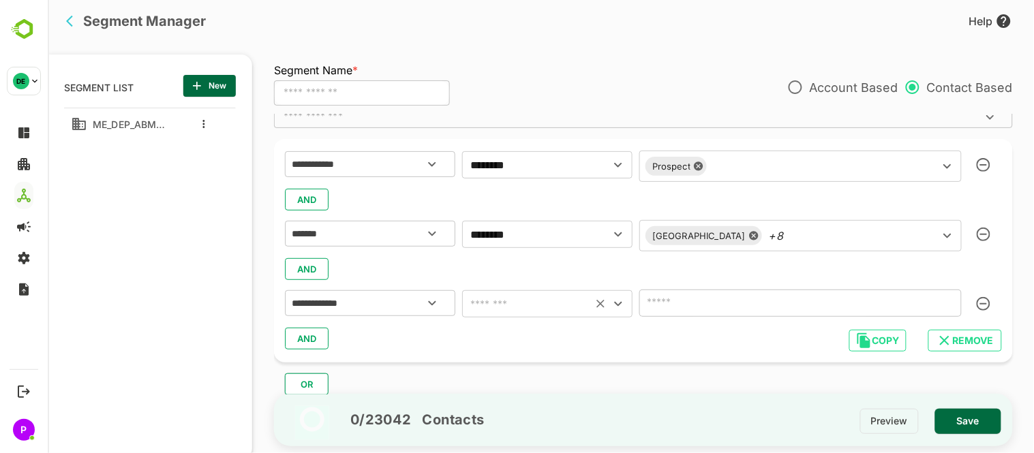
click at [624, 303] on icon "Open" at bounding box center [618, 304] width 16 height 16
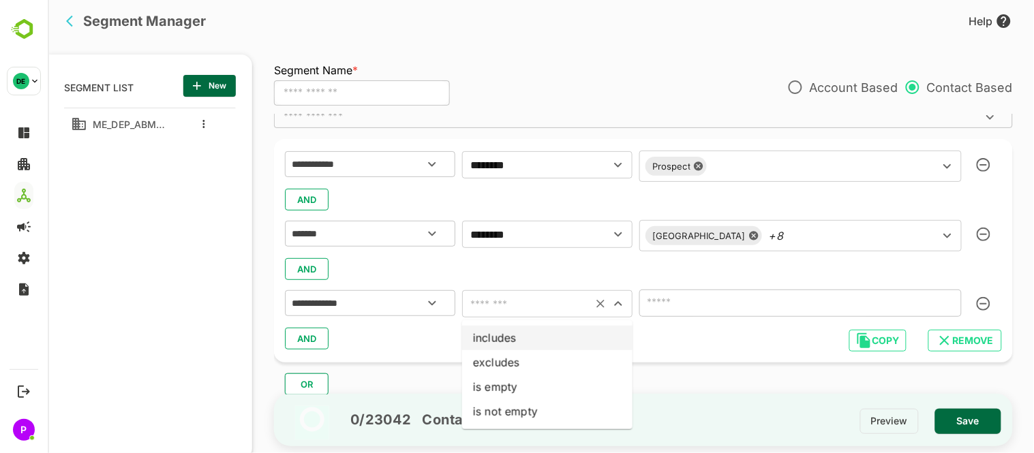
click at [554, 330] on li "includes" at bounding box center [547, 338] width 170 height 25
type input "********"
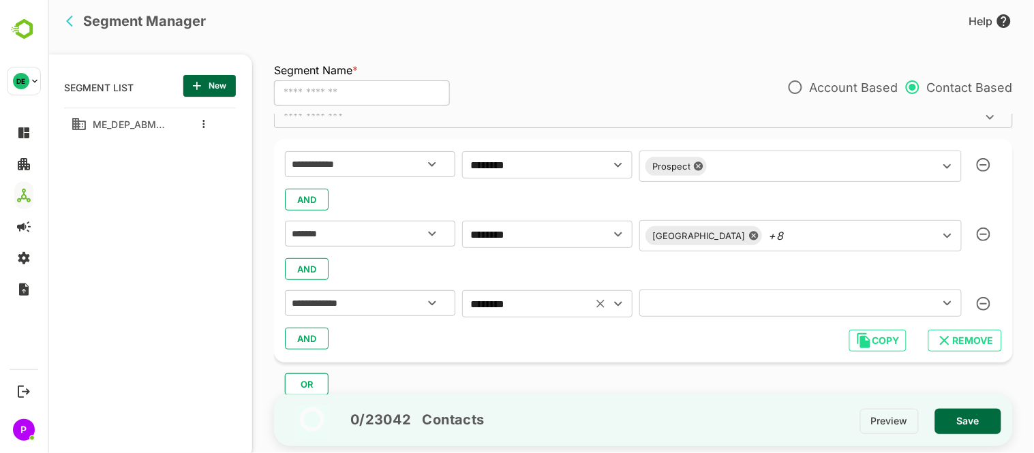
click at [951, 302] on icon "Open" at bounding box center [947, 303] width 16 height 16
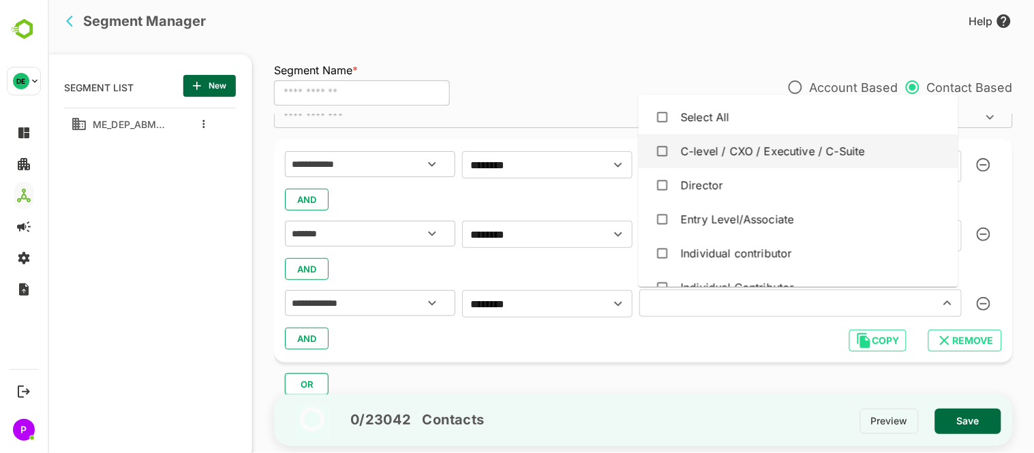
click at [702, 158] on div "C-level / CXO / Executive / C-Suite" at bounding box center [772, 151] width 184 height 16
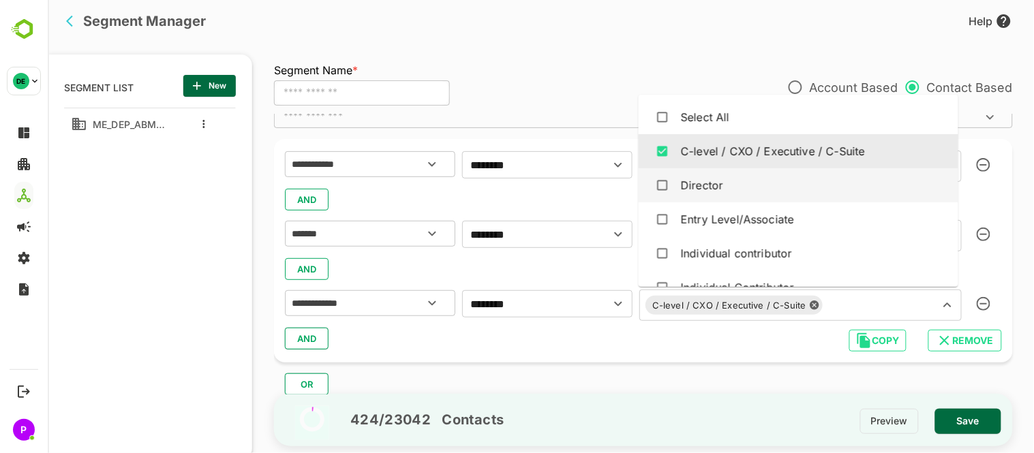
click at [717, 175] on div "Director" at bounding box center [798, 186] width 298 height 26
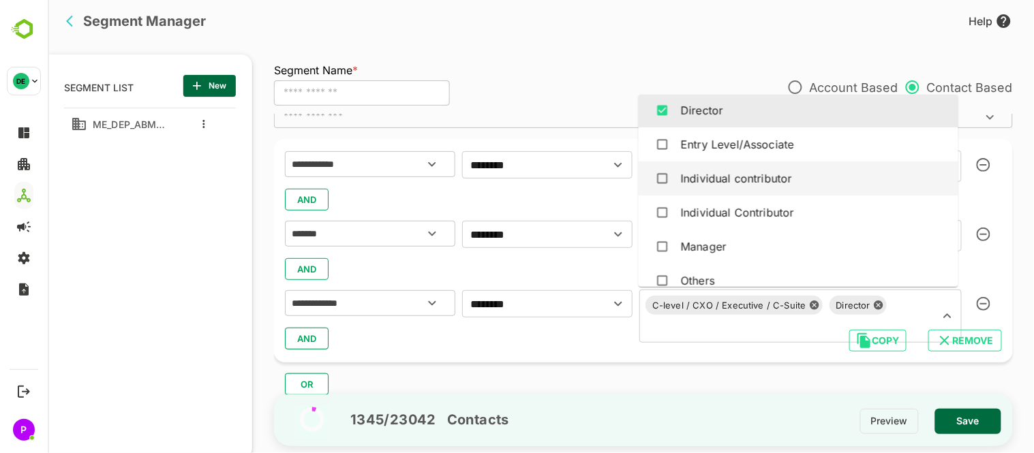
scroll to position [125, 0]
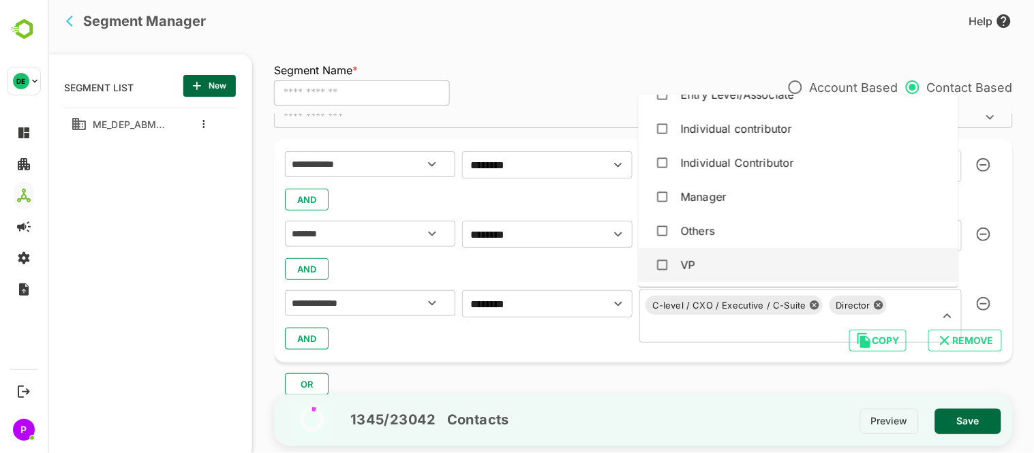
click at [698, 269] on div "VP" at bounding box center [798, 265] width 298 height 26
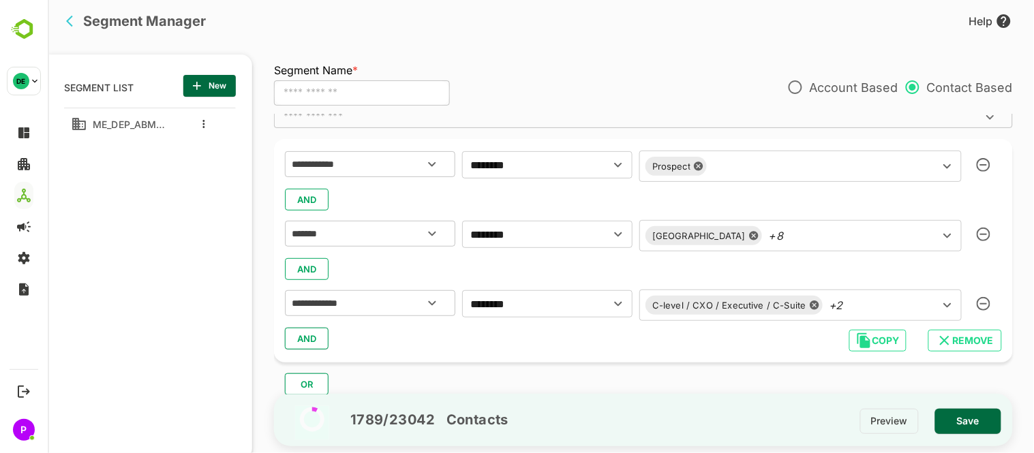
click at [452, 351] on div "**********" at bounding box center [642, 251] width 739 height 224
click at [308, 333] on span "AND" at bounding box center [306, 339] width 20 height 18
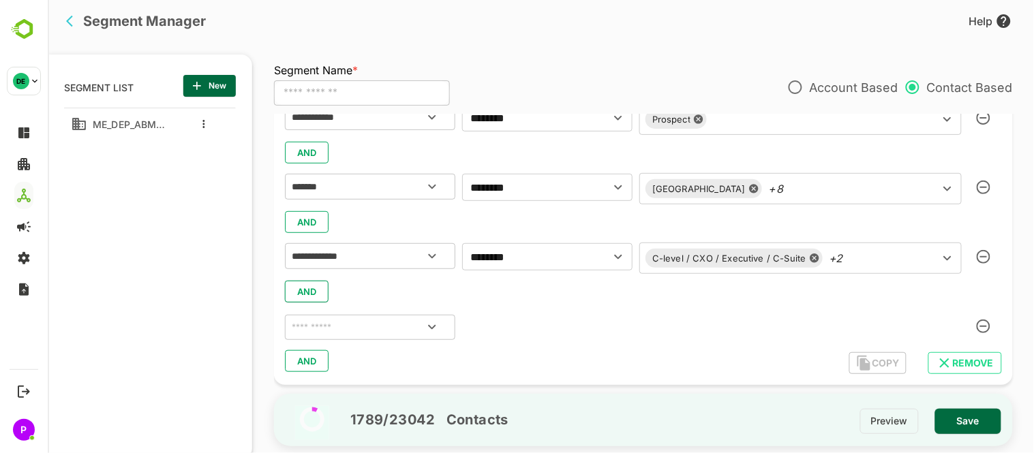
scroll to position [192, 0]
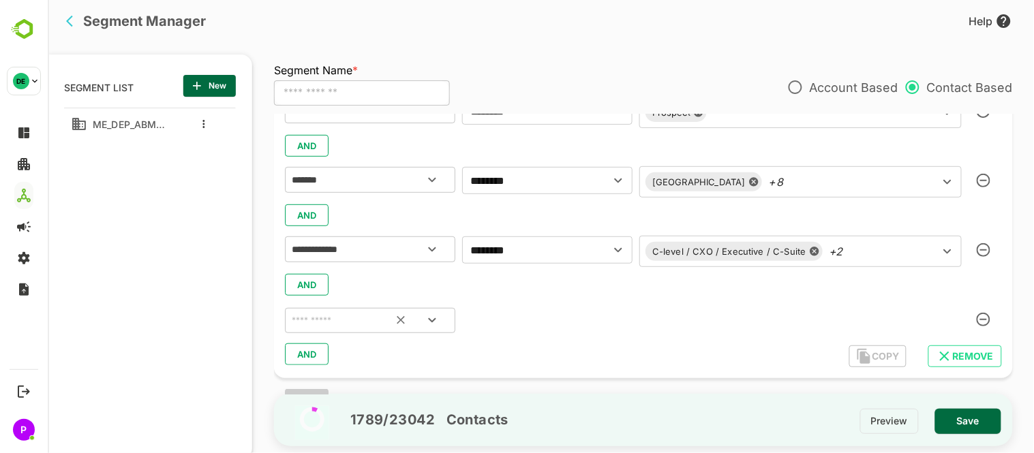
click at [320, 329] on input "text" at bounding box center [352, 321] width 128 height 18
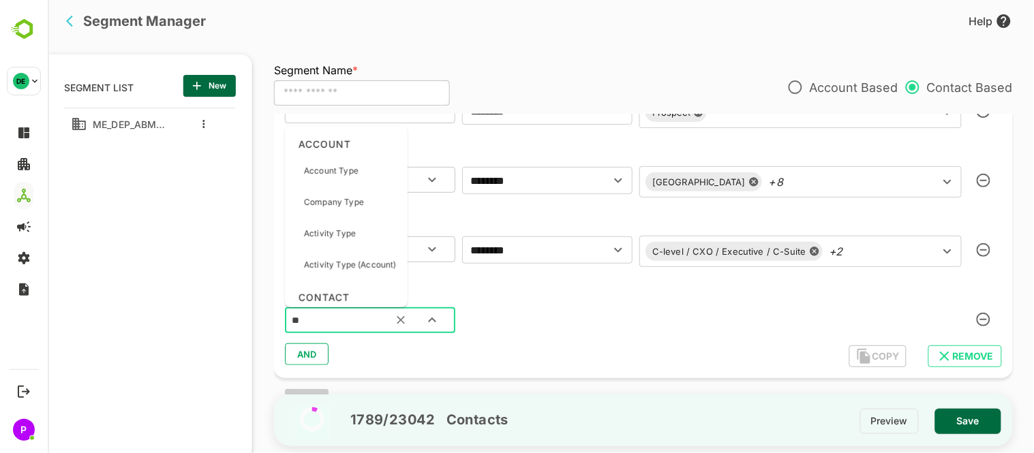
type input "***"
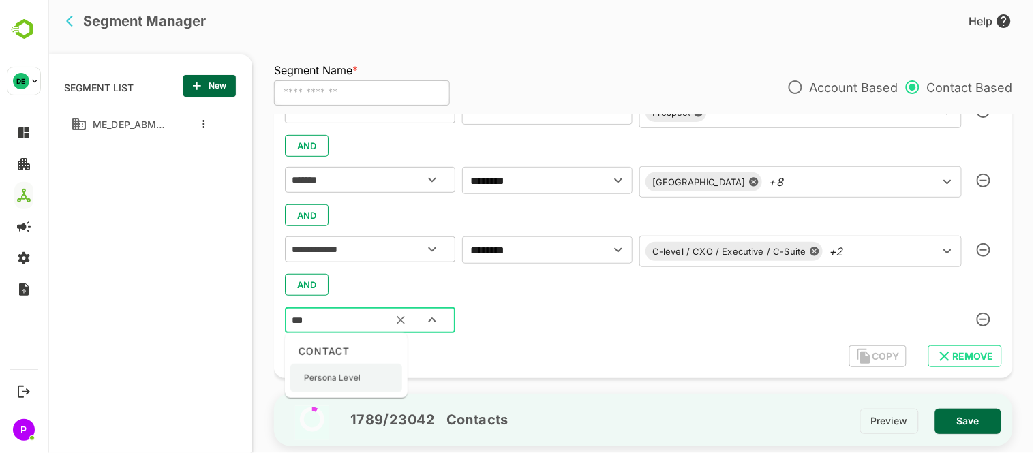
click at [359, 377] on p "Persona Level" at bounding box center [331, 378] width 57 height 12
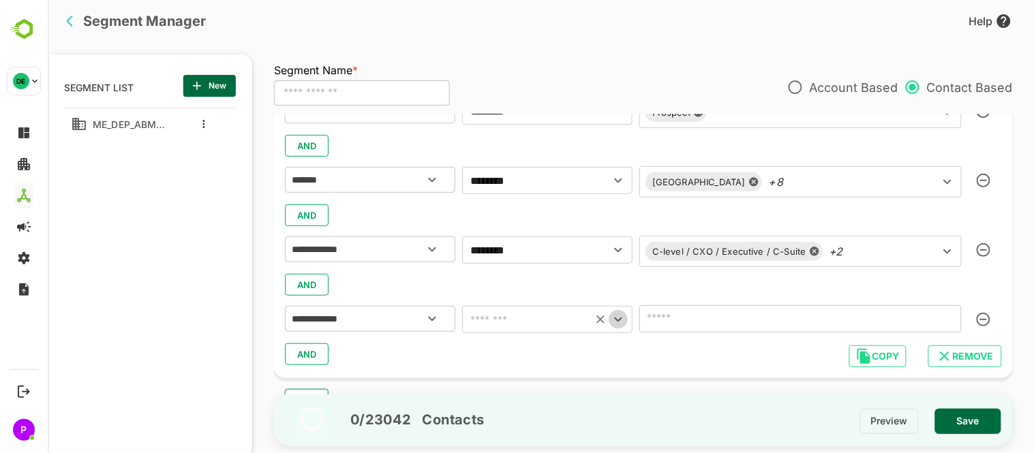
click at [618, 321] on icon "Open" at bounding box center [618, 320] width 8 height 5
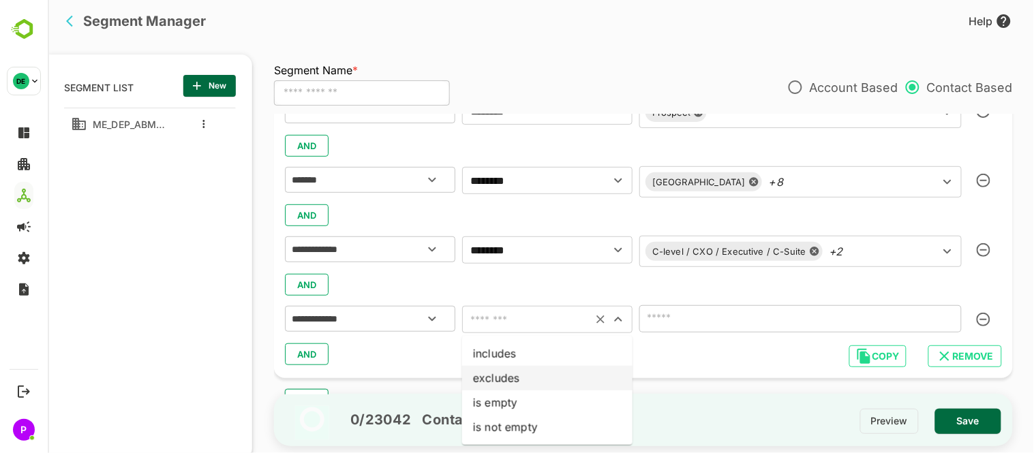
click at [533, 387] on li "excludes" at bounding box center [547, 378] width 170 height 25
type input "********"
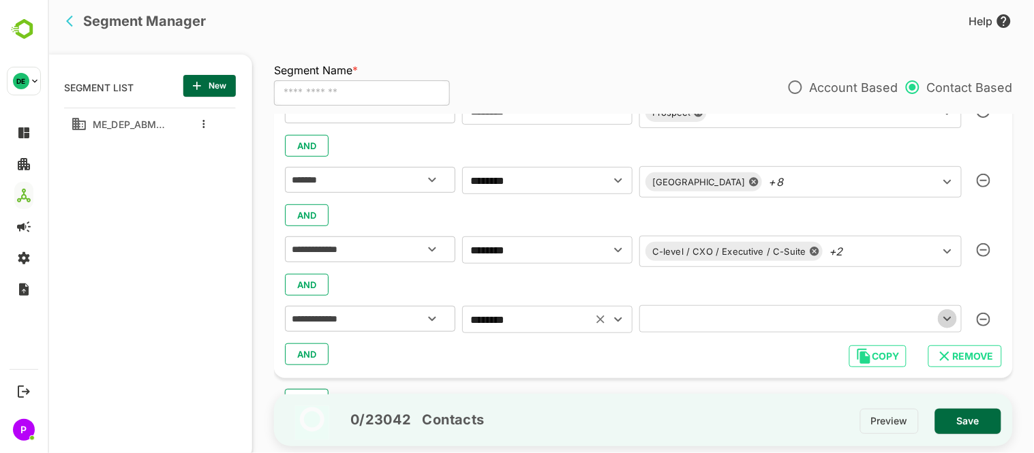
click at [939, 315] on icon "Open" at bounding box center [947, 319] width 16 height 16
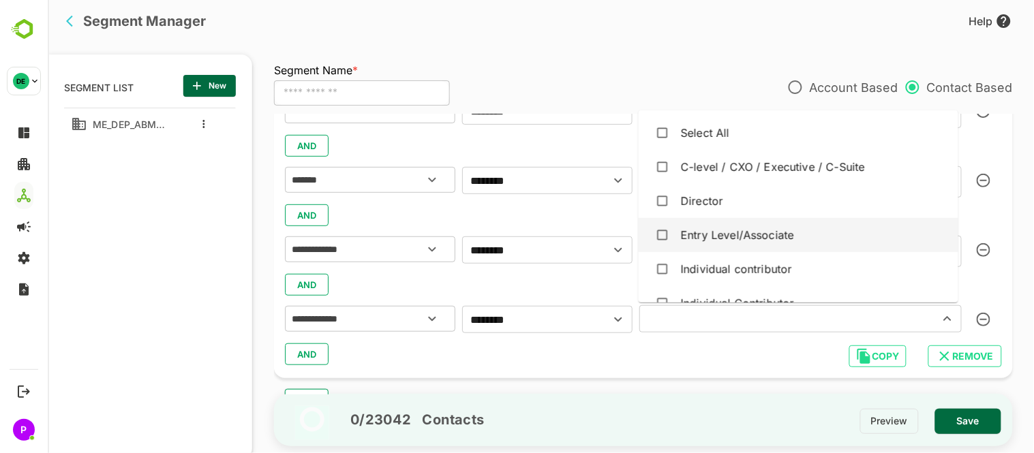
scroll to position [125, 0]
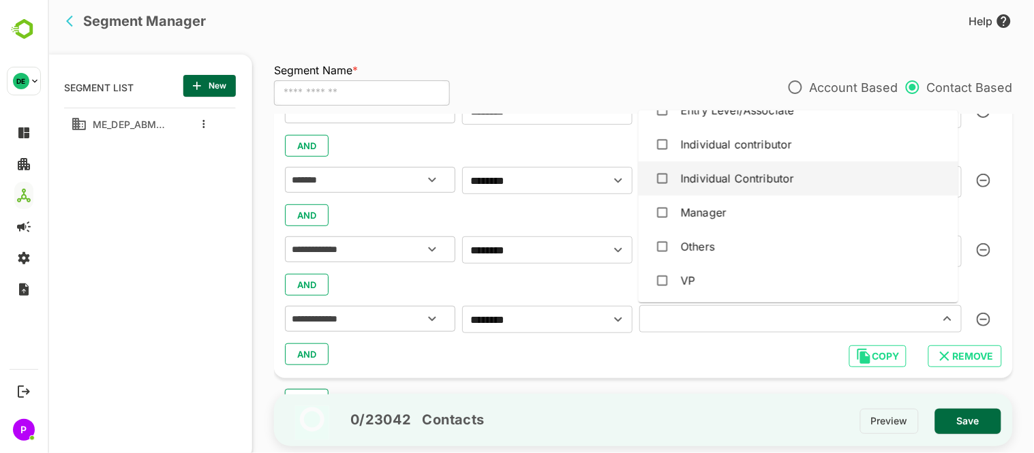
click at [723, 171] on div "Individual Contributor" at bounding box center [736, 178] width 113 height 16
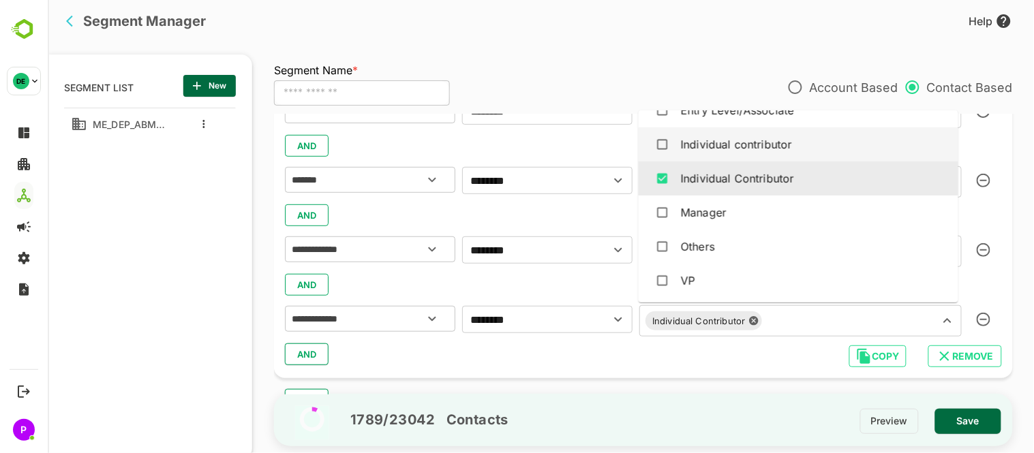
click at [706, 145] on div "Individual contributor" at bounding box center [735, 144] width 111 height 16
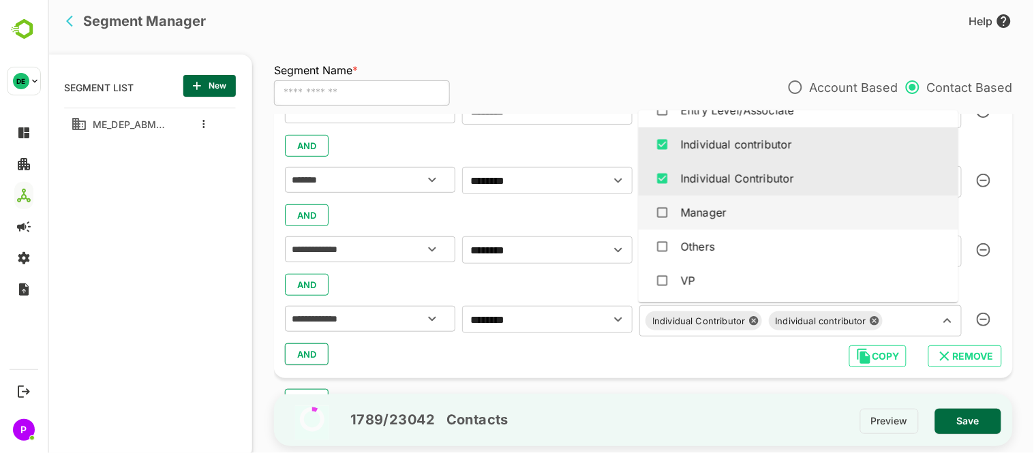
click at [792, 210] on div "Manager" at bounding box center [798, 213] width 298 height 26
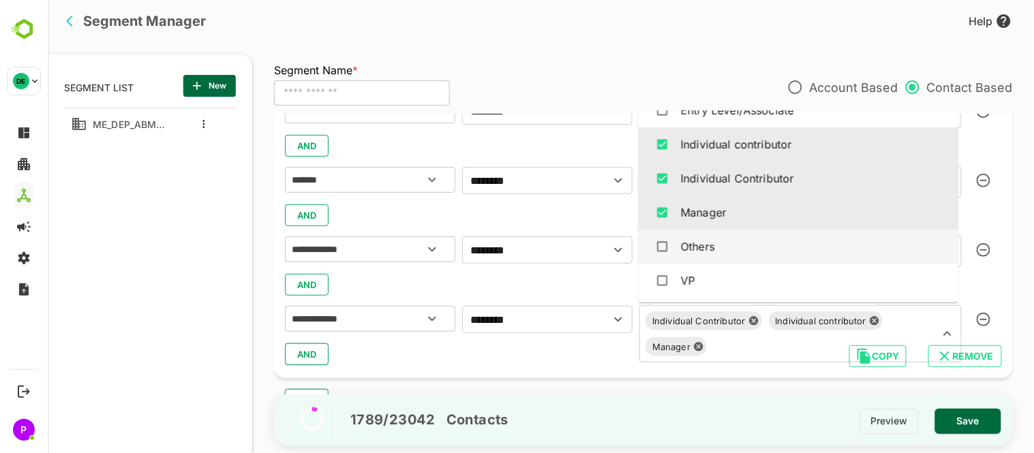
click at [733, 246] on div "Others" at bounding box center [798, 247] width 298 height 26
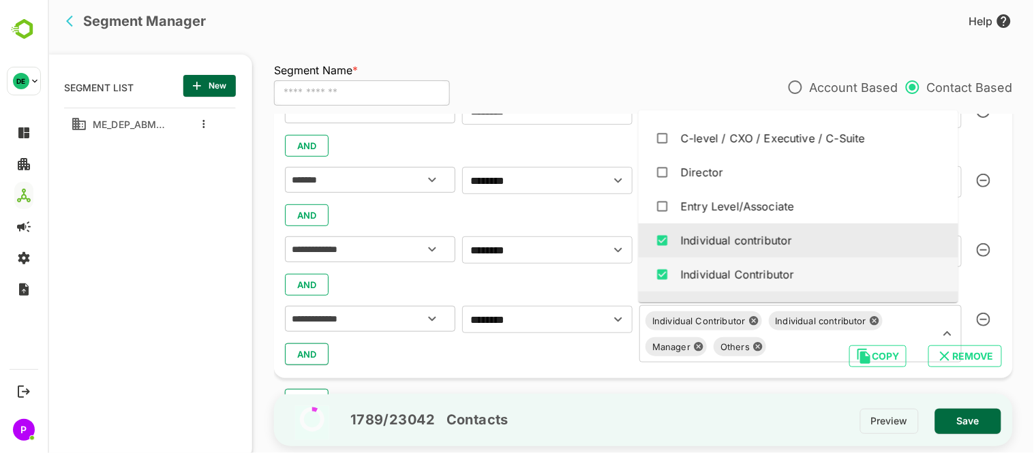
scroll to position [0, 0]
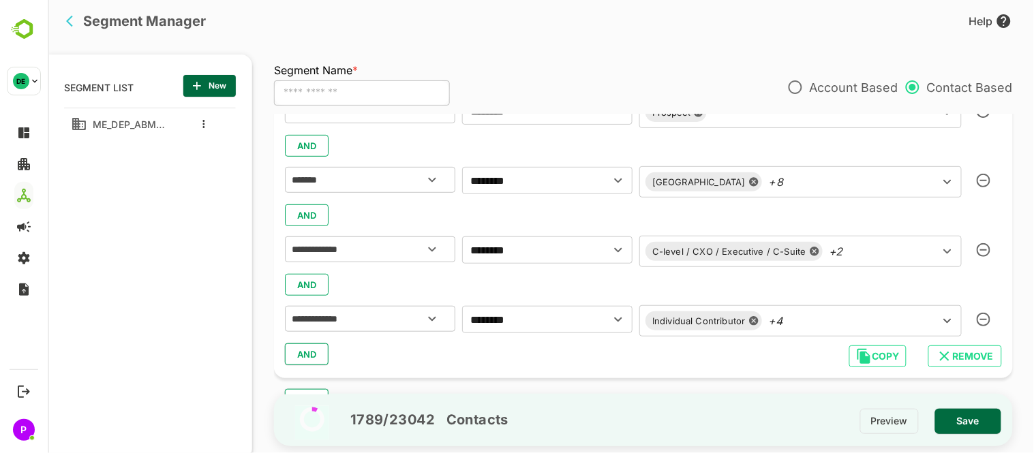
click at [449, 359] on div "AND" at bounding box center [642, 355] width 717 height 26
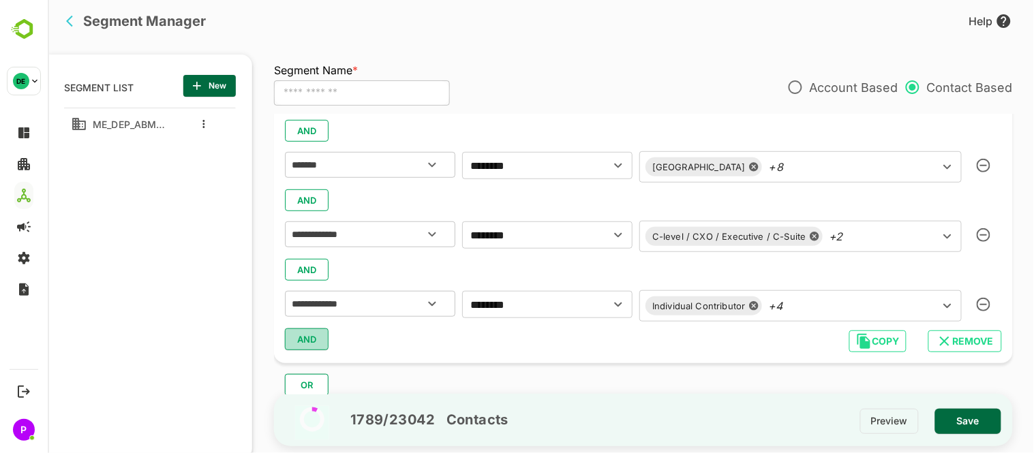
click at [301, 345] on span "AND" at bounding box center [306, 340] width 20 height 18
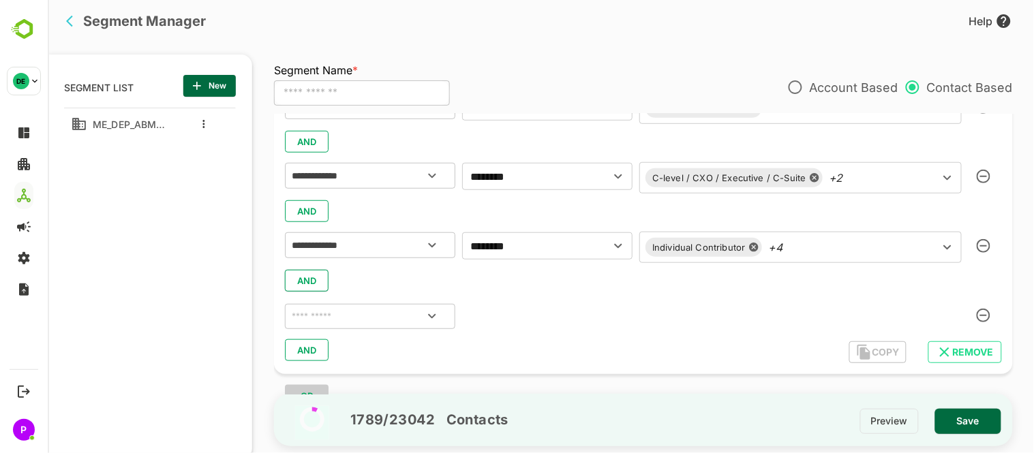
scroll to position [267, 0]
click at [436, 312] on icon "Open" at bounding box center [431, 316] width 16 height 16
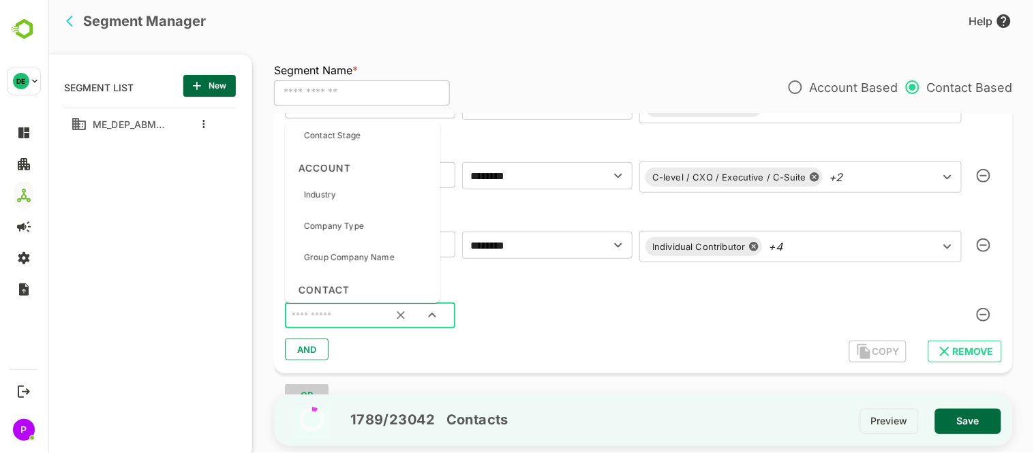
scroll to position [434, 0]
click at [359, 190] on div "Industry" at bounding box center [362, 194] width 145 height 29
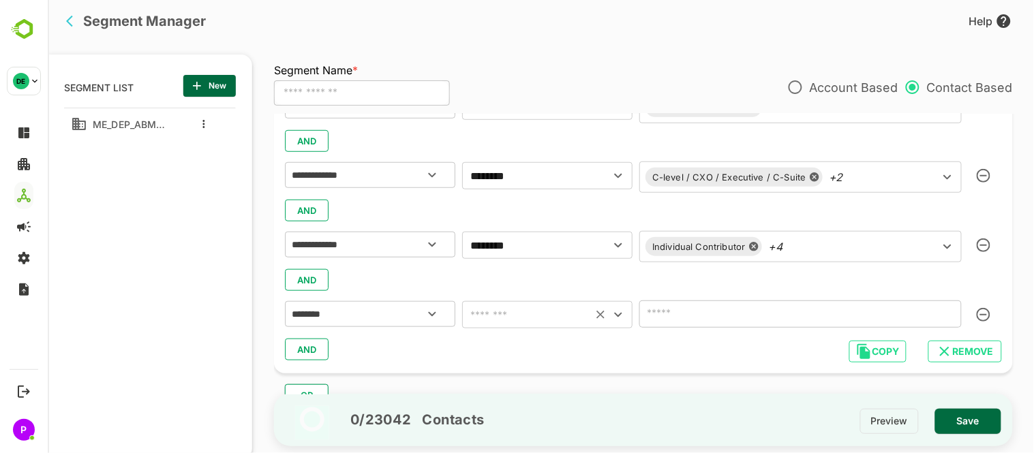
click at [622, 322] on icon "Open" at bounding box center [618, 315] width 16 height 16
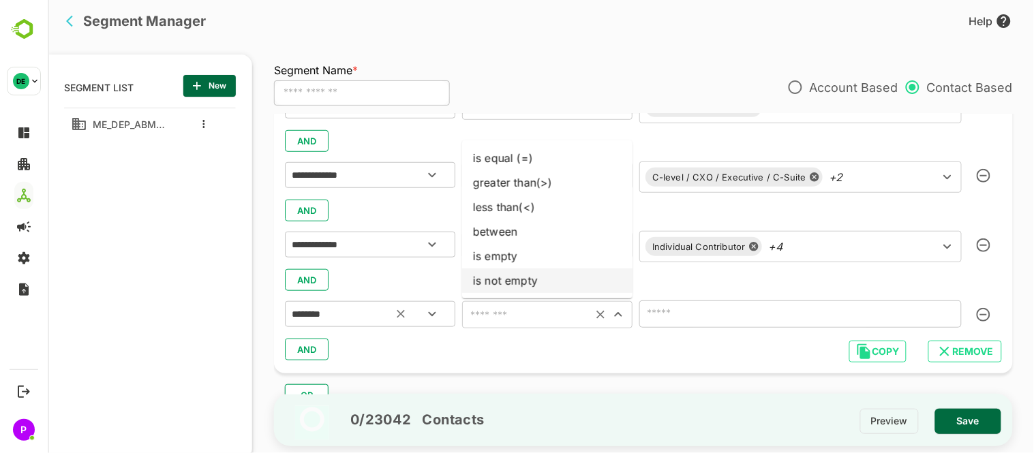
click at [427, 310] on icon "Open" at bounding box center [431, 314] width 16 height 16
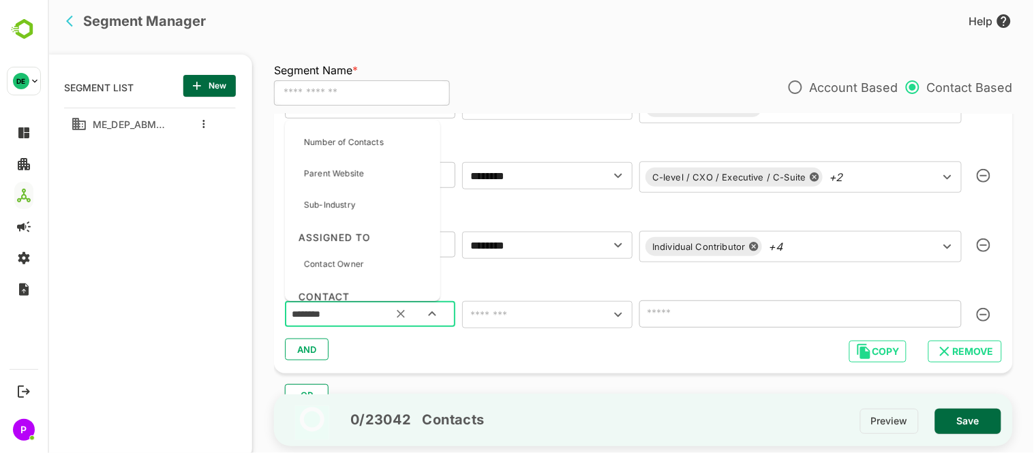
scroll to position [243, 0]
click at [372, 194] on div "Sub-Industry" at bounding box center [362, 204] width 145 height 29
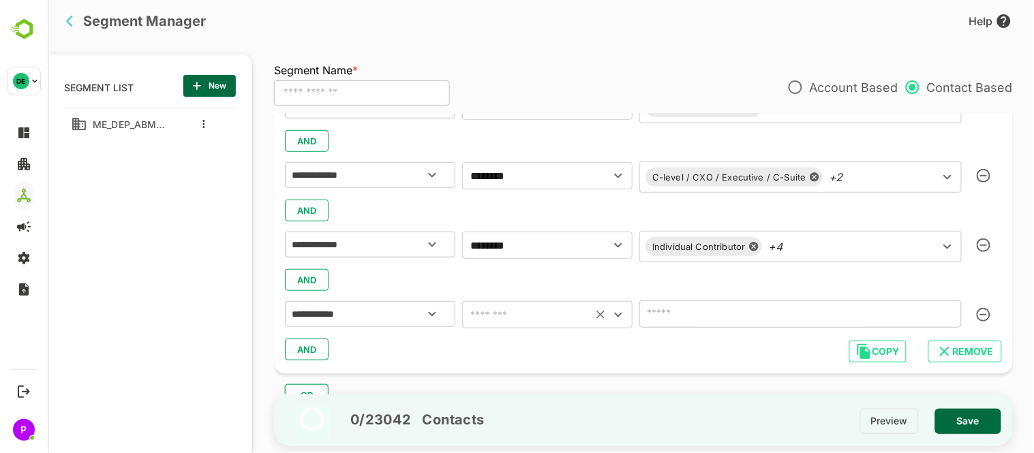
click at [624, 315] on icon "Open" at bounding box center [618, 315] width 16 height 16
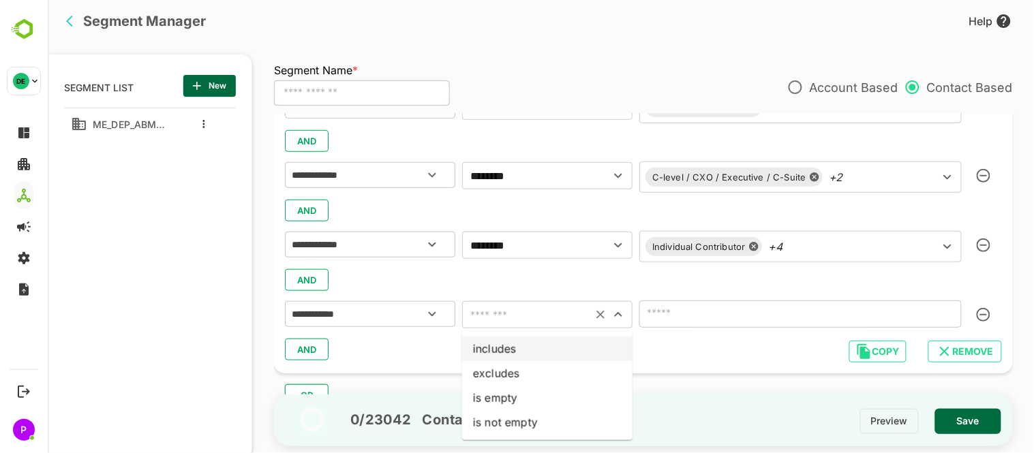
click at [589, 350] on li "includes" at bounding box center [547, 349] width 170 height 25
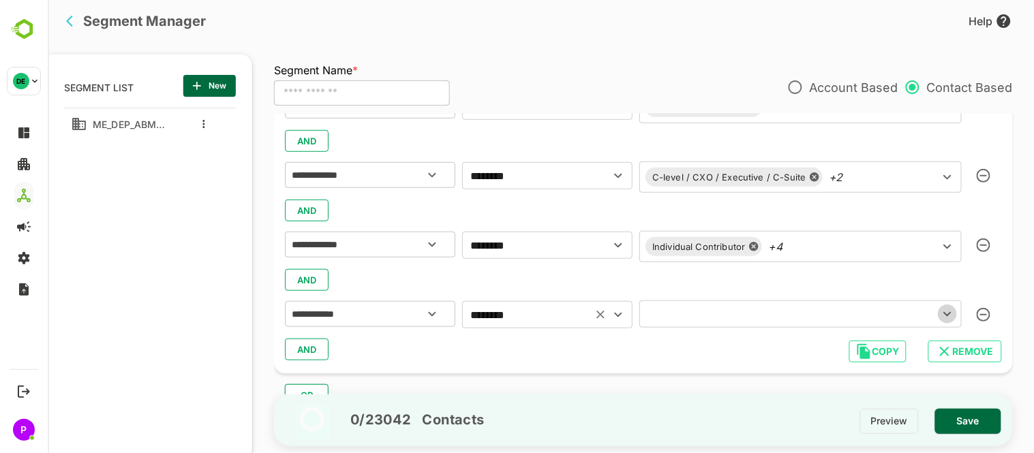
click at [943, 312] on icon "Open" at bounding box center [947, 314] width 8 height 5
click at [613, 317] on icon "Open" at bounding box center [618, 315] width 16 height 16
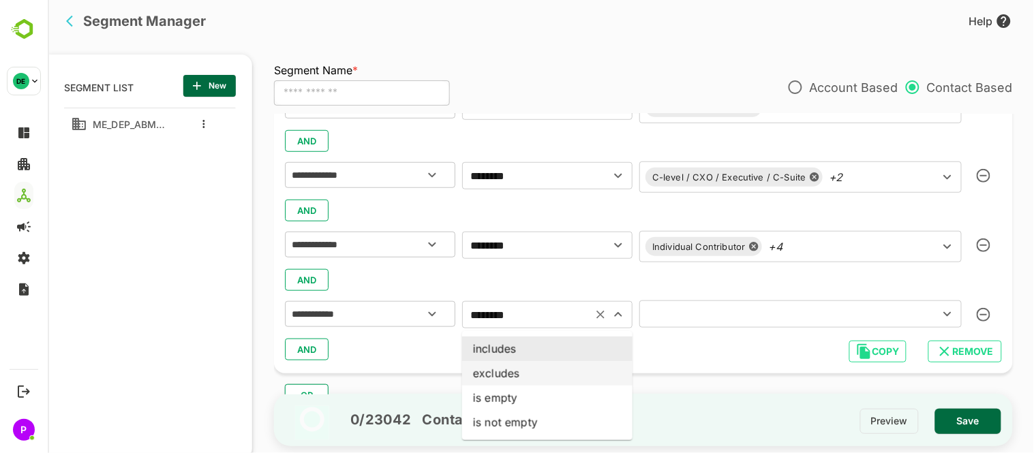
click at [523, 375] on li "excludes" at bounding box center [547, 373] width 170 height 25
type input "********"
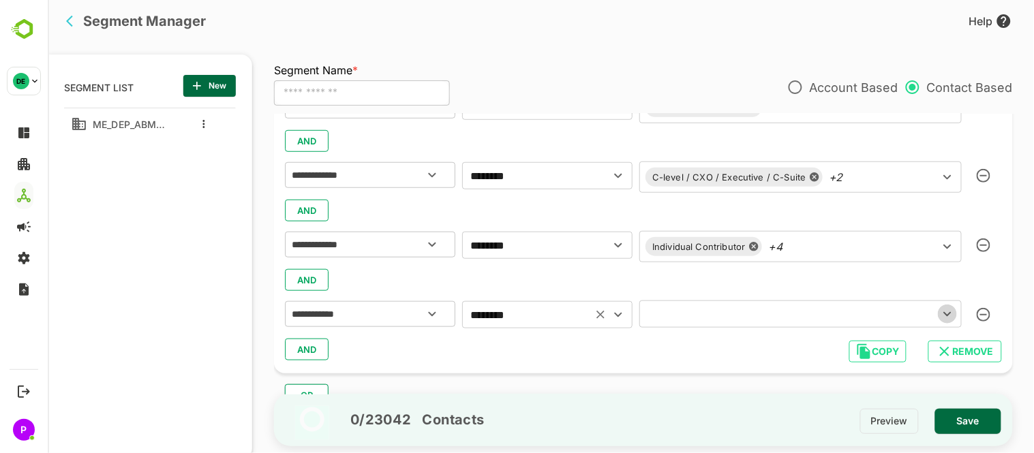
click at [948, 319] on icon "Open" at bounding box center [947, 314] width 16 height 16
click at [424, 310] on icon "Open" at bounding box center [431, 314] width 16 height 16
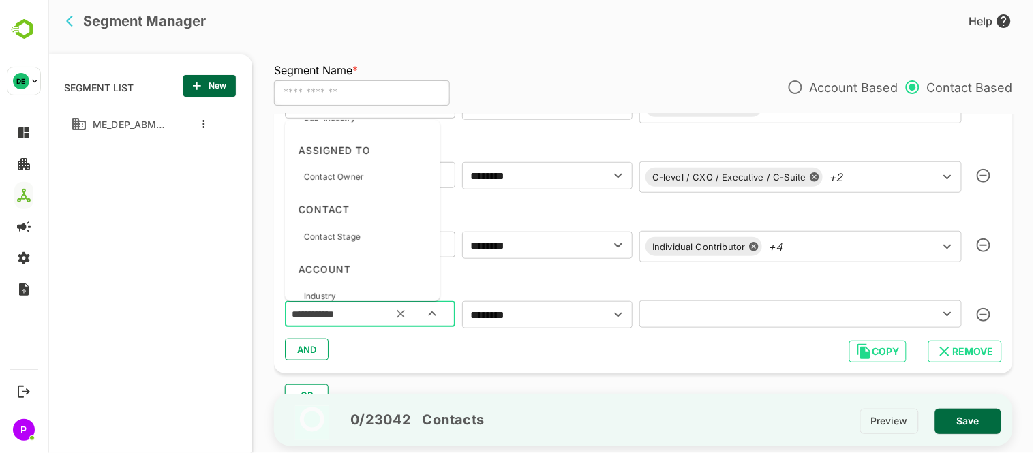
scroll to position [363, 0]
click at [377, 201] on div "Contact Stage" at bounding box center [362, 204] width 145 height 29
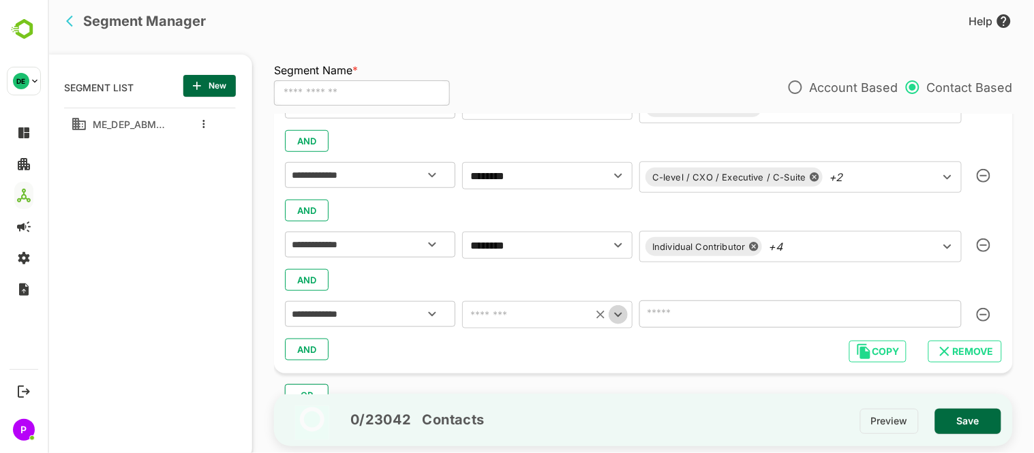
click at [615, 312] on icon "Open" at bounding box center [618, 315] width 16 height 16
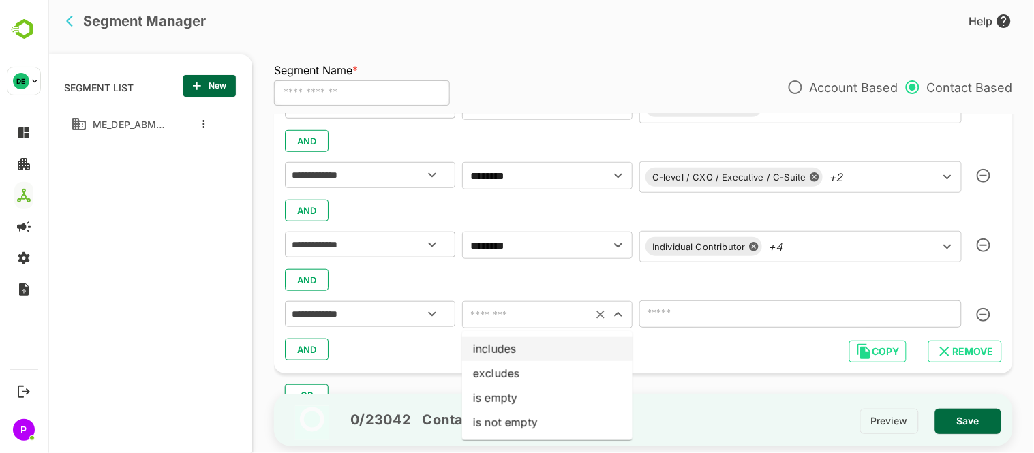
click at [530, 346] on li "includes" at bounding box center [547, 349] width 170 height 25
type input "********"
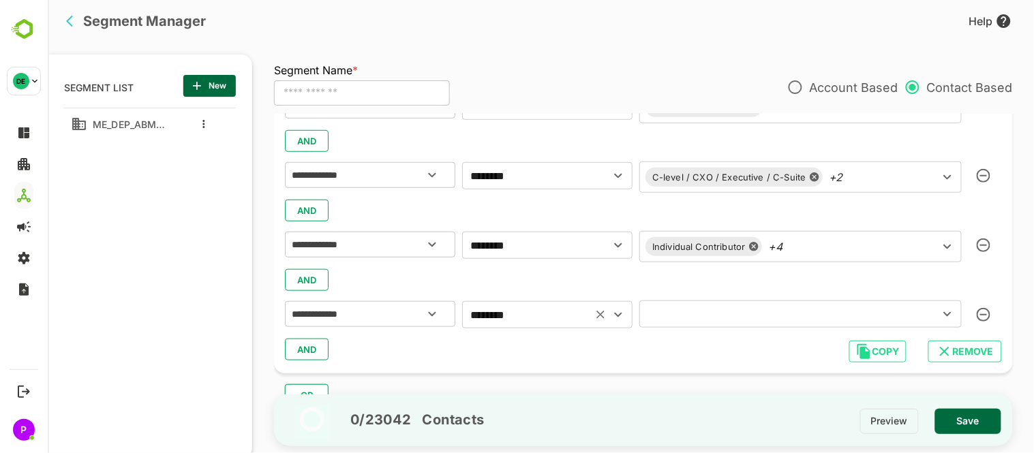
click at [942, 318] on icon "Open" at bounding box center [947, 314] width 16 height 16
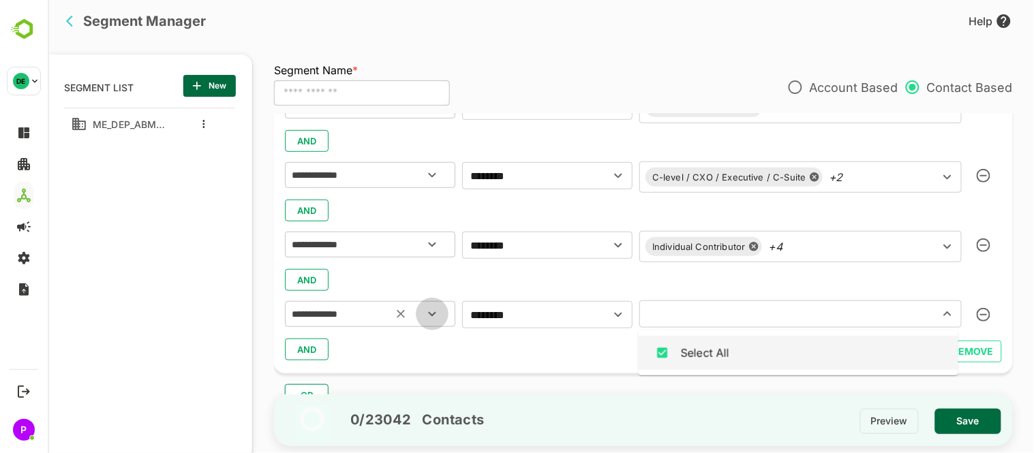
click at [436, 310] on icon "Open" at bounding box center [431, 314] width 16 height 16
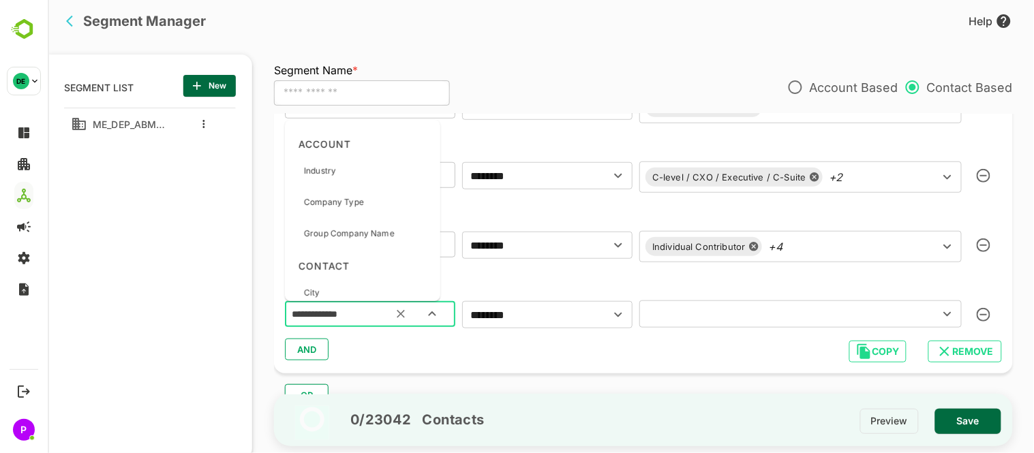
scroll to position [455, 0]
click at [376, 203] on div "Company Type" at bounding box center [362, 202] width 145 height 29
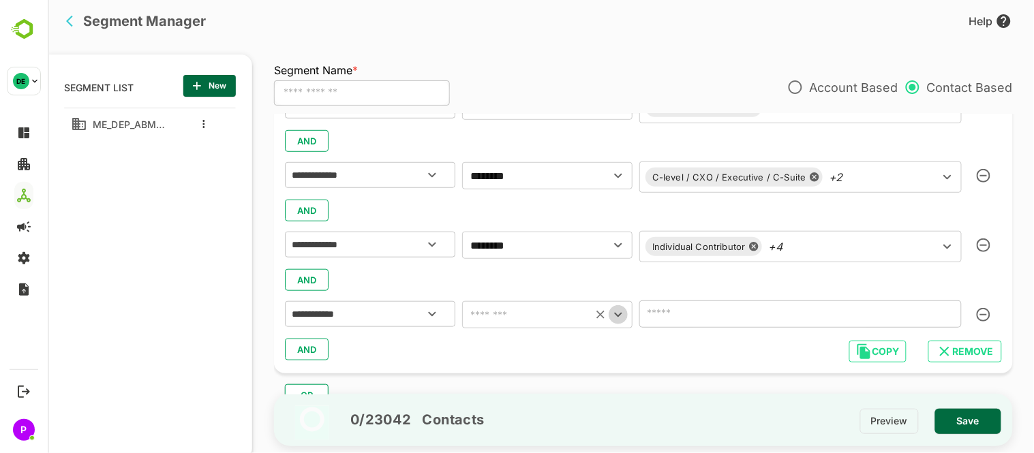
click at [618, 314] on icon "Open" at bounding box center [618, 315] width 16 height 16
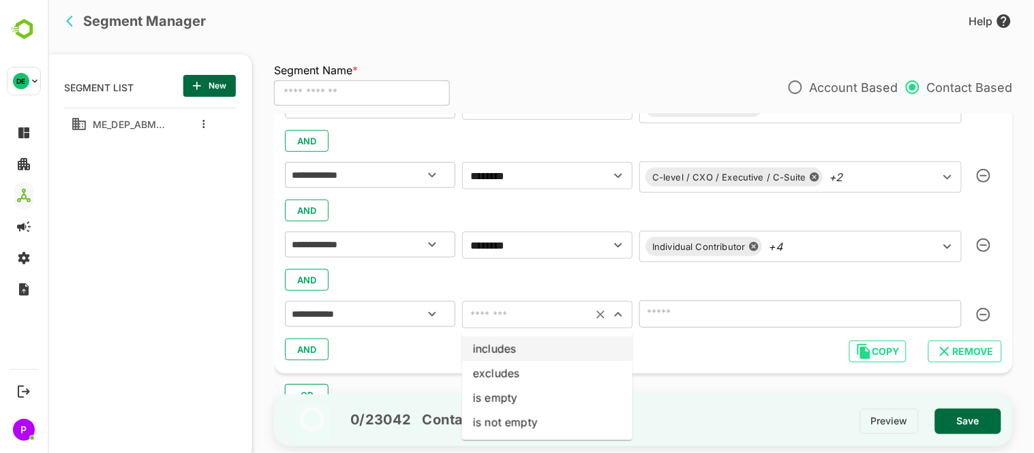
click at [583, 346] on li "includes" at bounding box center [547, 349] width 170 height 25
type input "********"
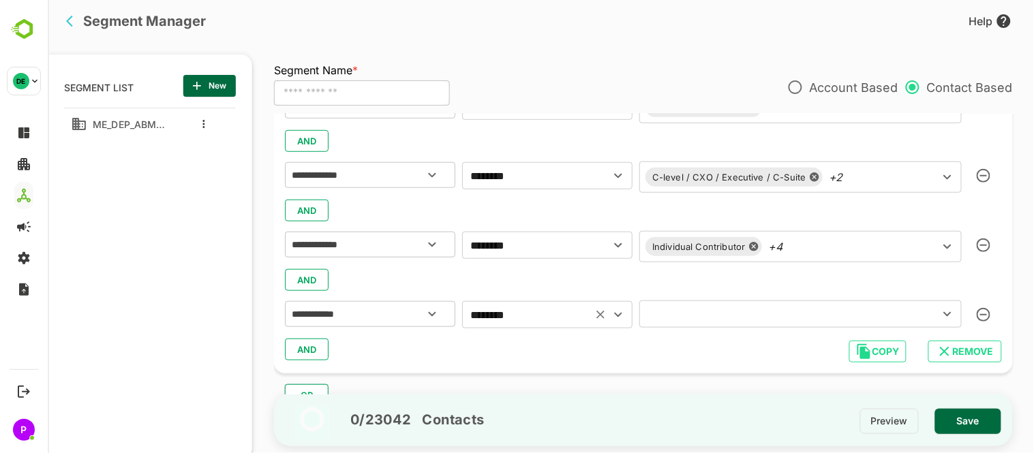
click at [945, 314] on icon "Open" at bounding box center [947, 314] width 8 height 5
click at [432, 315] on icon "Open" at bounding box center [432, 314] width 8 height 5
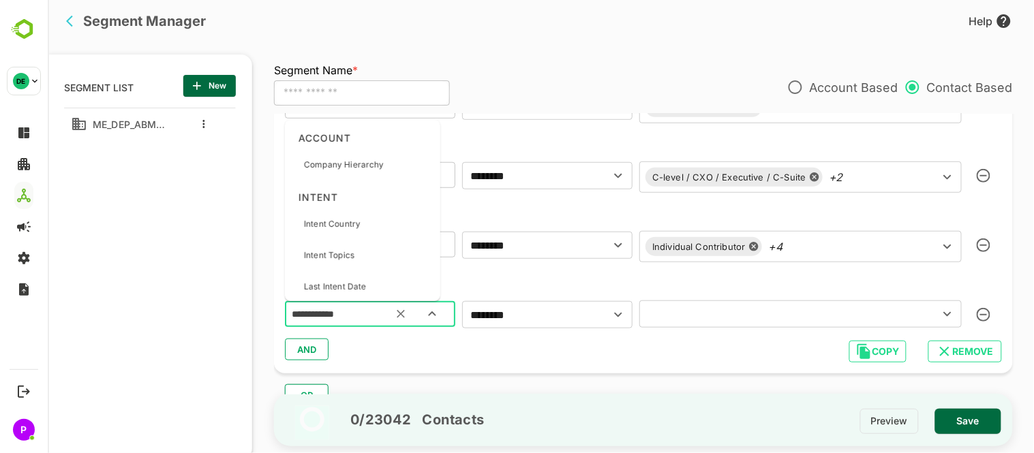
scroll to position [1651, 0]
click at [371, 165] on div "Company Hierarchy" at bounding box center [343, 159] width 80 height 29
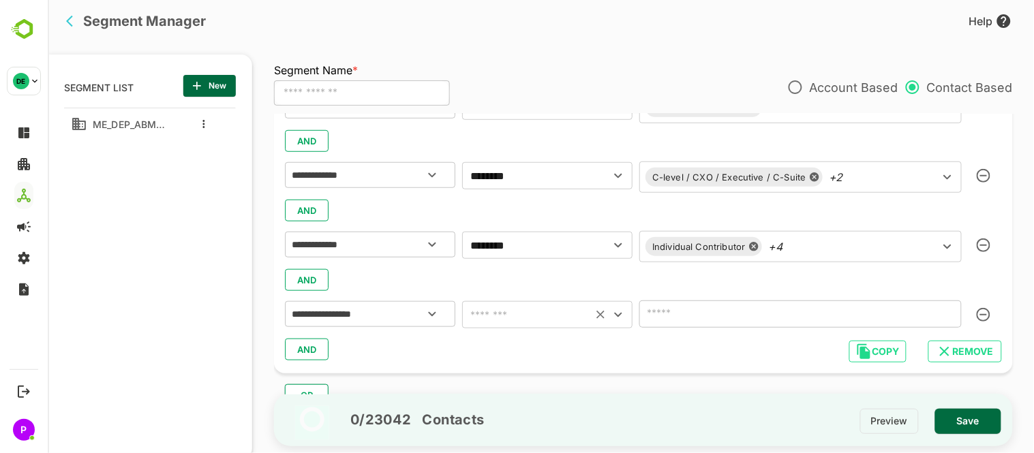
click at [618, 311] on icon "Open" at bounding box center [618, 315] width 16 height 16
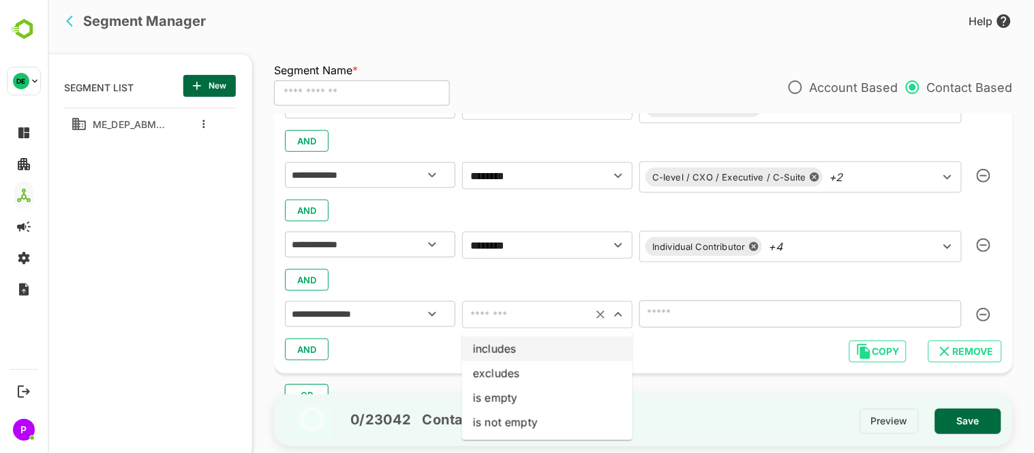
click at [547, 339] on li "includes" at bounding box center [547, 349] width 170 height 25
type input "********"
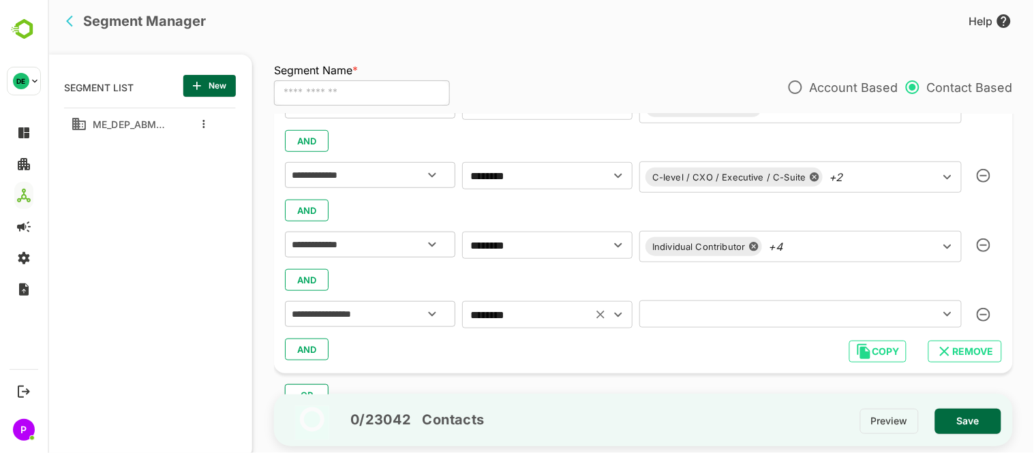
click at [946, 314] on icon "Open" at bounding box center [947, 314] width 8 height 5
click at [981, 314] on icon "button" at bounding box center [983, 315] width 14 height 14
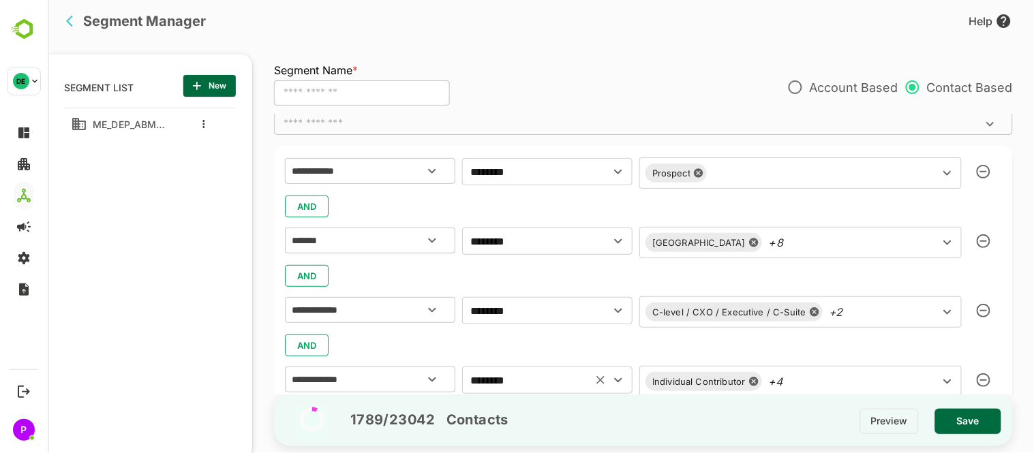
scroll to position [207, 0]
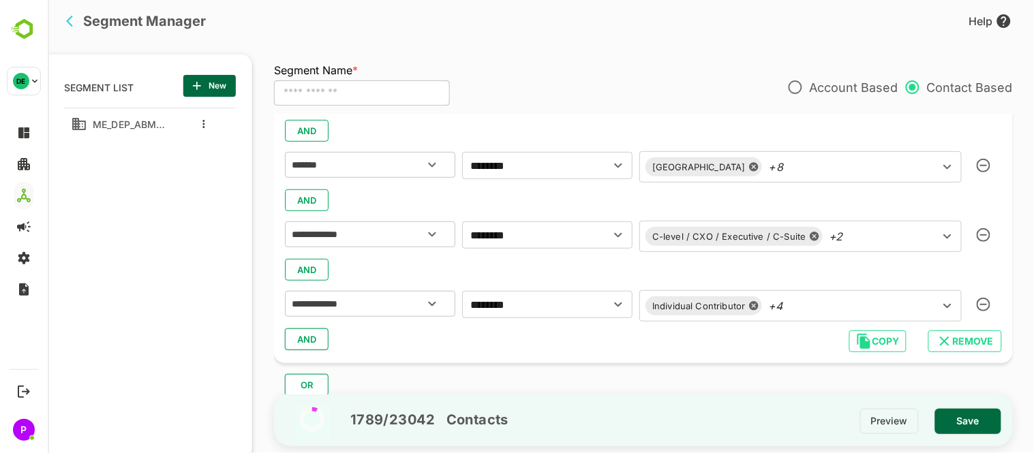
click at [322, 334] on button "AND" at bounding box center [306, 340] width 44 height 22
click at [430, 370] on icon "Open" at bounding box center [431, 375] width 16 height 16
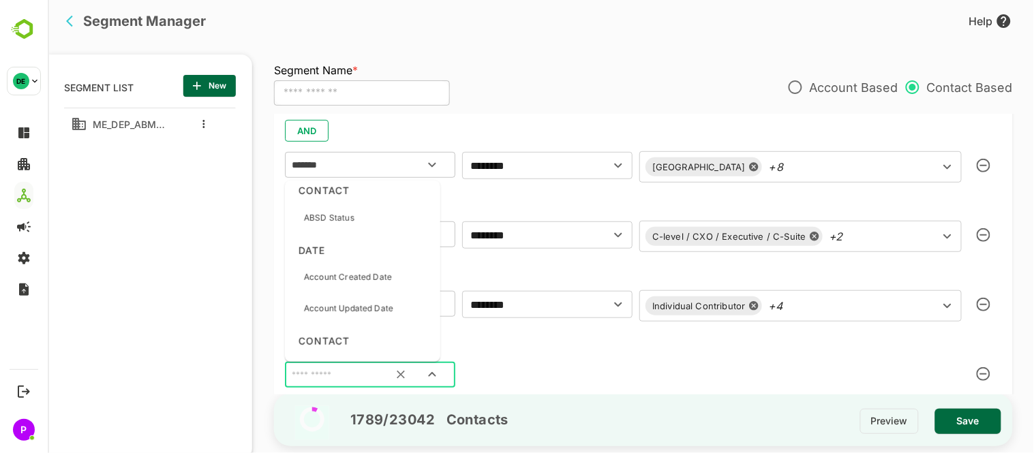
scroll to position [865, 0]
click at [389, 220] on div "ABSD Status" at bounding box center [362, 220] width 145 height 29
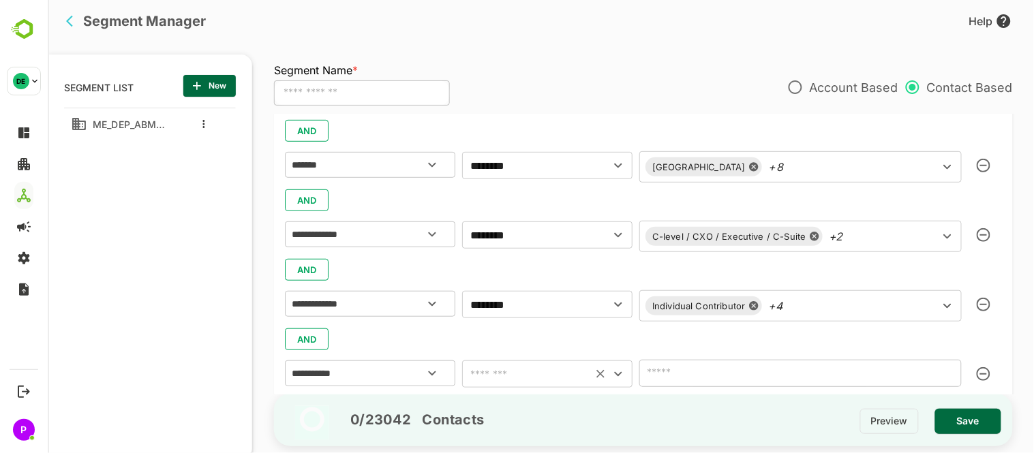
click at [618, 366] on icon "Open" at bounding box center [618, 374] width 16 height 16
click at [497, 263] on li "includes" at bounding box center [547, 266] width 170 height 25
type input "********"
click at [942, 376] on icon "Open" at bounding box center [947, 373] width 16 height 16
click at [990, 372] on button "button" at bounding box center [983, 374] width 30 height 30
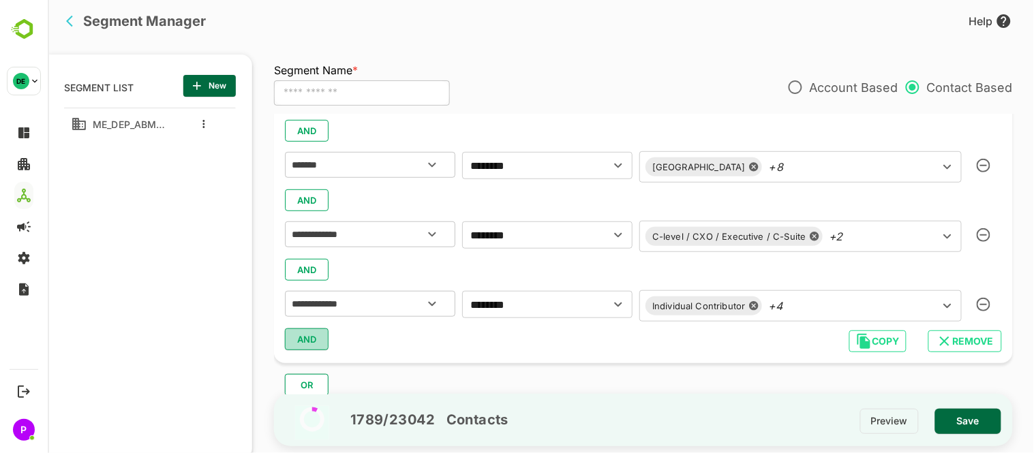
click at [307, 329] on button "AND" at bounding box center [306, 340] width 44 height 22
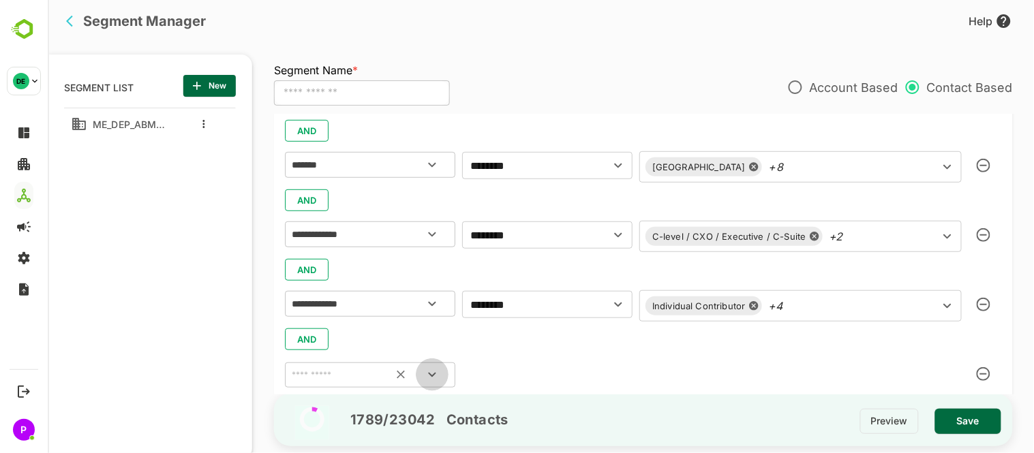
click at [443, 375] on button "Open" at bounding box center [431, 375] width 33 height 33
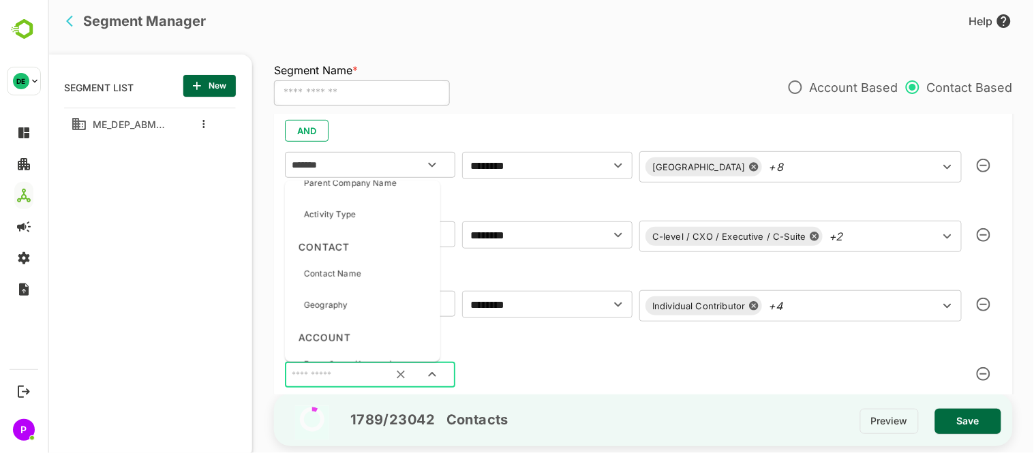
scroll to position [2052, 0]
click at [351, 208] on p "Activity Type" at bounding box center [329, 213] width 52 height 12
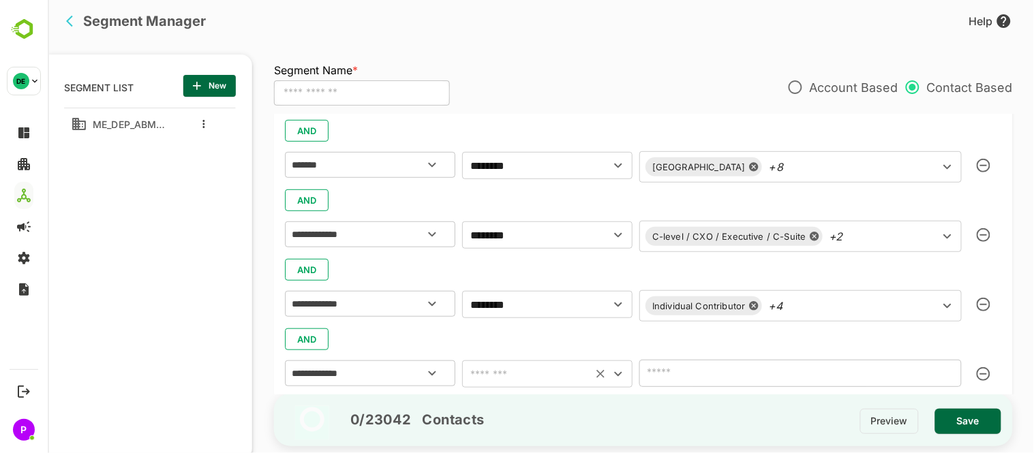
click at [623, 367] on icon "Open" at bounding box center [618, 374] width 16 height 16
click at [535, 267] on li "includes" at bounding box center [547, 266] width 170 height 25
type input "********"
click at [943, 372] on icon "Open" at bounding box center [947, 374] width 8 height 5
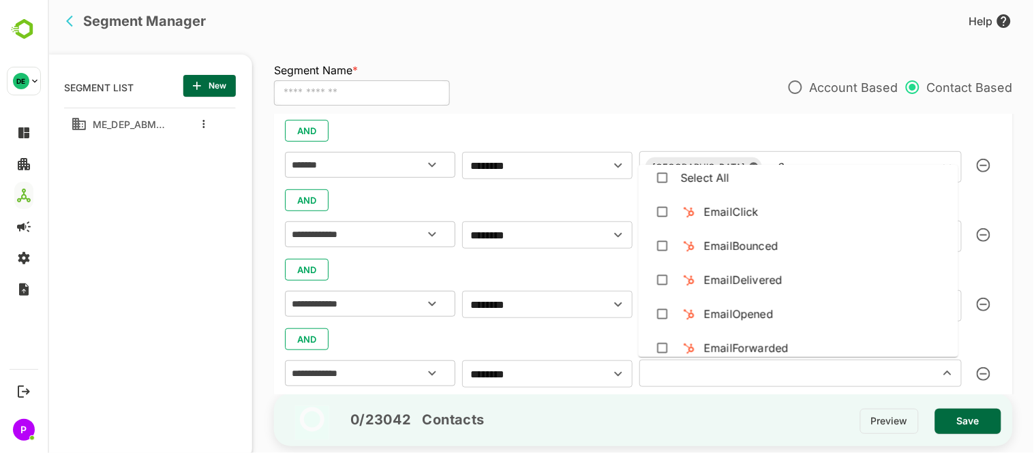
scroll to position [0, 0]
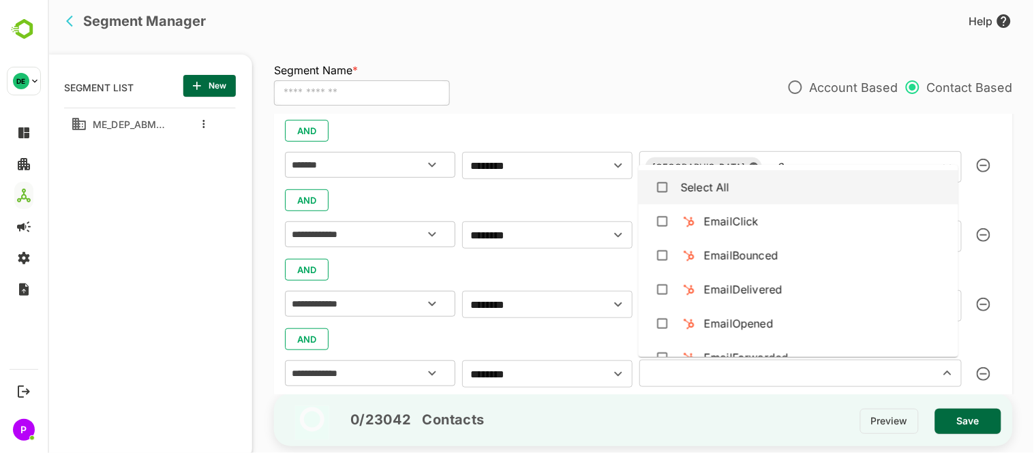
click at [727, 101] on div "Segment Name * ​ Account Based Contact Based" at bounding box center [642, 93] width 739 height 41
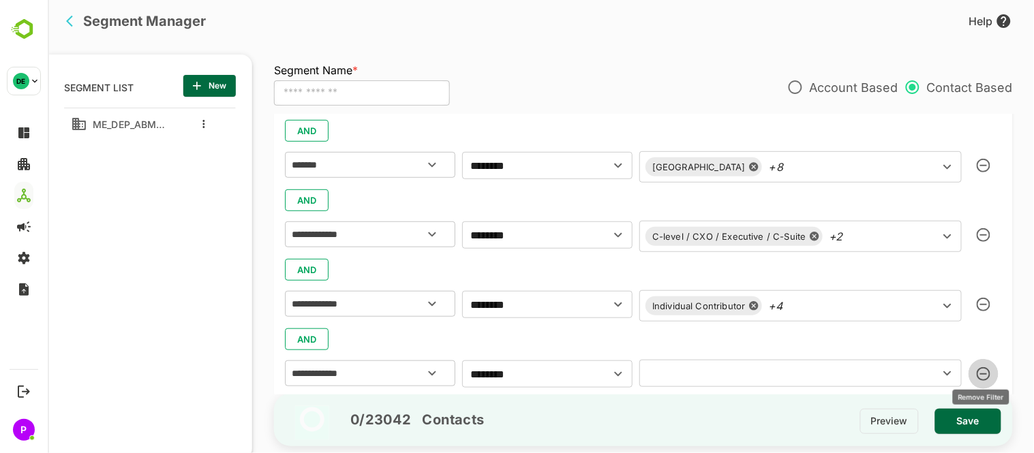
click at [983, 371] on icon "button" at bounding box center [983, 375] width 14 height 14
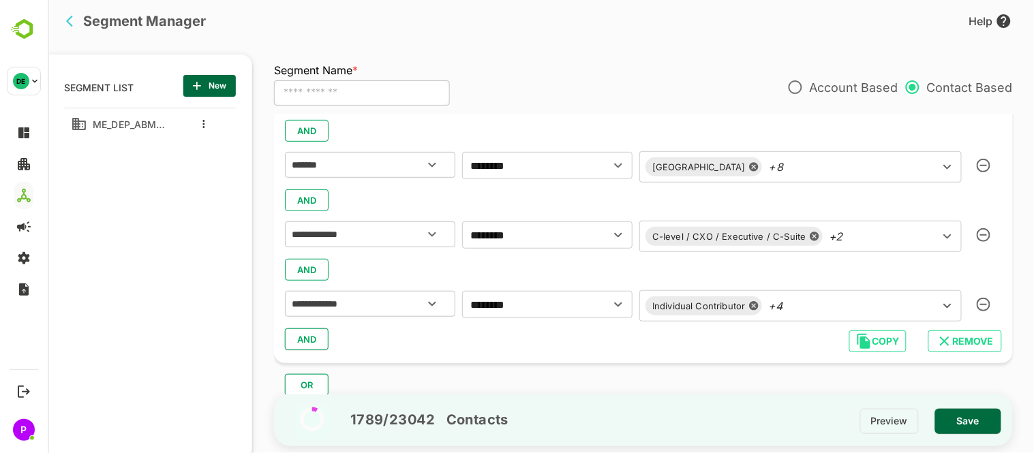
click at [316, 329] on button "AND" at bounding box center [306, 340] width 44 height 22
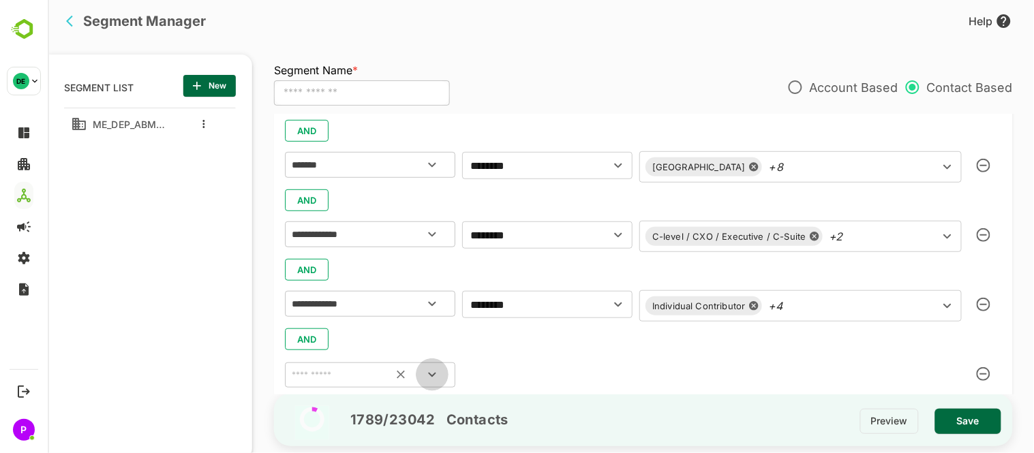
click at [425, 370] on icon "Open" at bounding box center [431, 375] width 16 height 16
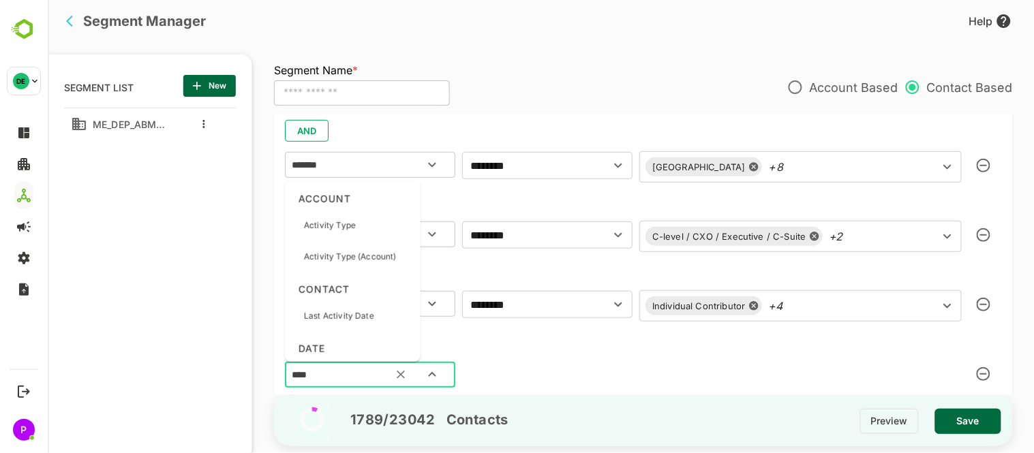
type input "*****"
click at [331, 227] on p "Activity Type" at bounding box center [329, 226] width 52 height 12
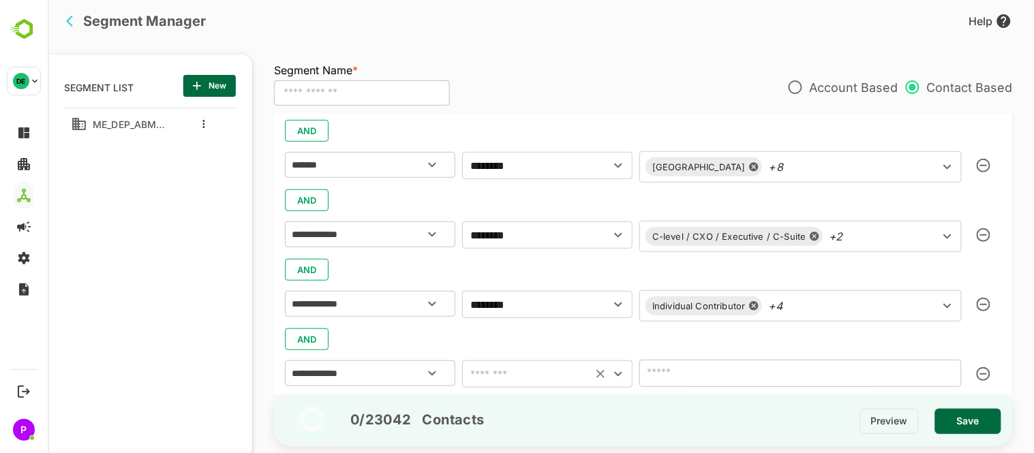
click at [629, 373] on div "​" at bounding box center [547, 374] width 170 height 27
click at [614, 374] on icon "Open" at bounding box center [618, 374] width 16 height 16
click at [530, 267] on li "includes" at bounding box center [547, 266] width 170 height 25
type input "********"
click at [944, 383] on button "Open" at bounding box center [947, 373] width 19 height 19
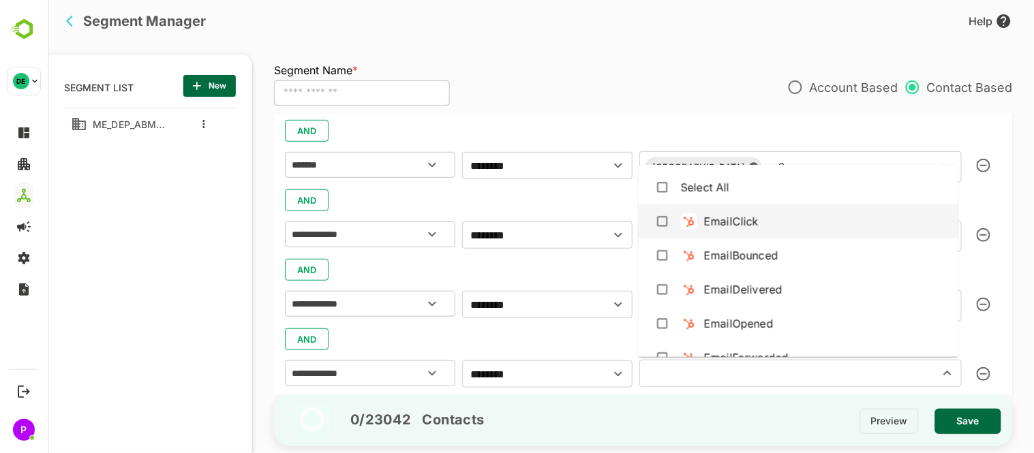
click at [722, 209] on div "EmailClick" at bounding box center [798, 222] width 298 height 26
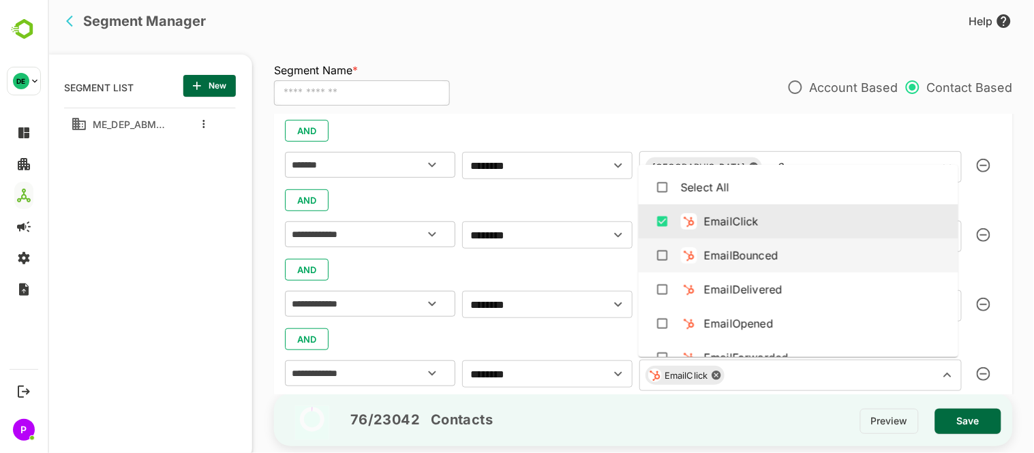
click at [737, 267] on div "EmailBounced" at bounding box center [798, 256] width 298 height 26
click at [739, 261] on div "EmailBounced" at bounding box center [741, 256] width 74 height 16
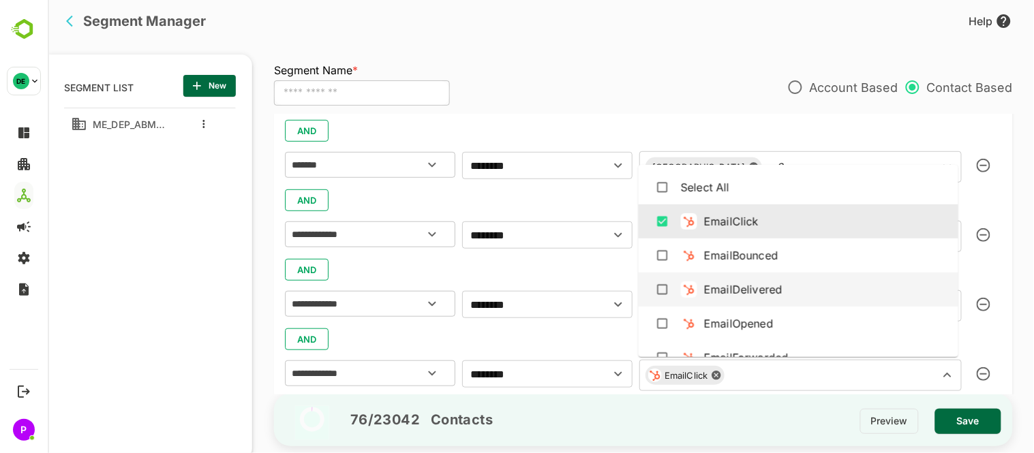
click at [788, 296] on div "EmailDelivered" at bounding box center [798, 290] width 298 height 26
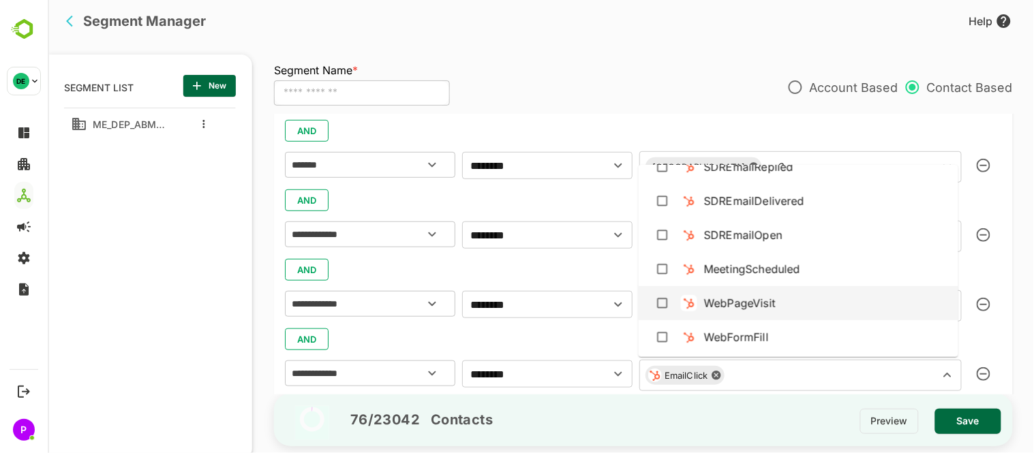
scroll to position [462, 0]
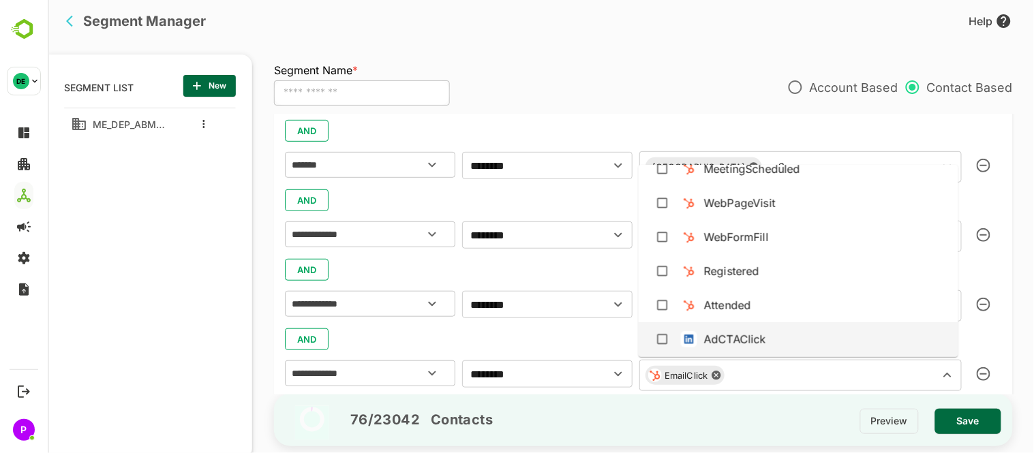
click at [801, 331] on div "AdCTAClick" at bounding box center [798, 340] width 298 height 26
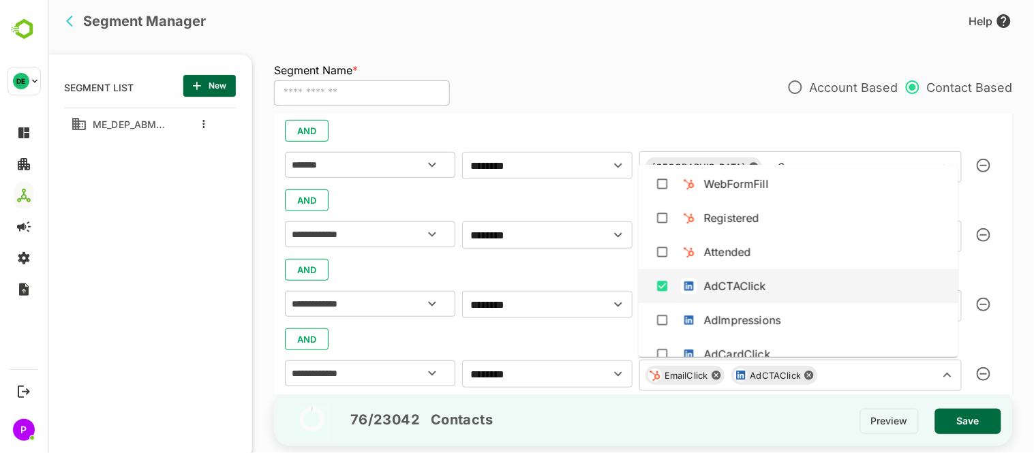
scroll to position [515, 0]
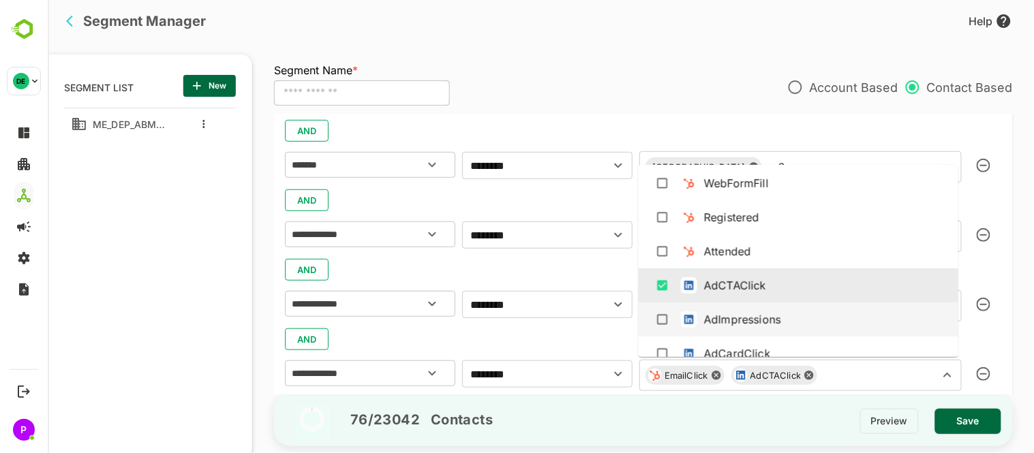
click at [787, 318] on div "AdImpressions" at bounding box center [798, 320] width 298 height 26
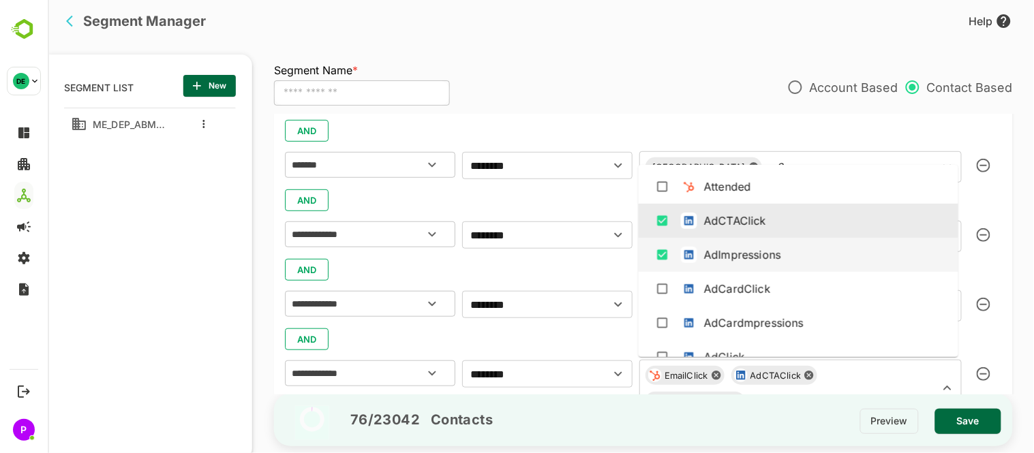
scroll to position [581, 0]
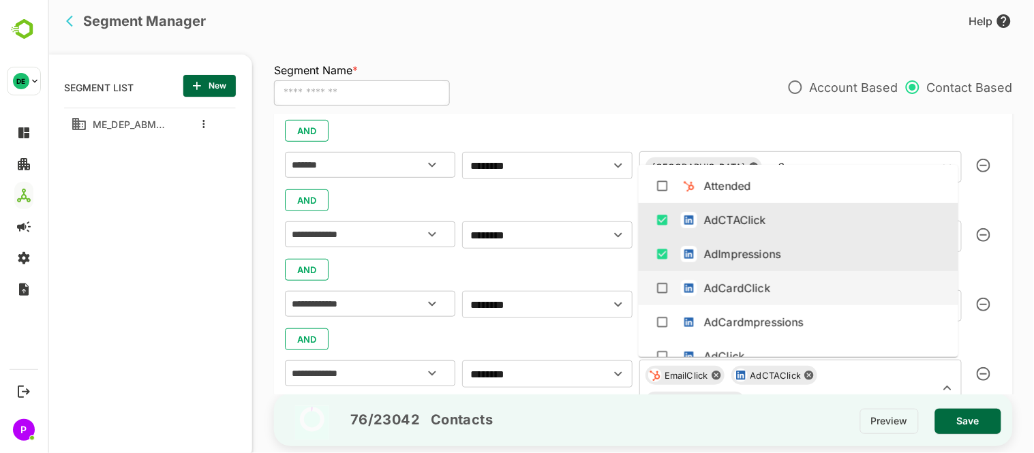
click at [773, 283] on div "AdCardClick" at bounding box center [798, 288] width 298 height 26
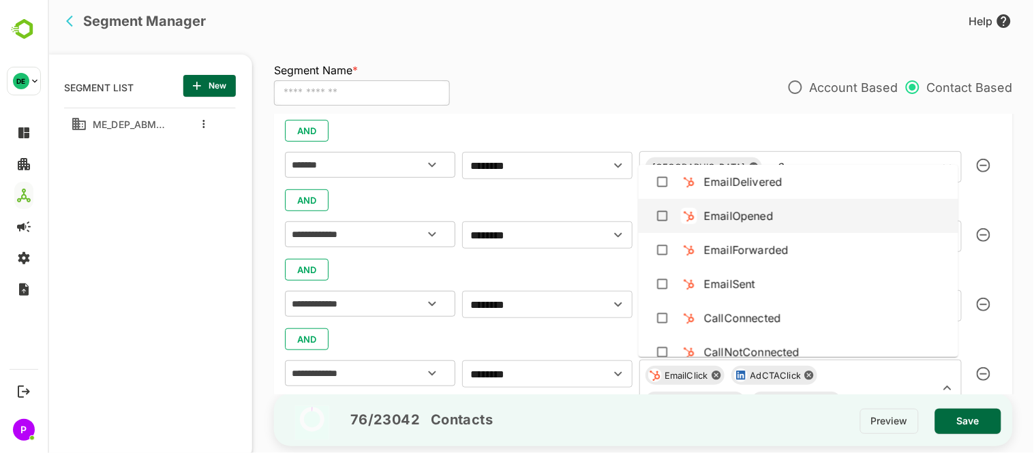
scroll to position [0, 0]
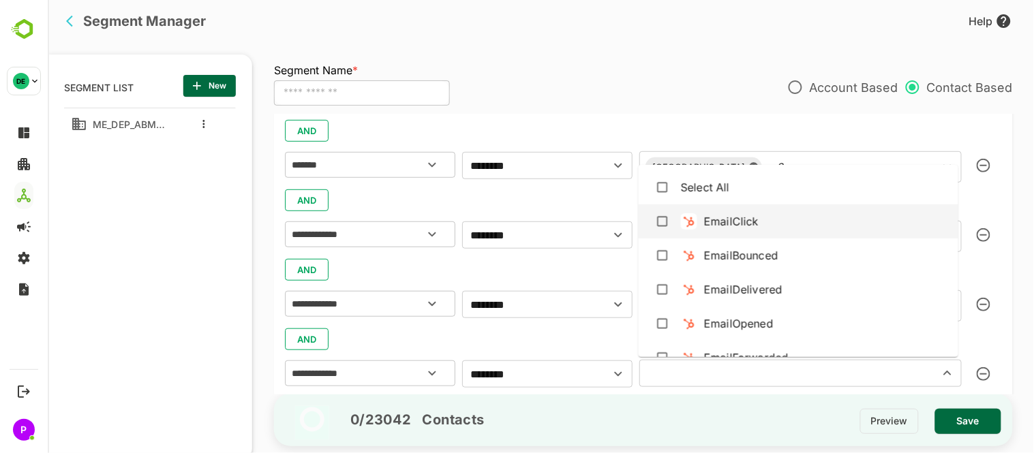
click at [179, 348] on div "ME_DEP_ABM_ALL_Audieance" at bounding box center [149, 267] width 172 height 318
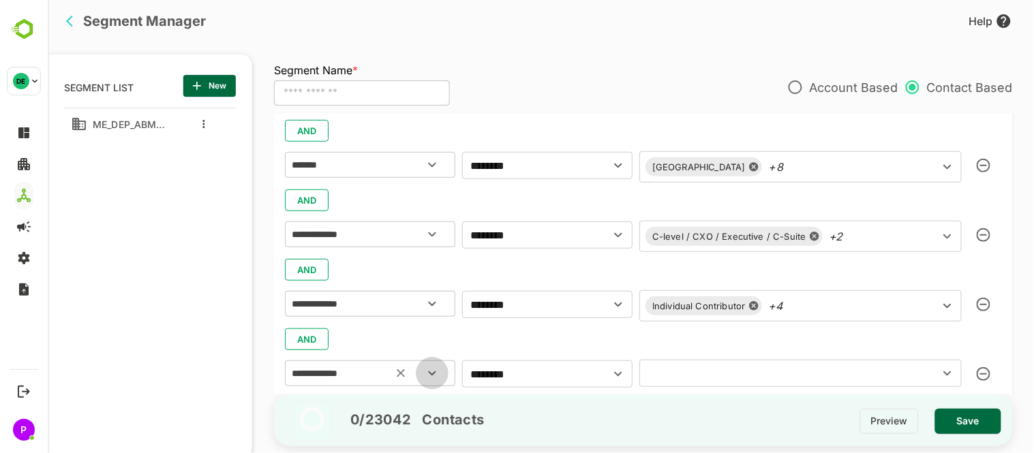
click at [429, 375] on icon "Open" at bounding box center [431, 373] width 16 height 16
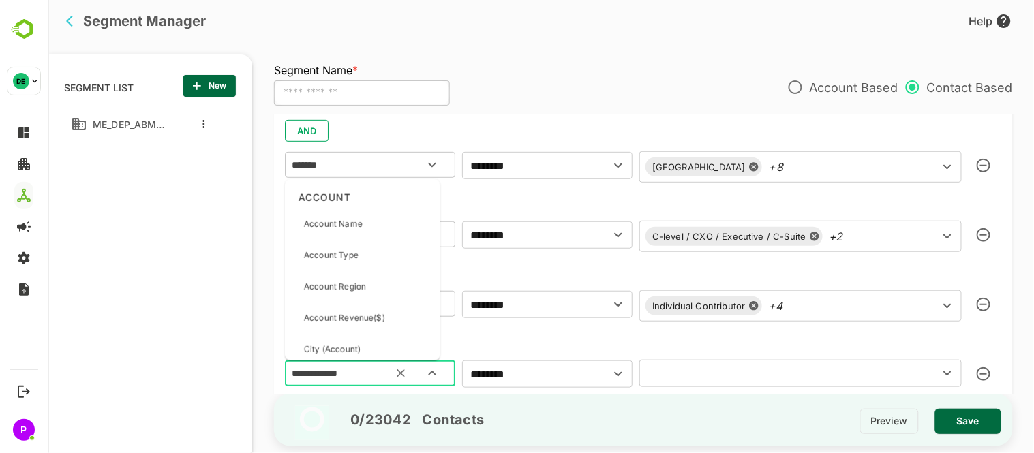
click at [545, 342] on div "AND" at bounding box center [642, 340] width 717 height 26
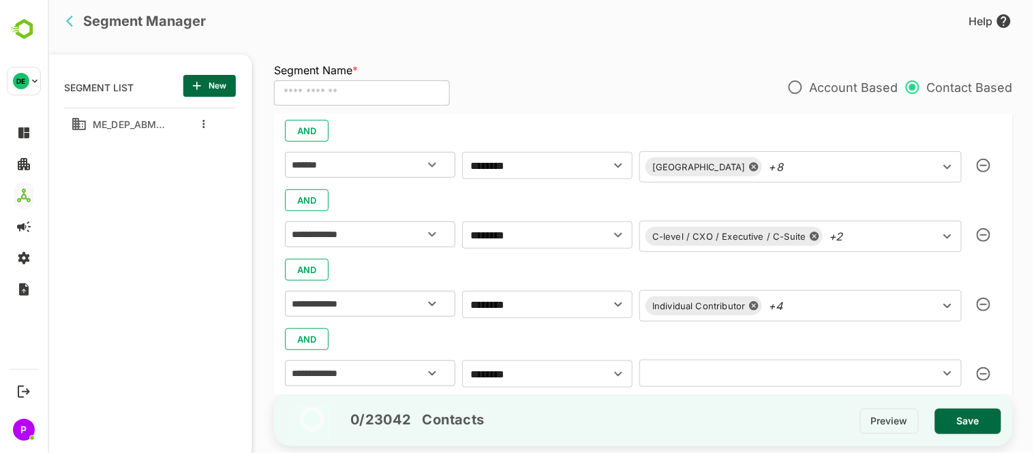
click at [951, 373] on icon "Open" at bounding box center [947, 373] width 16 height 16
click at [986, 369] on icon "button" at bounding box center [983, 375] width 14 height 14
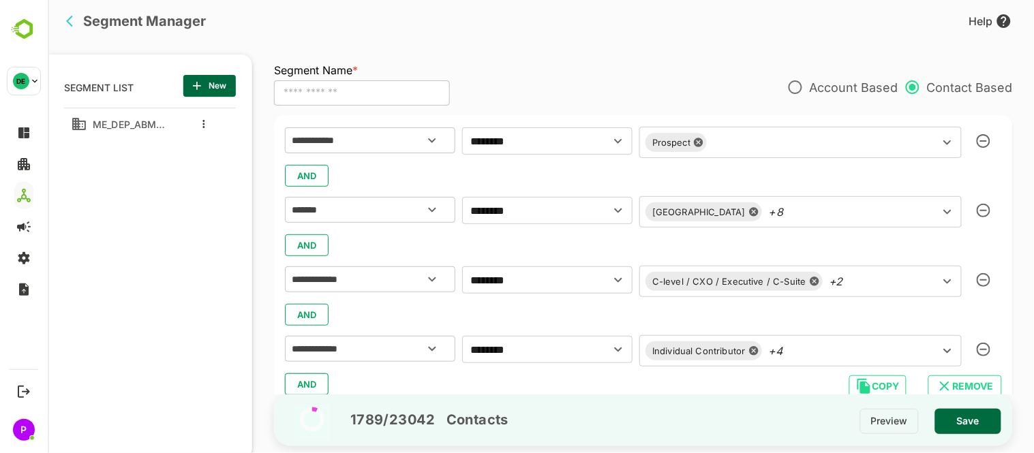
scroll to position [164, 0]
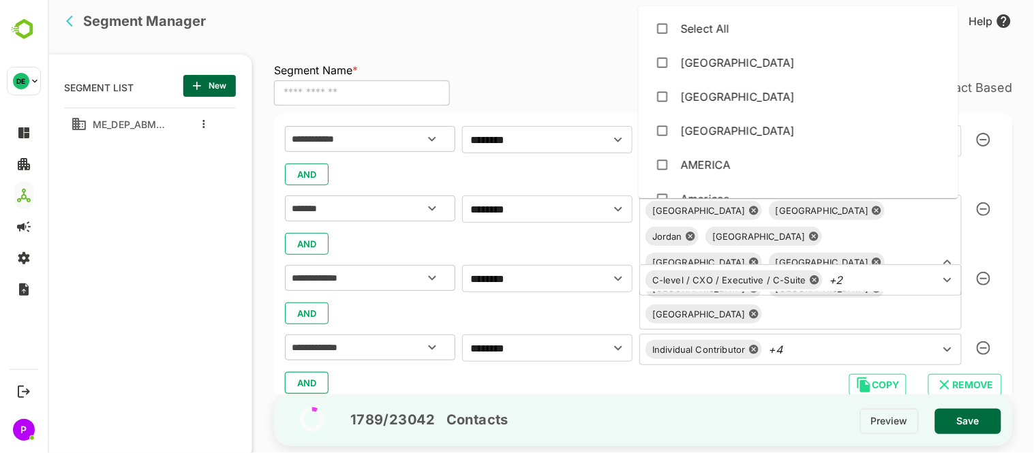
click at [727, 214] on div "[GEOGRAPHIC_DATA] [GEOGRAPHIC_DATA] [GEOGRAPHIC_DATA] [GEOGRAPHIC_DATA] [GEOGRA…" at bounding box center [800, 262] width 323 height 135
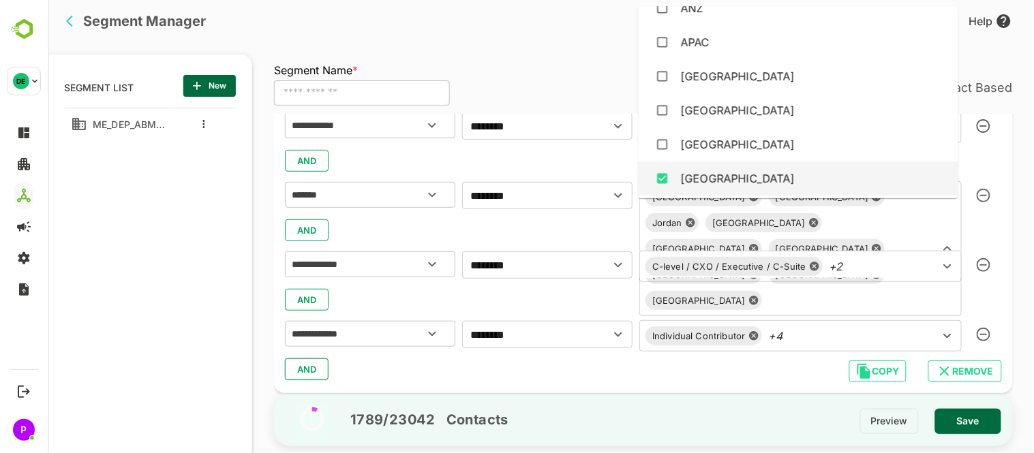
scroll to position [178, 0]
click at [601, 303] on div "AND" at bounding box center [642, 299] width 717 height 26
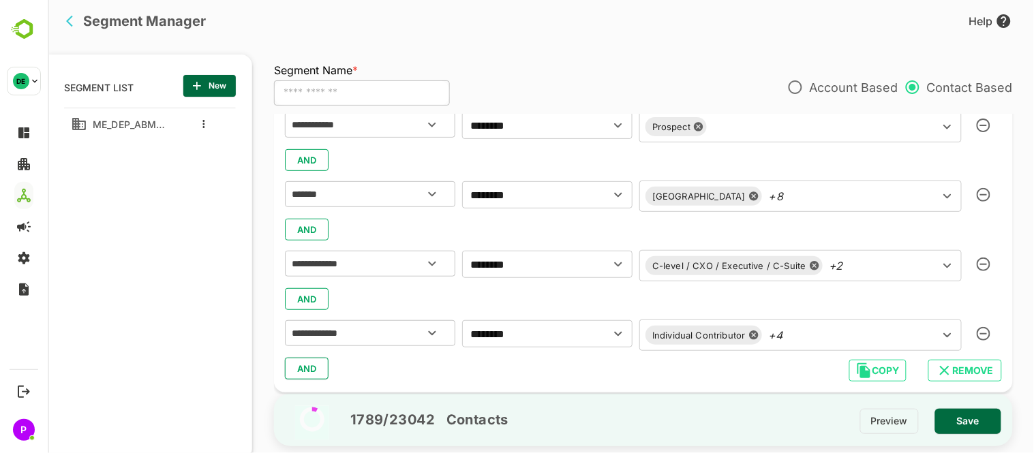
click at [725, 262] on div "C-level / CXO / Executive / C-Suite" at bounding box center [725, 266] width 161 height 12
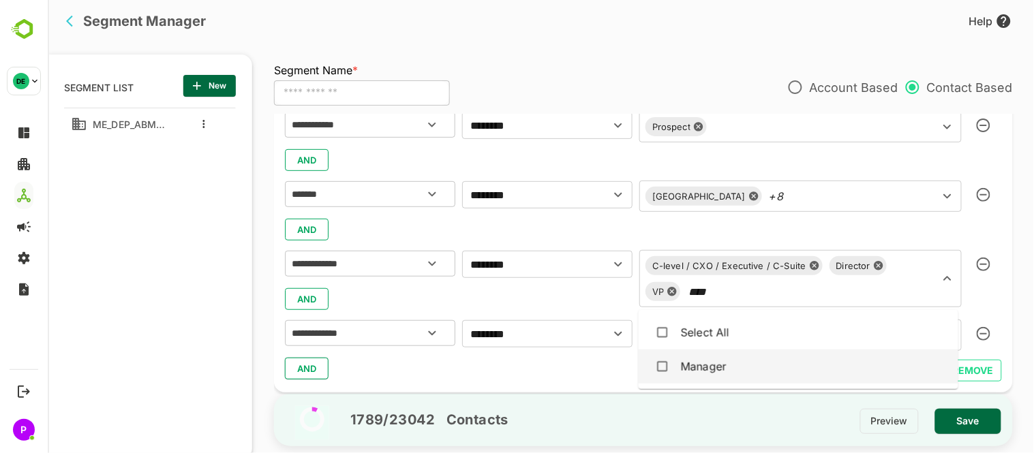
click at [753, 355] on div "Manager" at bounding box center [798, 367] width 298 height 26
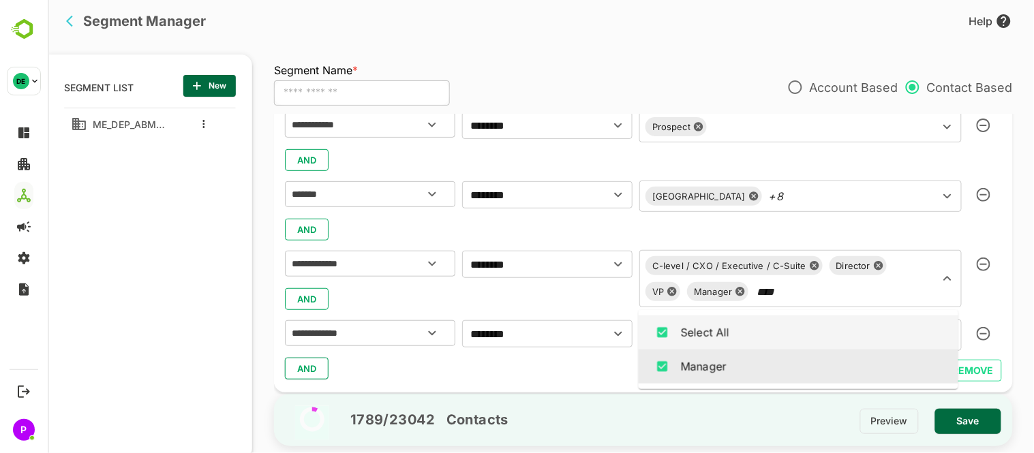
type input "****"
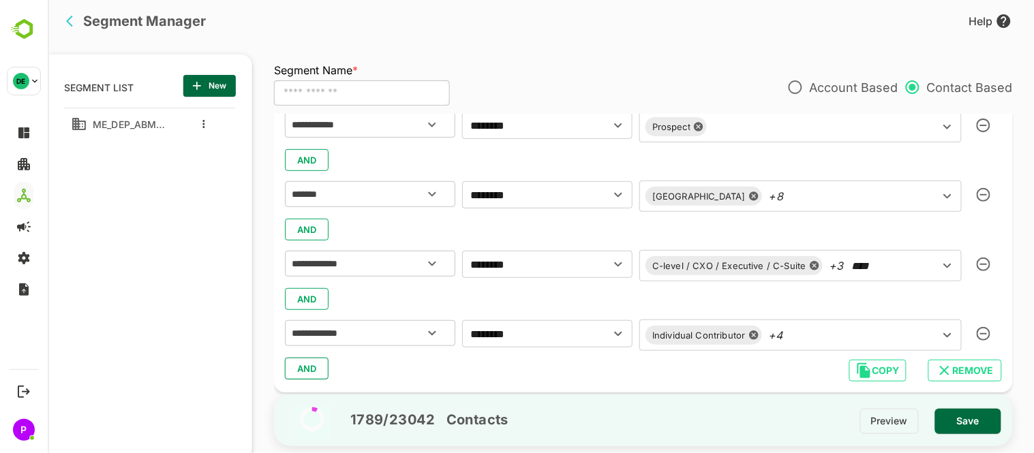
click at [609, 292] on div "AND" at bounding box center [642, 299] width 717 height 26
click at [820, 335] on div "Individual Contributor +4 ​" at bounding box center [800, 335] width 323 height 31
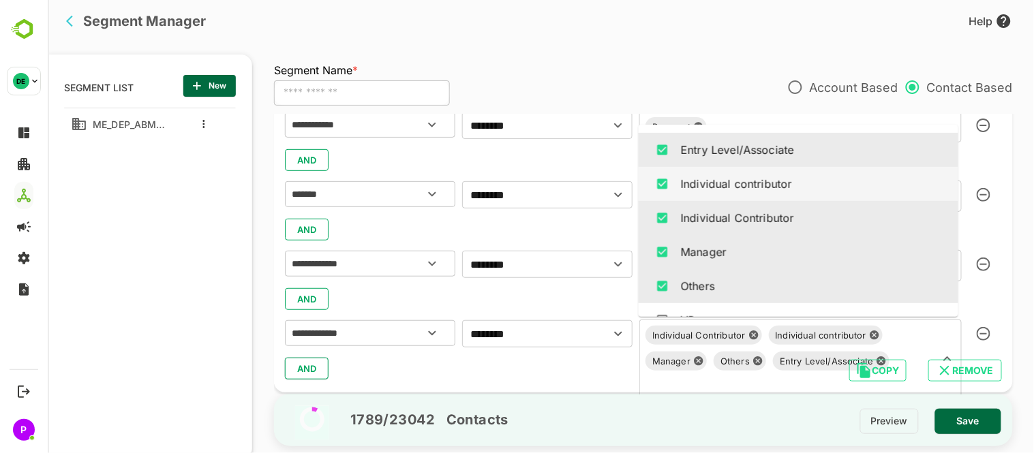
scroll to position [100, 0]
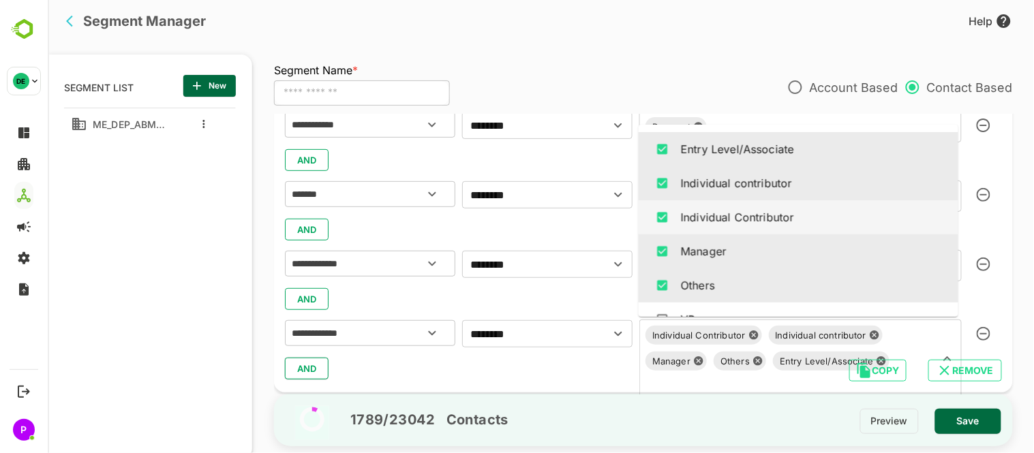
click at [759, 223] on div "Individual Contributor" at bounding box center [736, 217] width 113 height 16
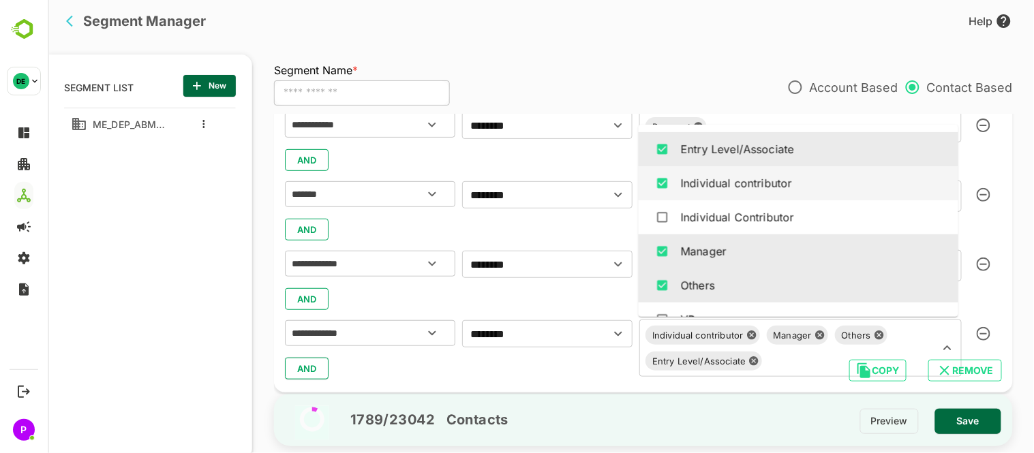
click at [726, 185] on div "Individual contributor" at bounding box center [735, 183] width 111 height 16
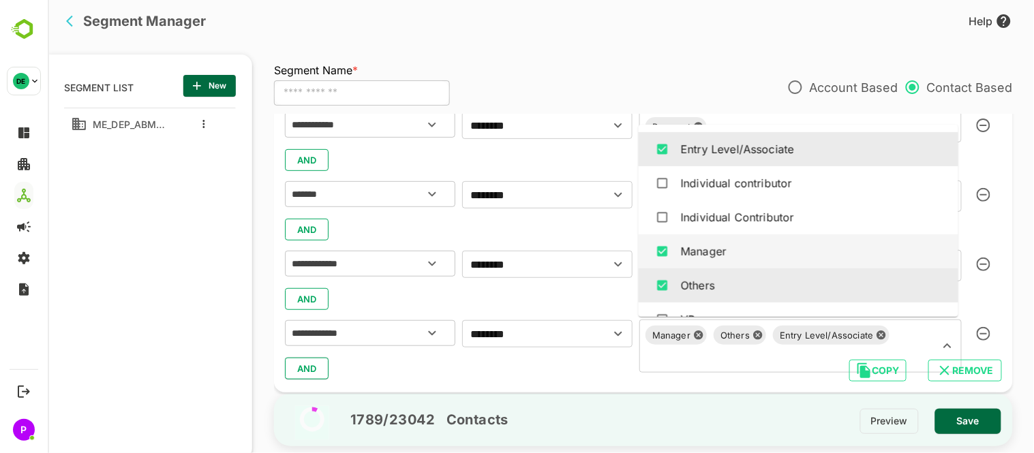
click at [781, 240] on div "Manager" at bounding box center [798, 252] width 298 height 26
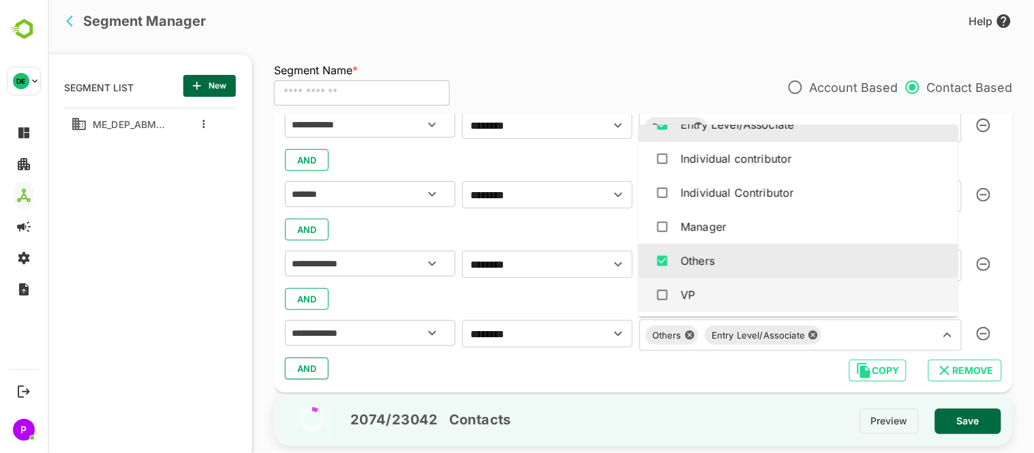
click at [556, 294] on div "AND" at bounding box center [642, 299] width 717 height 26
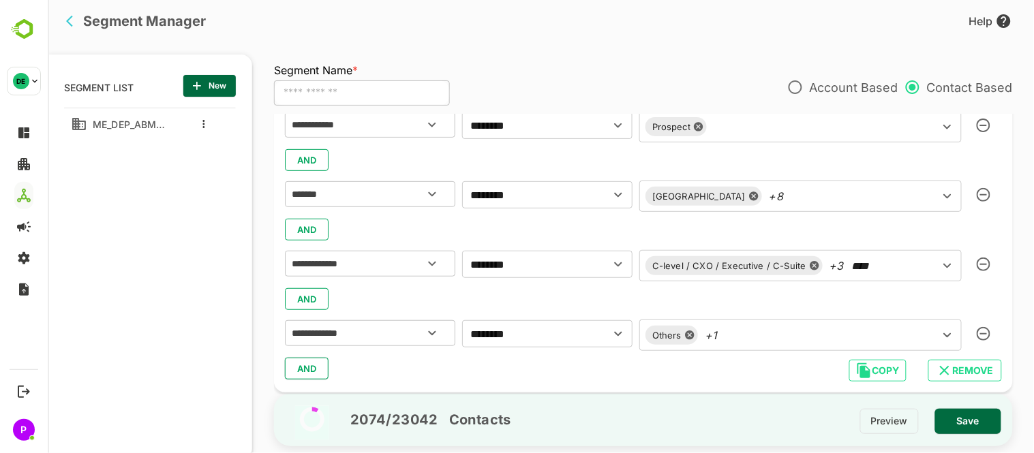
scroll to position [207, 0]
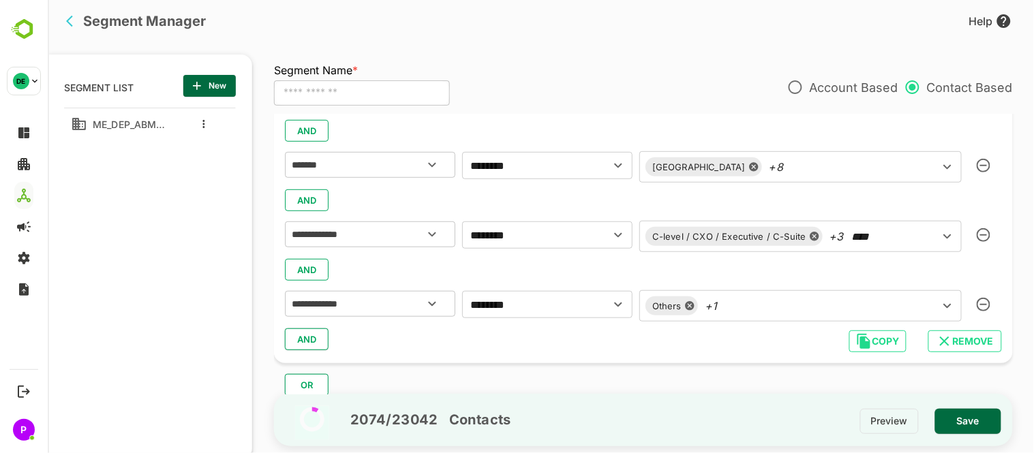
click at [307, 346] on span "AND" at bounding box center [306, 340] width 20 height 18
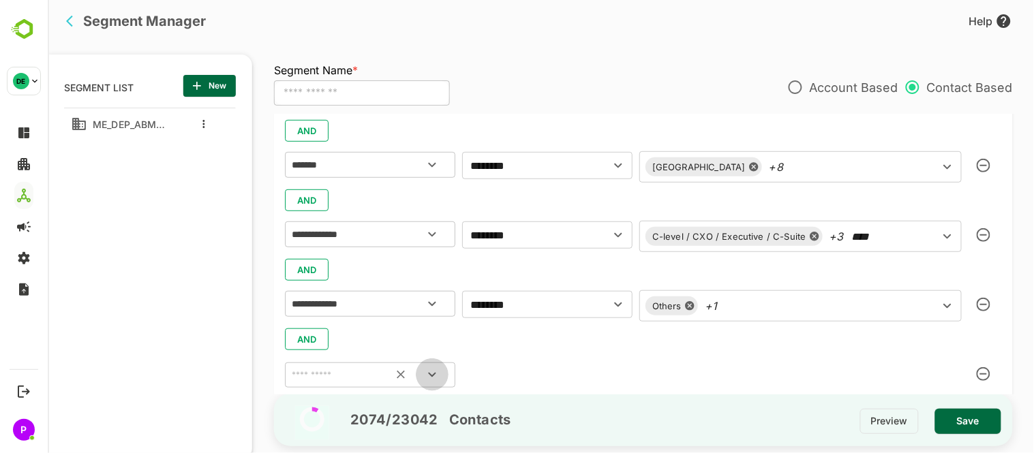
click at [430, 376] on icon "Open" at bounding box center [431, 375] width 16 height 16
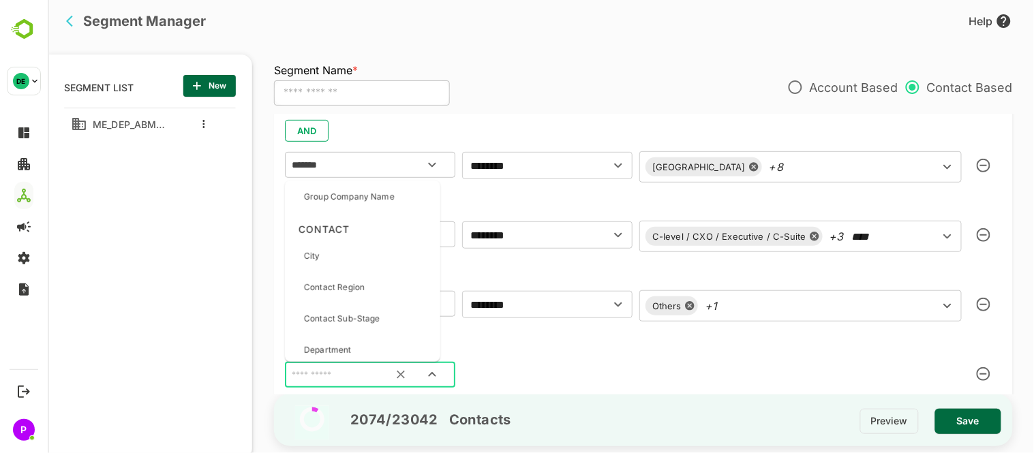
scroll to position [553, 0]
click at [373, 195] on p "Group Company Name" at bounding box center [348, 196] width 91 height 12
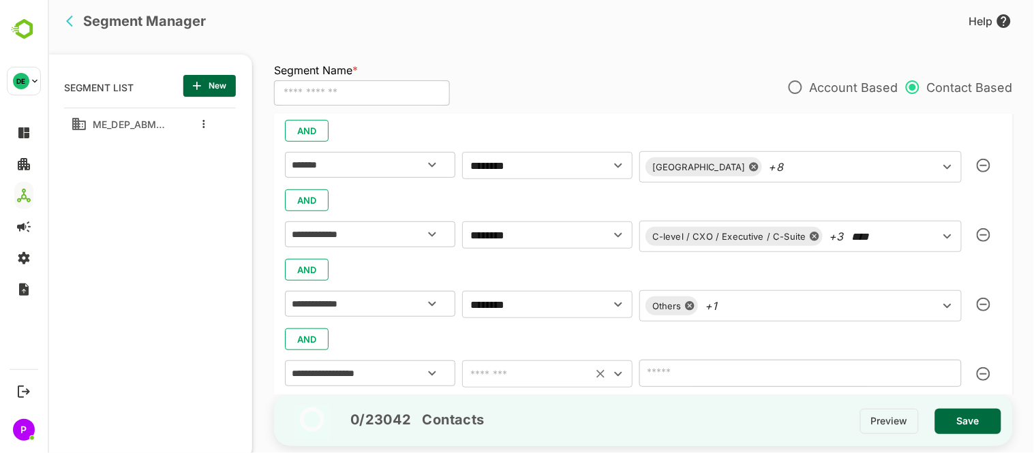
click at [614, 378] on icon "Open" at bounding box center [618, 374] width 16 height 16
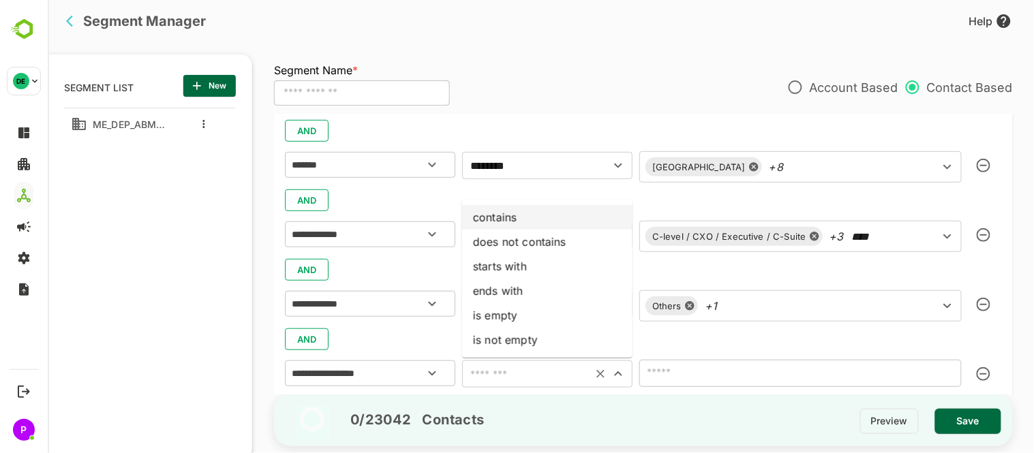
click at [508, 218] on li "contains" at bounding box center [547, 217] width 170 height 25
type input "********"
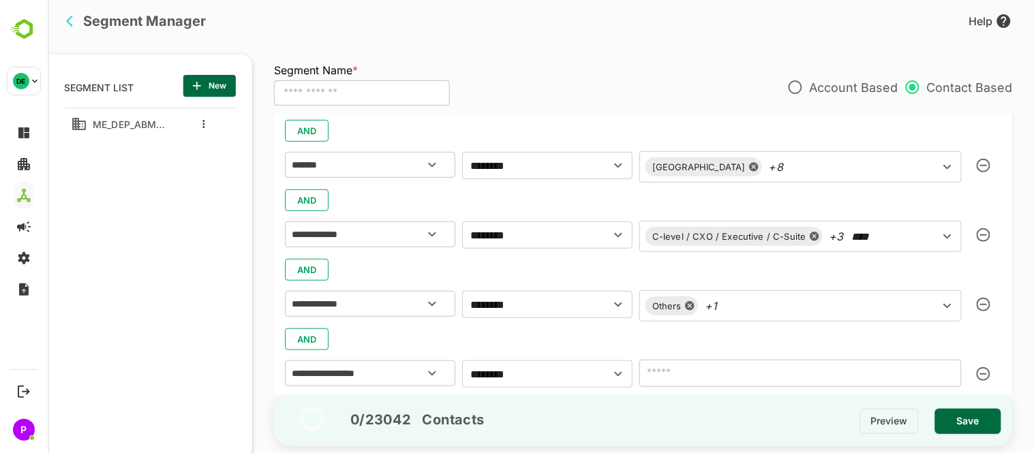
click at [890, 387] on input "text" at bounding box center [800, 373] width 323 height 27
click at [434, 376] on icon "Open" at bounding box center [431, 373] width 16 height 16
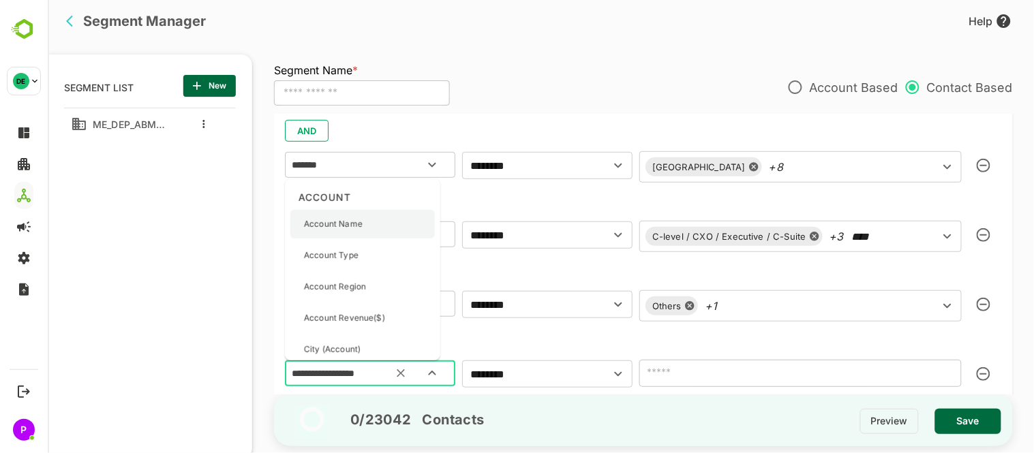
click at [357, 220] on p "Account Name" at bounding box center [332, 224] width 59 height 12
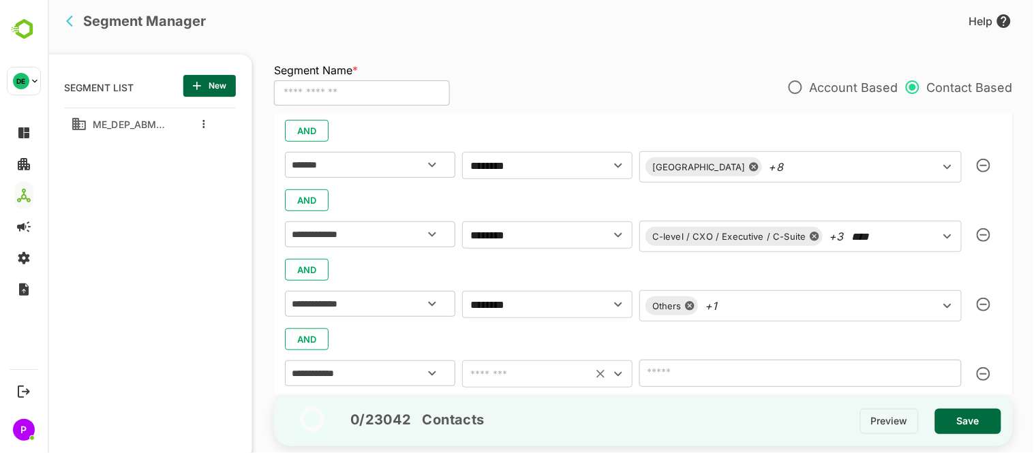
click at [617, 370] on icon "Open" at bounding box center [618, 374] width 16 height 16
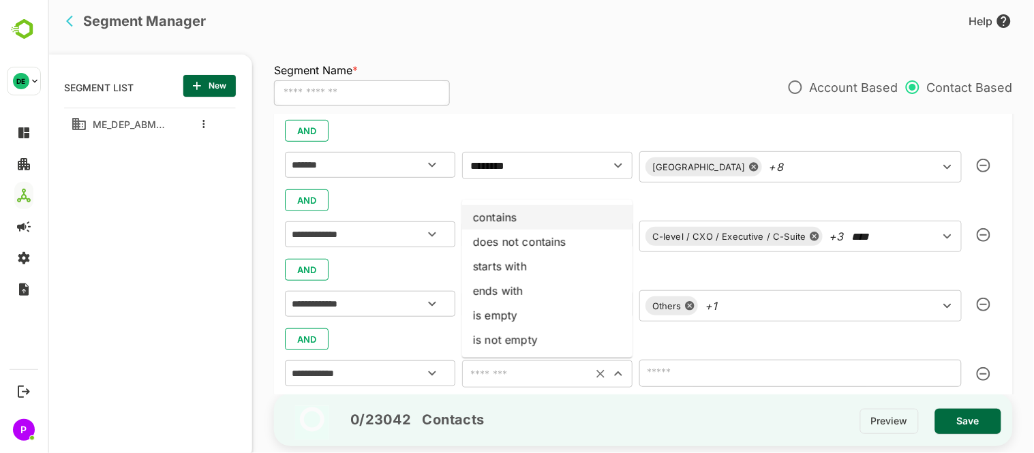
click at [519, 223] on li "contains" at bounding box center [547, 217] width 170 height 25
type input "********"
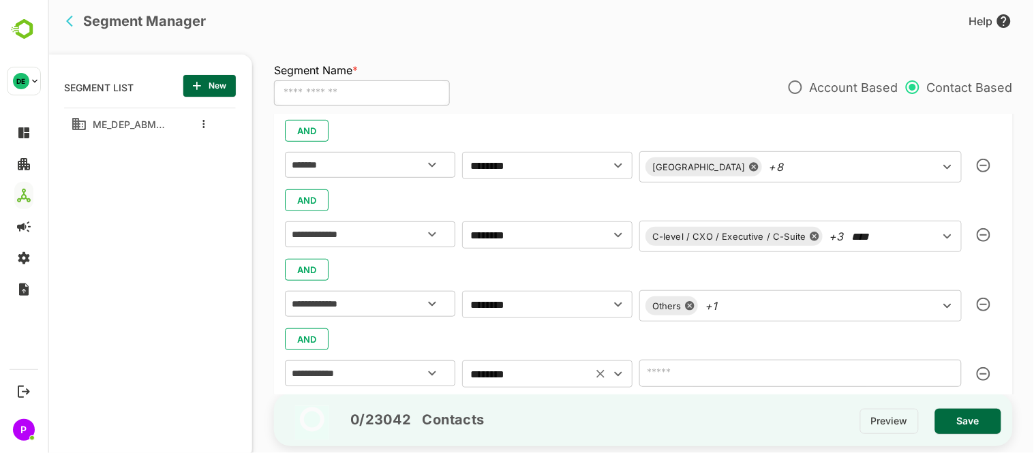
click at [758, 377] on input "text" at bounding box center [800, 373] width 323 height 27
type input "*"
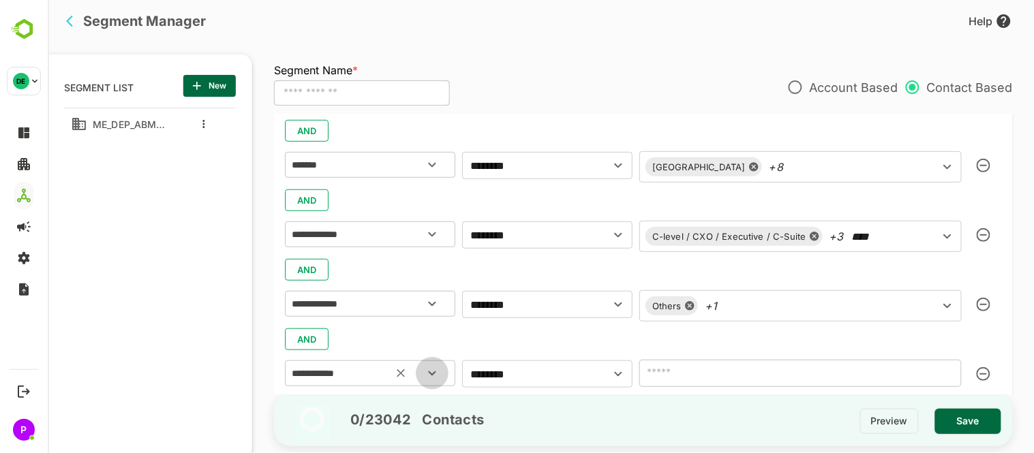
click at [436, 368] on icon "Open" at bounding box center [431, 373] width 16 height 16
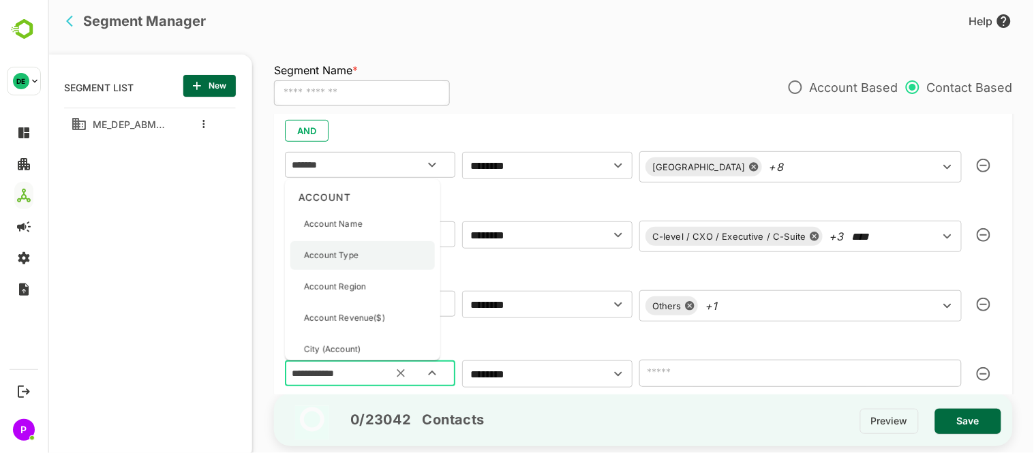
click at [398, 267] on div "Account Type" at bounding box center [362, 255] width 145 height 29
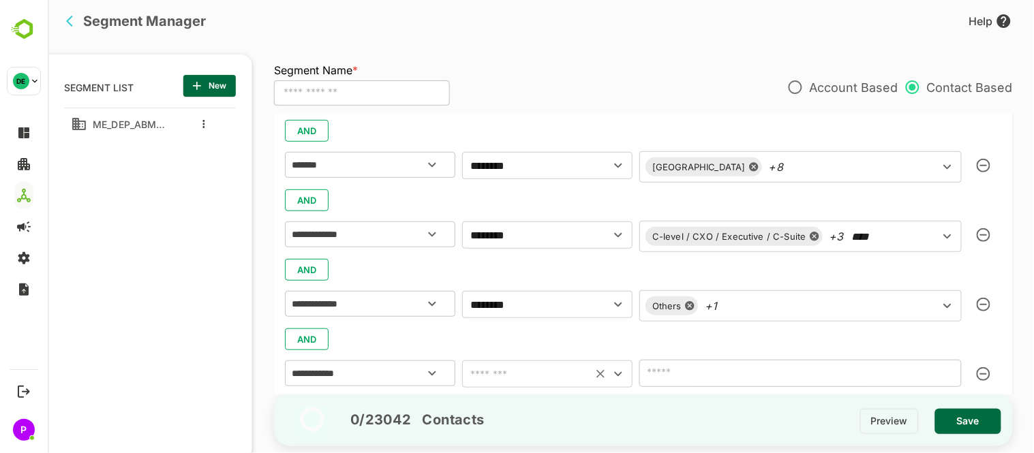
click at [627, 369] on div "​" at bounding box center [547, 374] width 170 height 27
click at [621, 375] on icon "Open" at bounding box center [618, 374] width 16 height 16
click at [570, 274] on li "includes" at bounding box center [547, 266] width 170 height 25
type input "********"
click at [942, 374] on icon "Open" at bounding box center [947, 373] width 16 height 16
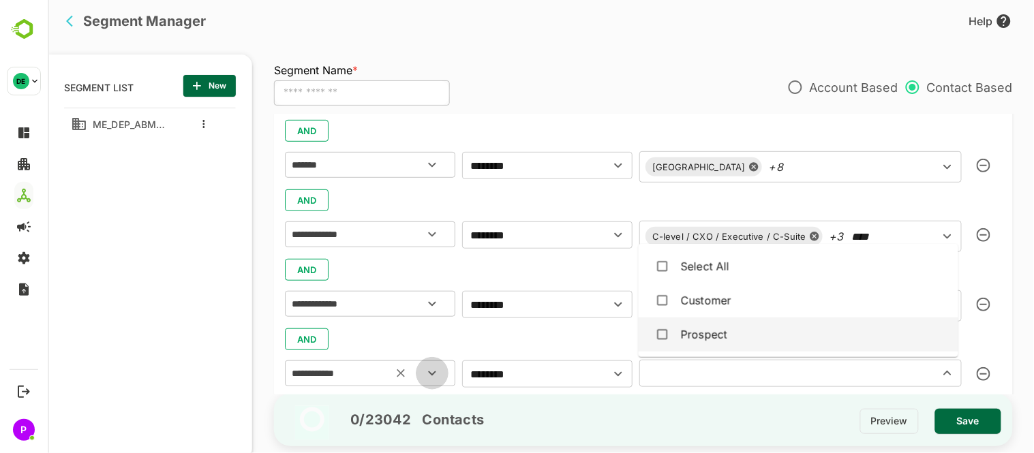
click at [431, 372] on icon "Open" at bounding box center [431, 373] width 16 height 16
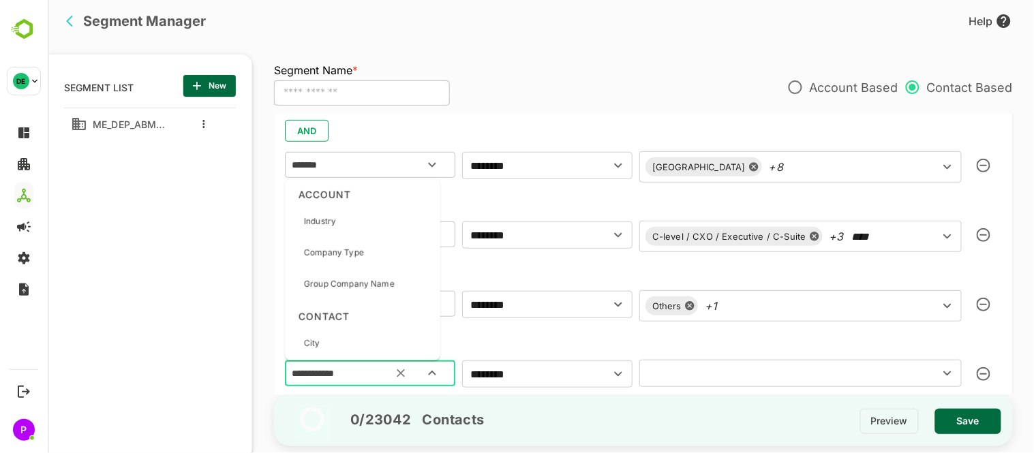
scroll to position [464, 0]
click at [396, 290] on div "Group Company Name" at bounding box center [362, 283] width 145 height 29
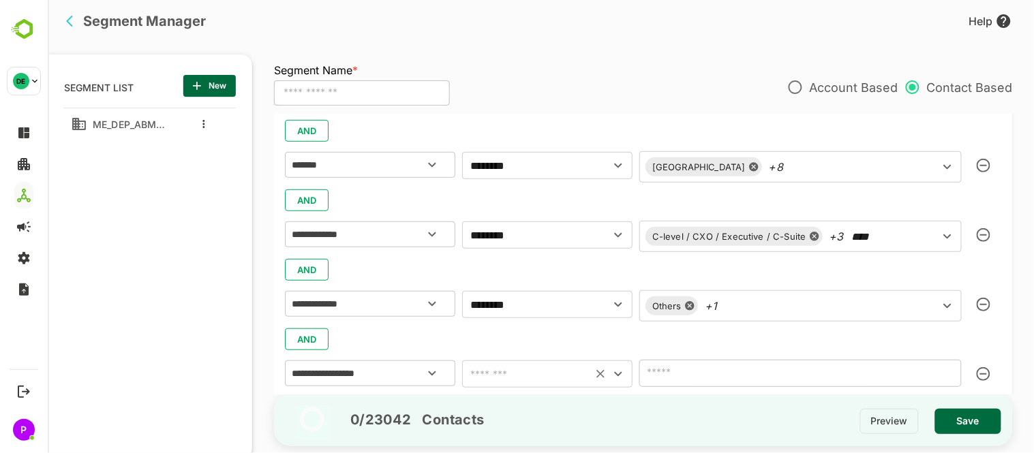
click at [616, 370] on icon "Open" at bounding box center [618, 374] width 16 height 16
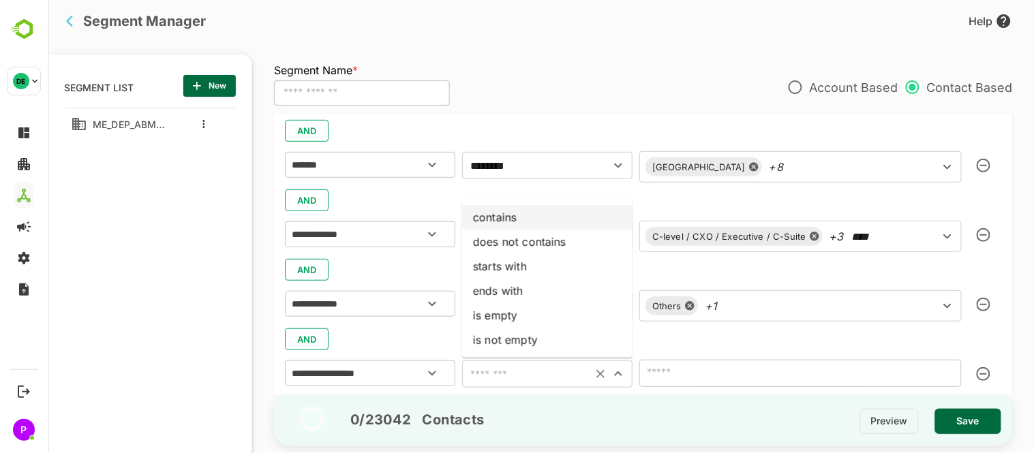
click at [519, 226] on li "contains" at bounding box center [547, 217] width 170 height 25
type input "********"
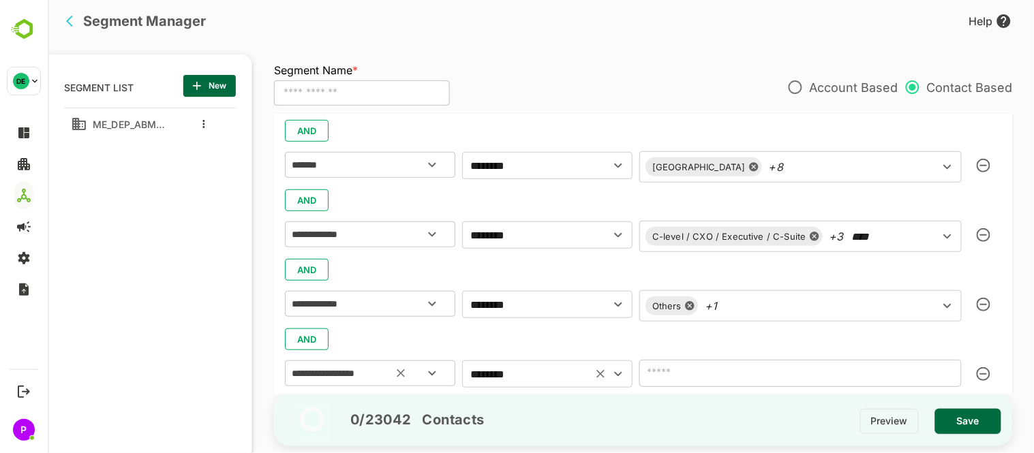
click at [434, 378] on icon "Open" at bounding box center [431, 373] width 16 height 16
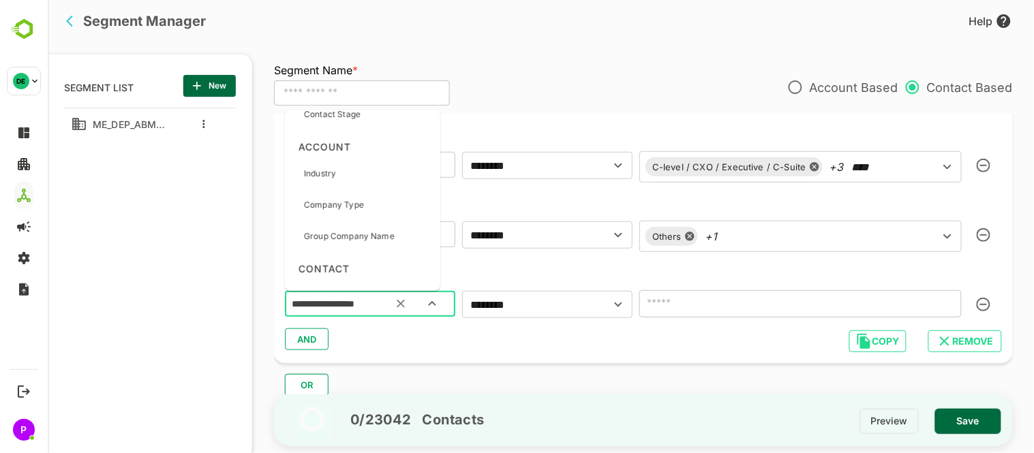
scroll to position [443, 0]
click at [356, 228] on div "Group Company Name" at bounding box center [348, 235] width 91 height 29
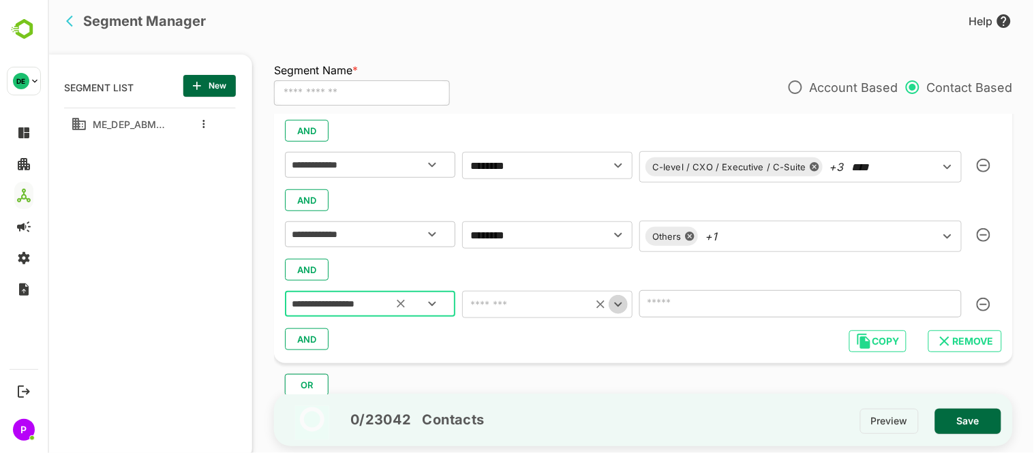
click at [616, 308] on icon "Open" at bounding box center [618, 305] width 16 height 16
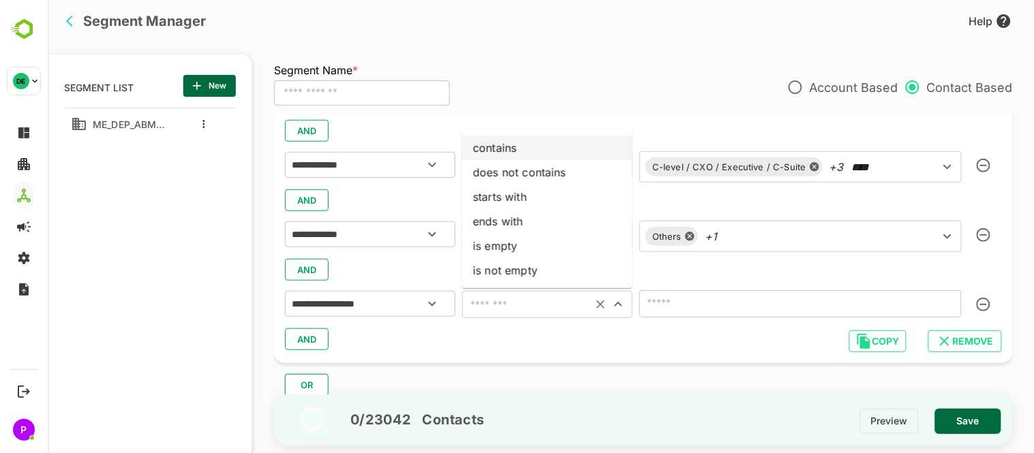
click at [550, 150] on li "contains" at bounding box center [547, 148] width 170 height 25
type input "********"
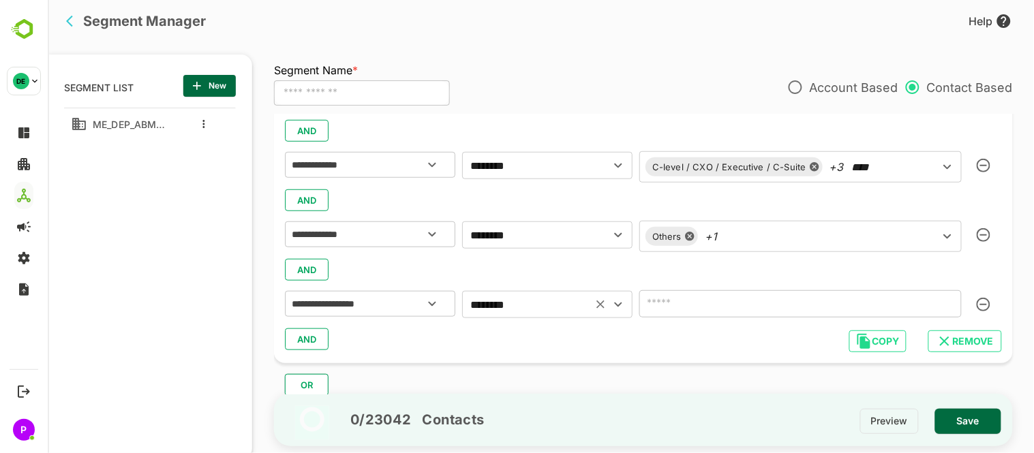
click at [839, 280] on div "AND" at bounding box center [642, 270] width 717 height 26
click at [443, 305] on button "Open" at bounding box center [431, 304] width 33 height 33
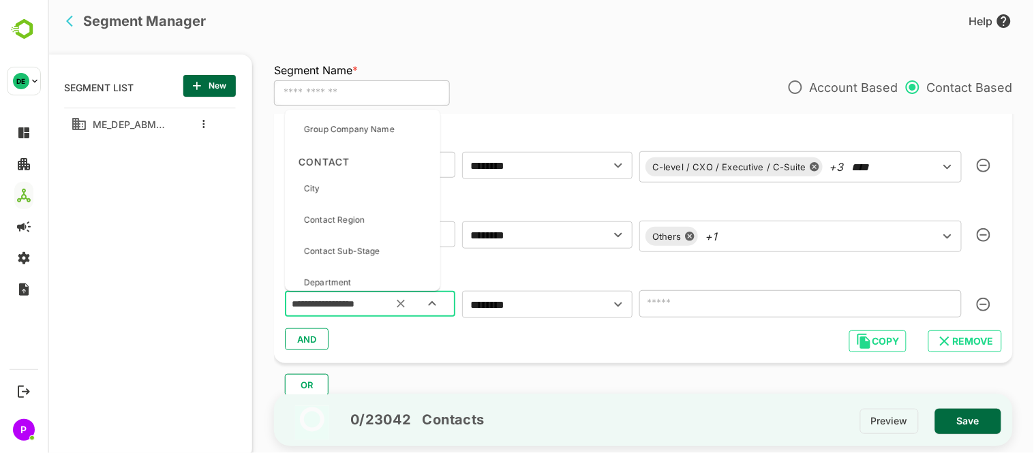
scroll to position [550, 0]
click at [373, 276] on div "Department" at bounding box center [362, 282] width 145 height 29
